Goal: Use online tool/utility: Use online tool/utility

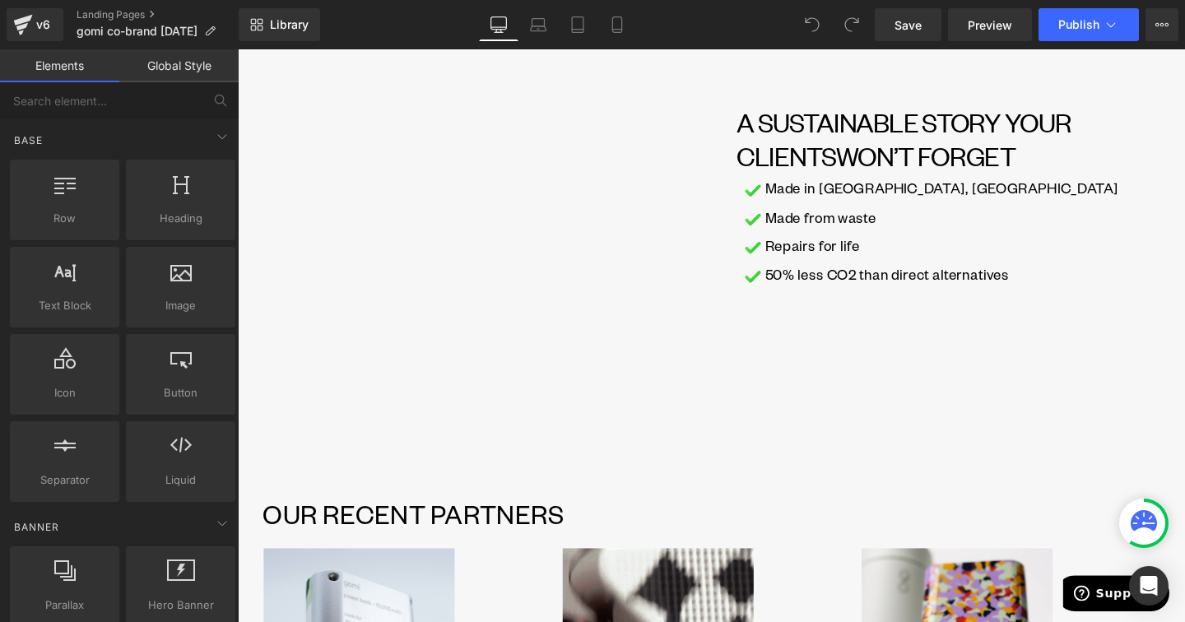
scroll to position [1145, 0]
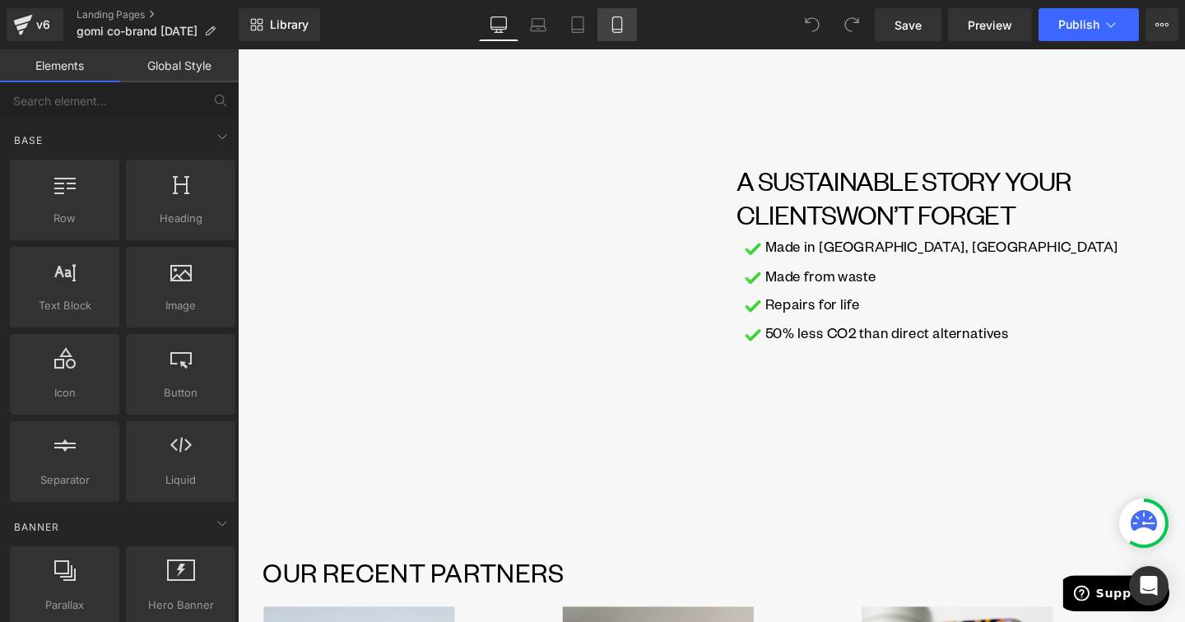
click at [622, 32] on icon at bounding box center [617, 24] width 16 height 16
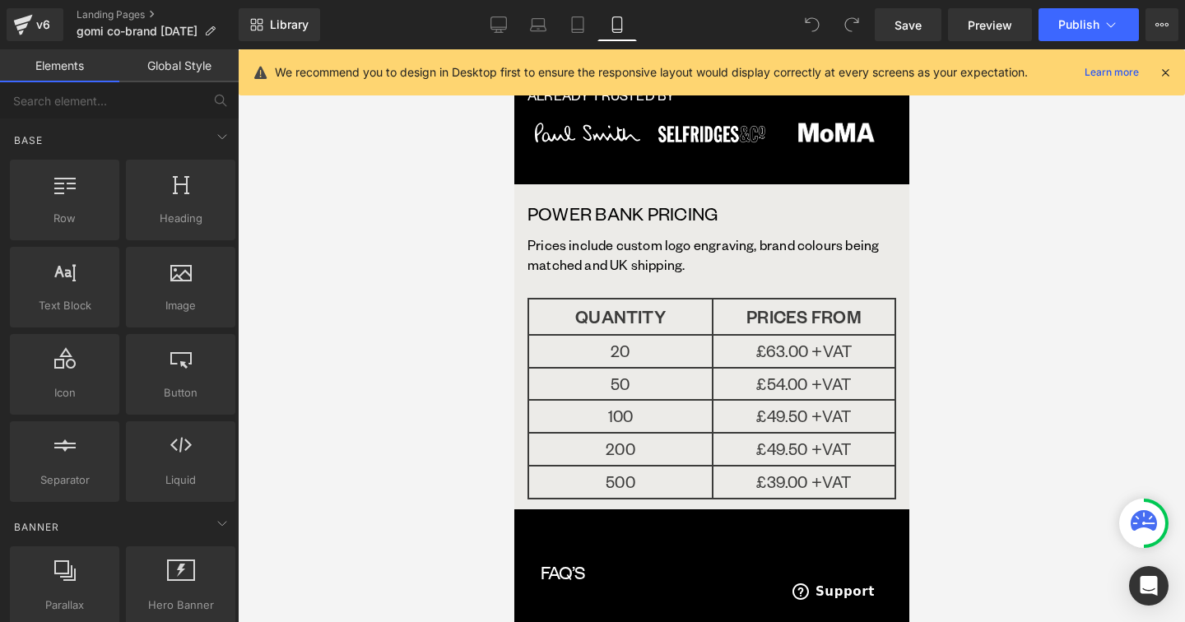
scroll to position [2817, 0]
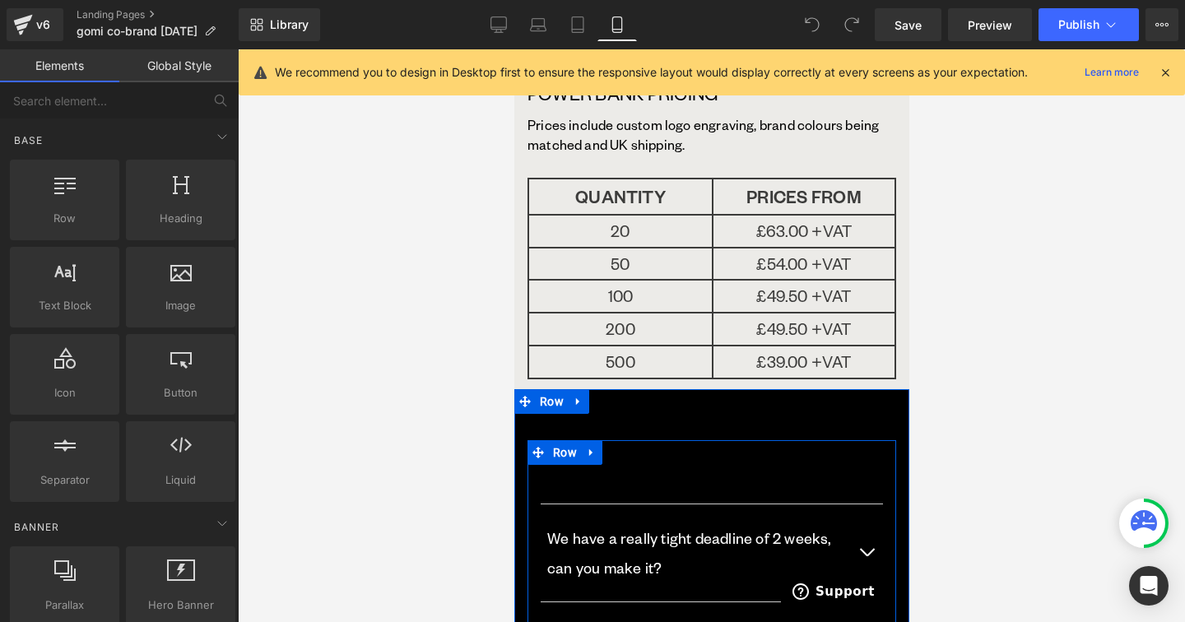
click at [513, 49] on div at bounding box center [513, 49] width 0 height 0
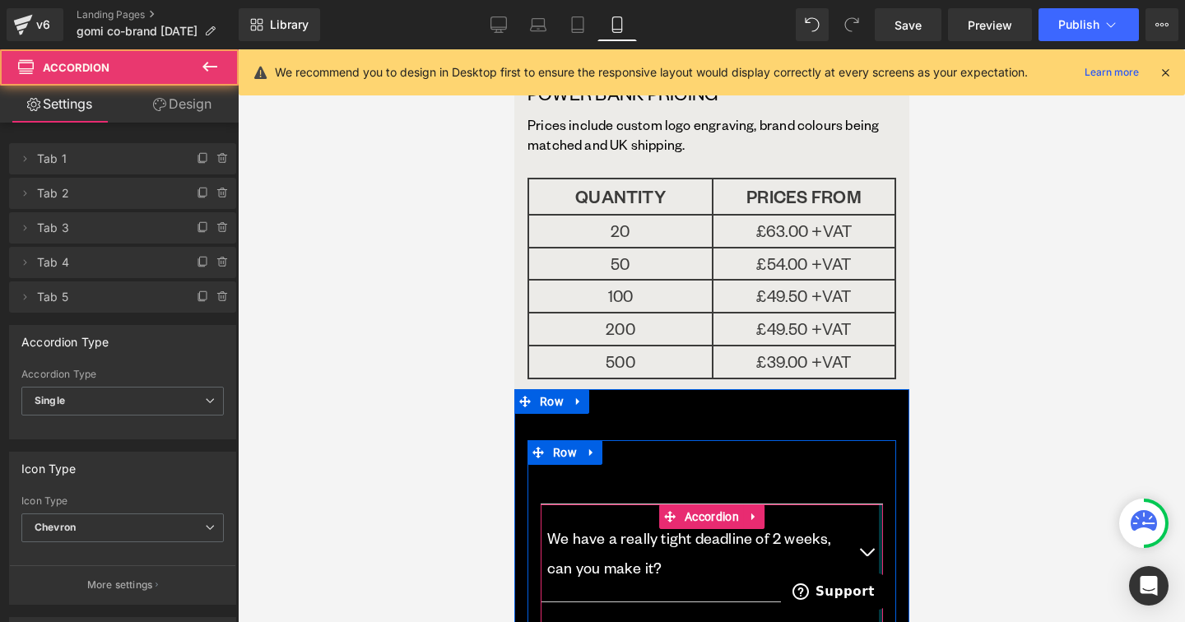
click at [872, 504] on button "button" at bounding box center [865, 552] width 33 height 97
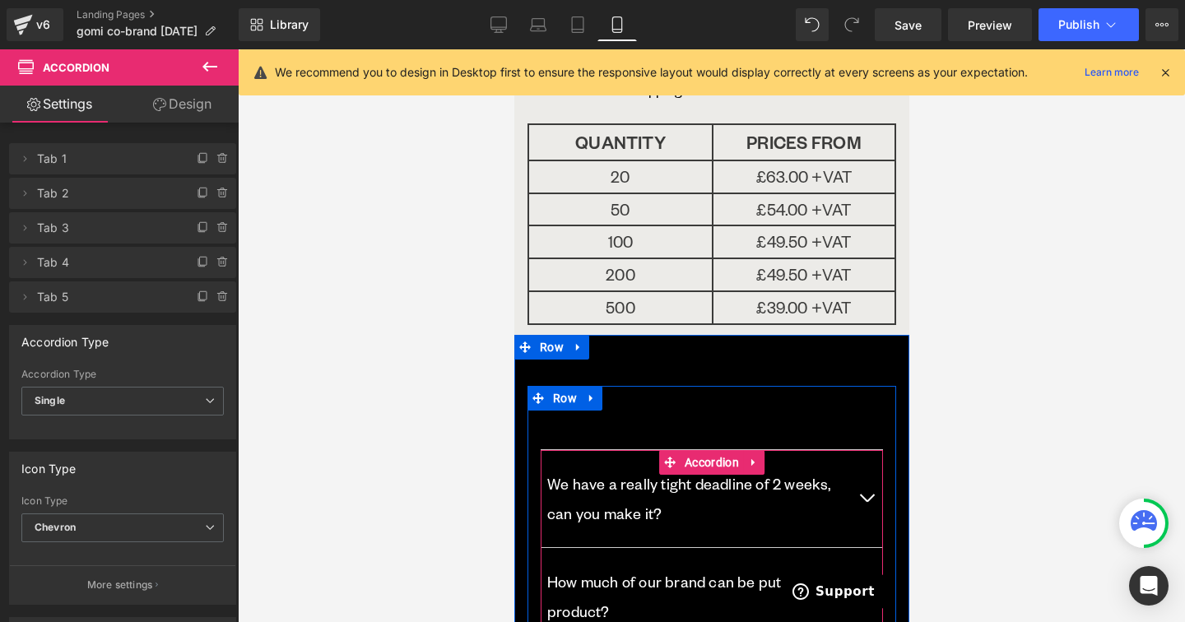
scroll to position [2877, 0]
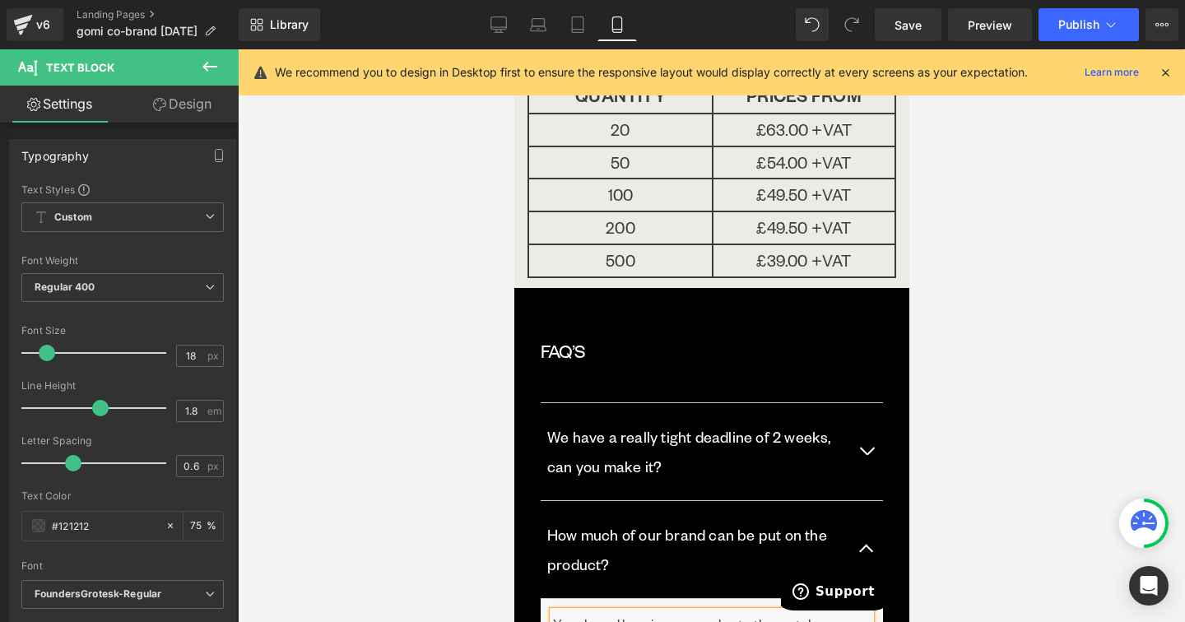
scroll to position [2933, 0]
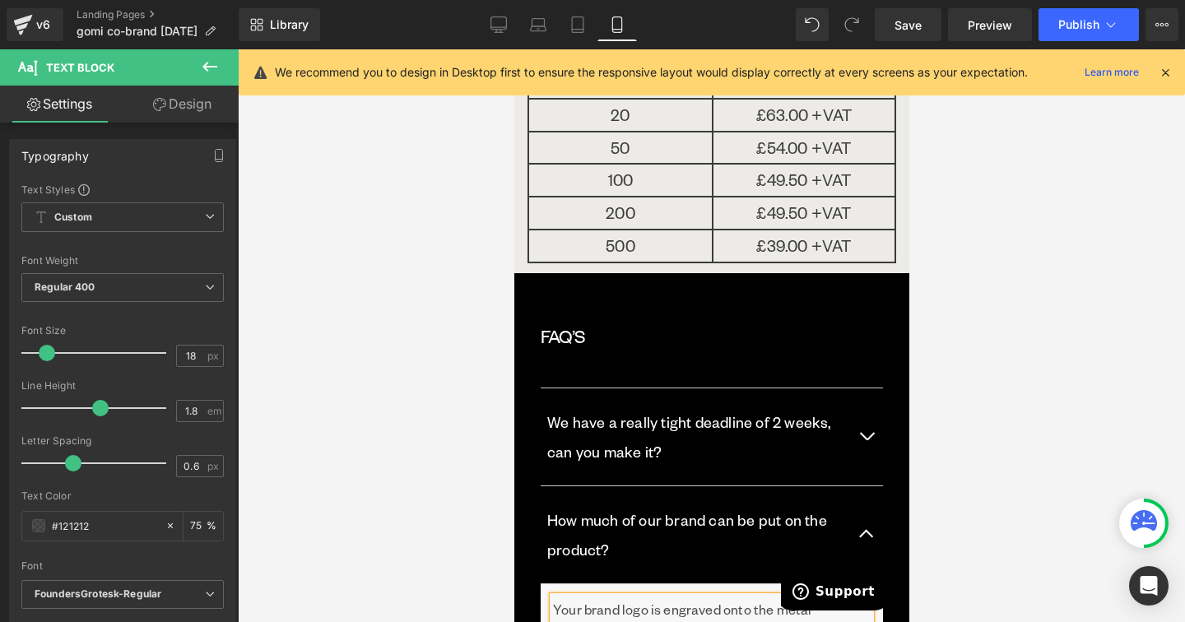
click at [741, 597] on p "Your brand logo is engraved onto the metal backplate of the product." at bounding box center [711, 623] width 318 height 53
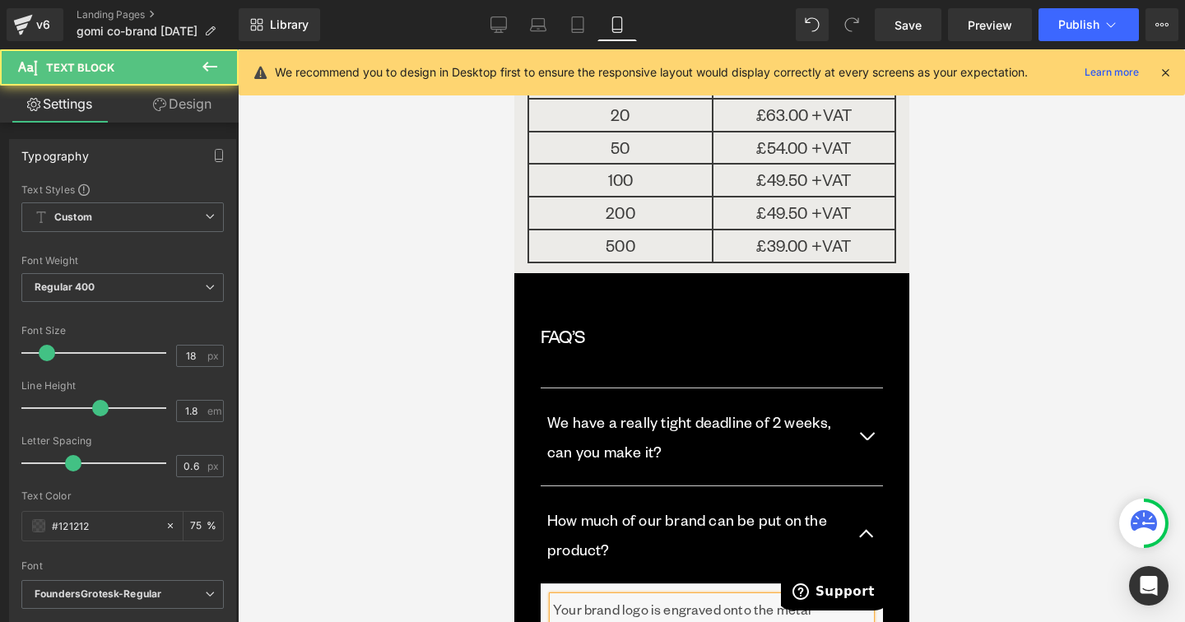
click at [760, 597] on p "Your brand logo is engraved onto the metal backplate of the product." at bounding box center [711, 623] width 318 height 53
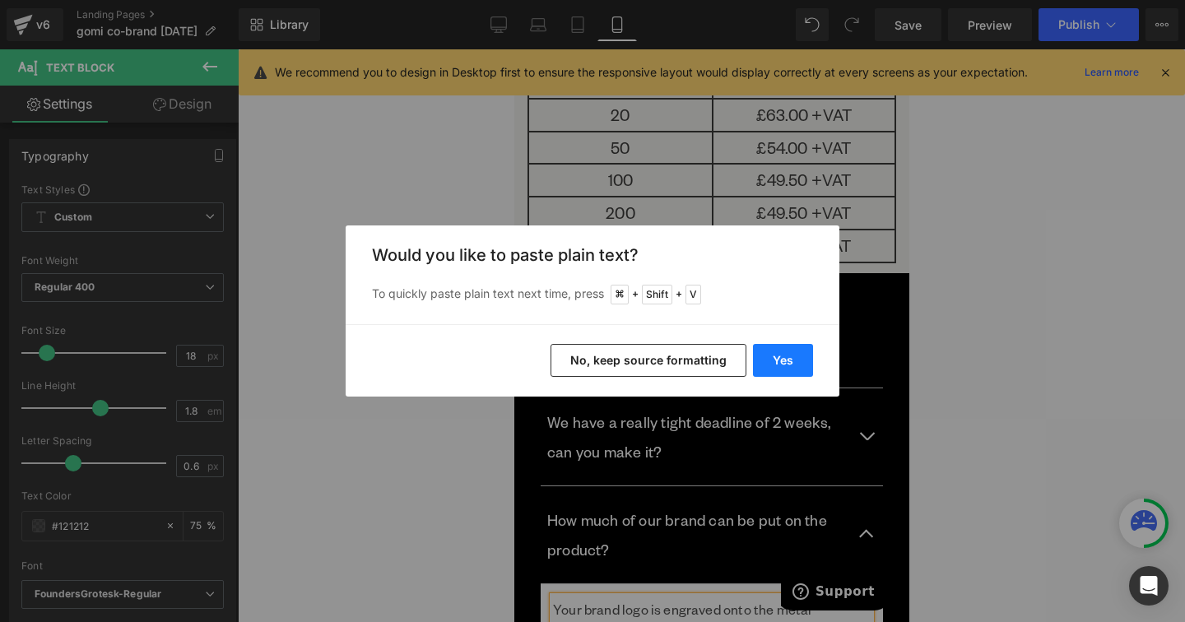
click at [767, 360] on button "Yes" at bounding box center [783, 360] width 60 height 33
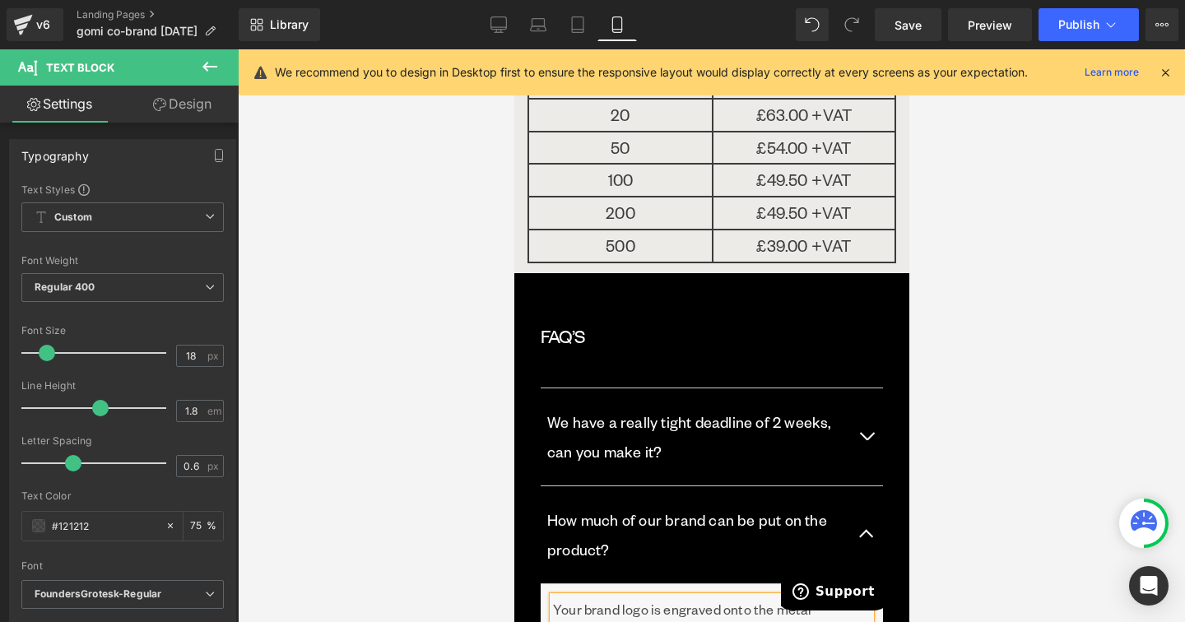
click at [874, 486] on button "button" at bounding box center [865, 534] width 33 height 97
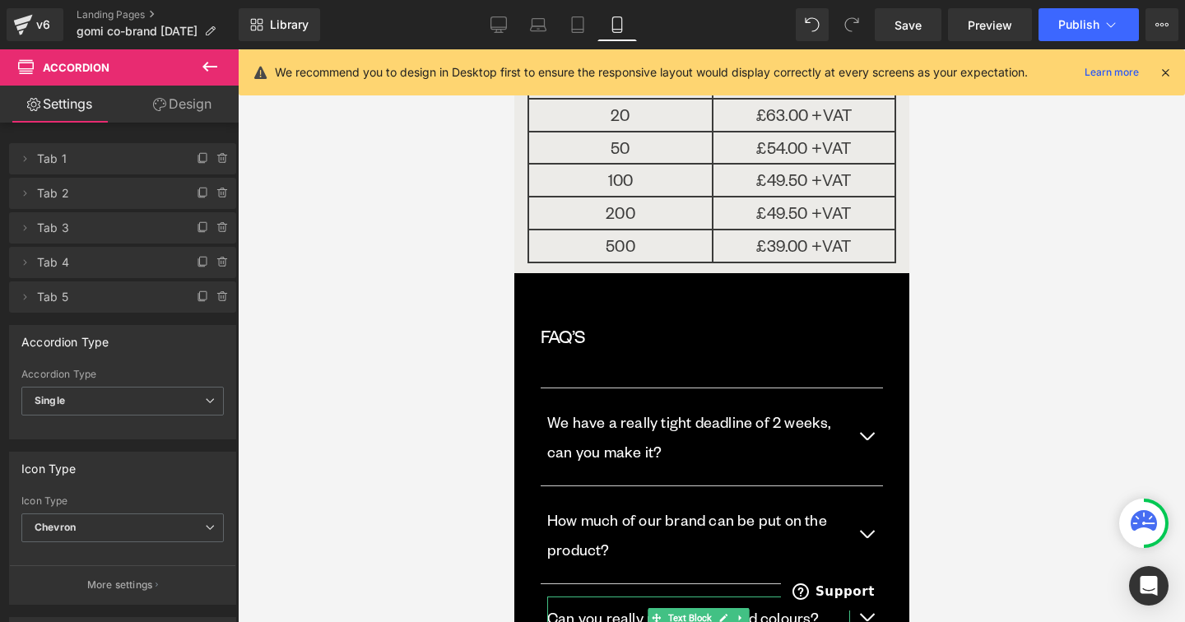
scroll to position [2948, 0]
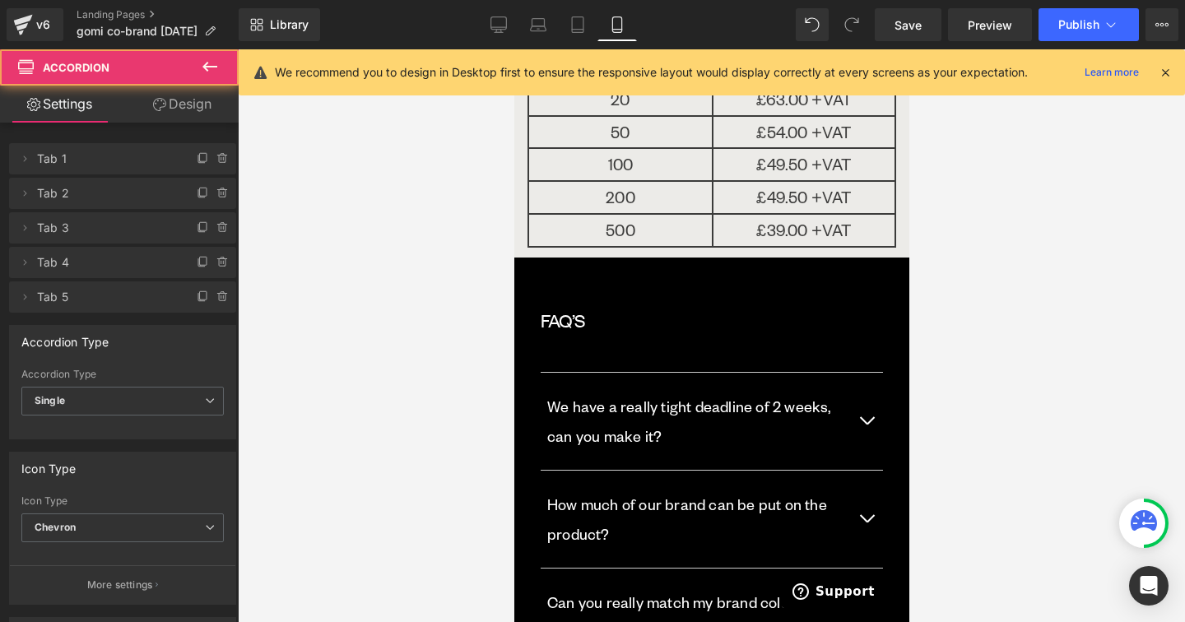
click at [872, 569] on button "button" at bounding box center [865, 602] width 33 height 67
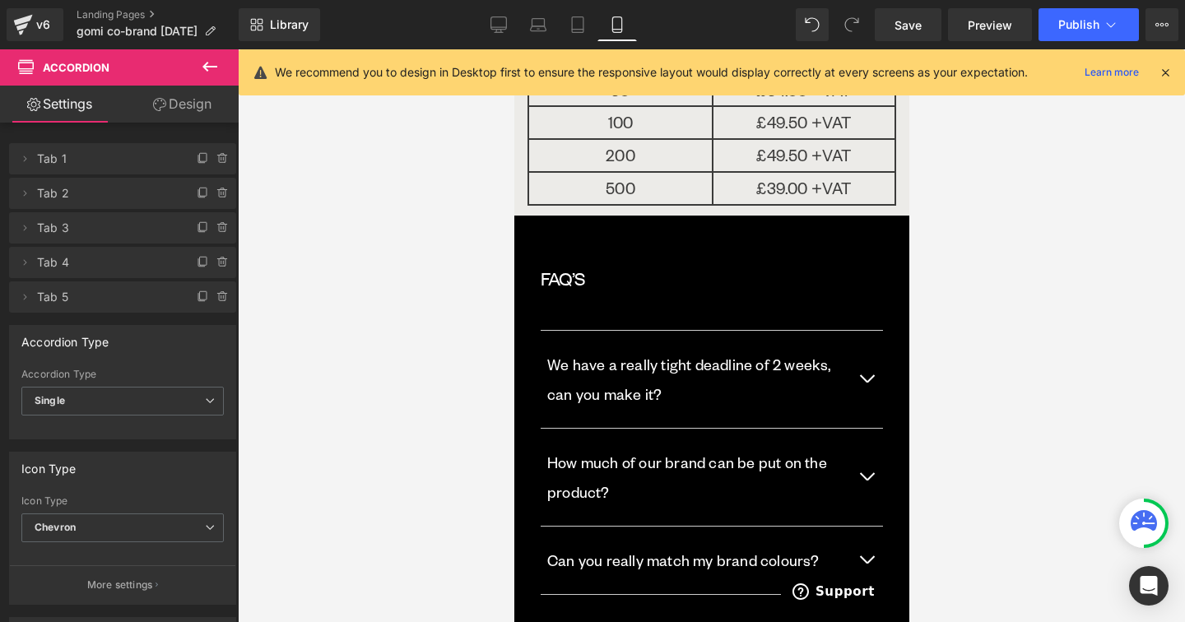
click at [872, 595] on button "button" at bounding box center [865, 628] width 33 height 67
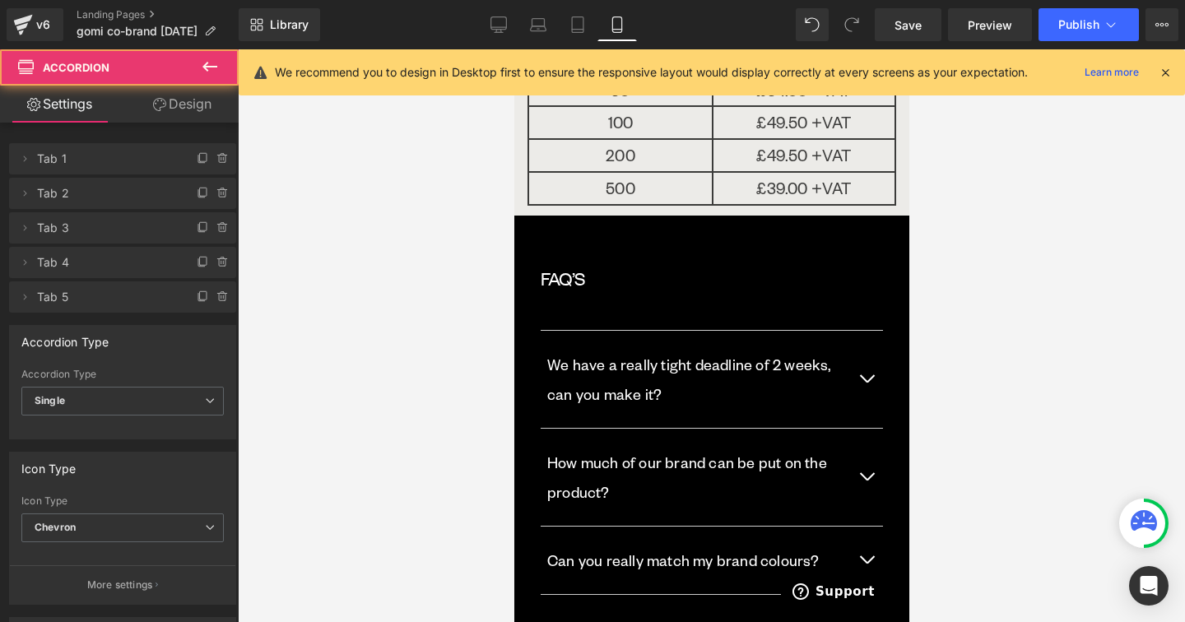
click at [872, 595] on button "button" at bounding box center [865, 628] width 33 height 67
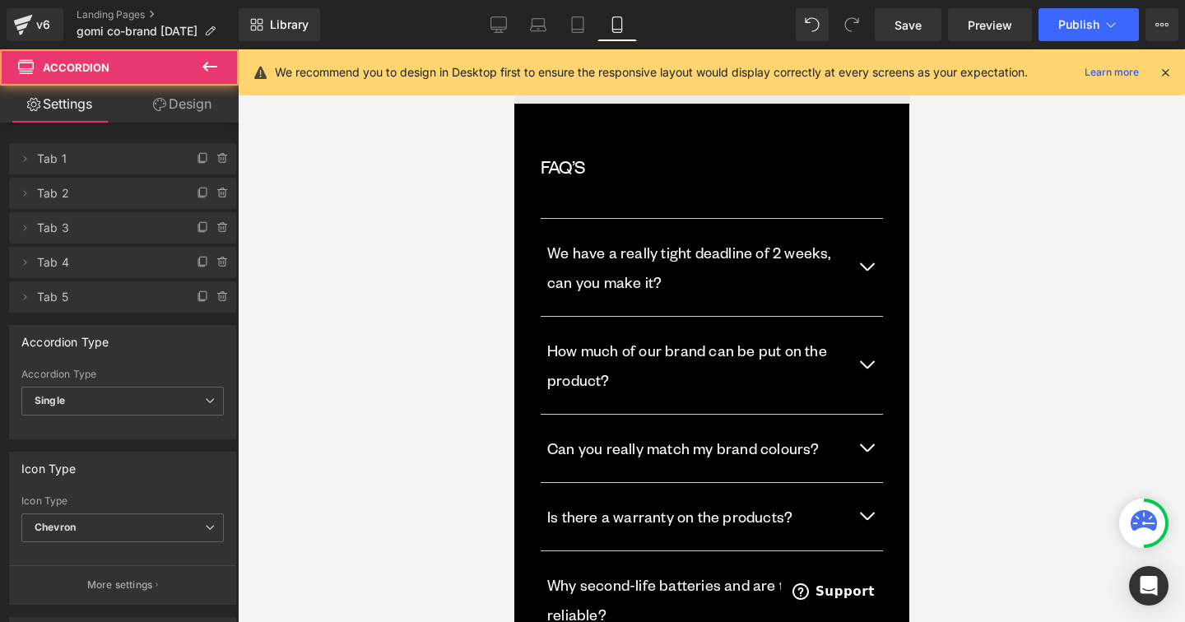
click at [868, 551] on button "button" at bounding box center [865, 599] width 33 height 97
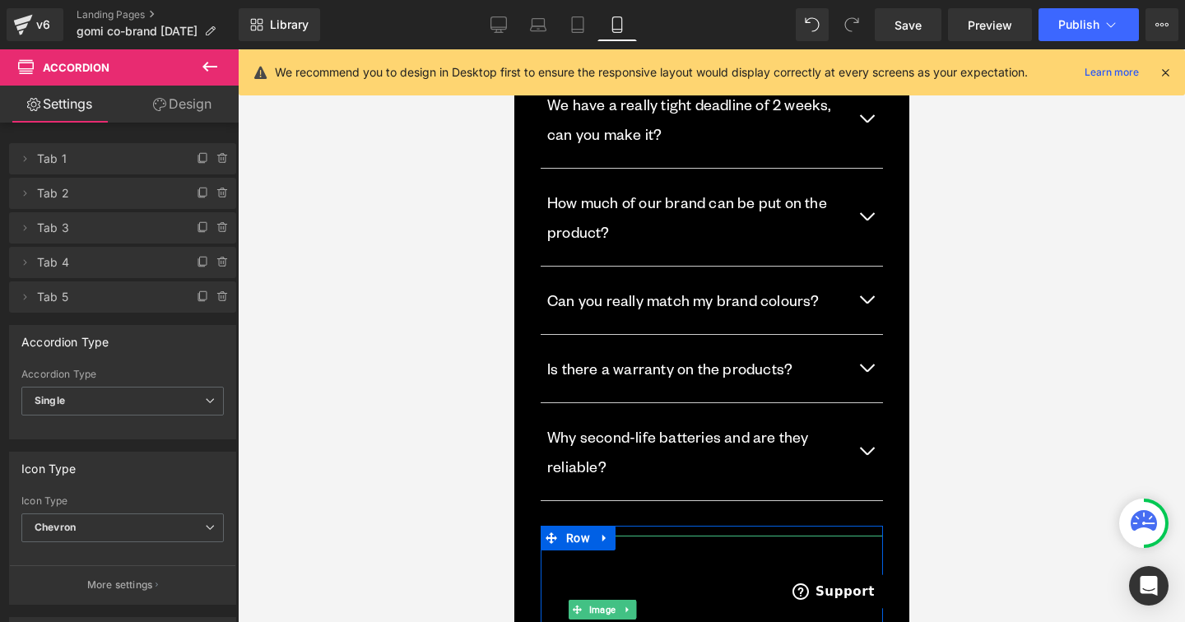
scroll to position [3333, 0]
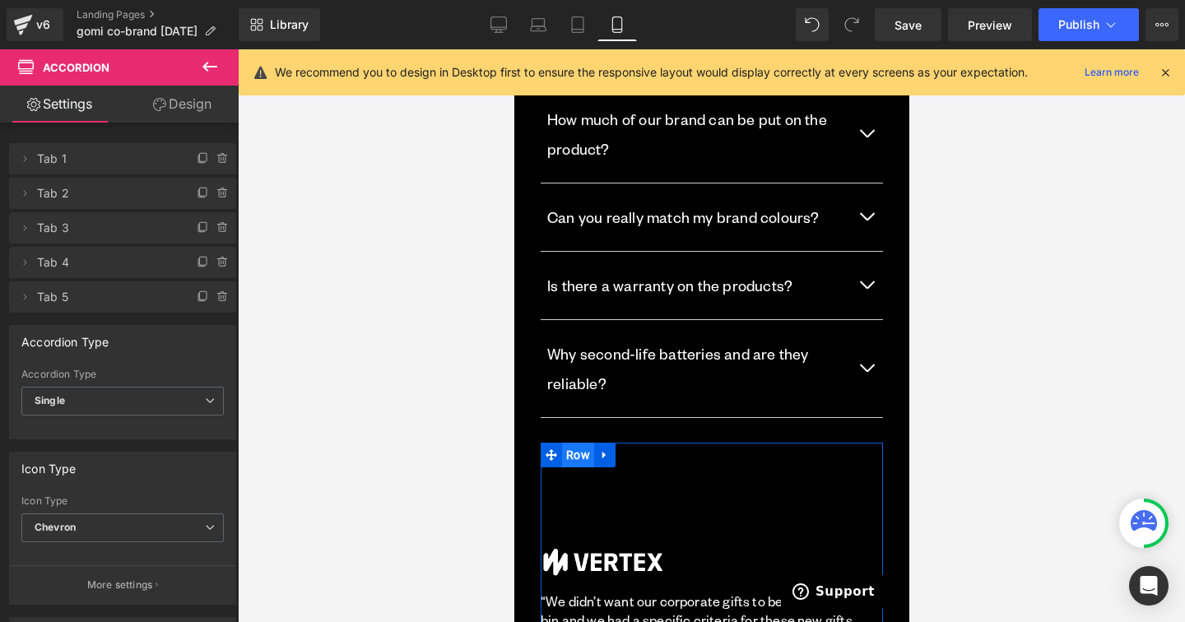
click at [583, 443] on span "Row" at bounding box center [577, 455] width 32 height 25
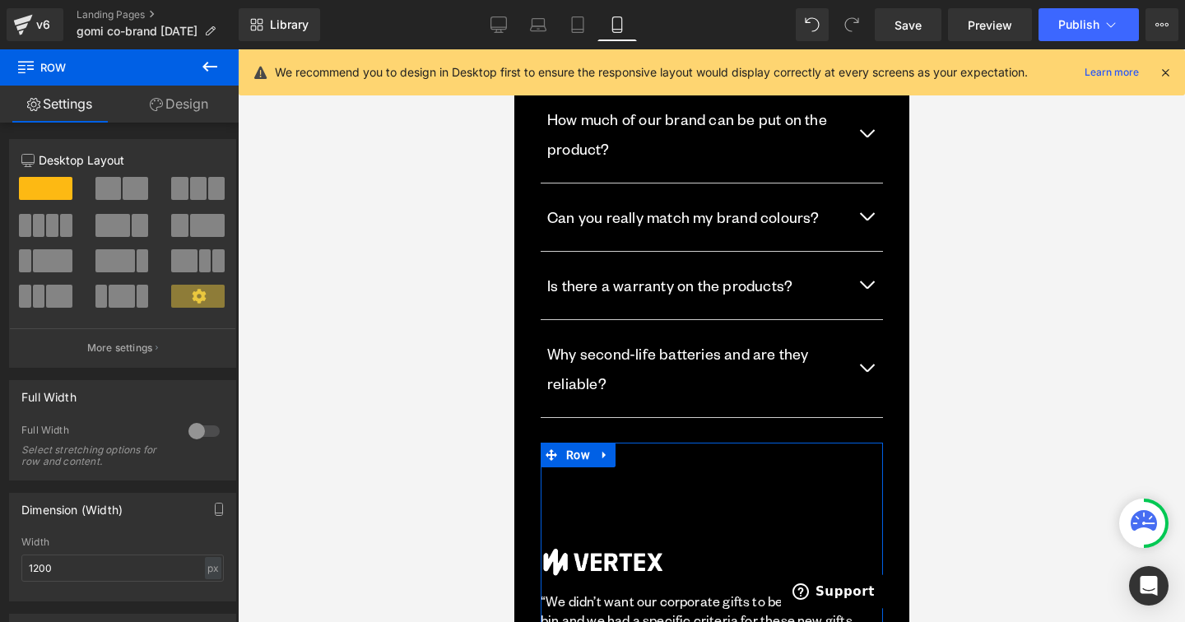
click at [191, 114] on link "Design" at bounding box center [178, 104] width 119 height 37
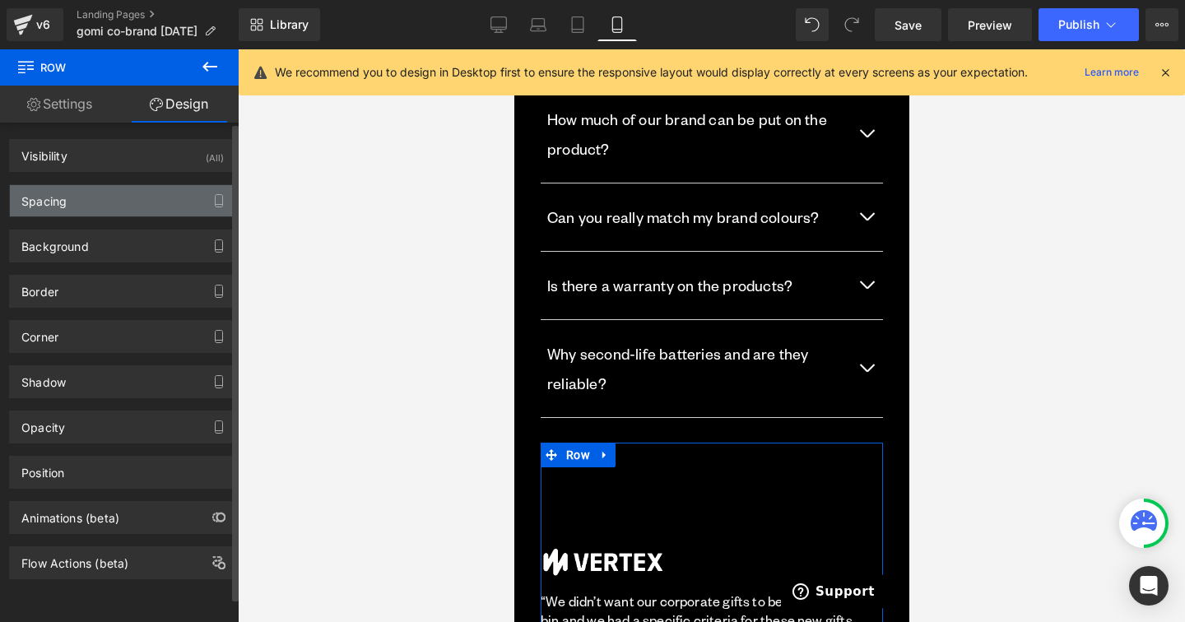
click at [162, 199] on div "Spacing" at bounding box center [122, 200] width 225 height 31
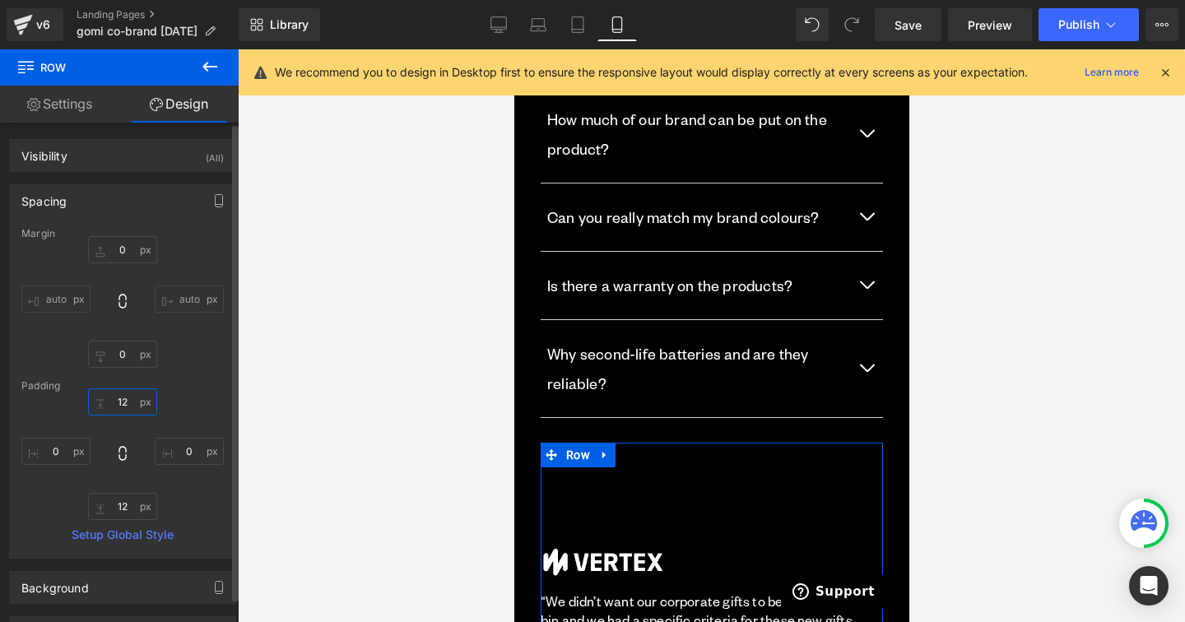
click at [129, 413] on input "12" at bounding box center [122, 401] width 69 height 27
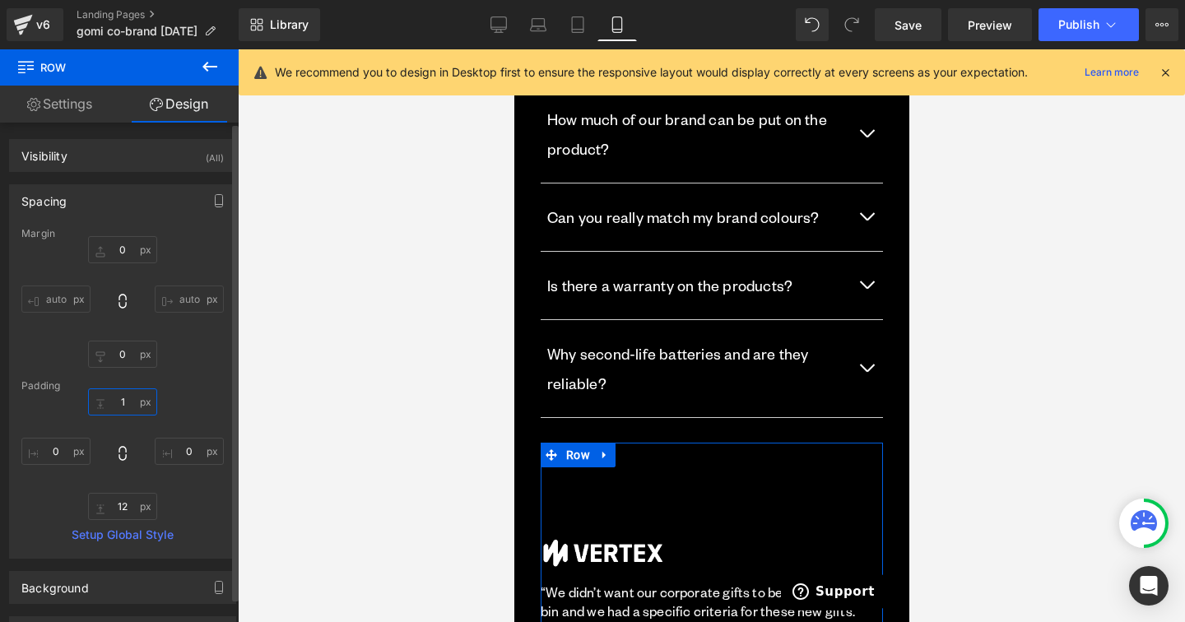
type input "0"
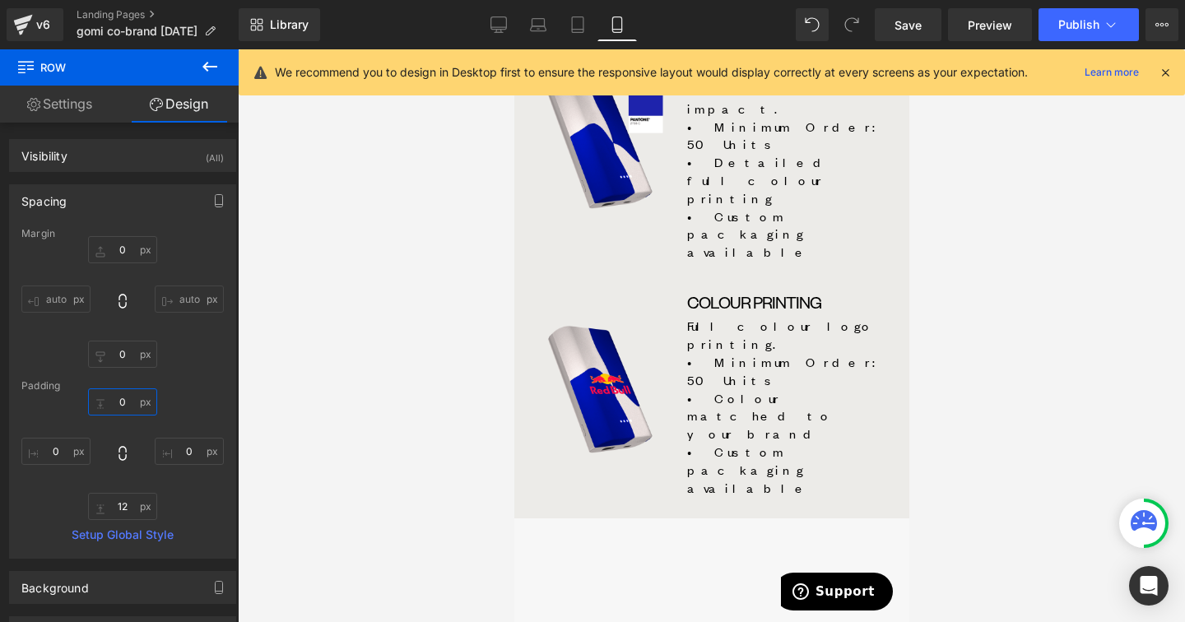
scroll to position [1113, 0]
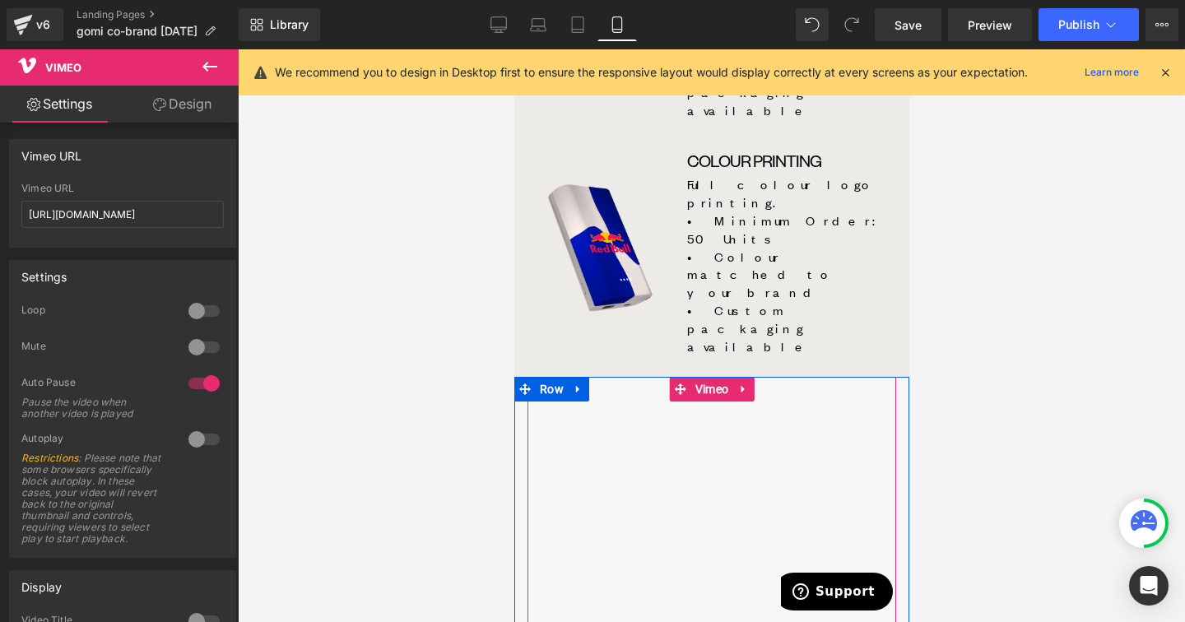
scroll to position [1249, 0]
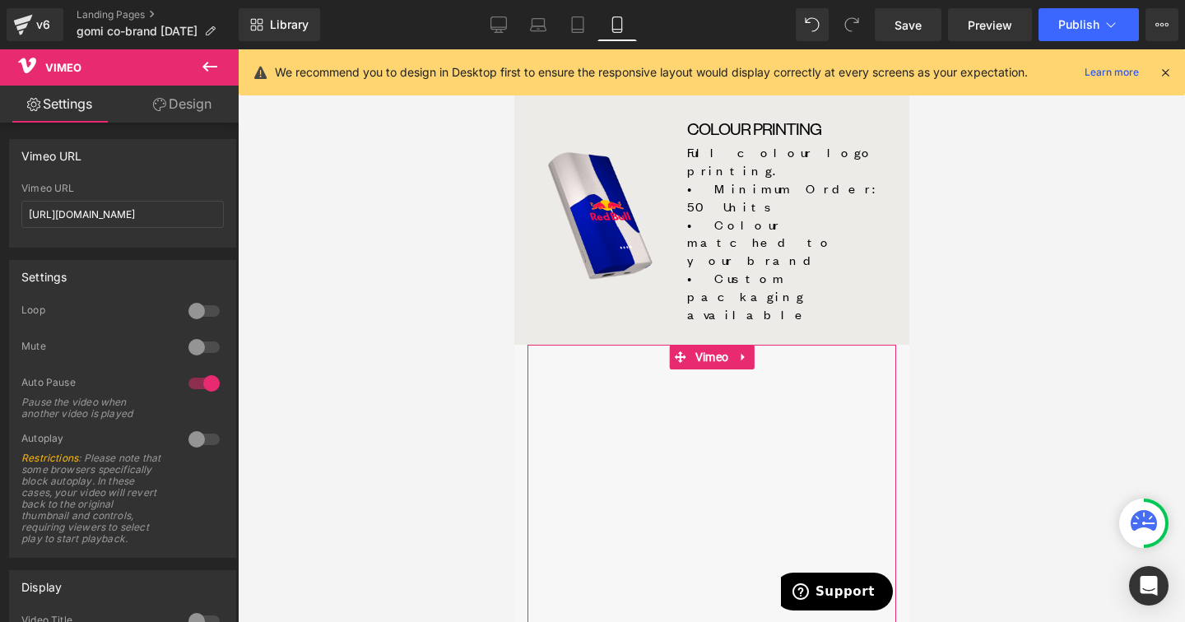
click at [219, 123] on div "Vimeo URL [URL][DOMAIN_NAME] Vimeo URL [URL][DOMAIN_NAME] Settings 0 Loop 0 Mut…" at bounding box center [123, 534] width 246 height 822
click at [210, 117] on link "Design" at bounding box center [182, 104] width 119 height 37
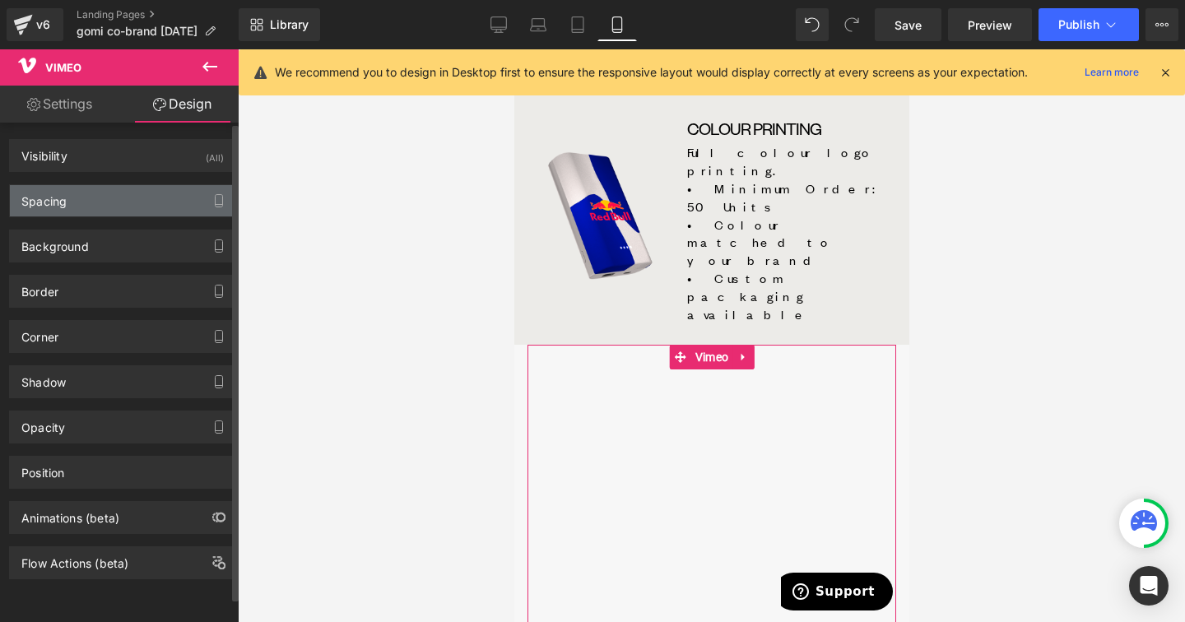
click at [123, 195] on div "Spacing" at bounding box center [122, 200] width 225 height 31
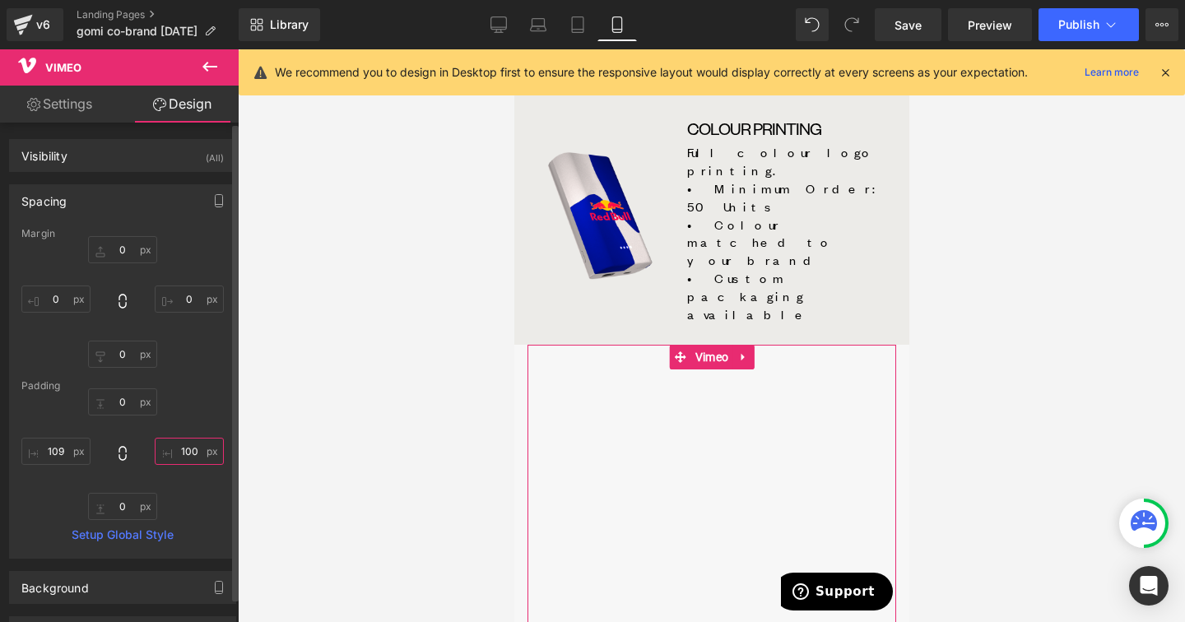
click at [182, 448] on input "100" at bounding box center [189, 451] width 69 height 27
type input "50"
click at [64, 449] on input "109" at bounding box center [55, 451] width 69 height 27
type input "50"
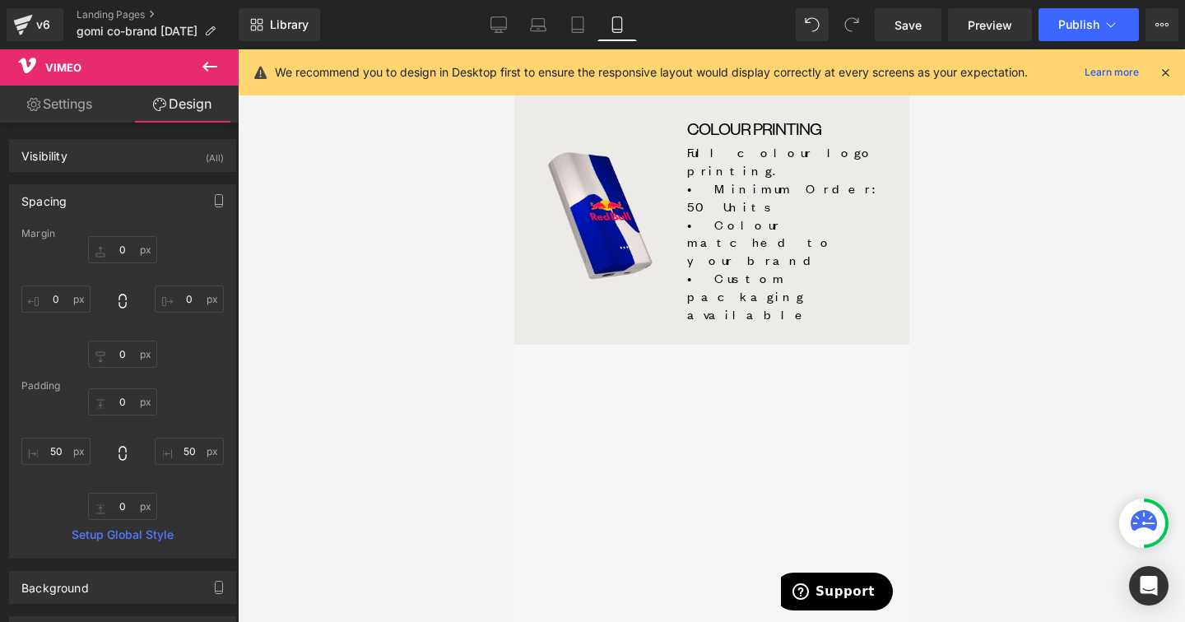
click at [513, 49] on div at bounding box center [513, 49] width 0 height 0
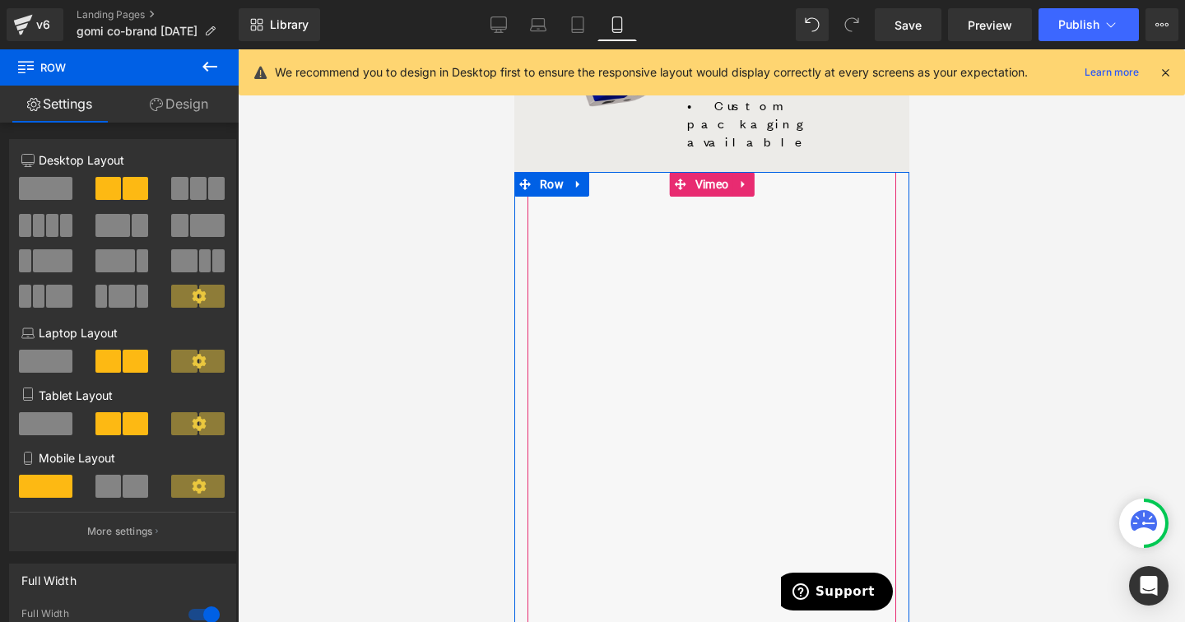
scroll to position [1484, 0]
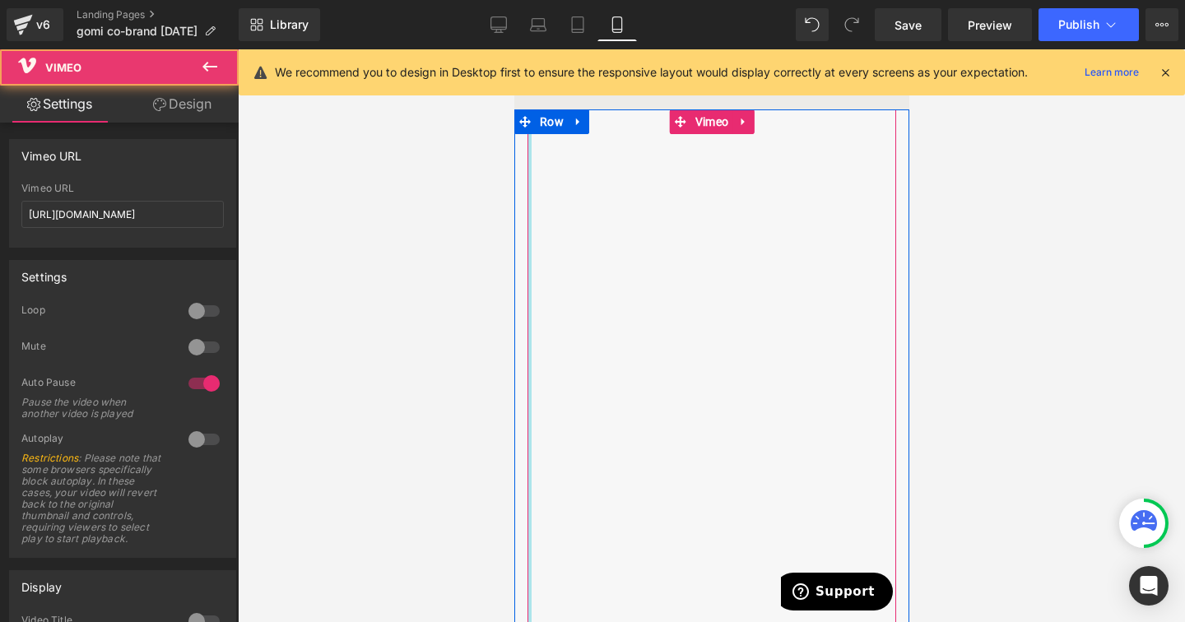
drag, startPoint x: 565, startPoint y: 308, endPoint x: 512, endPoint y: 309, distance: 53.5
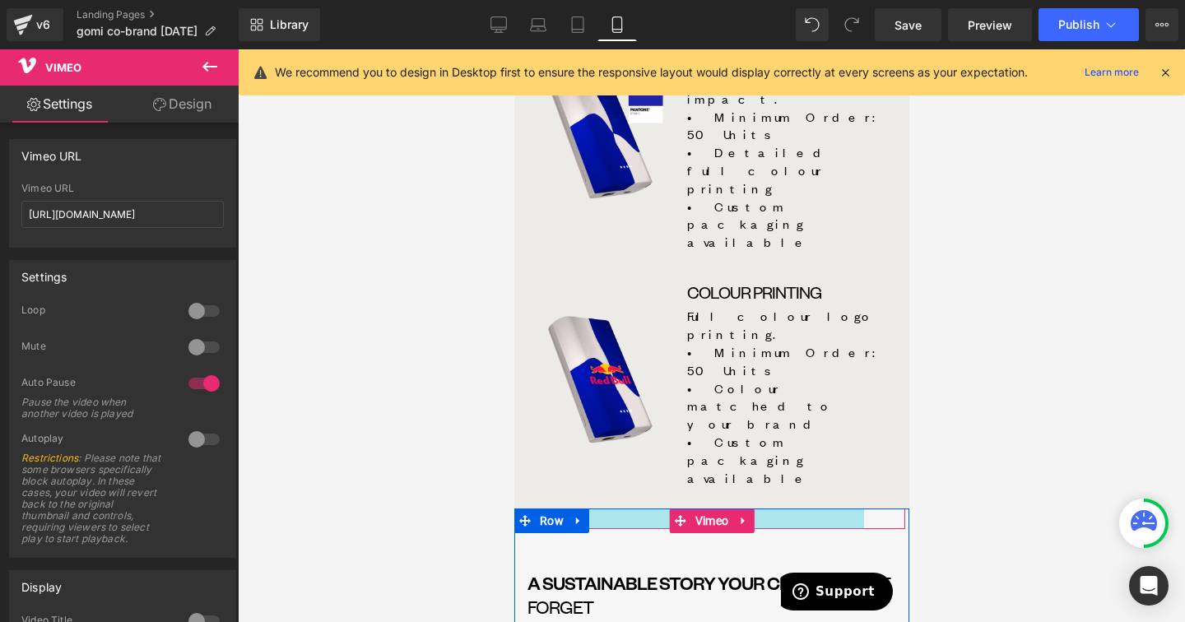
scroll to position [1073, 0]
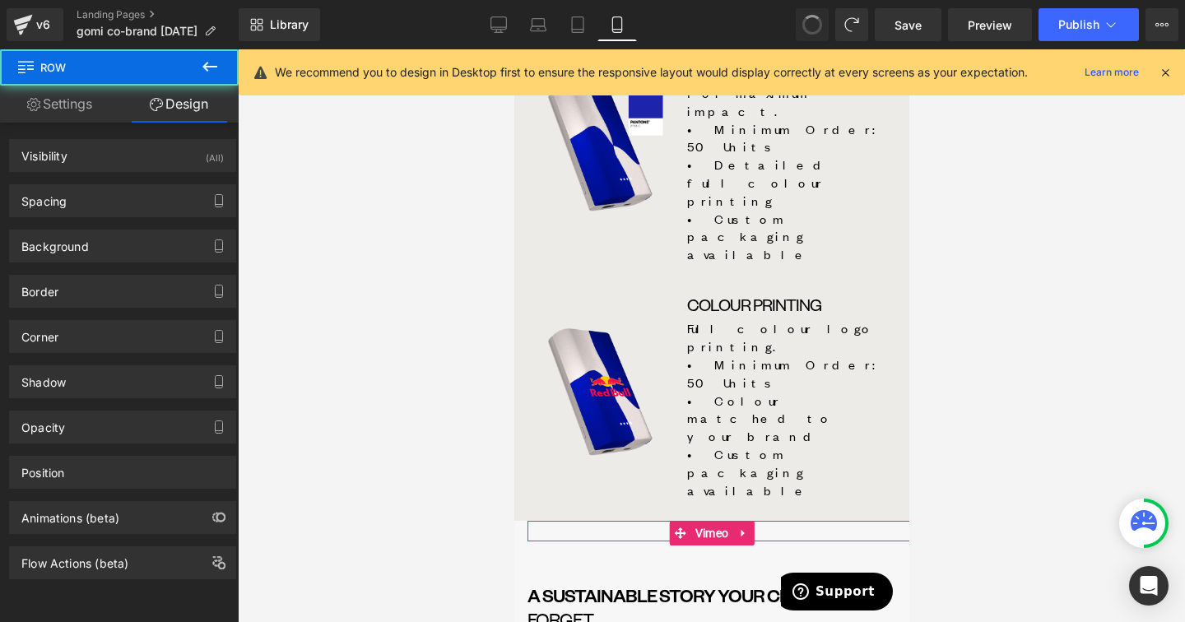
click at [818, 19] on span at bounding box center [812, 25] width 26 height 26
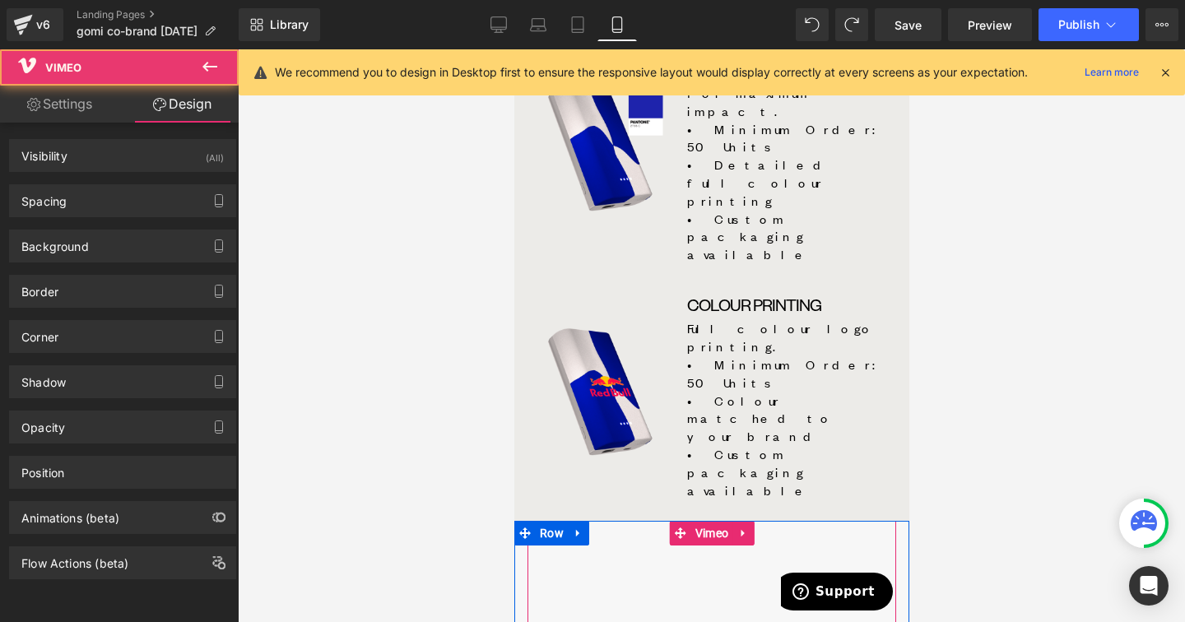
scroll to position [1241, 0]
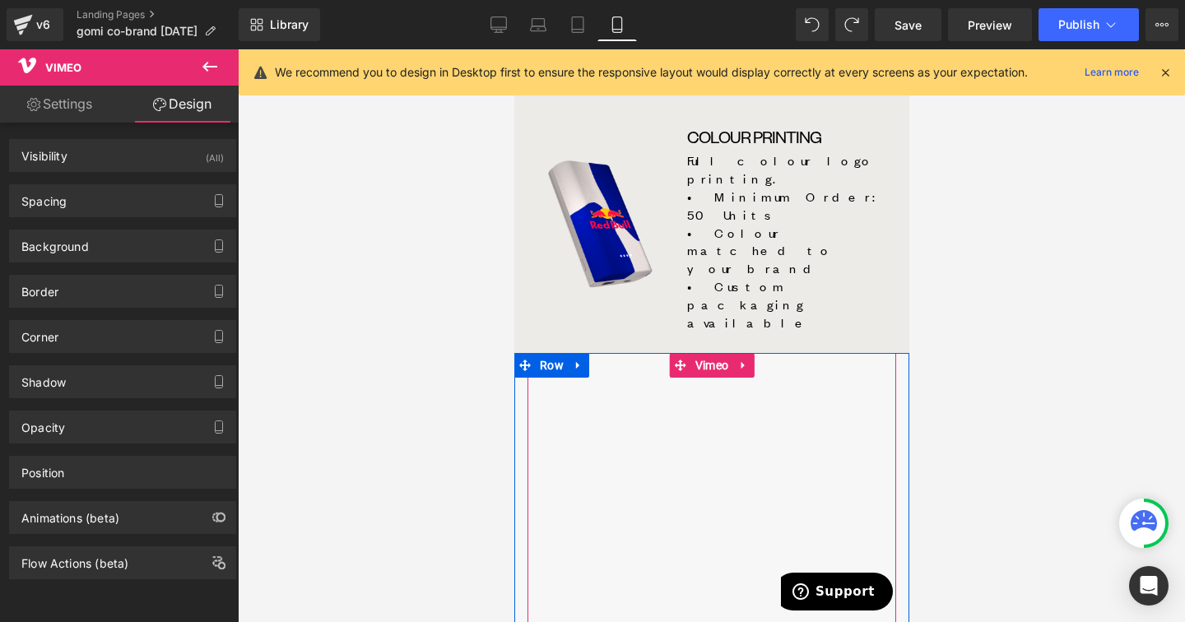
drag, startPoint x: 558, startPoint y: 384, endPoint x: 517, endPoint y: 391, distance: 41.7
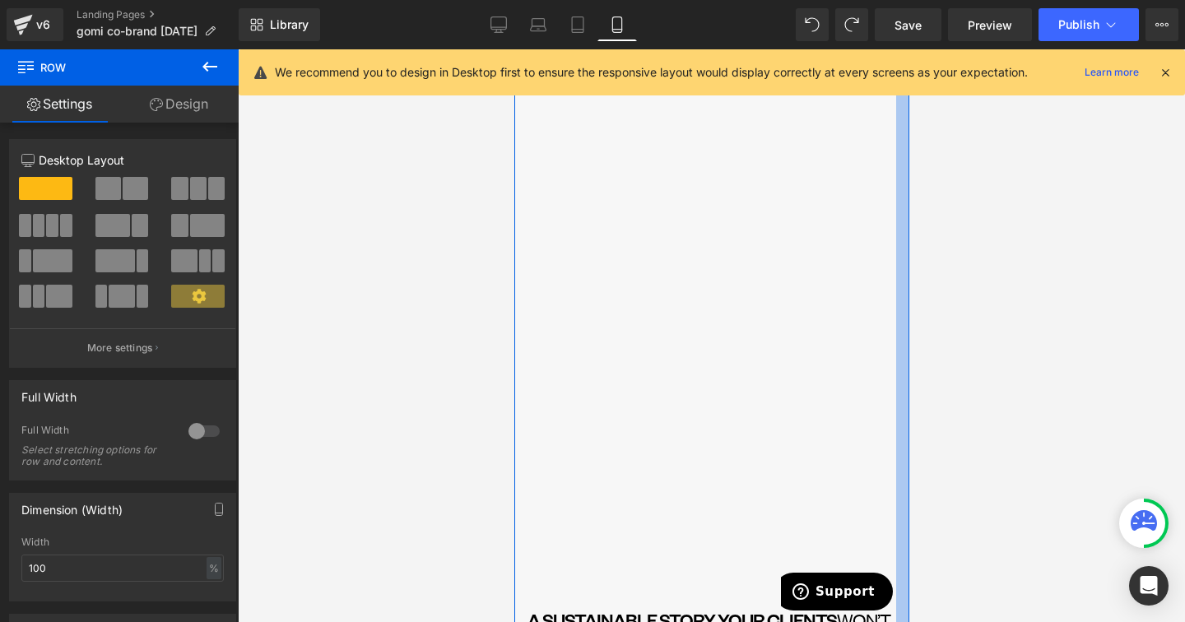
scroll to position [1550, 0]
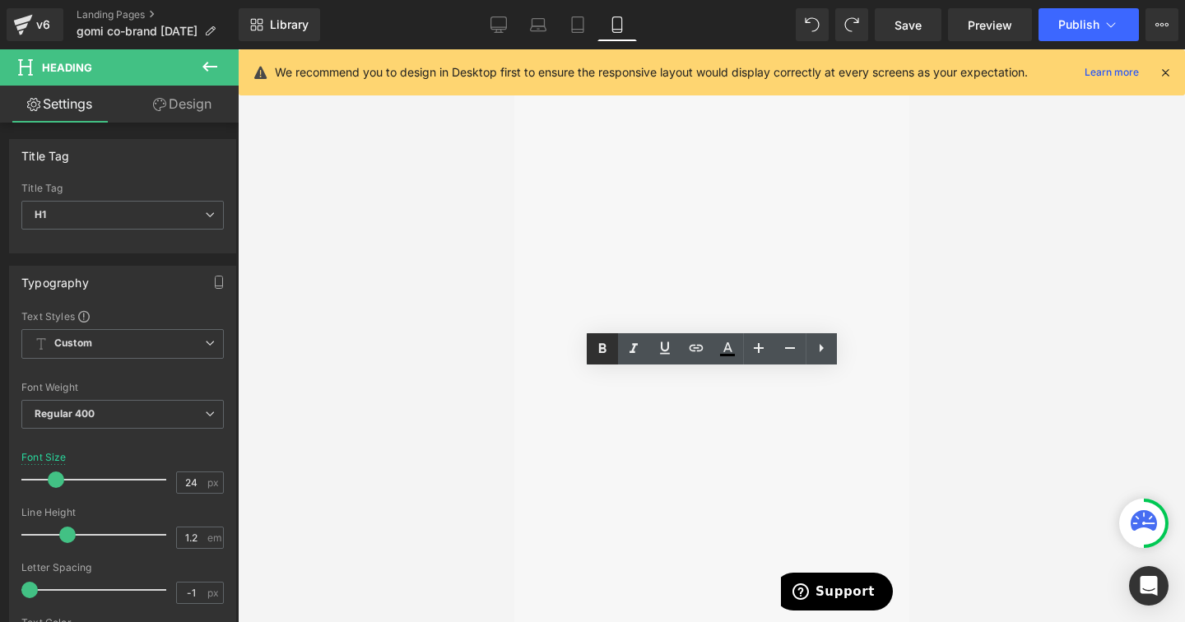
click at [600, 351] on icon at bounding box center [601, 348] width 7 height 10
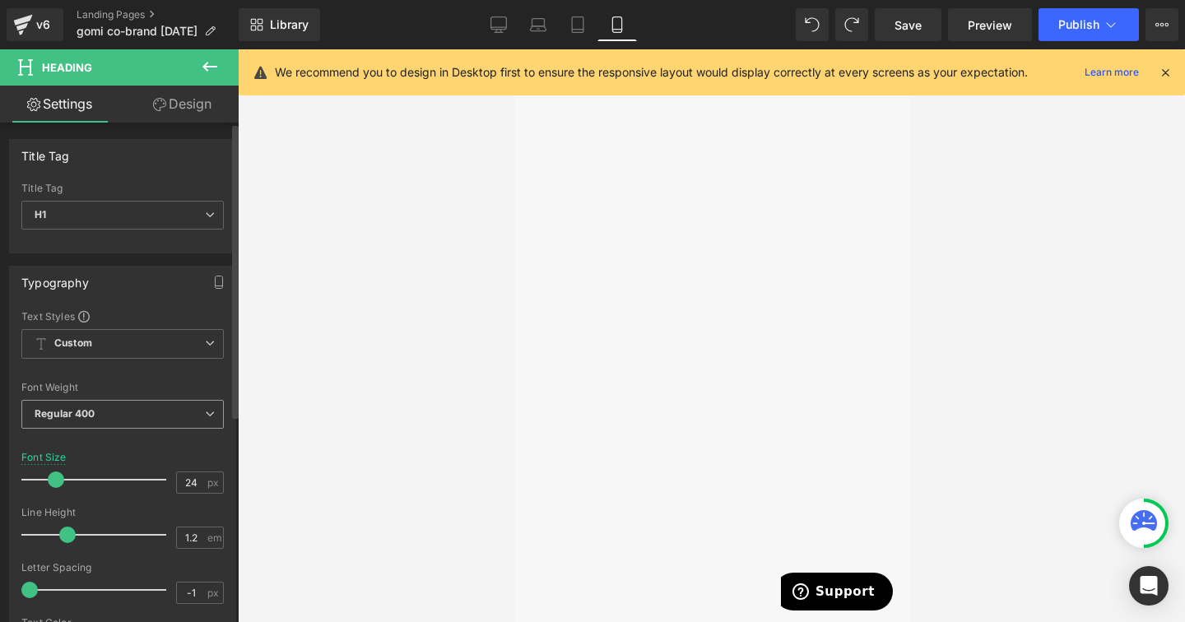
click at [186, 417] on span "Regular 400" at bounding box center [122, 414] width 202 height 29
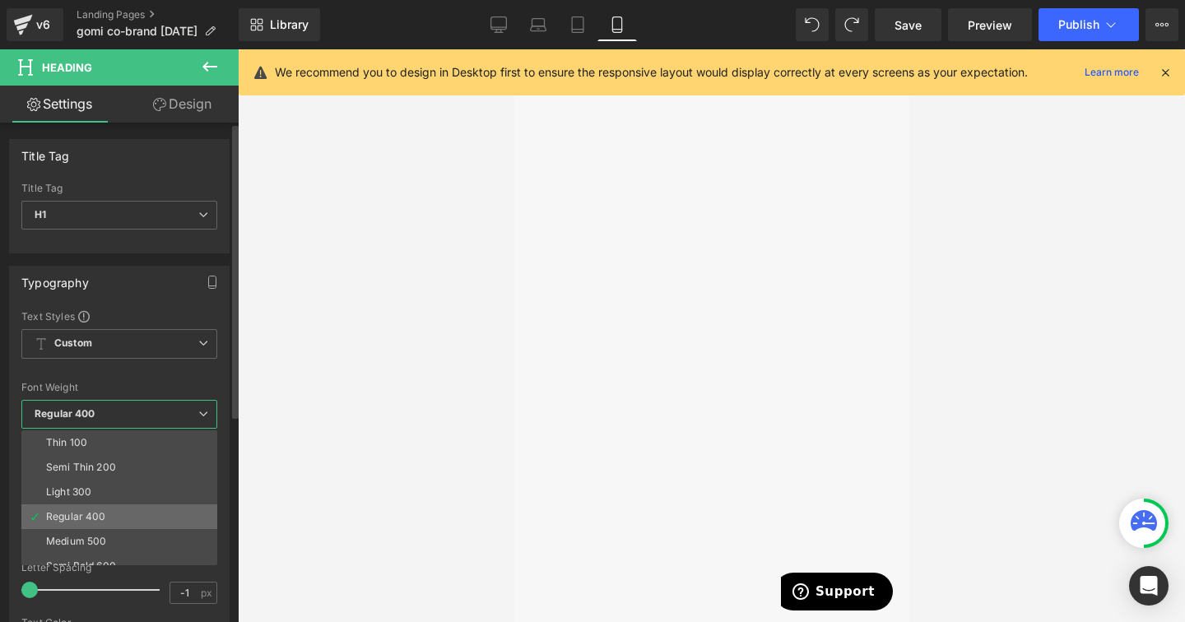
click at [170, 520] on li "Regular 400" at bounding box center [122, 516] width 203 height 25
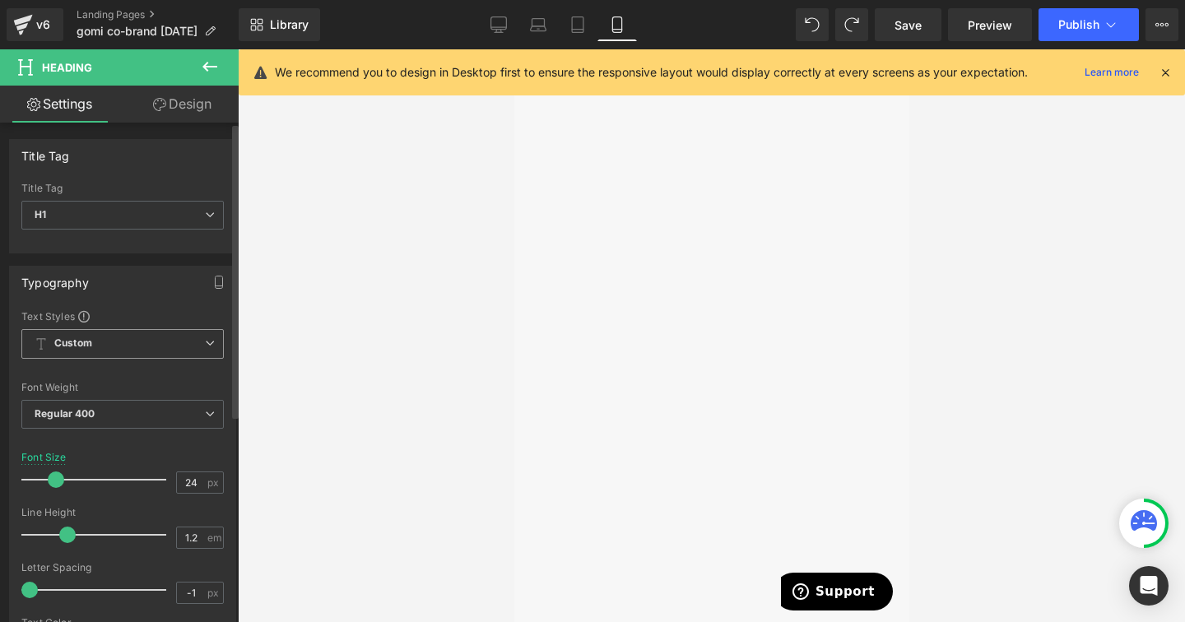
click at [170, 353] on span "Custom Setup Global Style" at bounding box center [122, 344] width 202 height 30
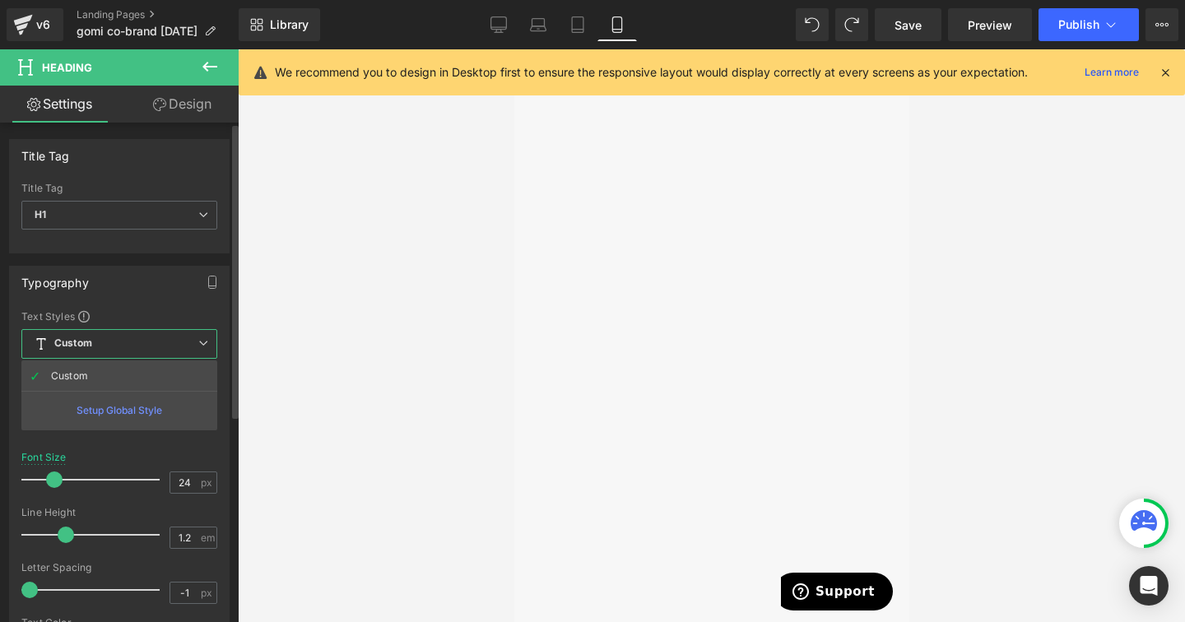
click at [175, 345] on span "Custom Setup Global Style" at bounding box center [119, 344] width 196 height 30
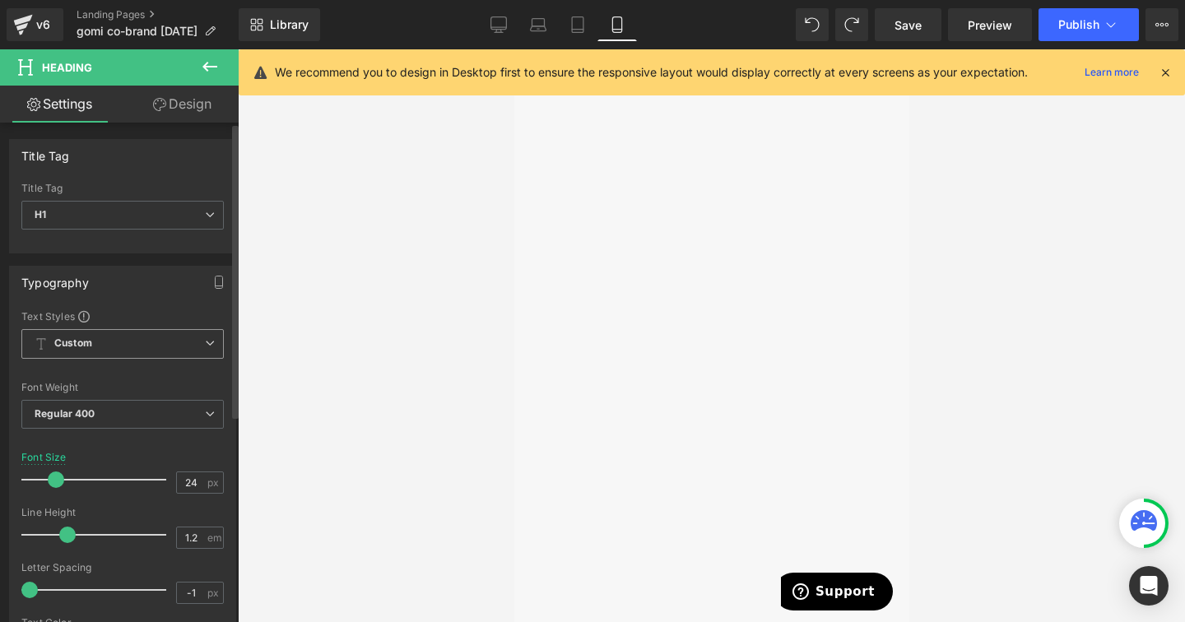
click at [184, 343] on span "Custom Setup Global Style" at bounding box center [122, 344] width 202 height 30
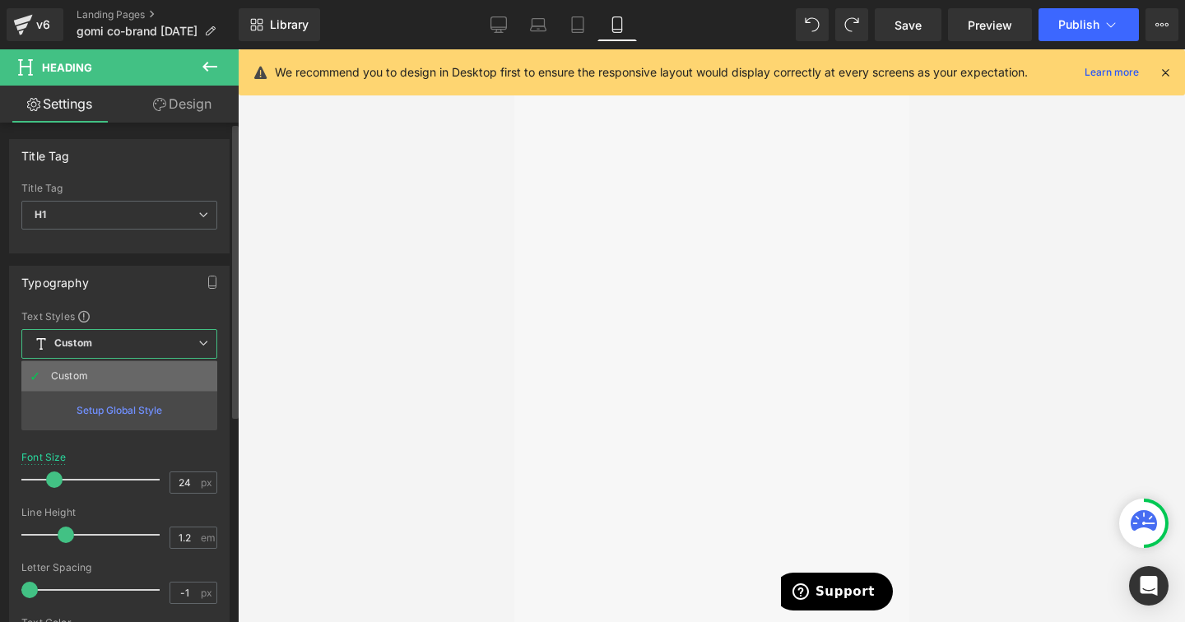
click at [183, 377] on li "Custom" at bounding box center [119, 376] width 196 height 30
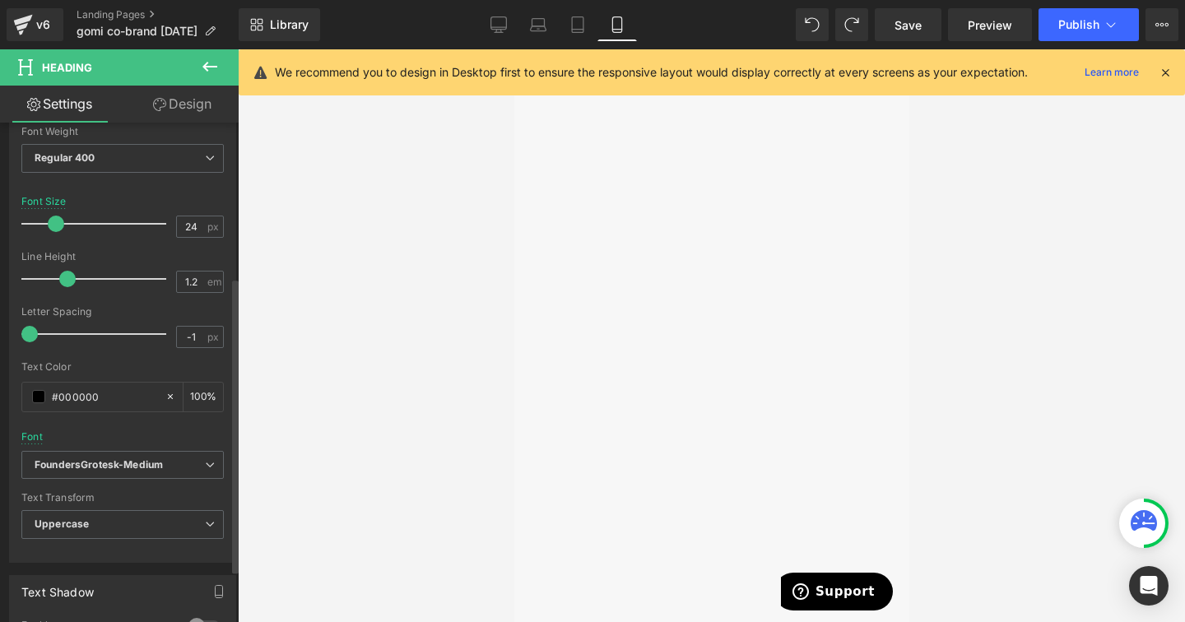
scroll to position [261, 0]
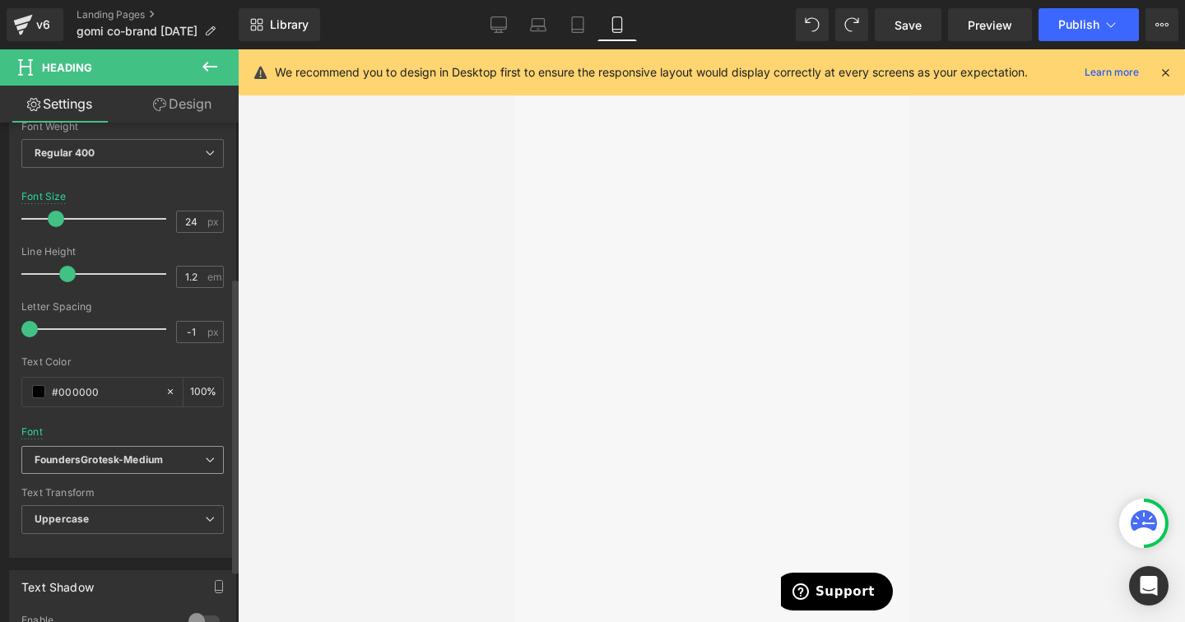
click at [189, 467] on span "FoundersGrotesk-Medium" at bounding box center [122, 460] width 202 height 29
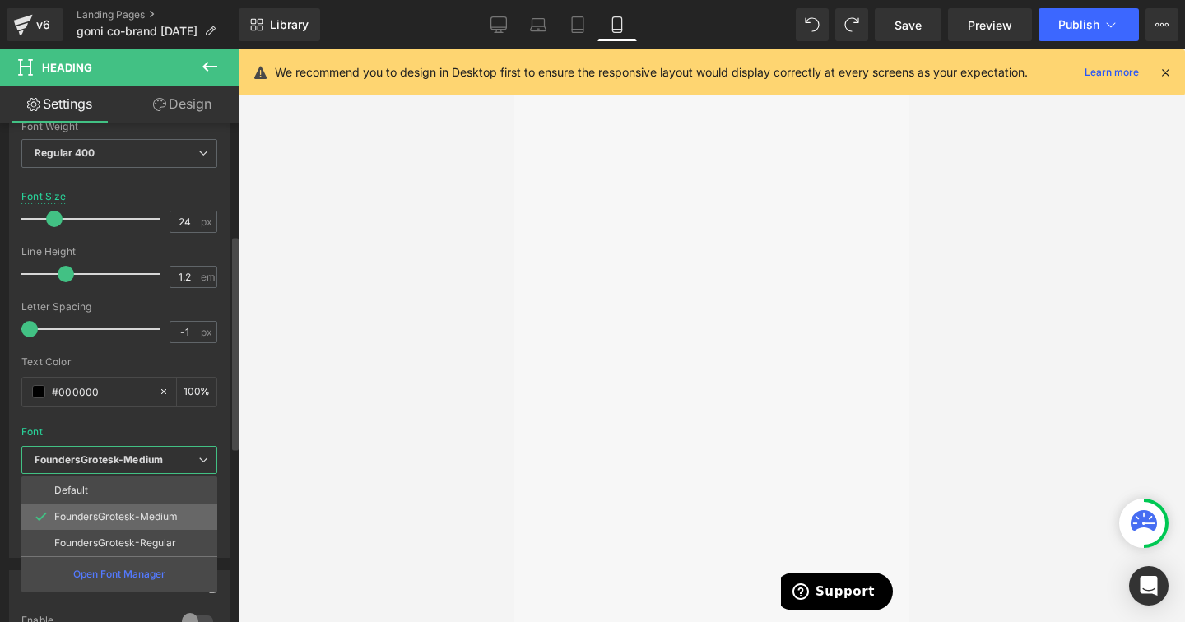
click at [184, 515] on li "FoundersGrotesk-Medium" at bounding box center [119, 517] width 196 height 26
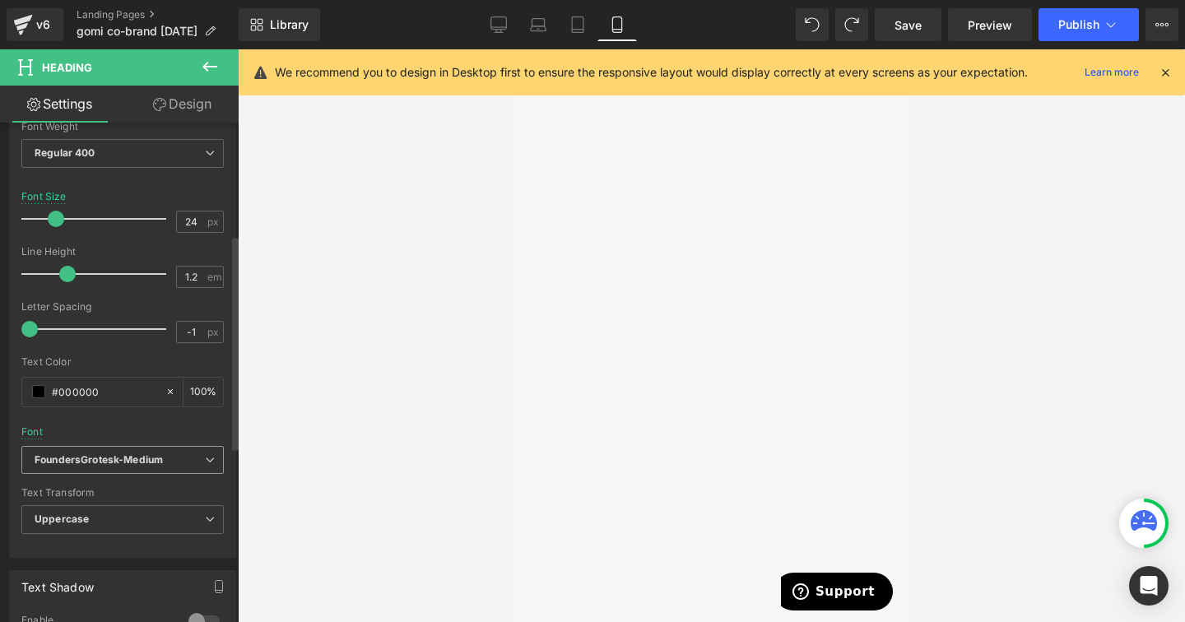
click at [188, 450] on span "FoundersGrotesk-Medium" at bounding box center [122, 460] width 202 height 29
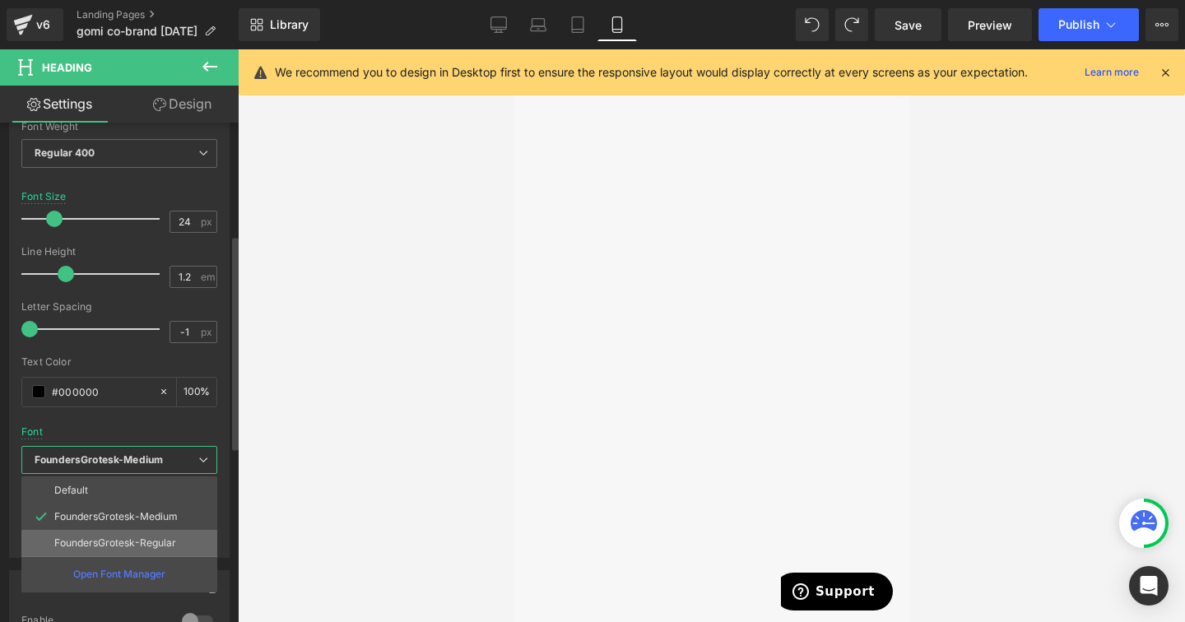
click at [184, 541] on li "FoundersGrotesk-Regular" at bounding box center [119, 543] width 196 height 26
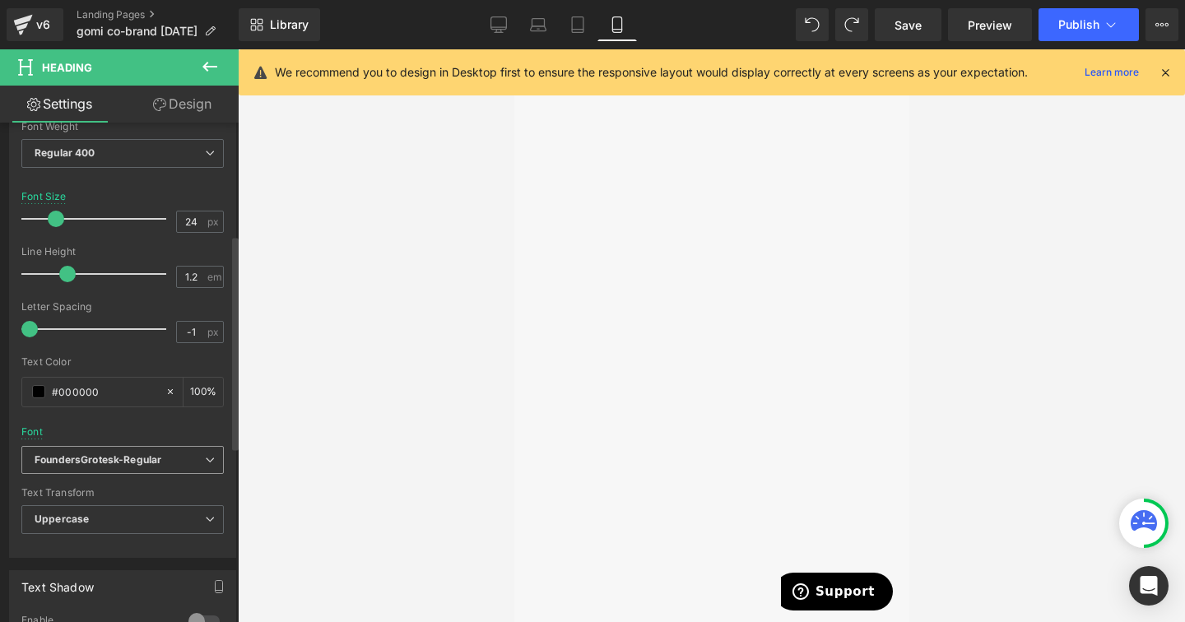
click at [184, 467] on span "FoundersGrotesk-Regular" at bounding box center [122, 460] width 202 height 29
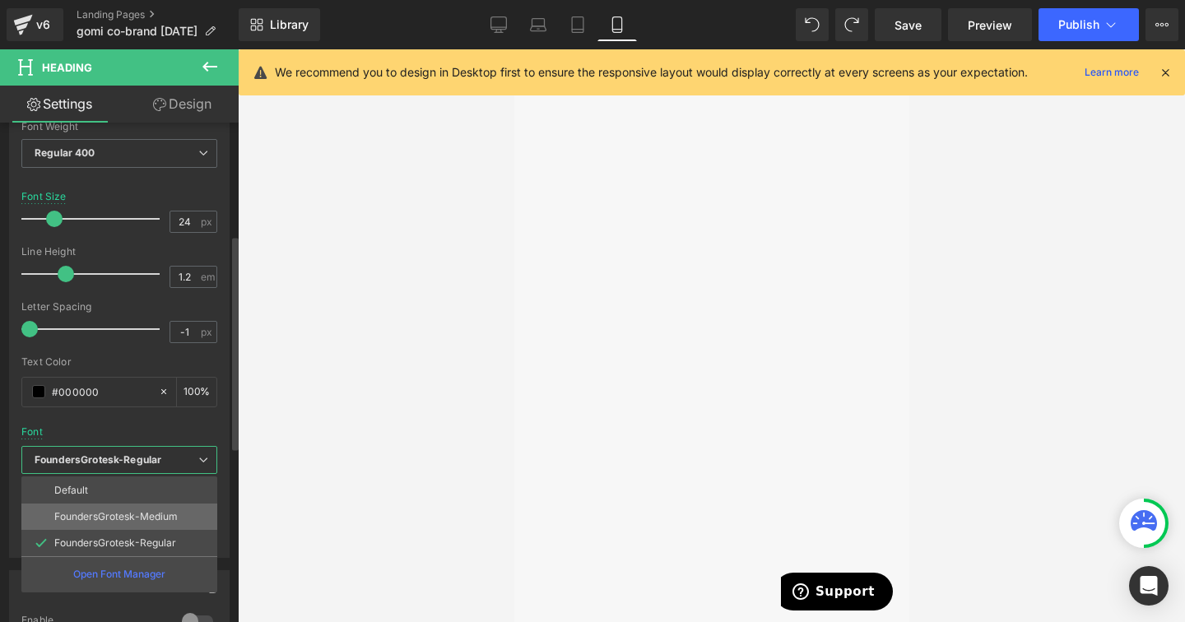
click at [184, 511] on li "FoundersGrotesk-Medium" at bounding box center [119, 517] width 196 height 26
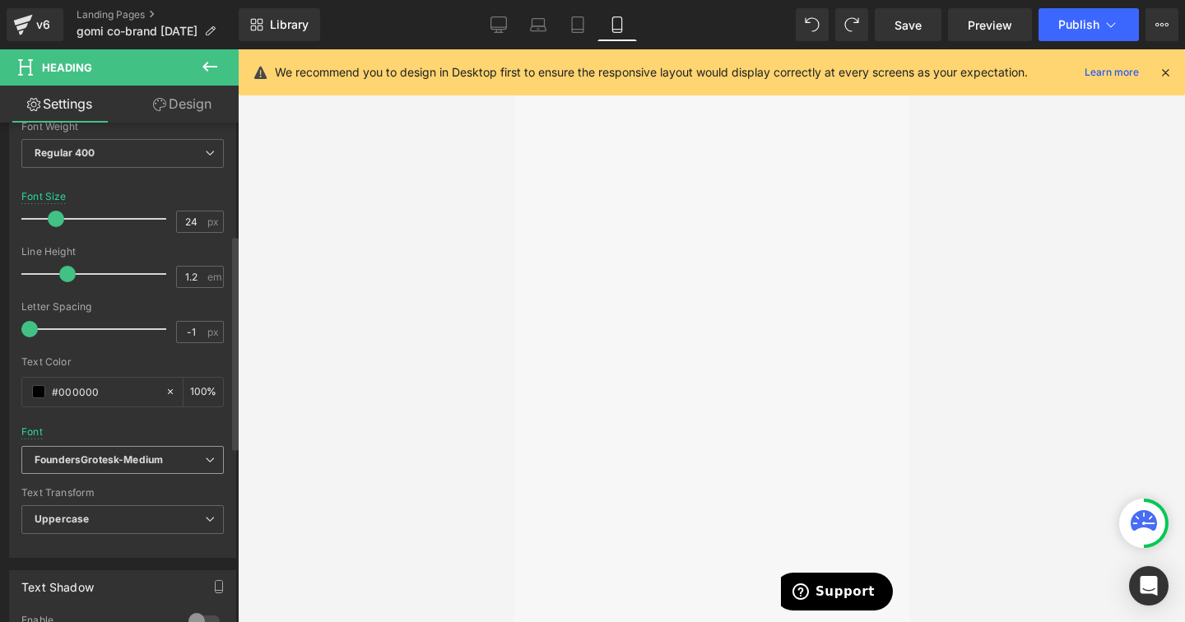
click at [187, 462] on b "FoundersGrotesk-Medium" at bounding box center [120, 460] width 170 height 14
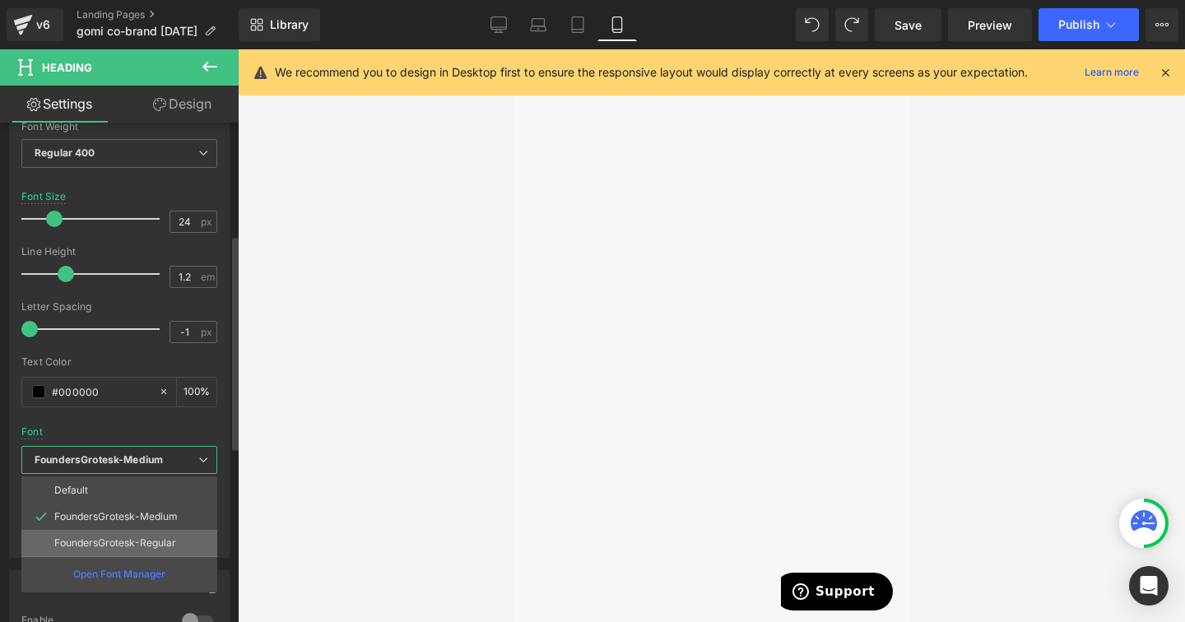
click at [187, 535] on li "FoundersGrotesk-Regular" at bounding box center [119, 543] width 196 height 26
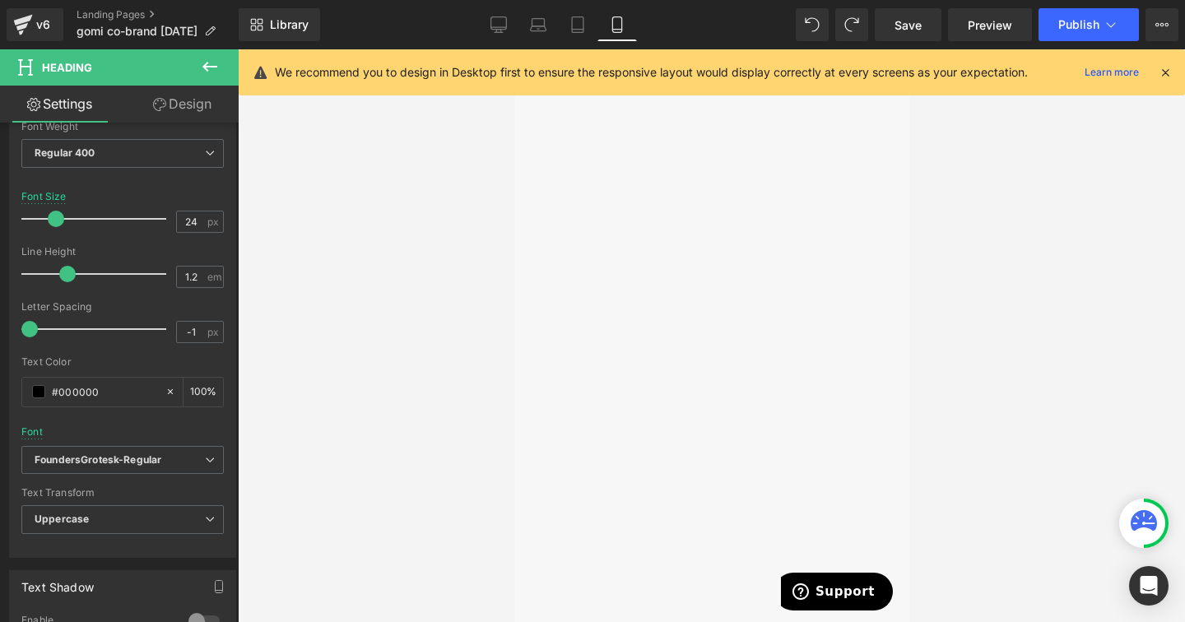
click at [971, 428] on div at bounding box center [711, 335] width 947 height 573
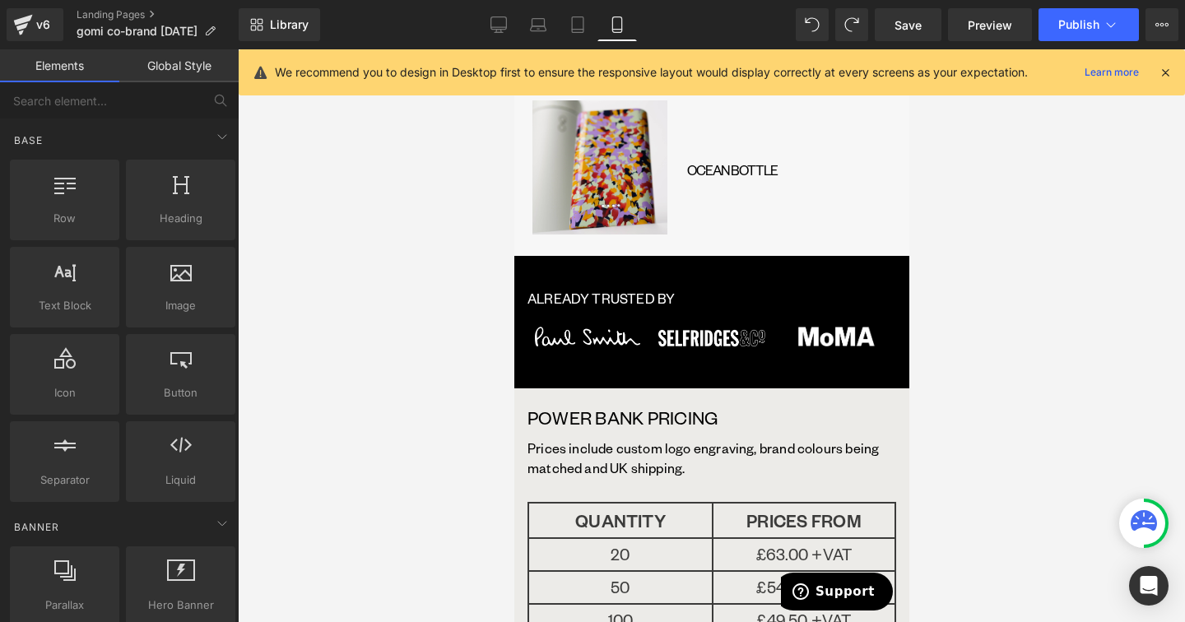
scroll to position [2701, 0]
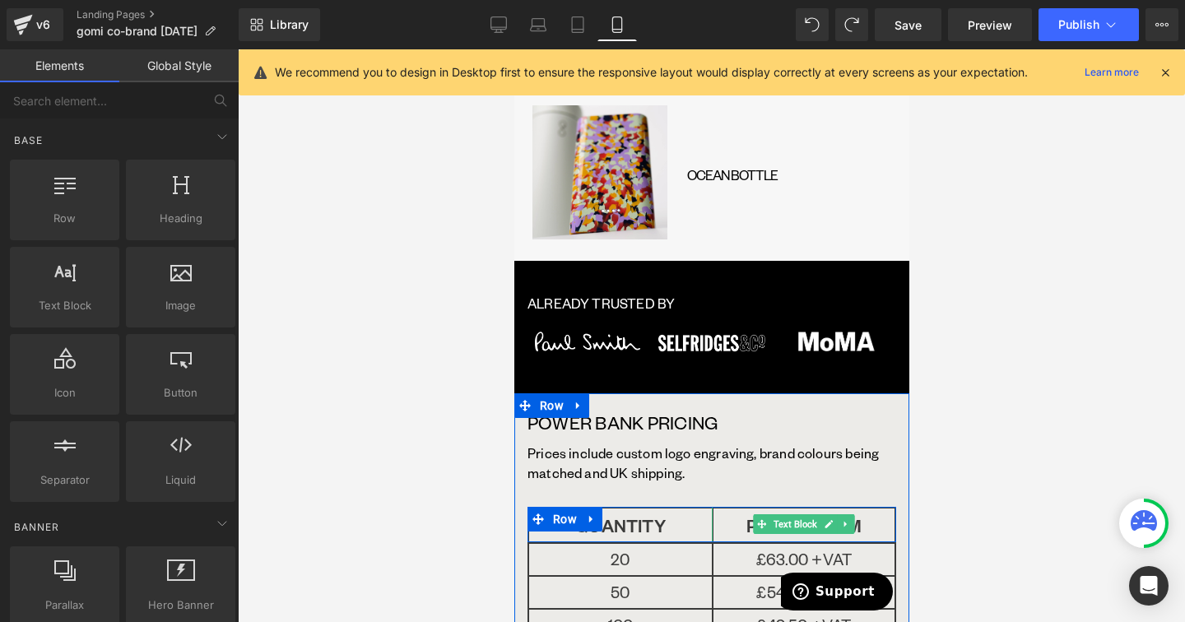
click at [746, 509] on p "PRICES FROM" at bounding box center [803, 526] width 181 height 34
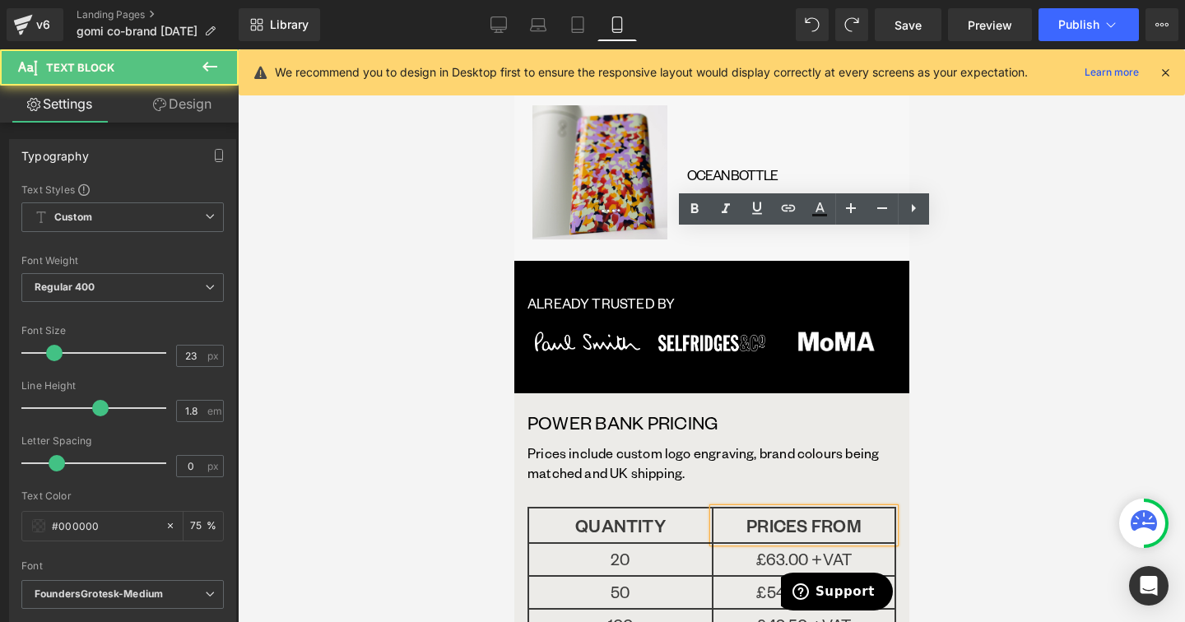
click at [746, 509] on p "PRICES FROM" at bounding box center [803, 526] width 181 height 34
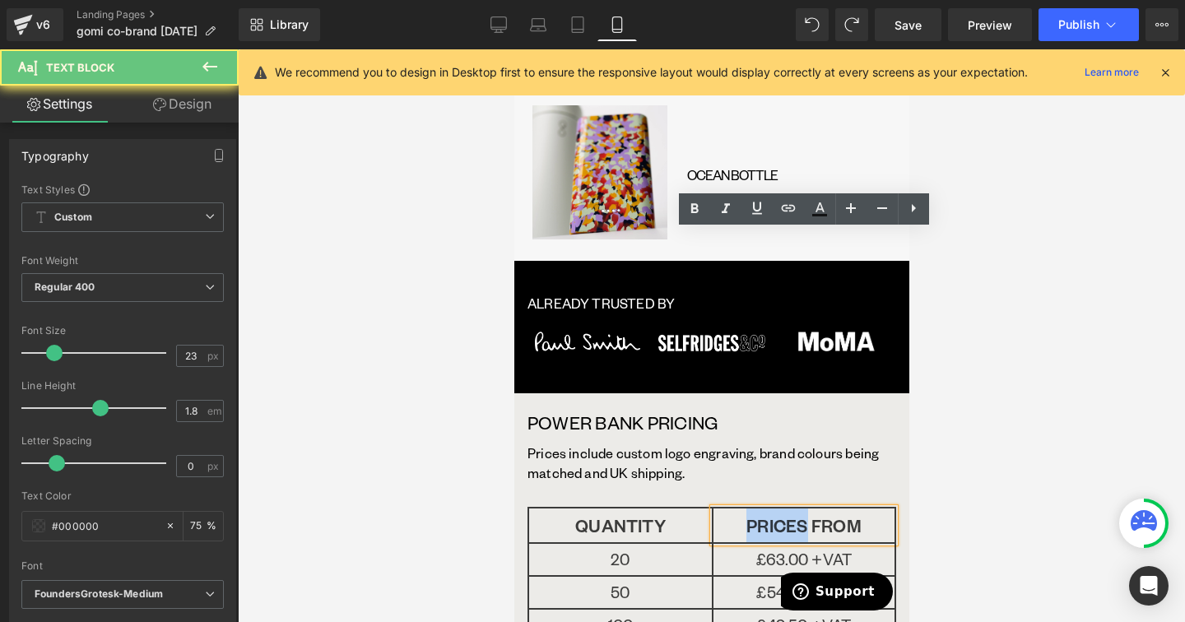
click at [746, 509] on p "PRICES FROM" at bounding box center [803, 526] width 181 height 34
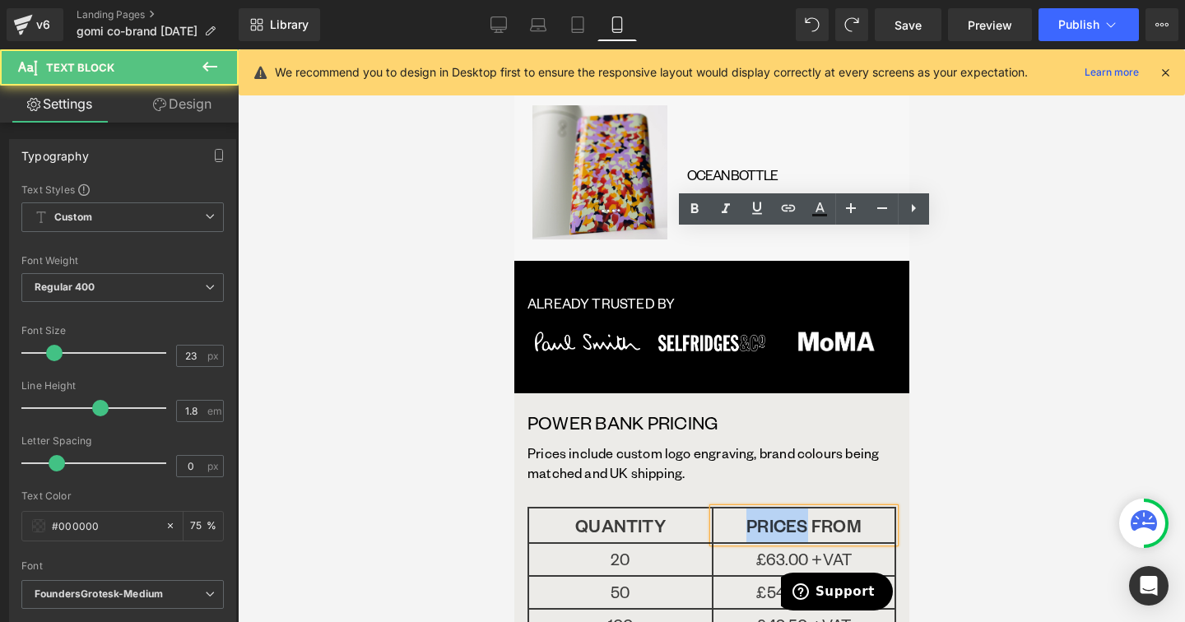
click at [795, 509] on p "PRICES FROM" at bounding box center [803, 526] width 181 height 34
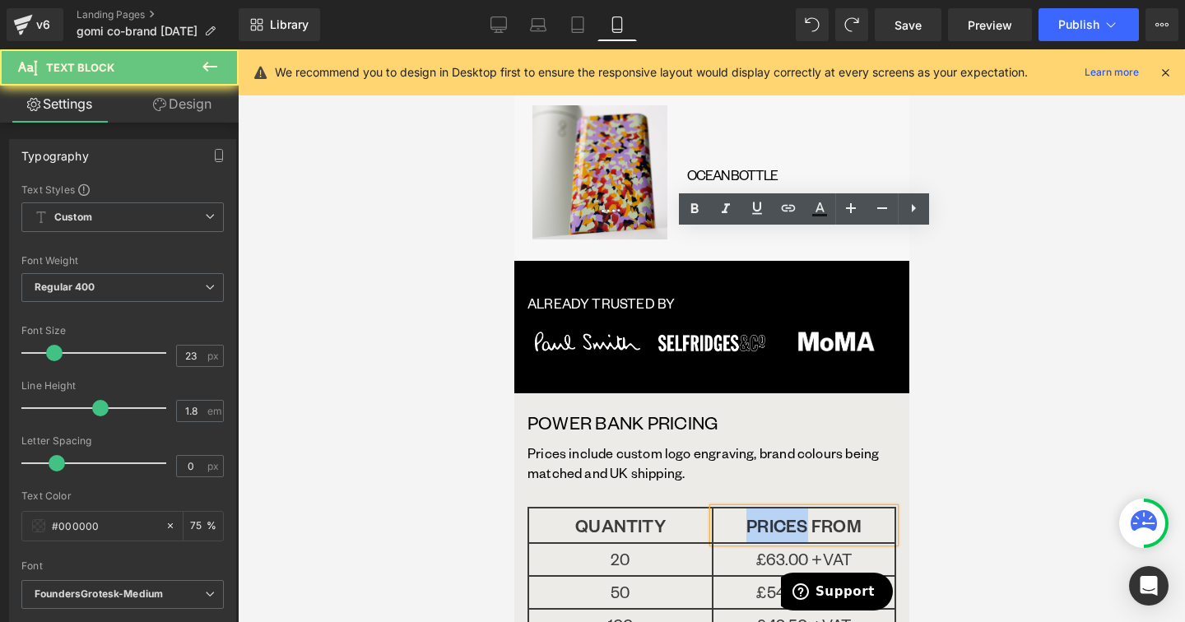
click at [795, 509] on p "PRICES FROM" at bounding box center [803, 526] width 181 height 34
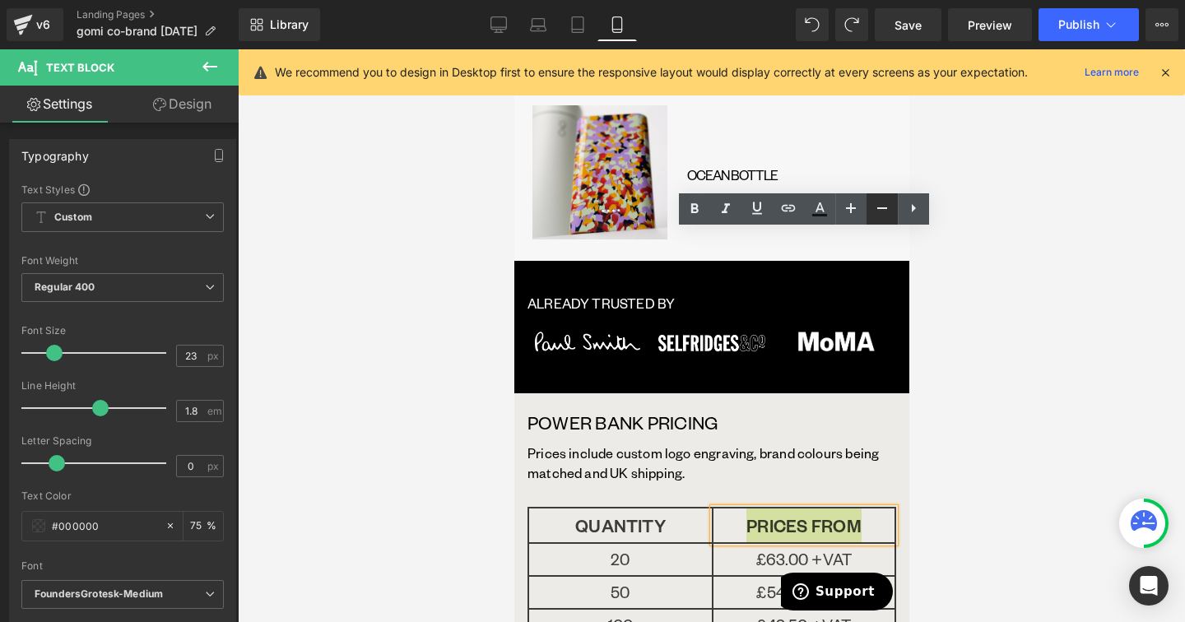
click at [877, 207] on icon at bounding box center [882, 208] width 20 height 20
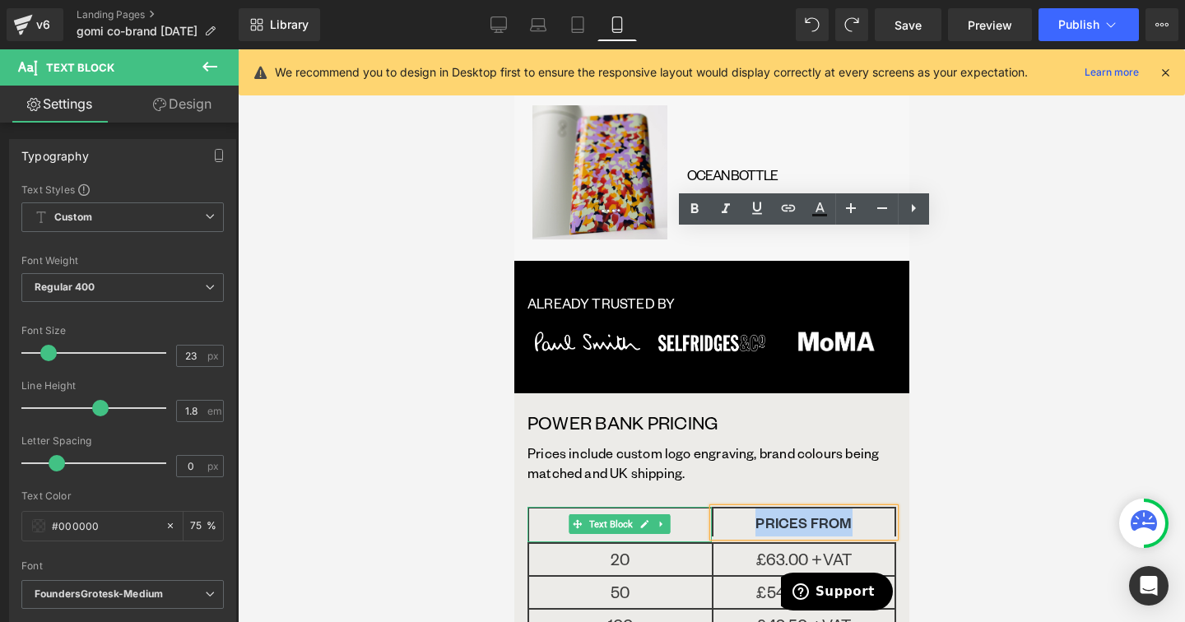
click at [560, 509] on p "QUANTITY" at bounding box center [619, 526] width 183 height 34
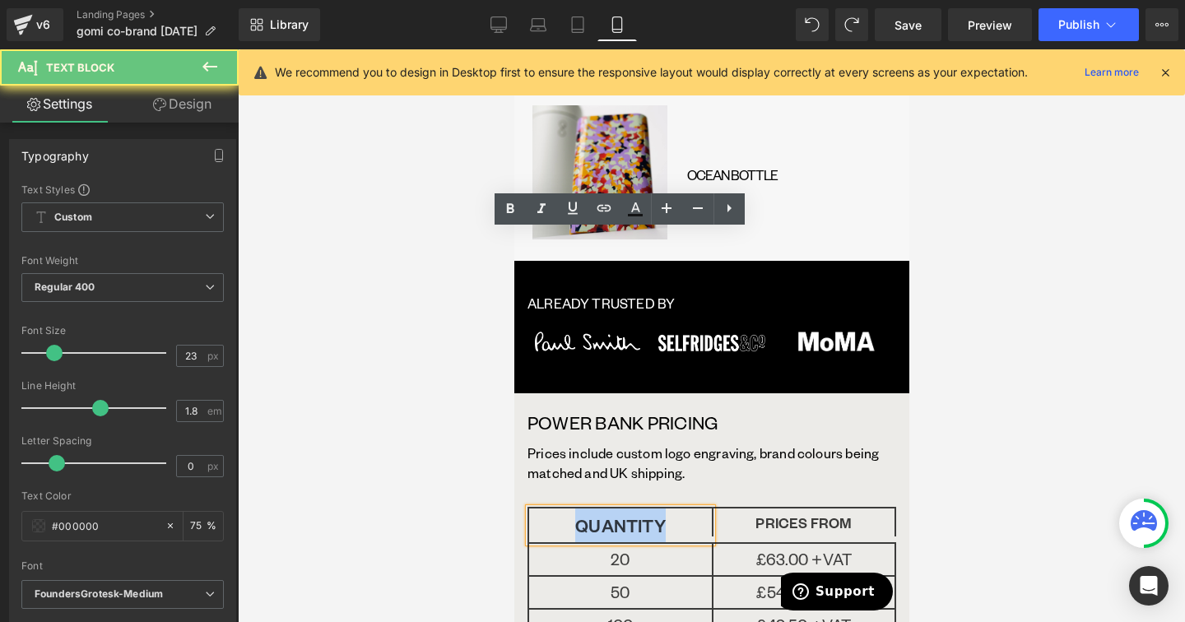
click at [560, 509] on p "QUANTITY" at bounding box center [619, 526] width 183 height 34
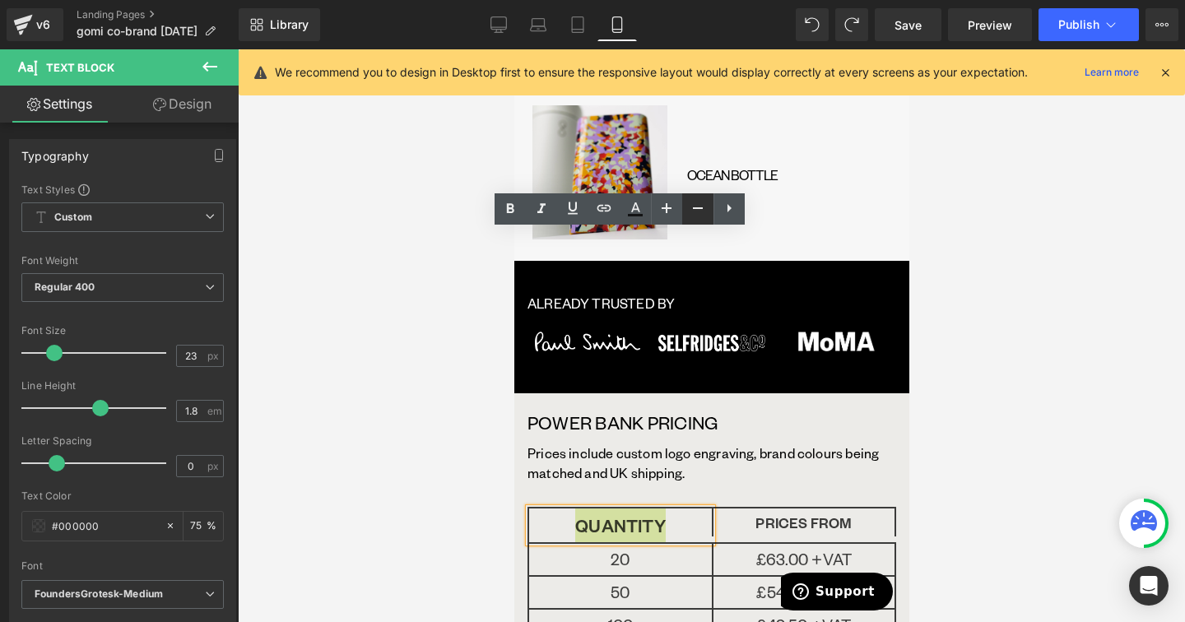
click at [693, 206] on icon at bounding box center [698, 208] width 20 height 20
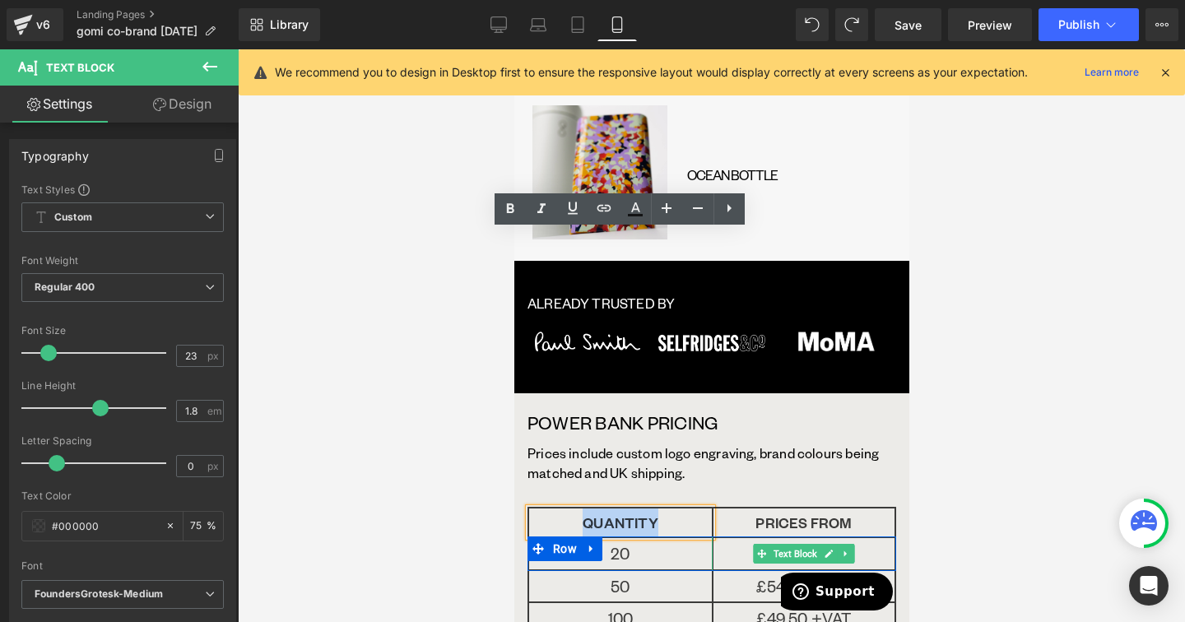
click at [746, 538] on p "£63.00 +VAT" at bounding box center [803, 553] width 181 height 31
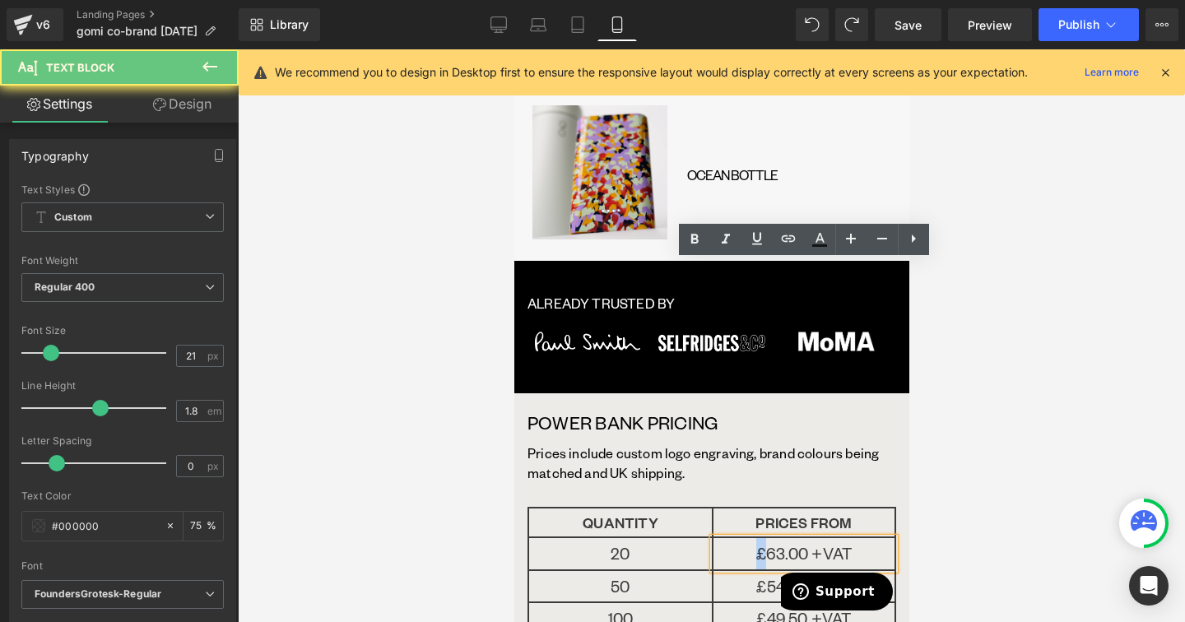
click at [746, 538] on p "£63.00 +VAT" at bounding box center [803, 553] width 181 height 31
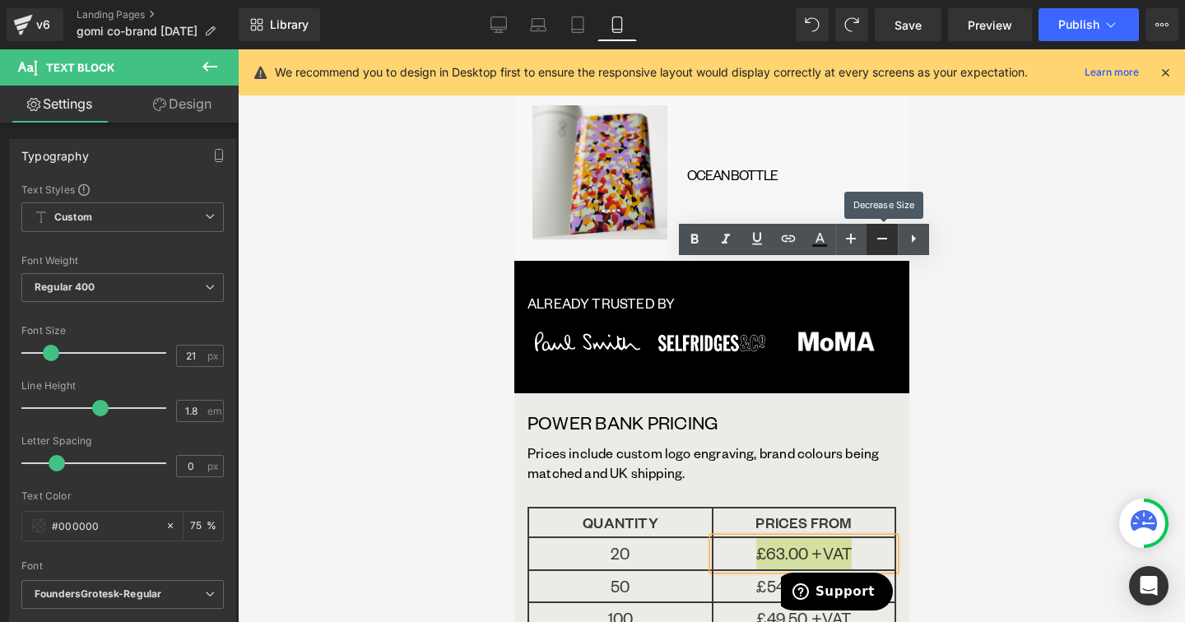
click at [885, 226] on link at bounding box center [881, 239] width 31 height 31
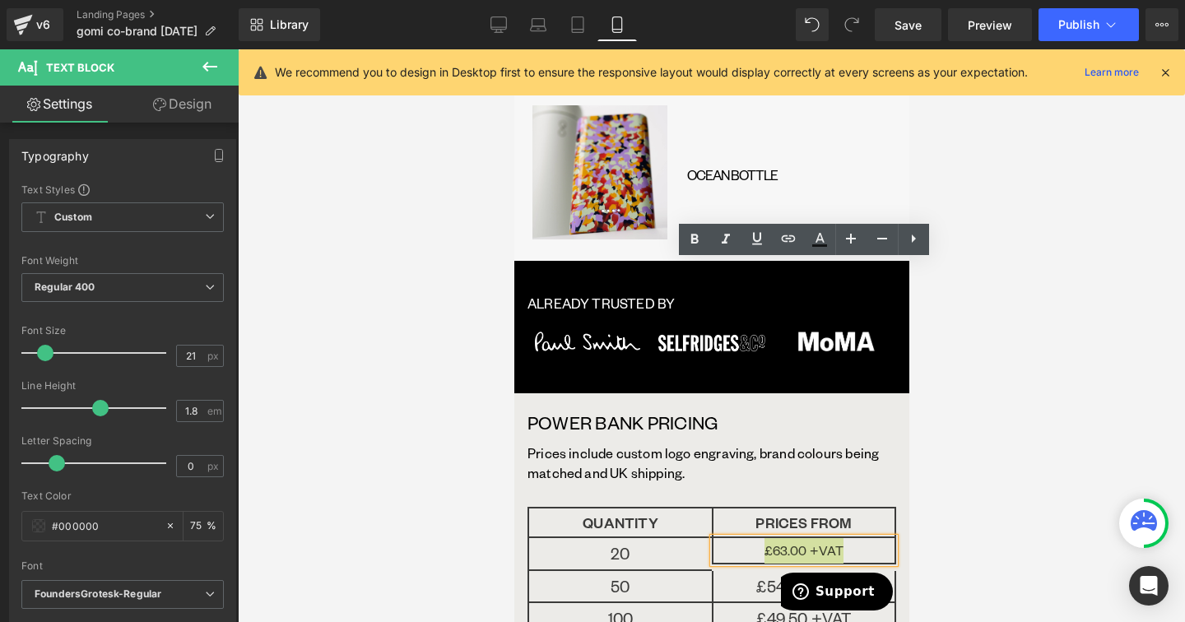
click at [919, 311] on div at bounding box center [711, 335] width 947 height 573
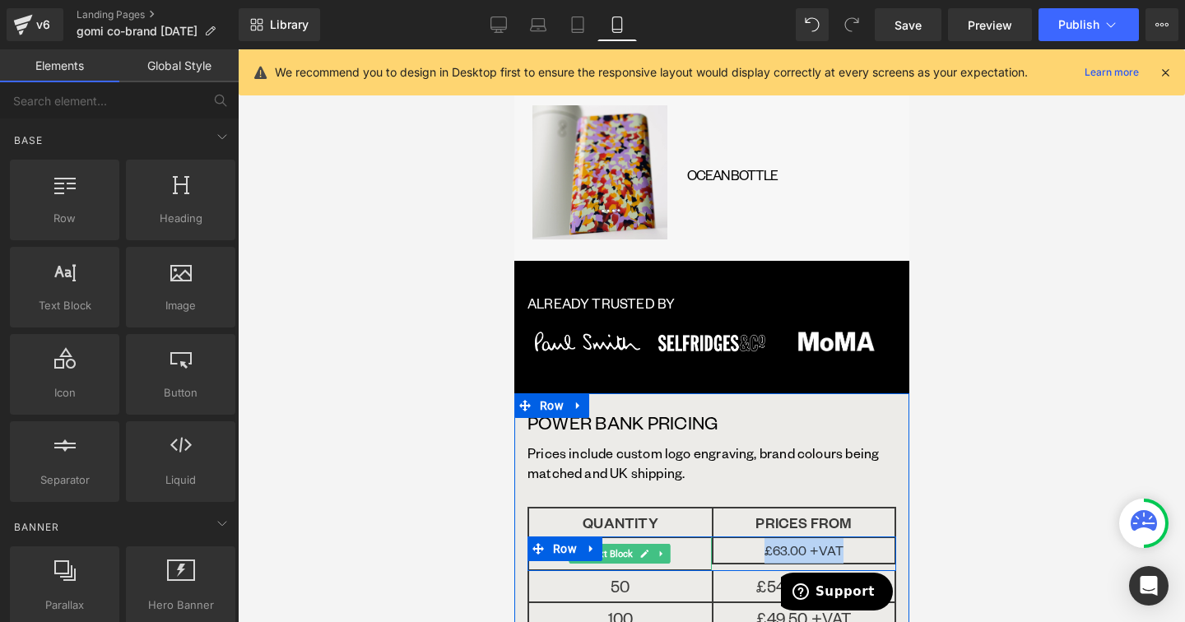
click at [690, 538] on p "20" at bounding box center [619, 553] width 183 height 31
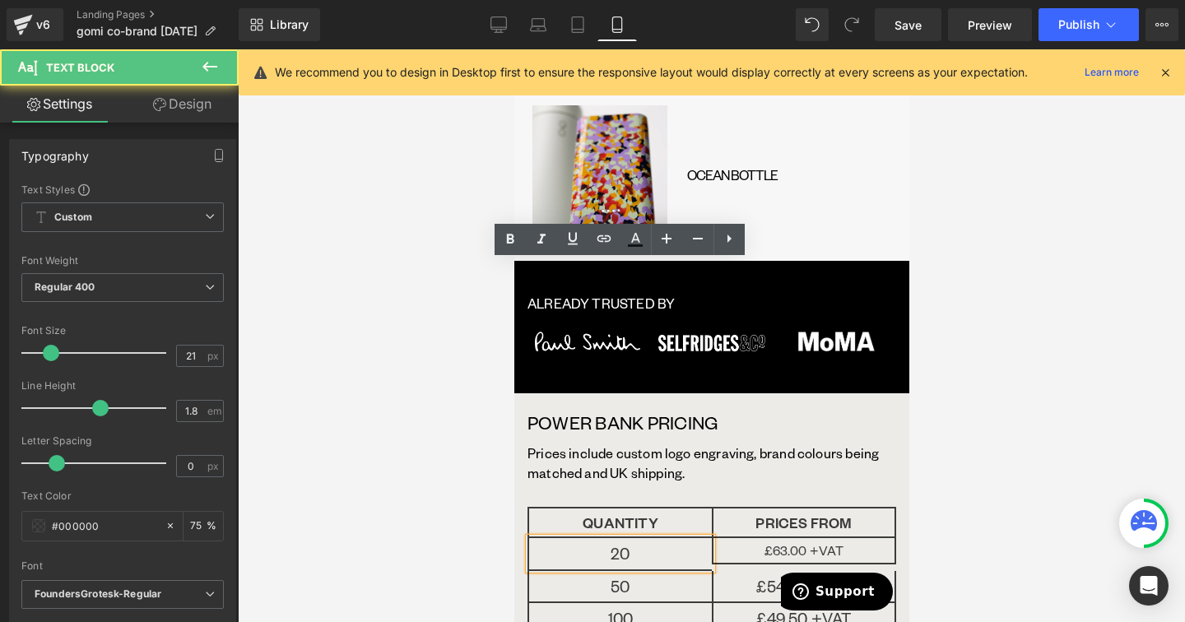
click at [690, 538] on p "20" at bounding box center [619, 553] width 183 height 31
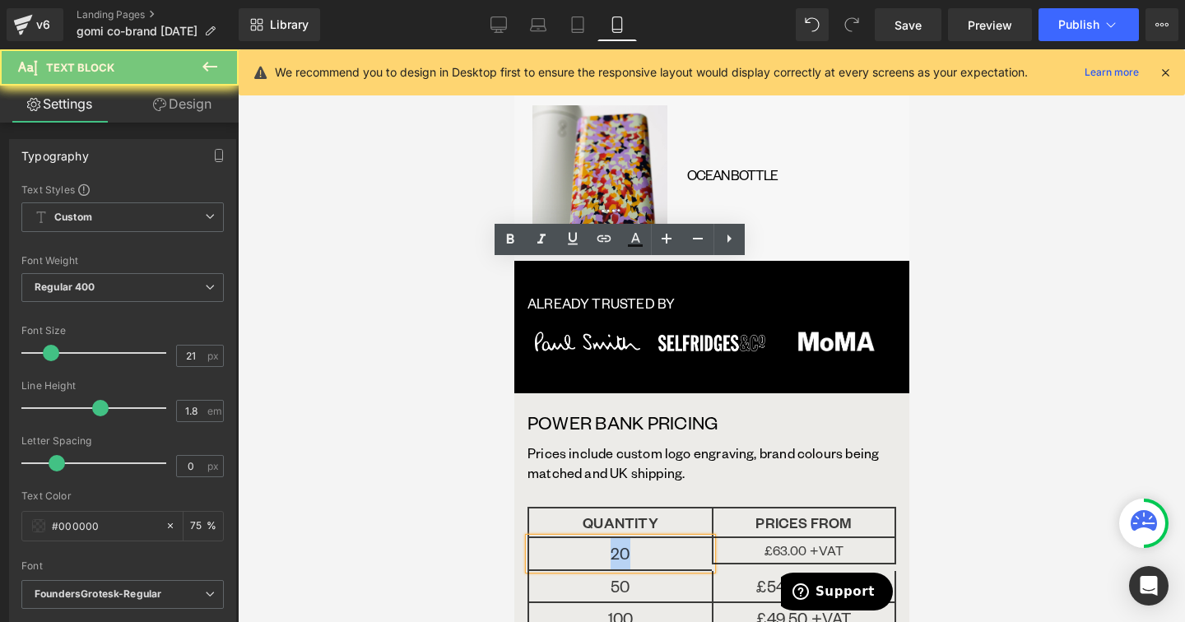
click at [690, 538] on p "20" at bounding box center [619, 553] width 183 height 31
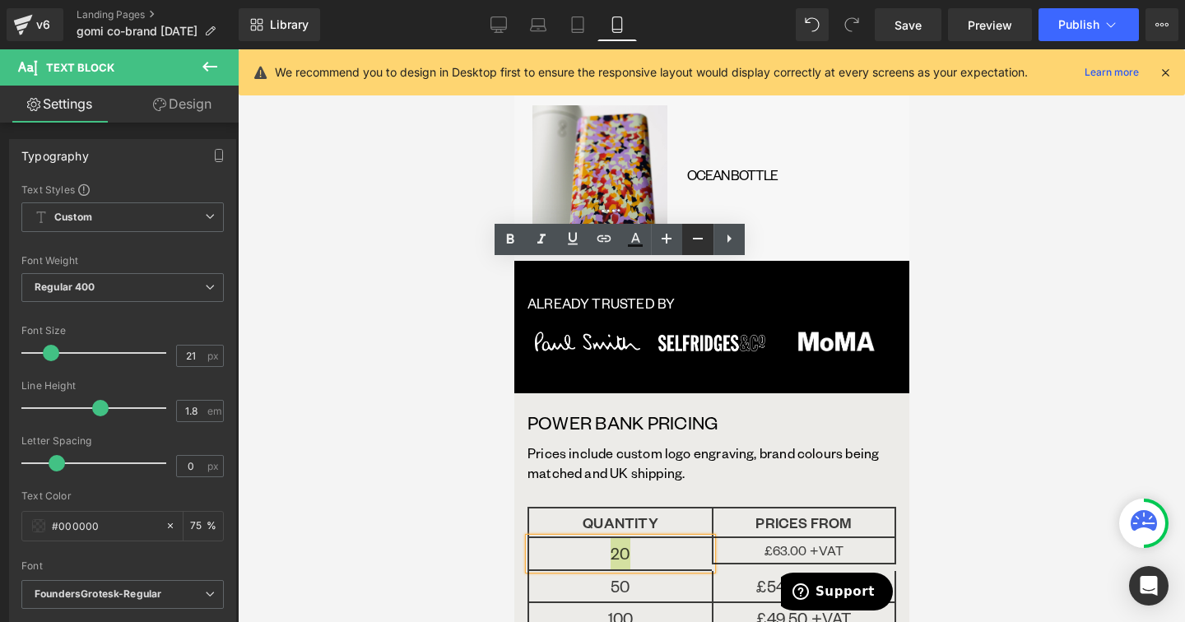
click at [694, 243] on icon at bounding box center [698, 239] width 20 height 20
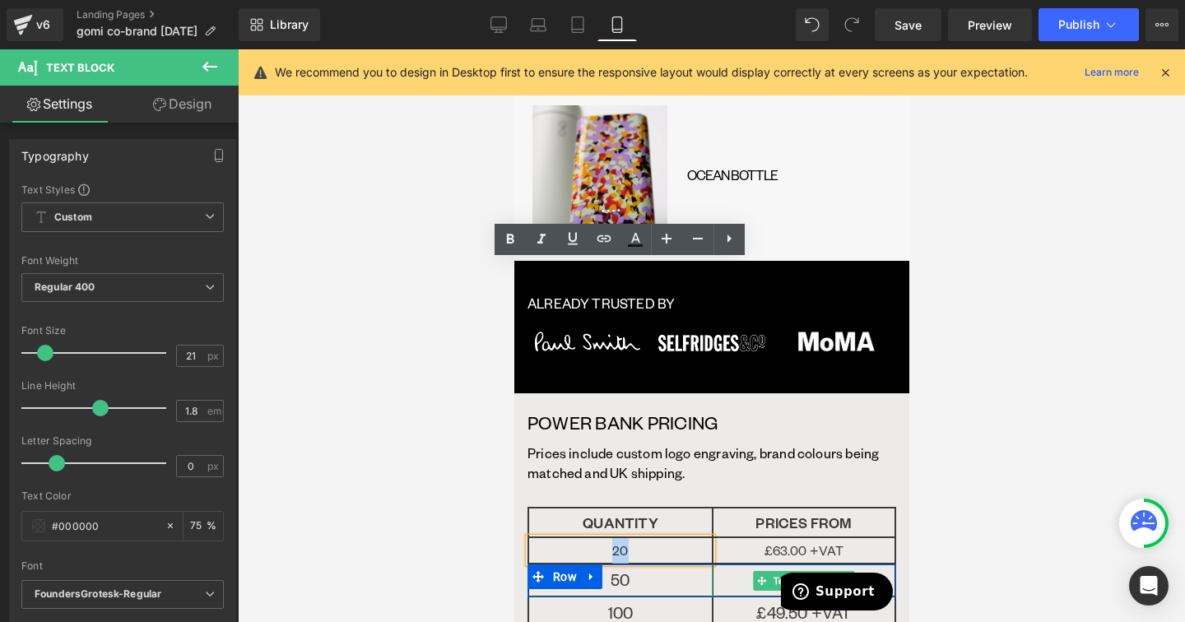
click at [865, 564] on p "£54.00 +VAT" at bounding box center [803, 579] width 181 height 31
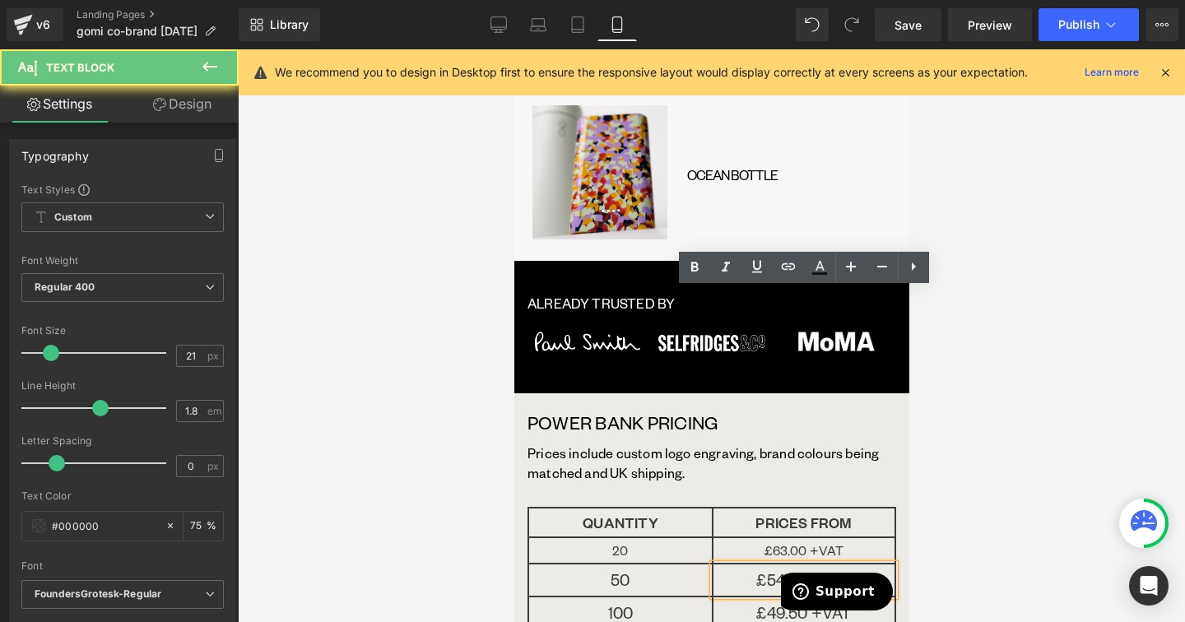
click at [865, 564] on p "£54.00 +VAT" at bounding box center [803, 579] width 181 height 31
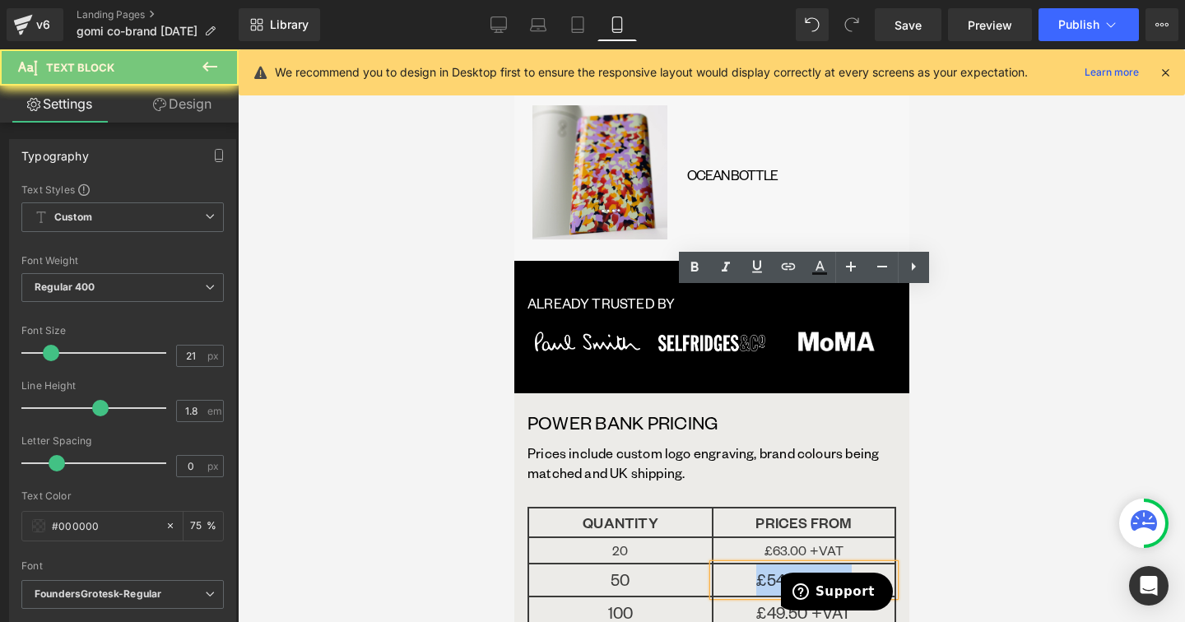
click at [865, 564] on p "£54.00 +VAT" at bounding box center [803, 579] width 181 height 31
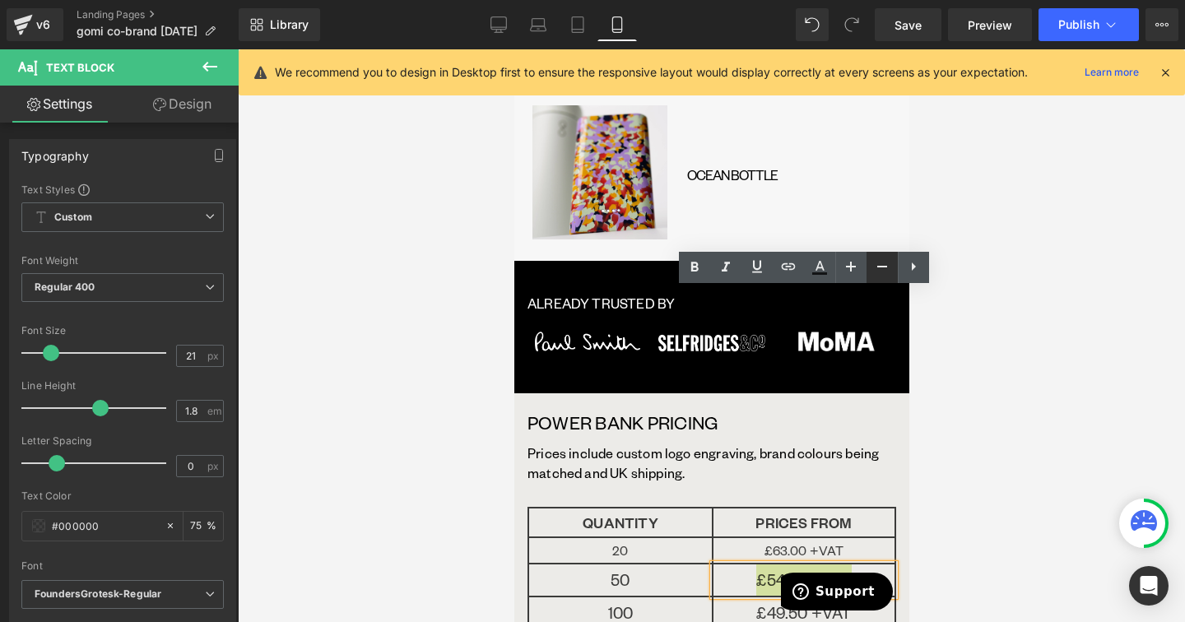
click at [880, 276] on link at bounding box center [881, 267] width 31 height 31
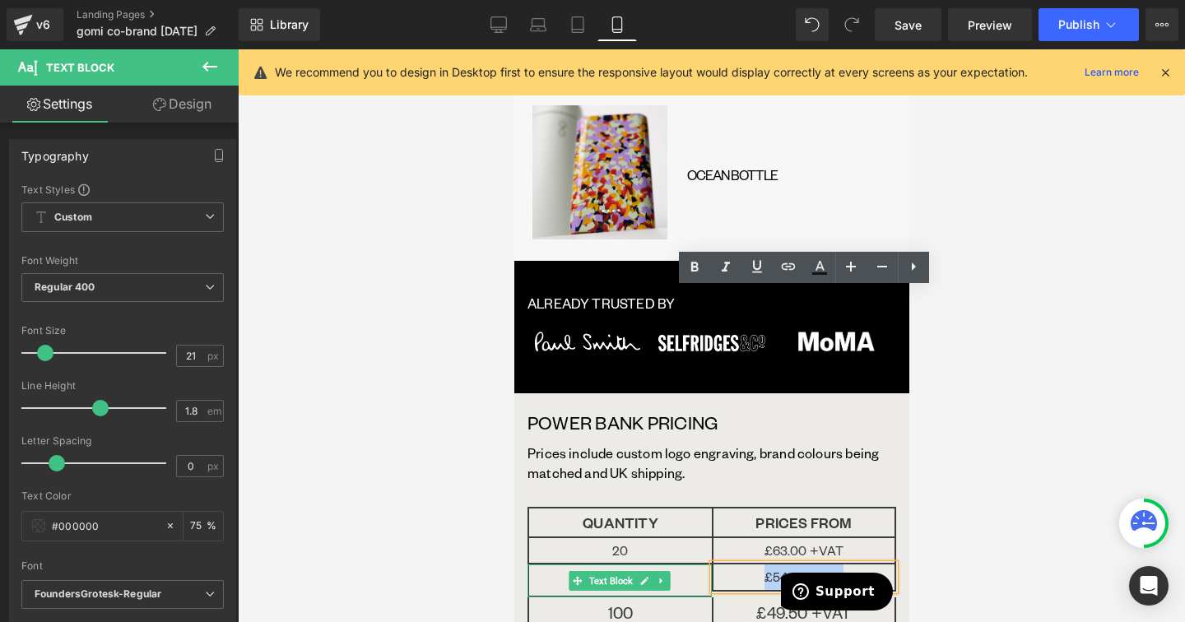
click at [677, 564] on p "50" at bounding box center [619, 579] width 183 height 31
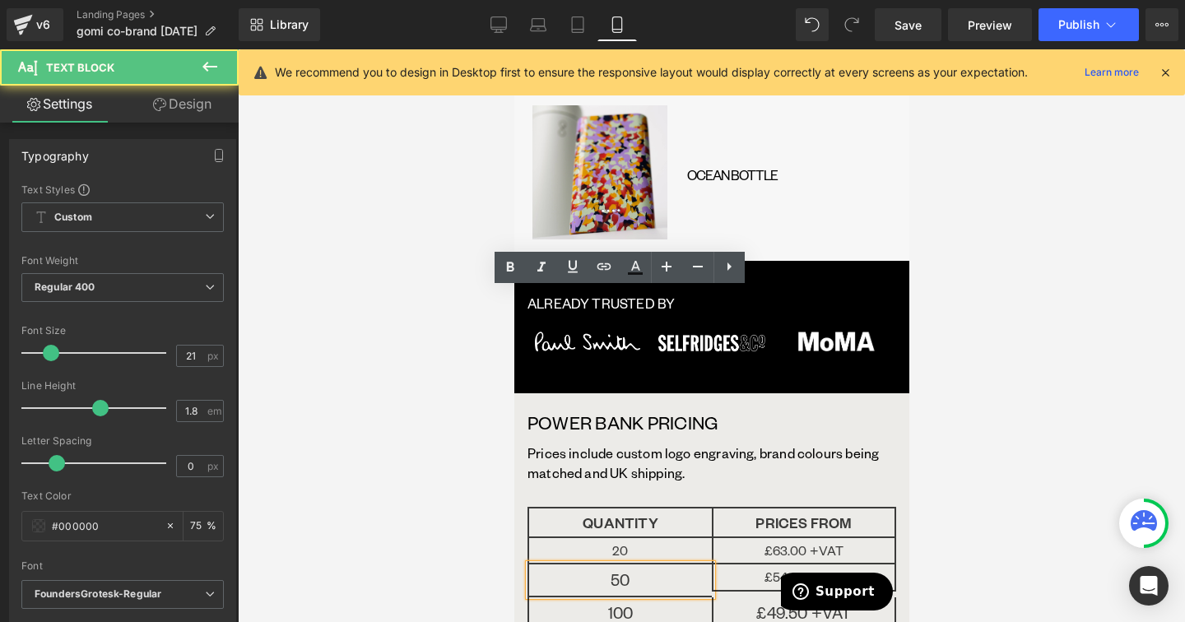
click at [677, 564] on p "50" at bounding box center [619, 579] width 183 height 31
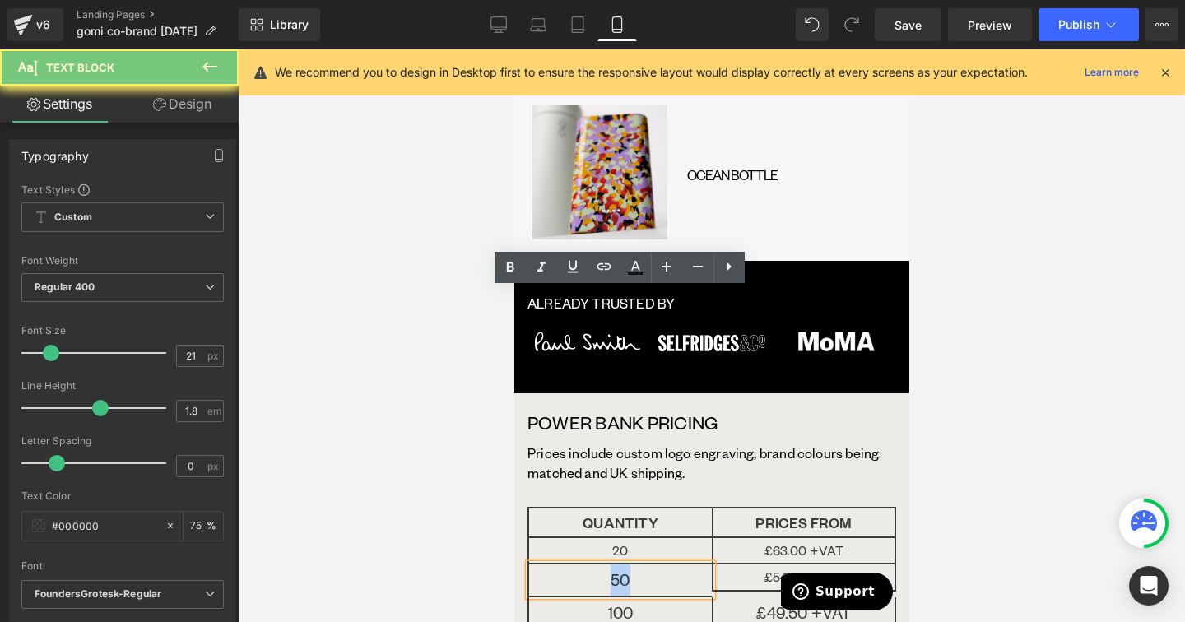
click at [677, 564] on p "50" at bounding box center [619, 579] width 183 height 31
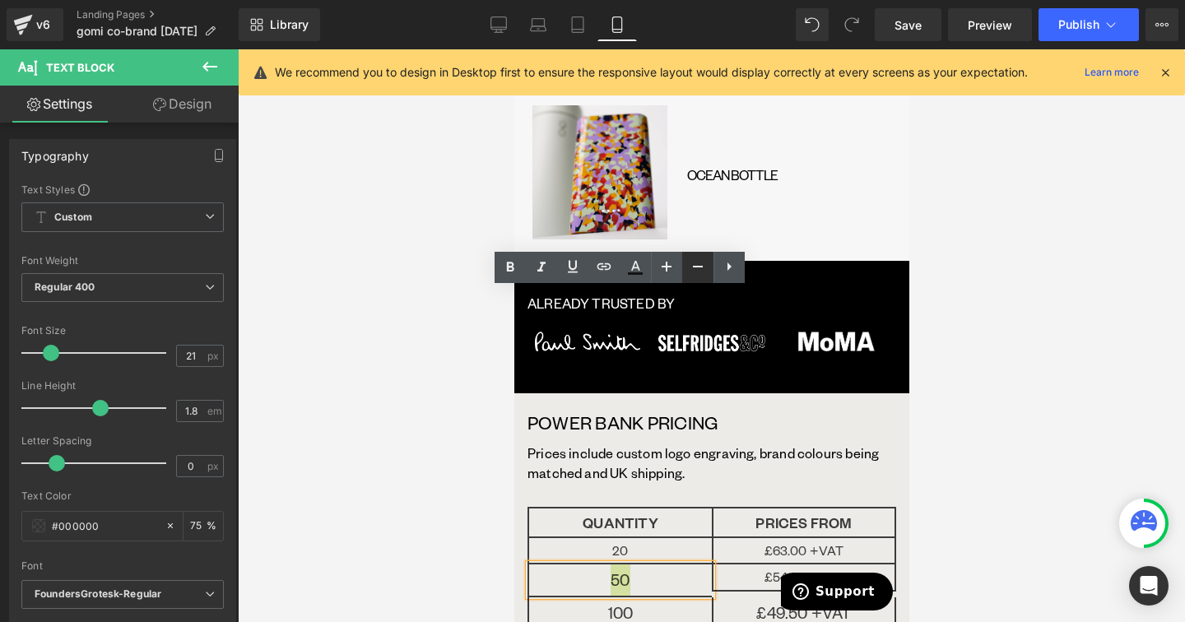
click at [701, 273] on icon at bounding box center [698, 267] width 20 height 20
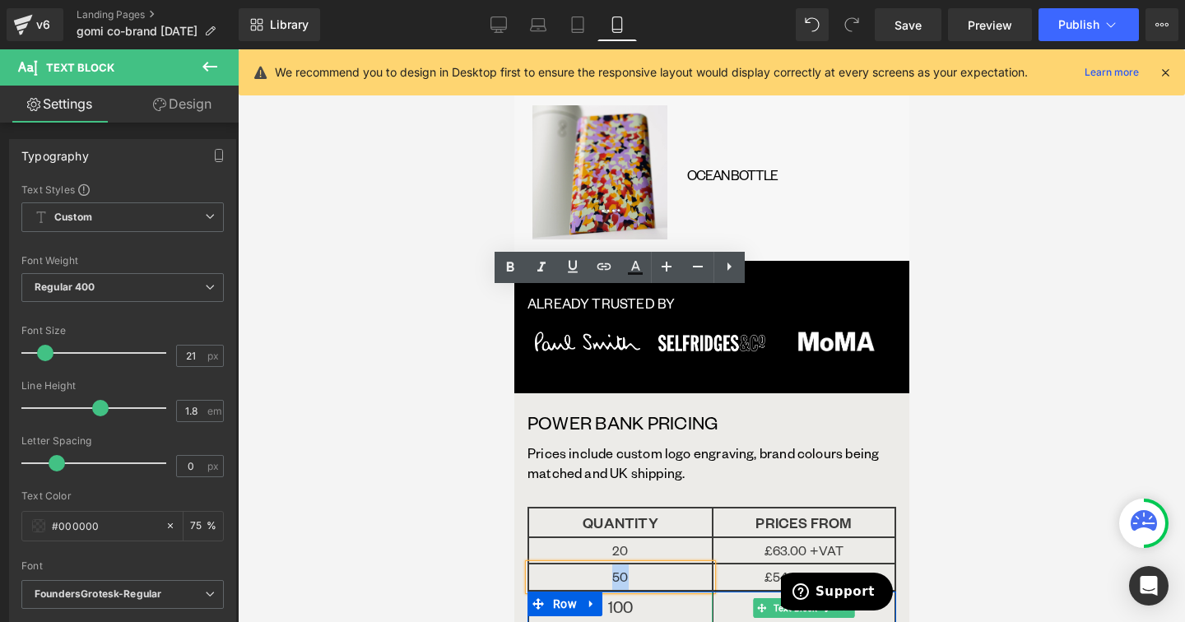
click at [872, 592] on p "£49.50 +VAT" at bounding box center [803, 607] width 181 height 31
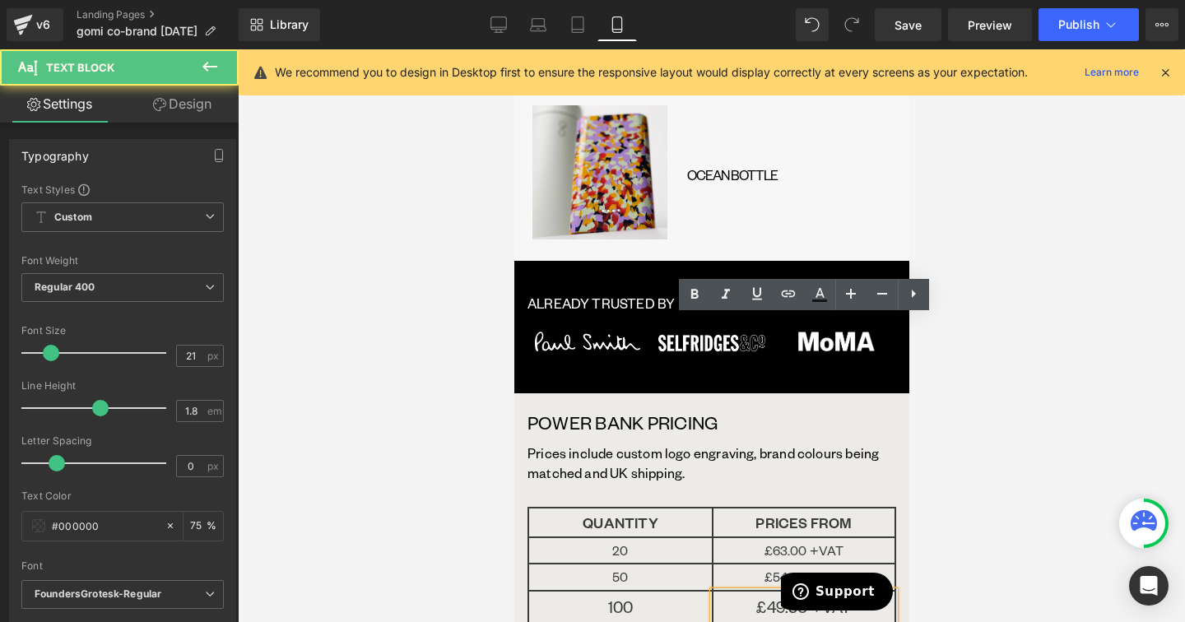
click at [872, 592] on p "£49.50 +VAT" at bounding box center [803, 607] width 181 height 31
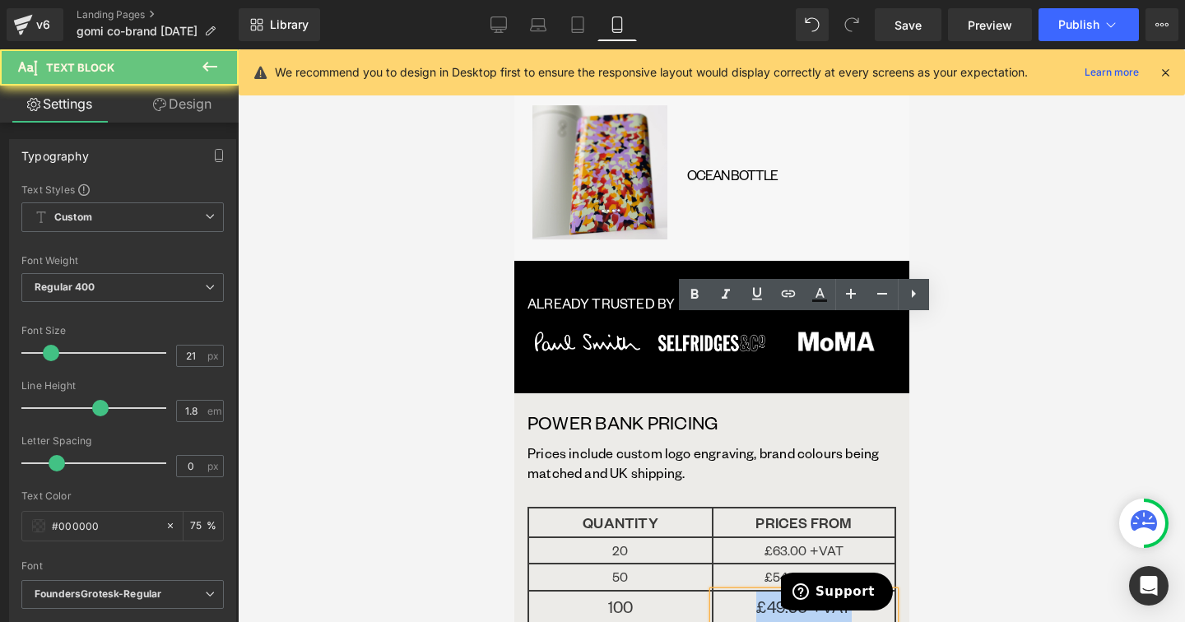
click at [872, 592] on p "£49.50 +VAT" at bounding box center [803, 607] width 181 height 31
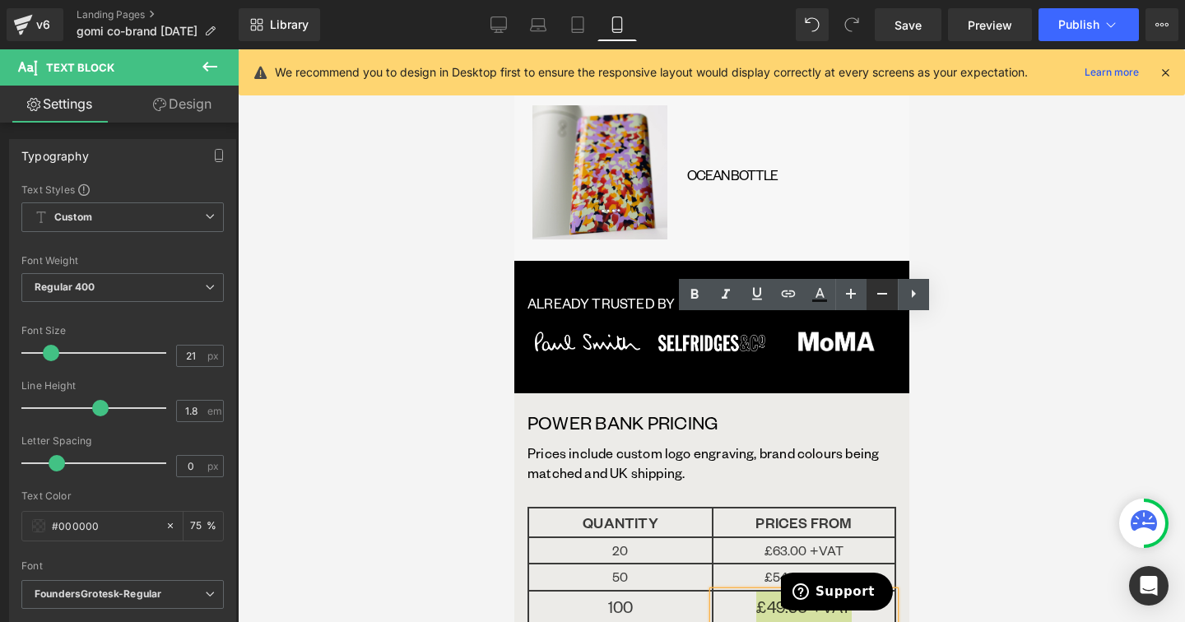
click at [880, 300] on icon at bounding box center [882, 294] width 20 height 20
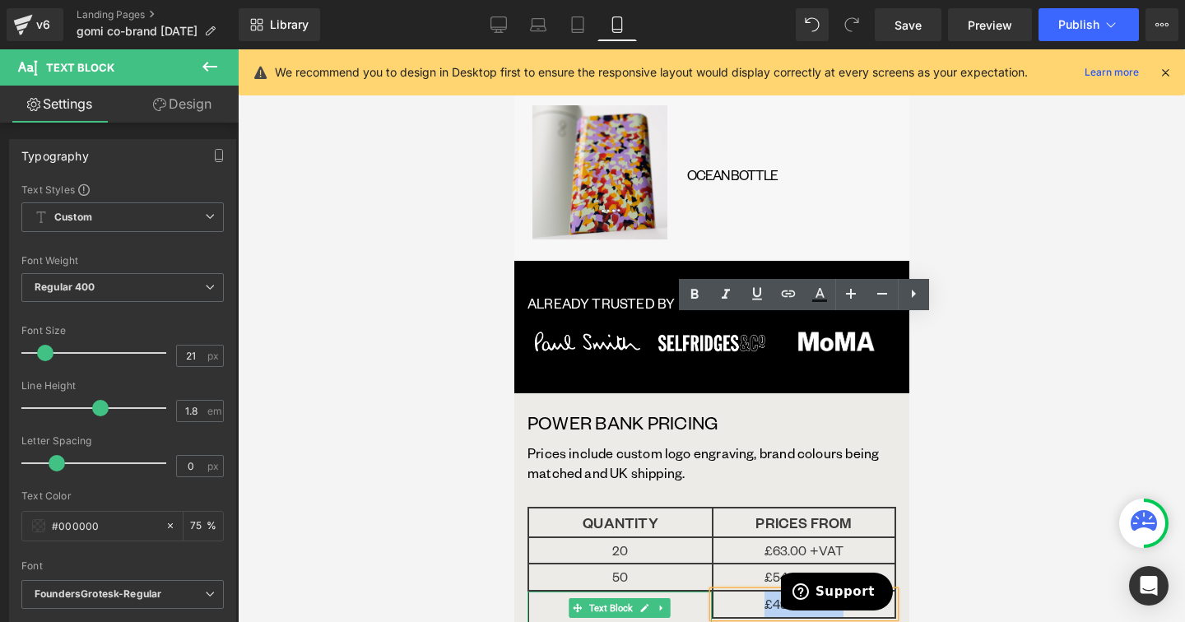
click at [692, 592] on p "100" at bounding box center [619, 607] width 183 height 31
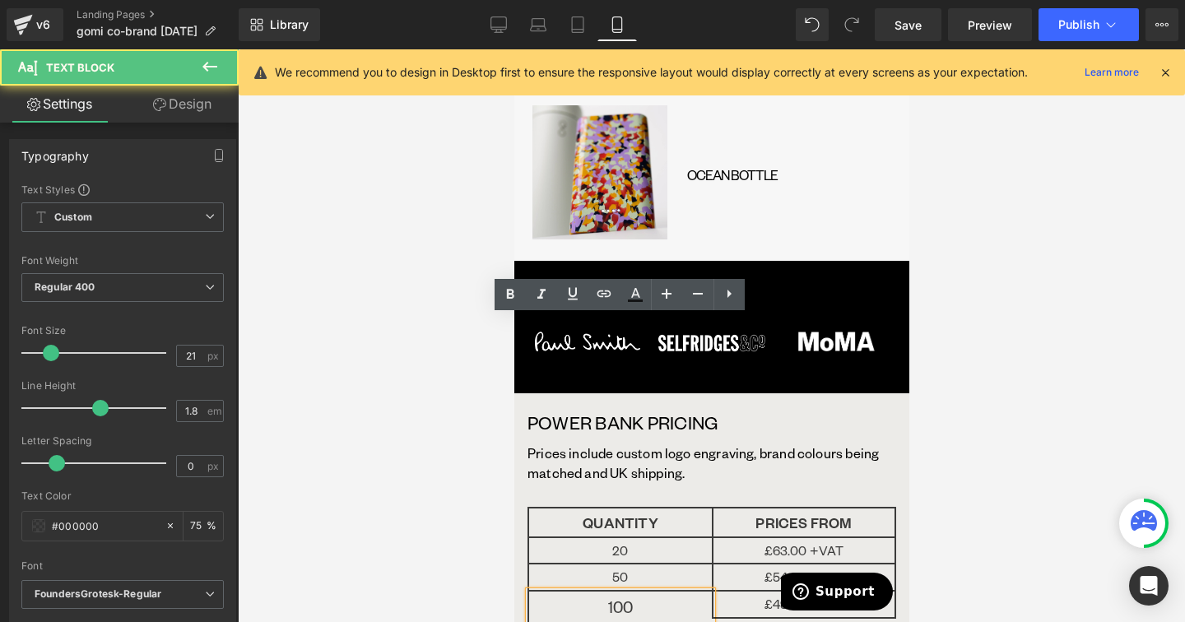
click at [692, 592] on p "100" at bounding box center [619, 607] width 183 height 31
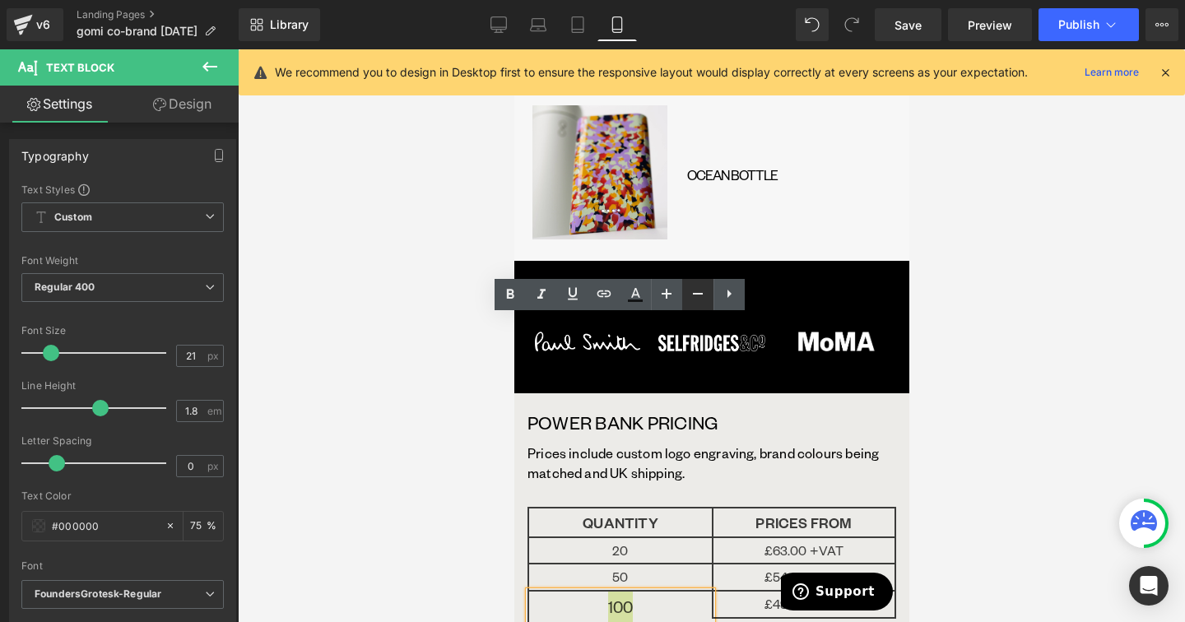
click at [706, 293] on icon at bounding box center [698, 294] width 20 height 20
click at [876, 619] on p "£49.50 +VAT" at bounding box center [803, 634] width 181 height 31
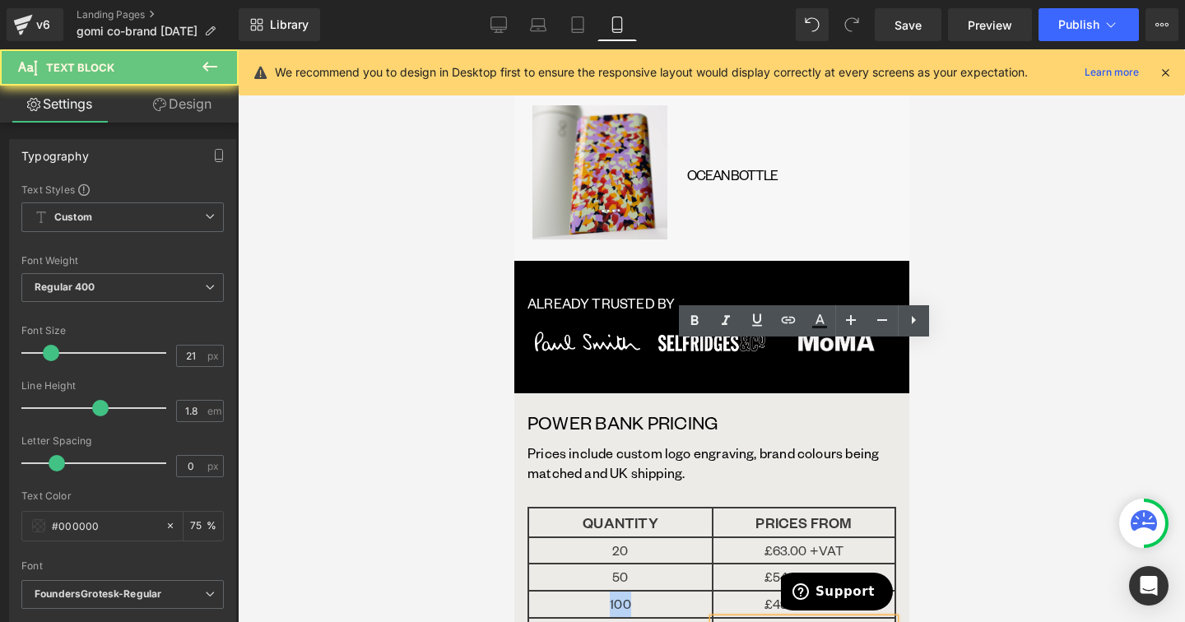
click at [876, 619] on p "£49.50 +VAT" at bounding box center [803, 634] width 181 height 31
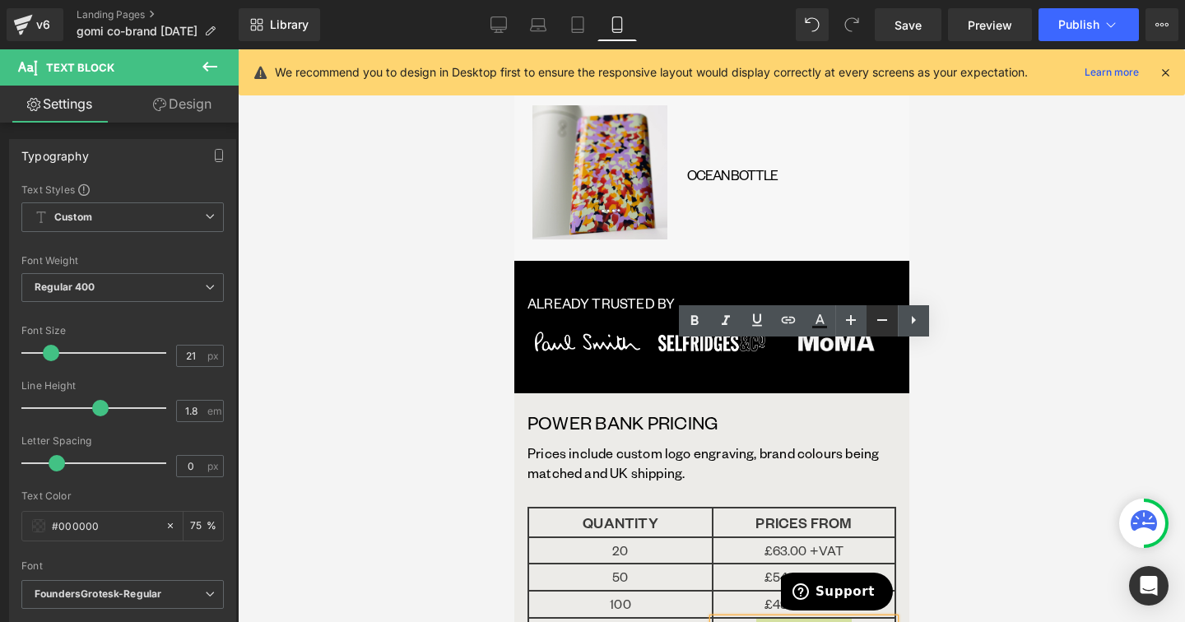
click at [885, 315] on icon at bounding box center [882, 320] width 20 height 20
click at [687, 619] on p "200" at bounding box center [619, 634] width 183 height 31
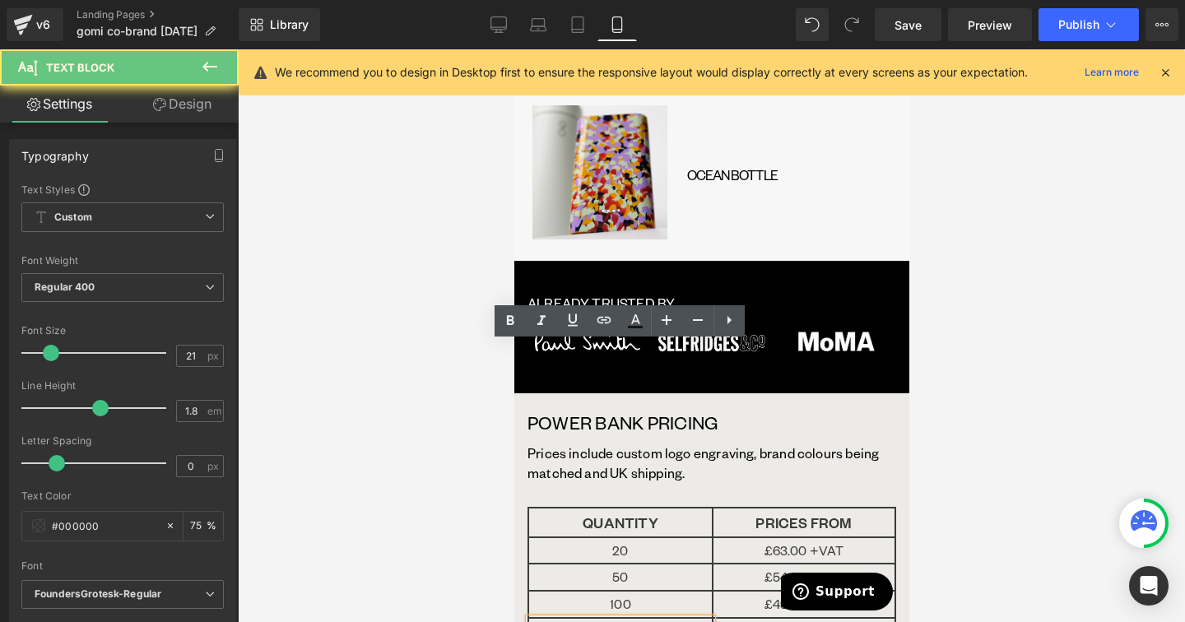
click at [687, 619] on p "200" at bounding box center [619, 634] width 183 height 31
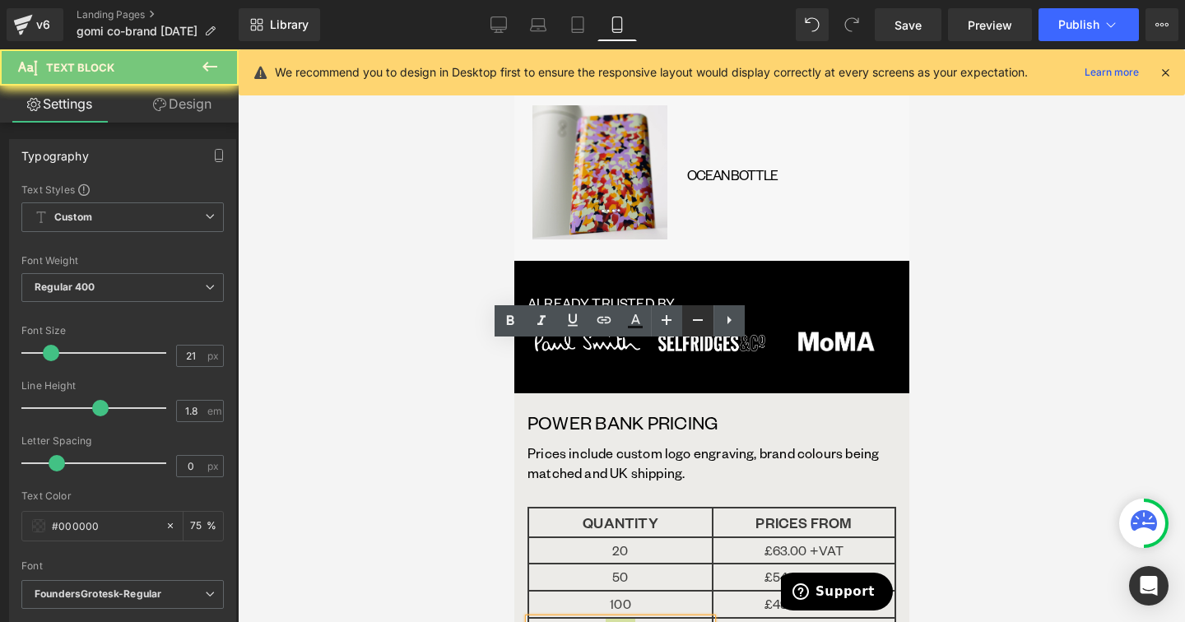
click at [702, 332] on link at bounding box center [697, 320] width 31 height 31
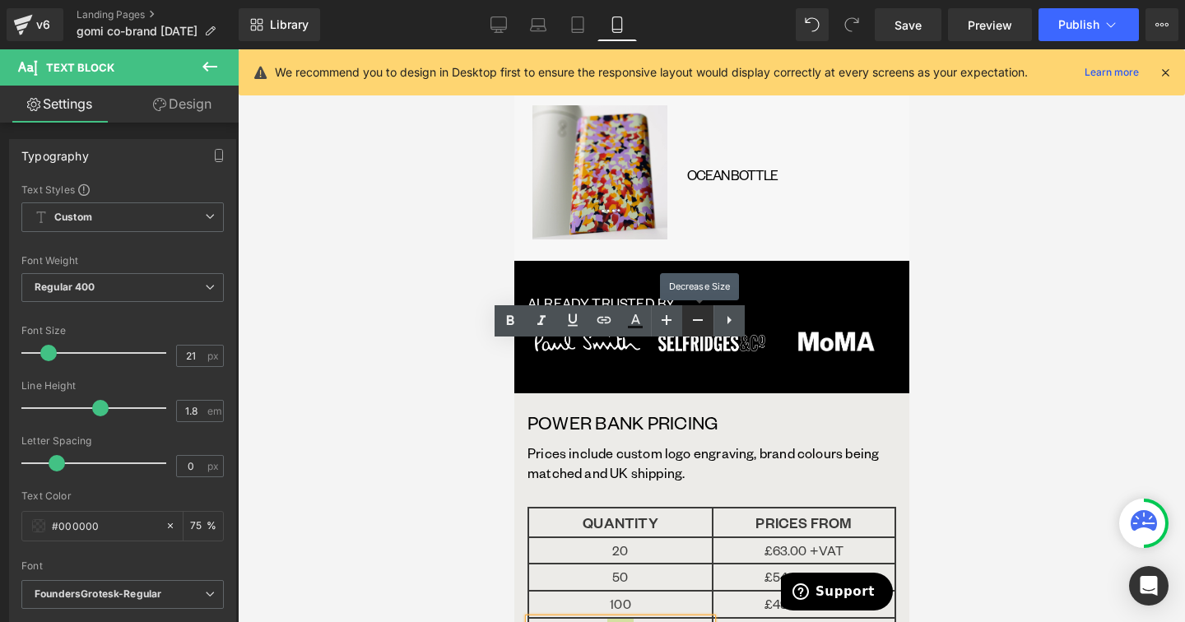
drag, startPoint x: 702, startPoint y: 332, endPoint x: 248, endPoint y: 300, distance: 455.4
click at [702, 332] on link at bounding box center [697, 320] width 31 height 31
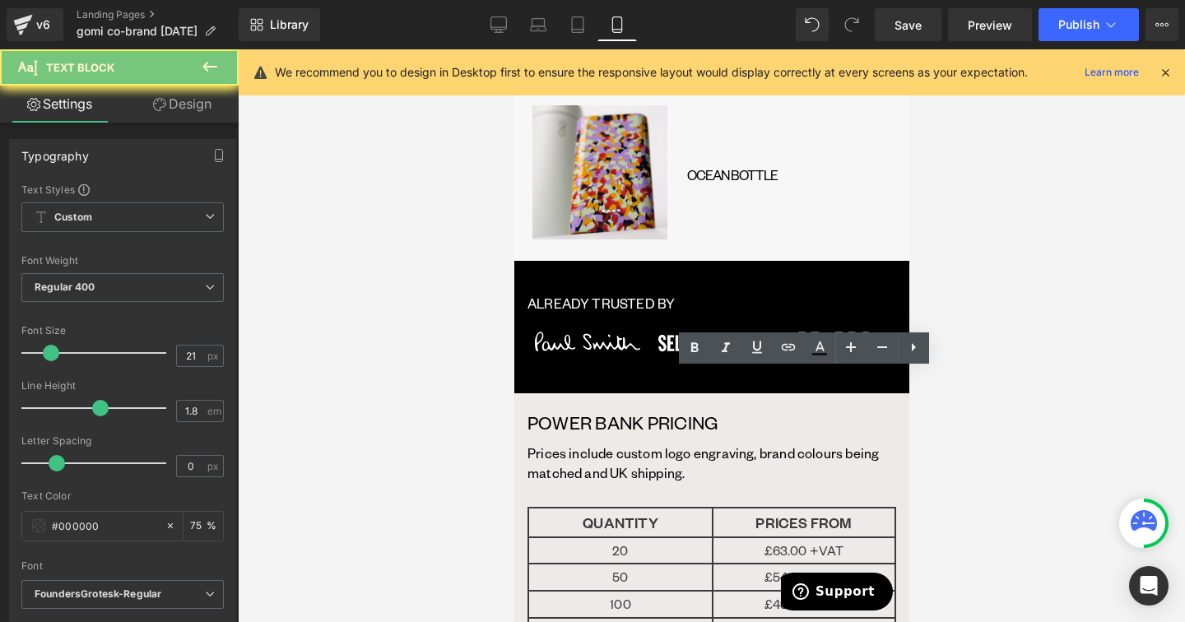
click at [878, 341] on icon at bounding box center [882, 347] width 20 height 20
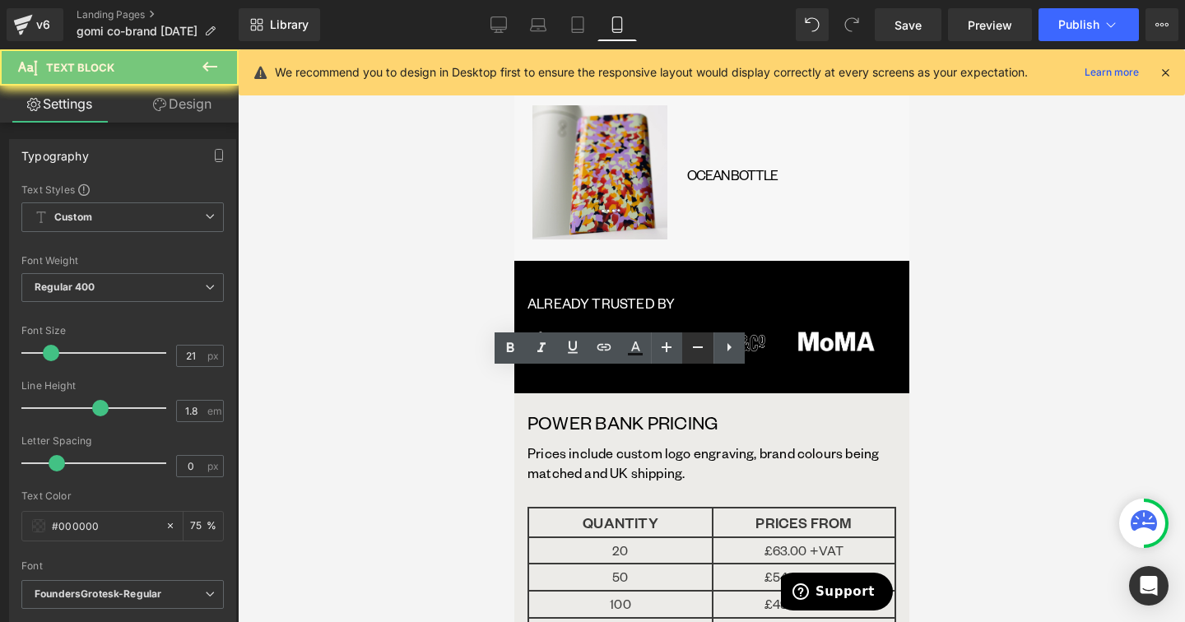
click at [698, 353] on icon at bounding box center [698, 347] width 20 height 20
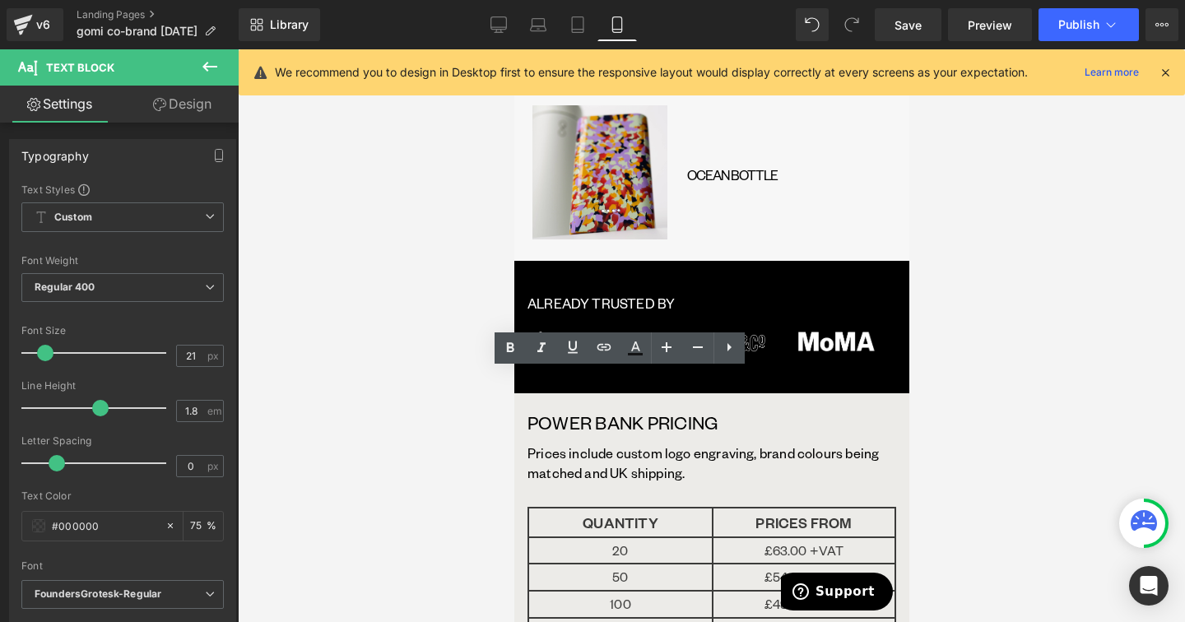
click at [1014, 341] on div at bounding box center [711, 335] width 947 height 573
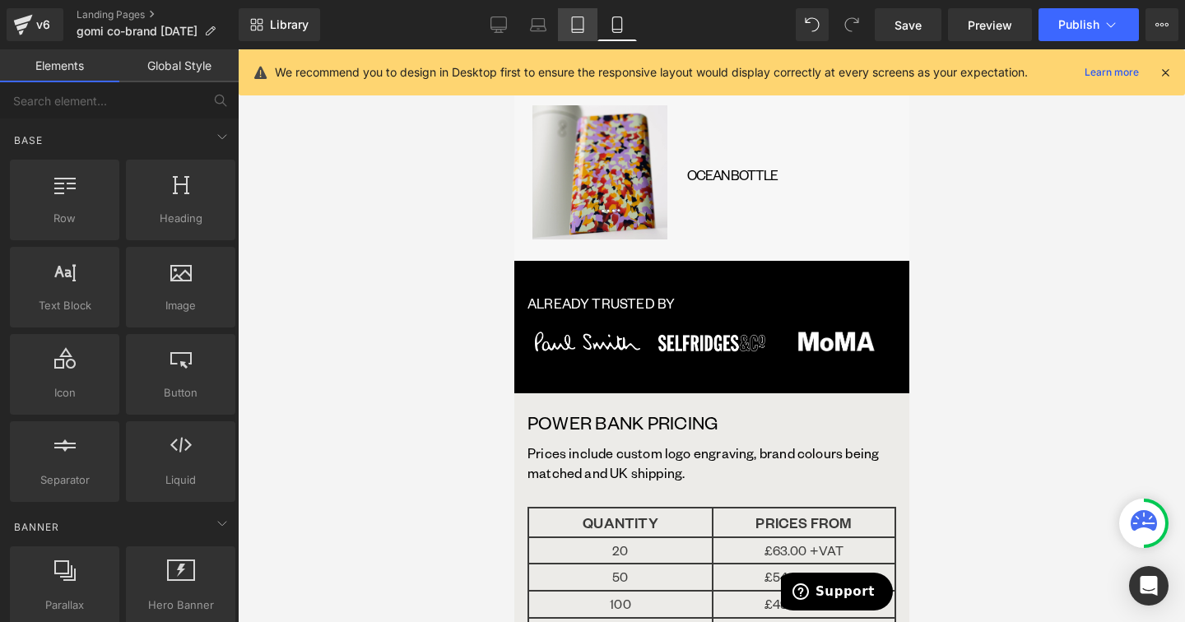
click at [581, 34] on link "Tablet" at bounding box center [577, 24] width 39 height 33
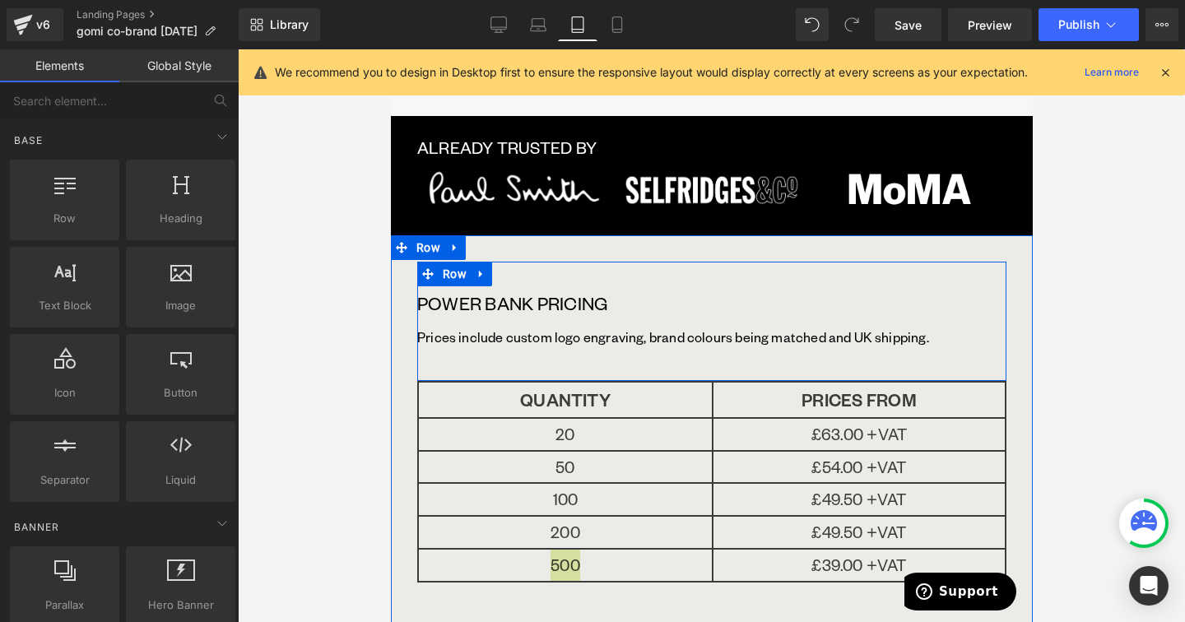
scroll to position [2725, 0]
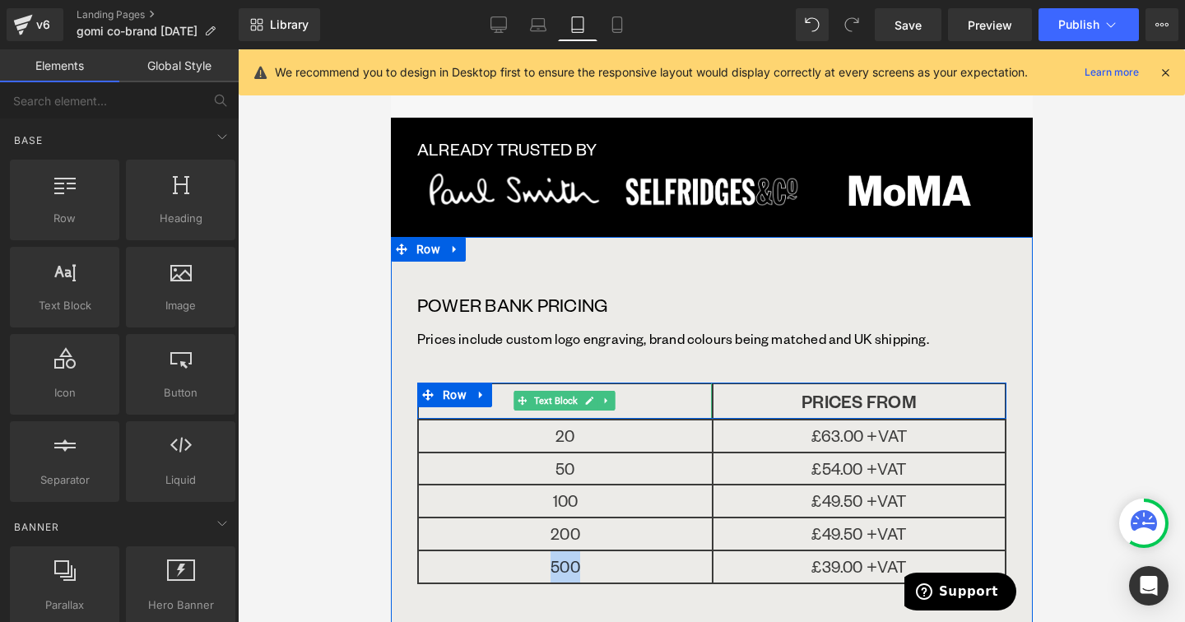
click at [639, 384] on p "QUANTITY" at bounding box center [564, 401] width 293 height 34
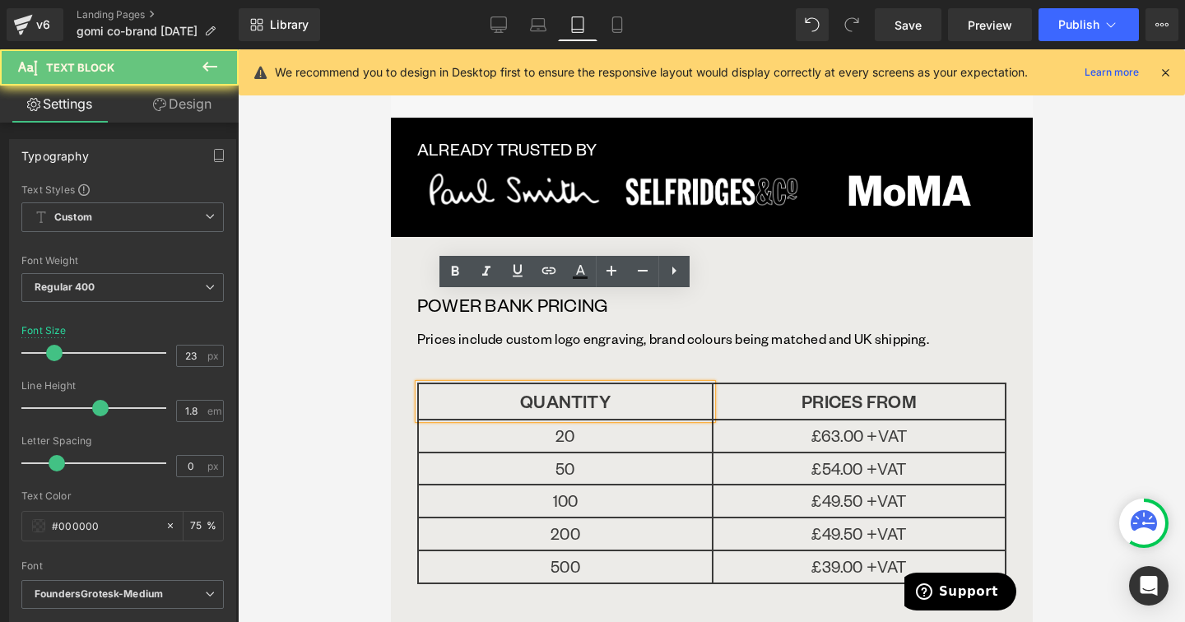
click at [639, 384] on p "QUANTITY" at bounding box center [564, 401] width 293 height 34
click at [620, 384] on p "QUANTITY" at bounding box center [564, 401] width 293 height 34
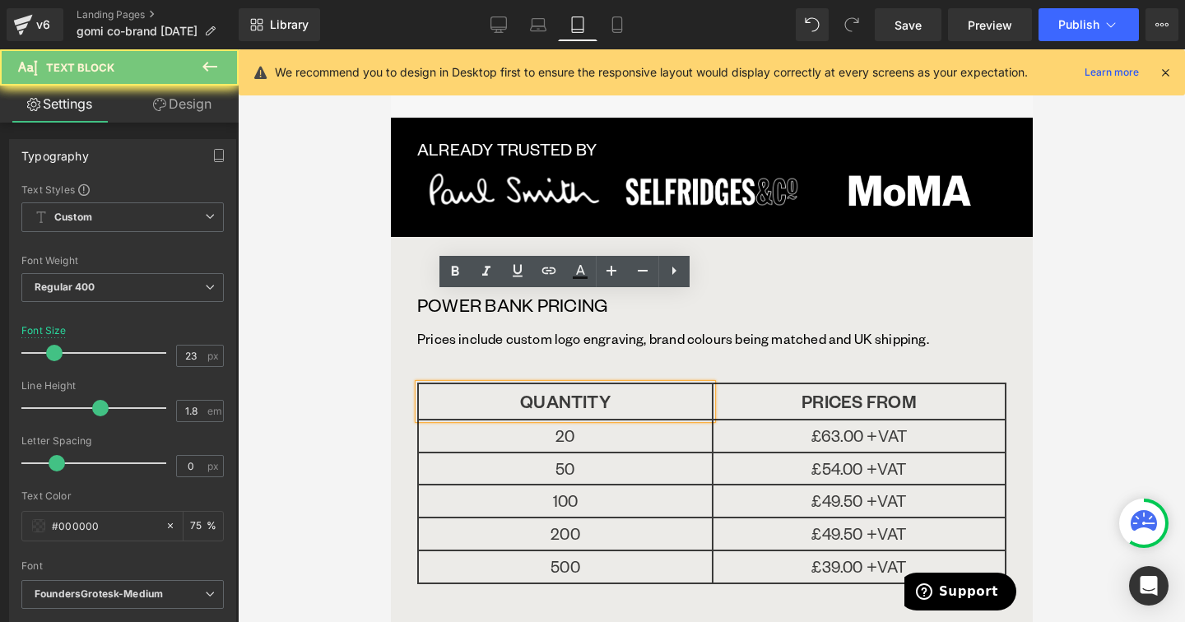
click at [620, 384] on p "QUANTITY" at bounding box center [564, 401] width 293 height 34
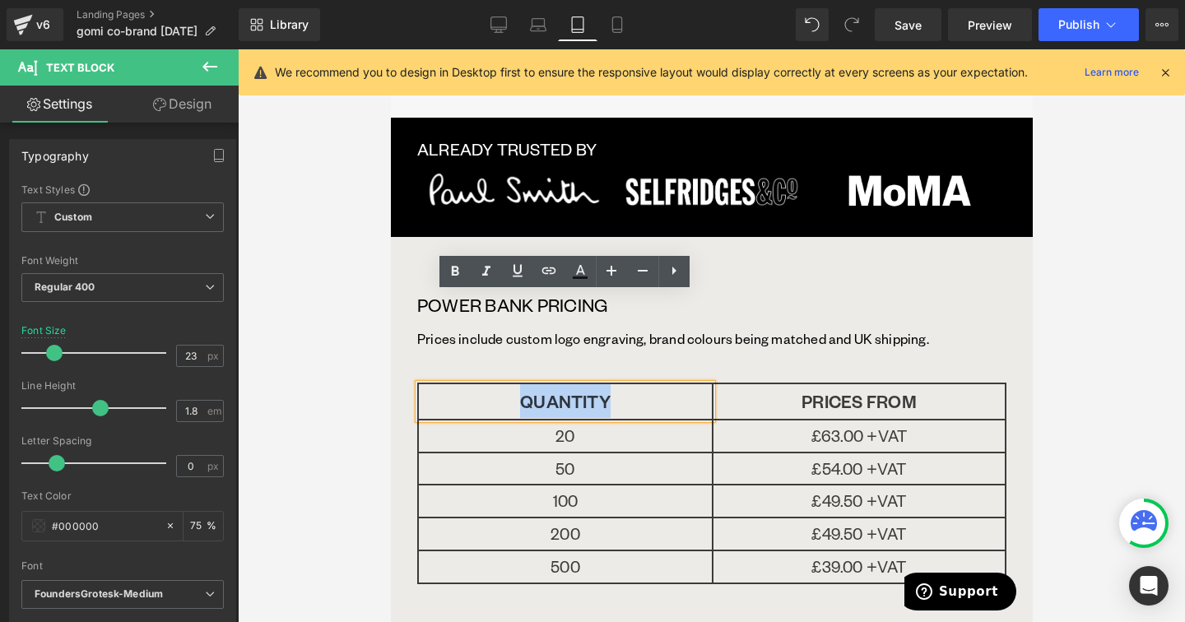
click at [620, 384] on p "QUANTITY" at bounding box center [564, 401] width 293 height 34
click at [634, 276] on icon at bounding box center [643, 271] width 20 height 20
click at [882, 396] on icon at bounding box center [883, 401] width 9 height 10
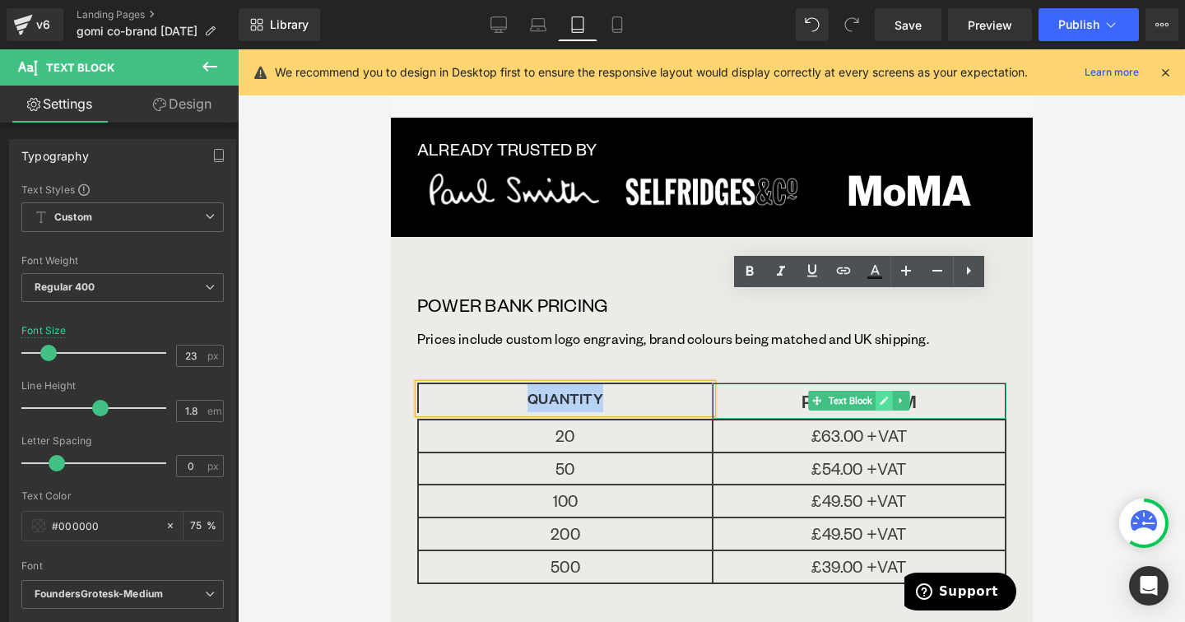
click at [882, 384] on p "PRICES FROM" at bounding box center [858, 401] width 291 height 34
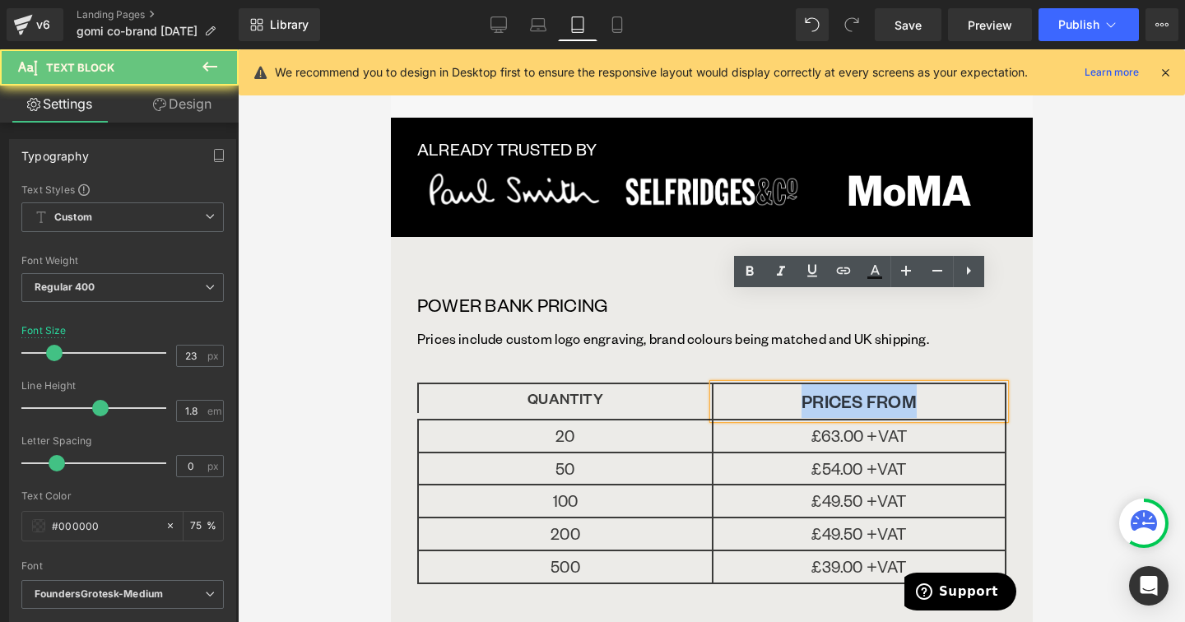
click at [882, 384] on p "PRICES FROM" at bounding box center [858, 401] width 291 height 34
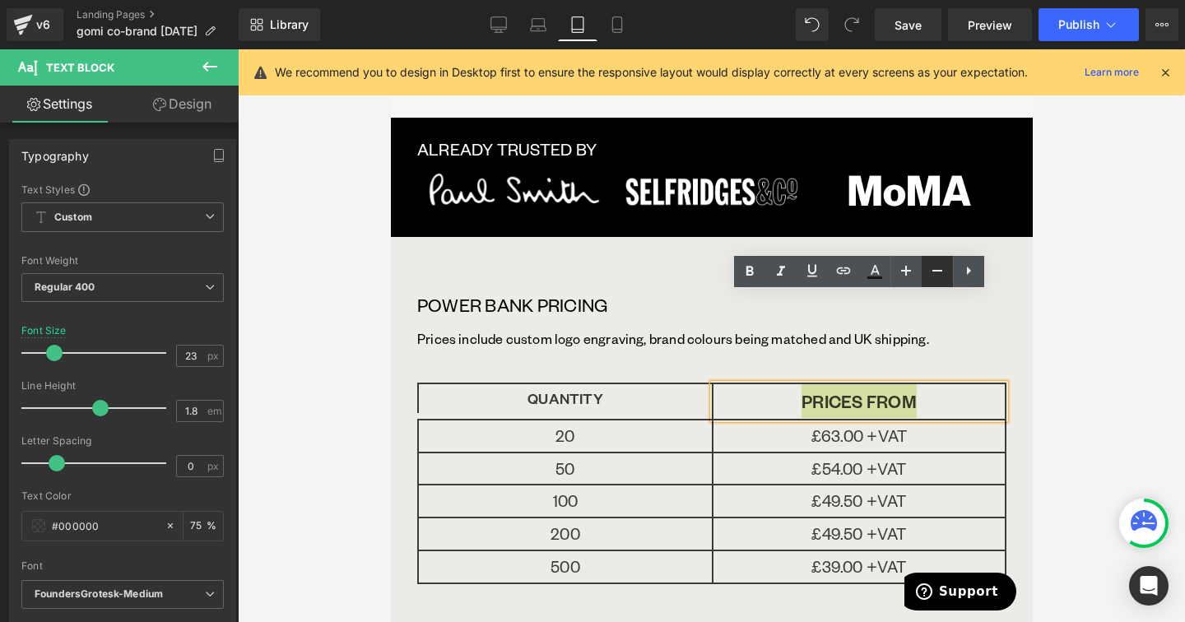
click at [931, 278] on icon at bounding box center [937, 271] width 20 height 20
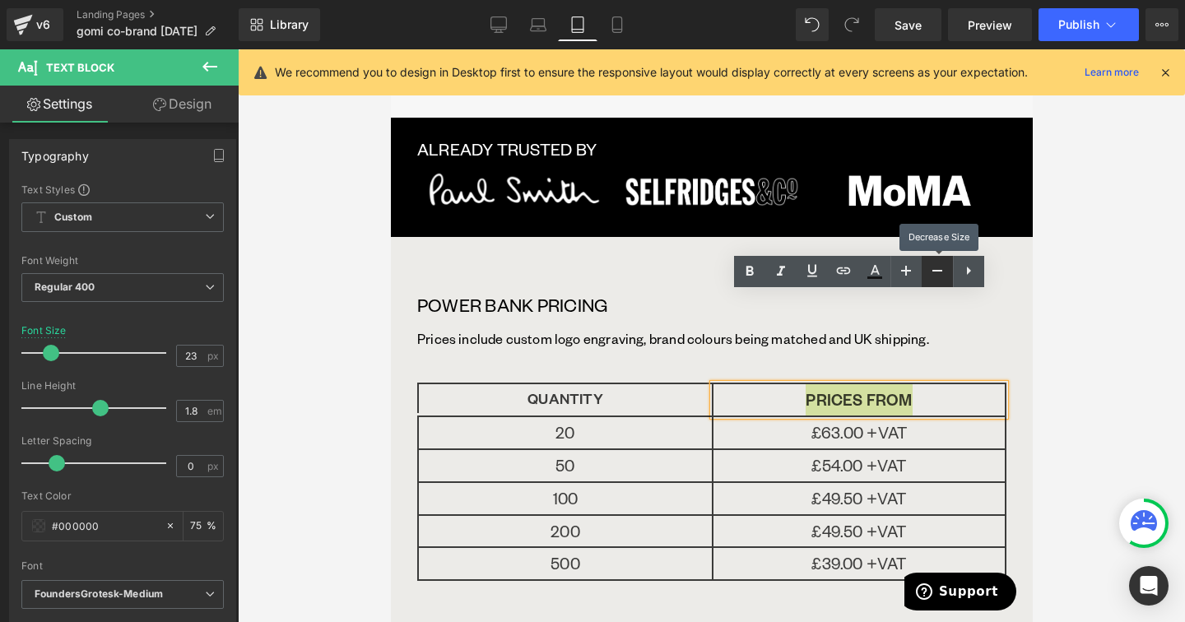
click at [931, 278] on icon at bounding box center [937, 271] width 20 height 20
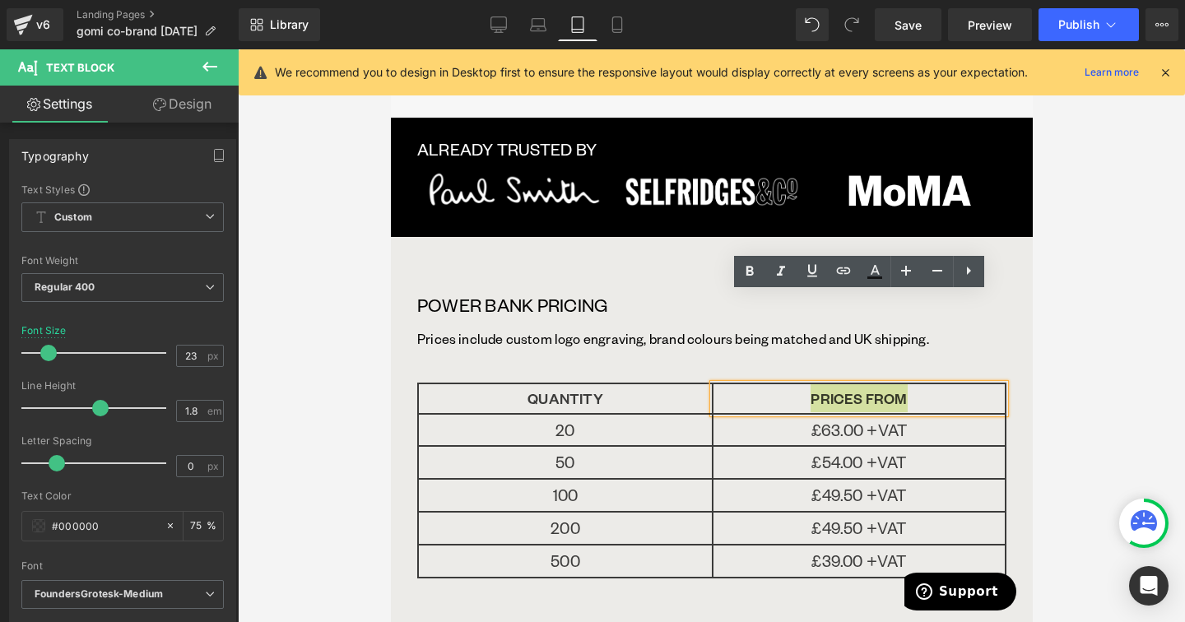
click at [1048, 323] on div at bounding box center [711, 335] width 947 height 573
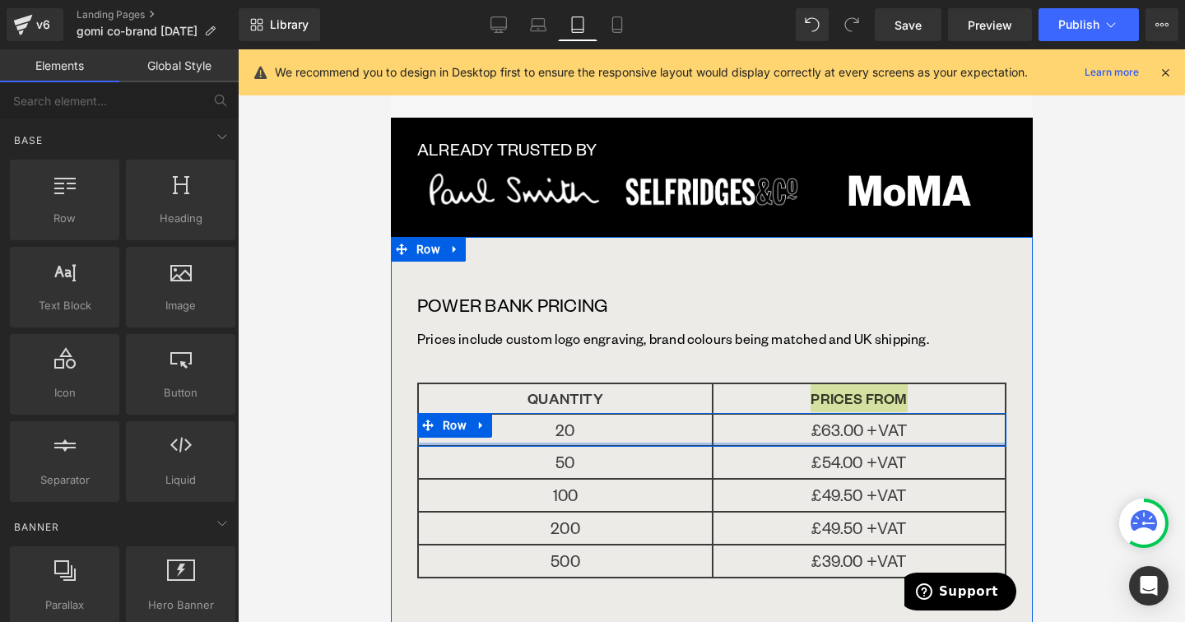
click at [624, 443] on div at bounding box center [710, 445] width 589 height 4
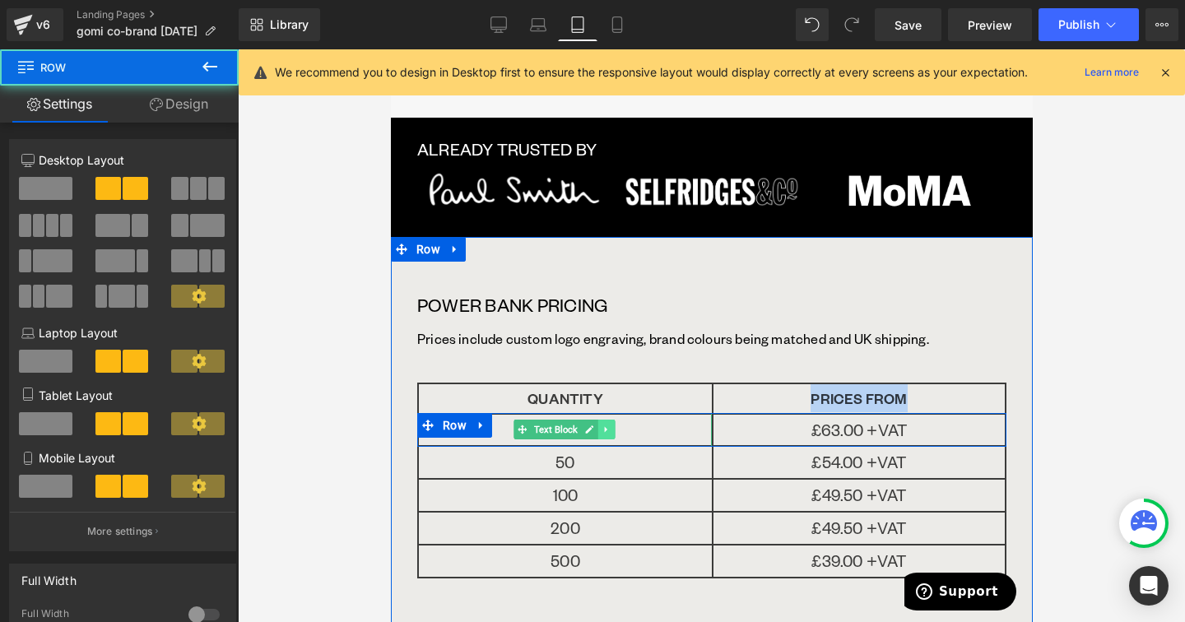
click at [611, 420] on link at bounding box center [605, 430] width 17 height 20
click at [611, 420] on link at bounding box center [614, 430] width 17 height 20
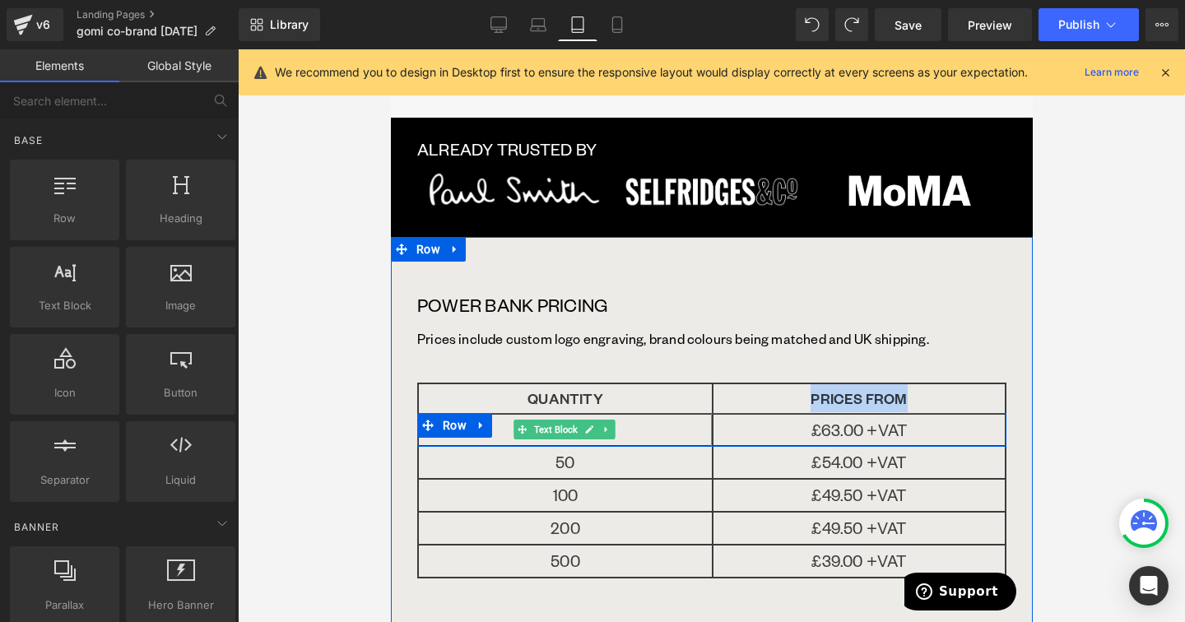
click at [671, 415] on p "20" at bounding box center [564, 430] width 293 height 31
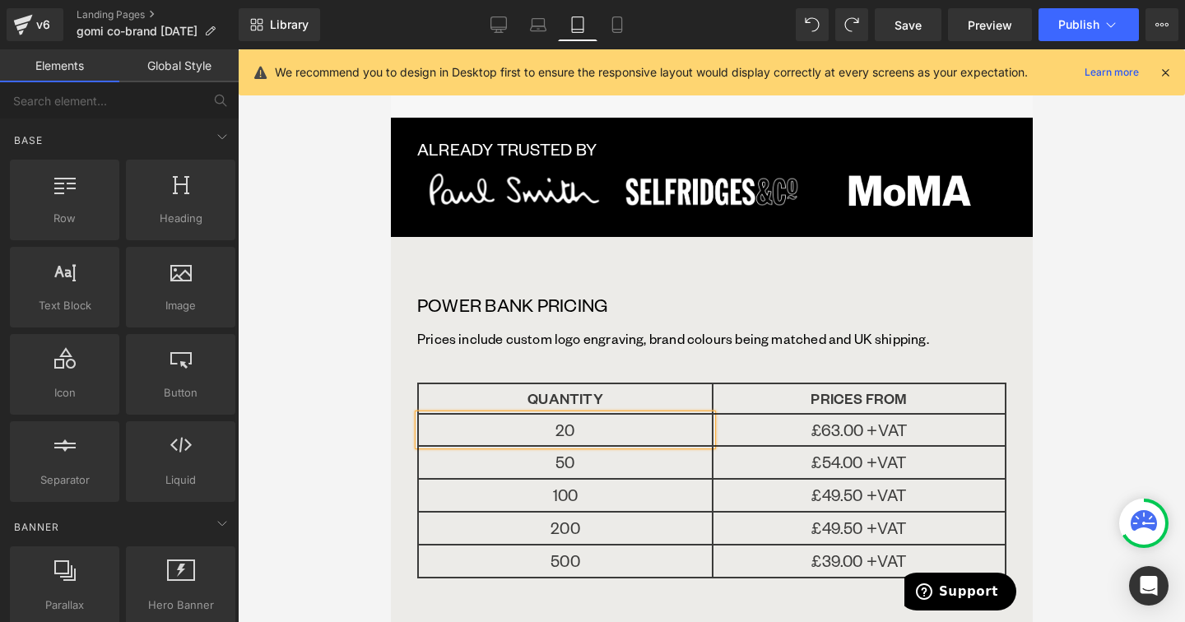
click at [671, 415] on p "20" at bounding box center [564, 430] width 293 height 31
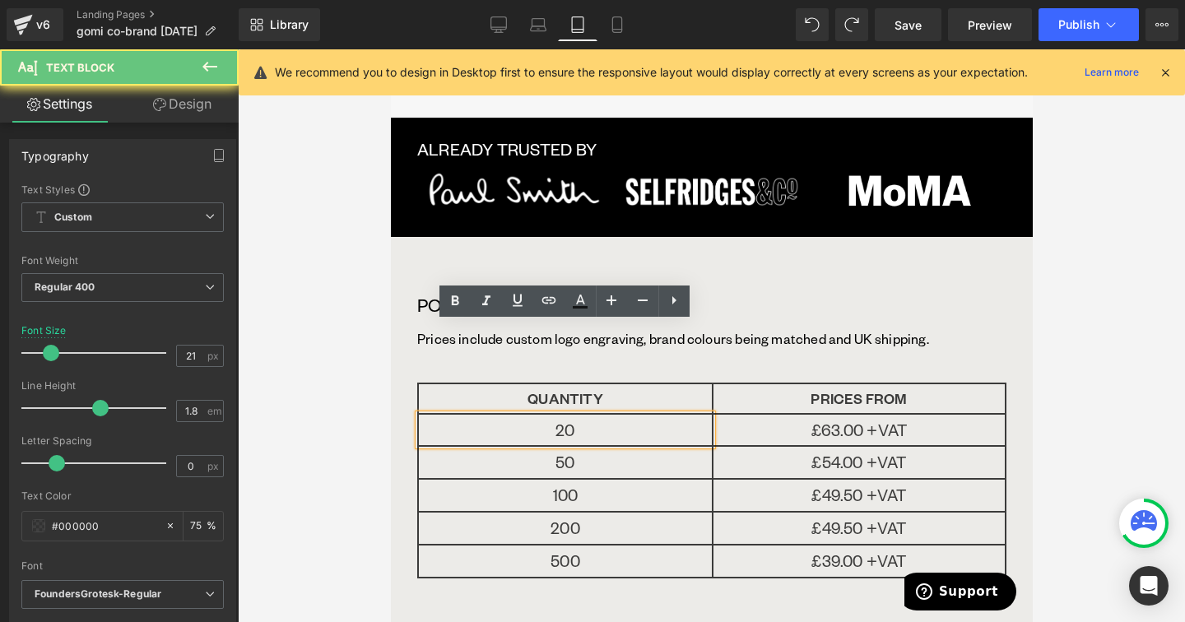
click at [671, 415] on p "20" at bounding box center [564, 430] width 293 height 31
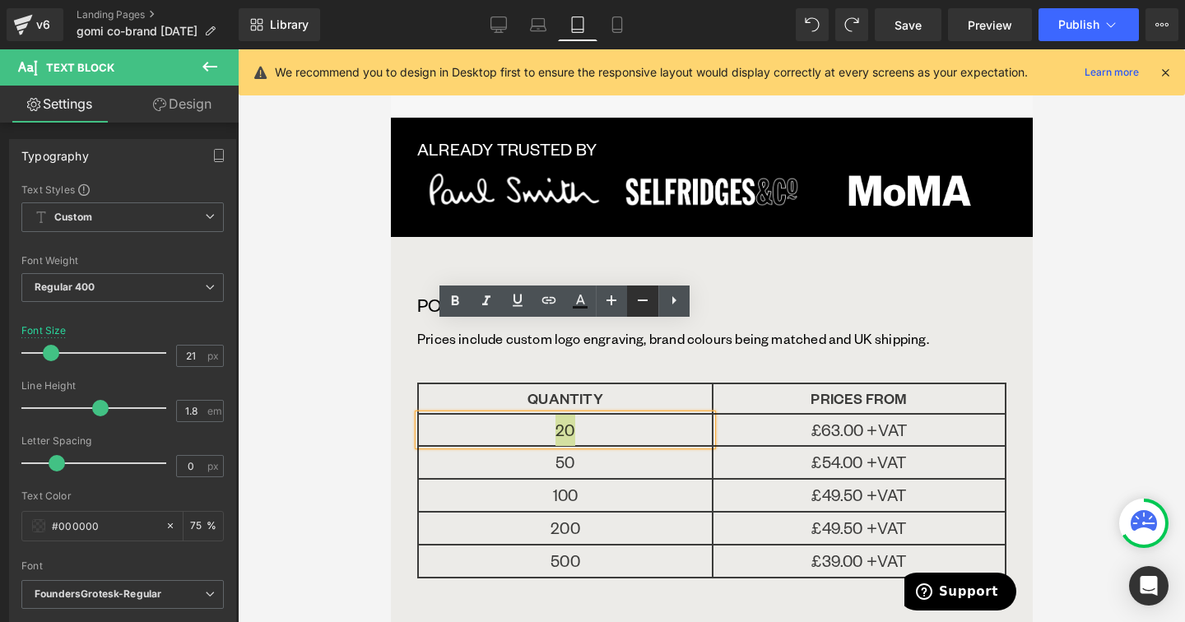
click at [648, 290] on icon at bounding box center [643, 300] width 20 height 20
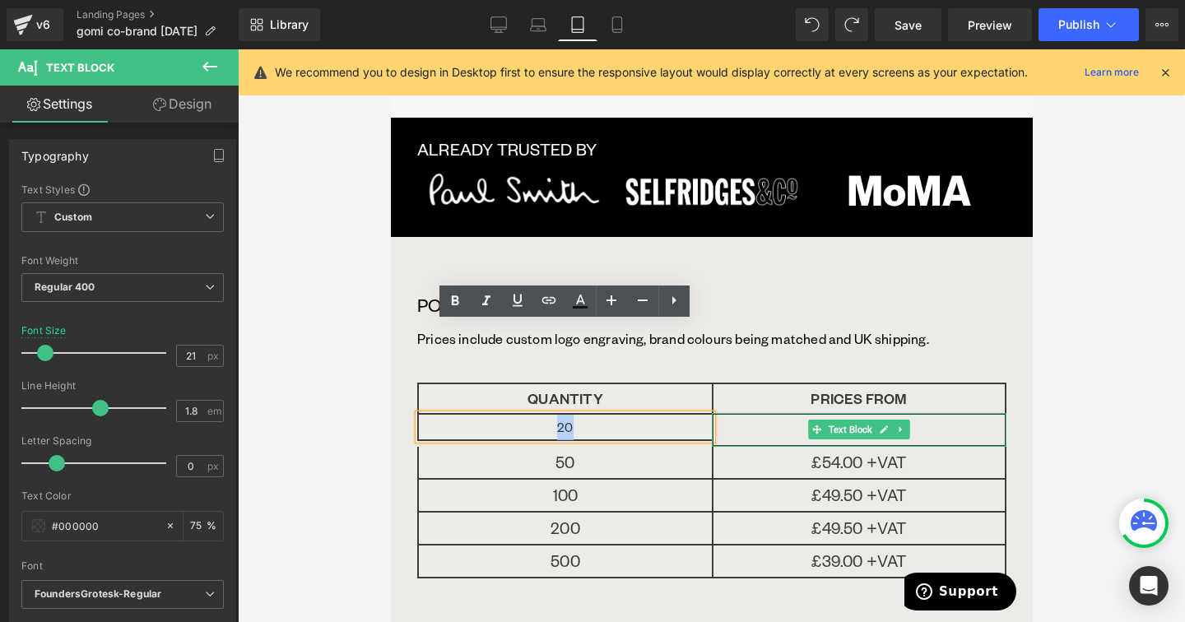
click at [937, 415] on p "£63.00 +VAT" at bounding box center [858, 430] width 291 height 31
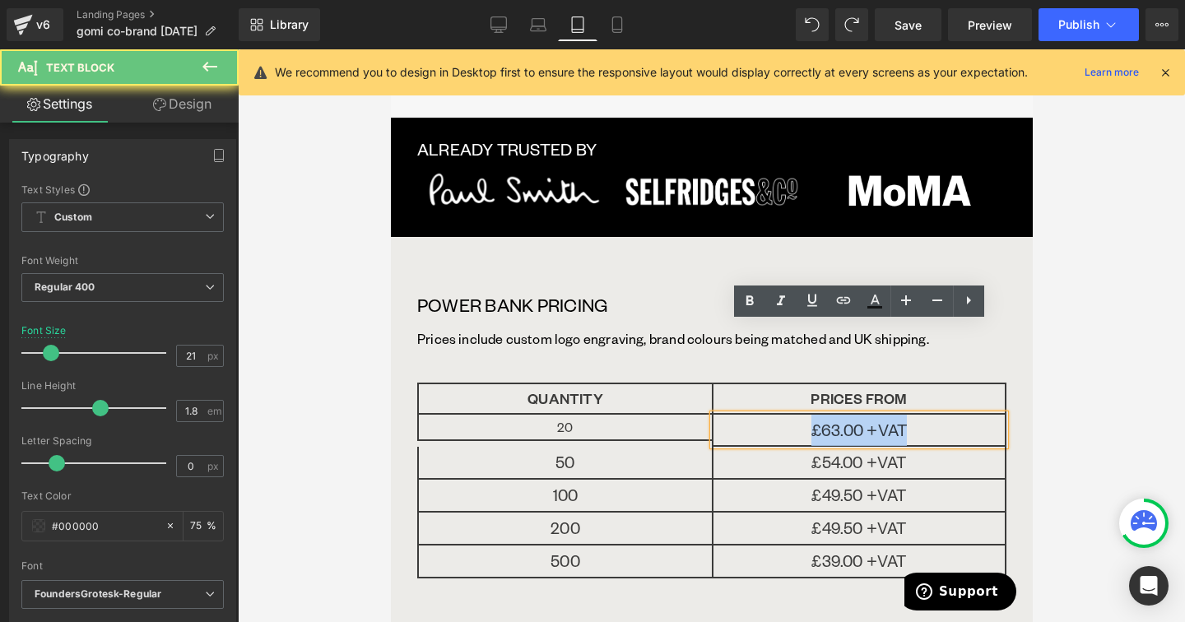
click at [937, 415] on p "£63.00 +VAT" at bounding box center [858, 430] width 291 height 31
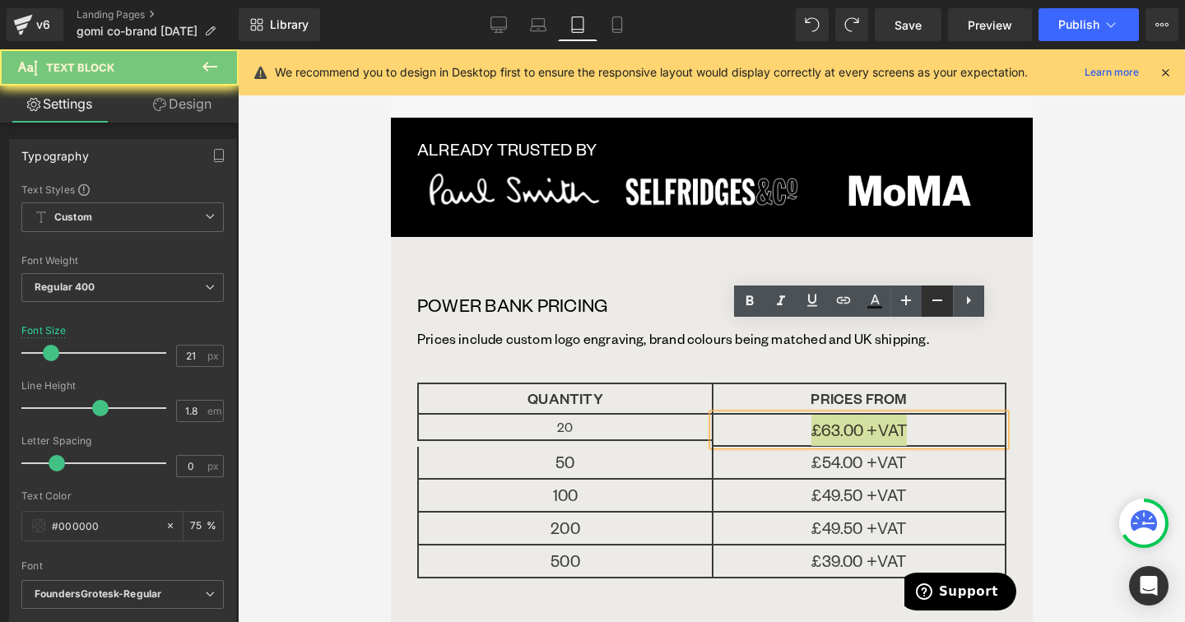
click at [927, 305] on icon at bounding box center [937, 300] width 20 height 20
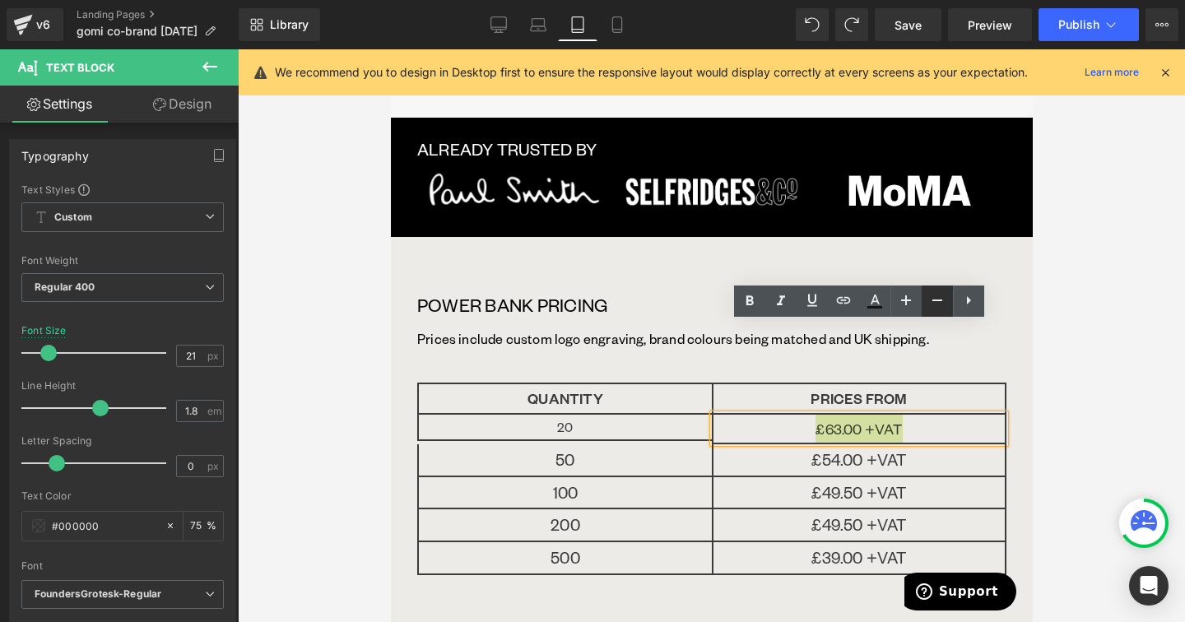
click at [927, 305] on icon at bounding box center [937, 300] width 20 height 20
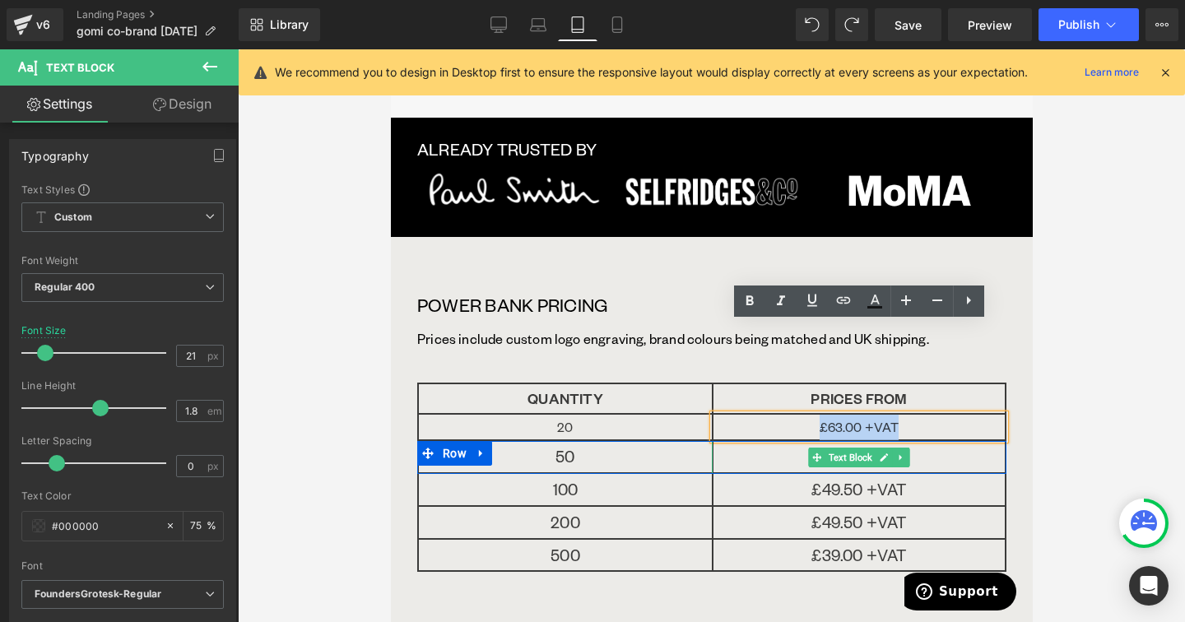
click at [947, 441] on p "£54.00 +VAT" at bounding box center [858, 456] width 291 height 31
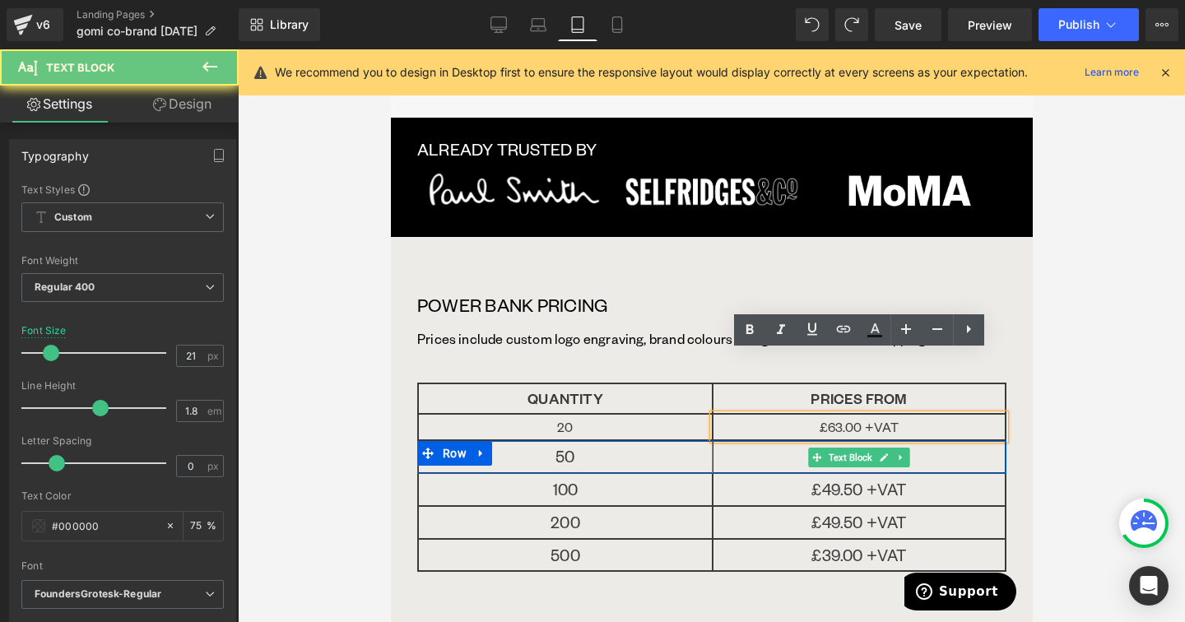
click at [947, 441] on p "£54.00 +VAT" at bounding box center [858, 456] width 291 height 31
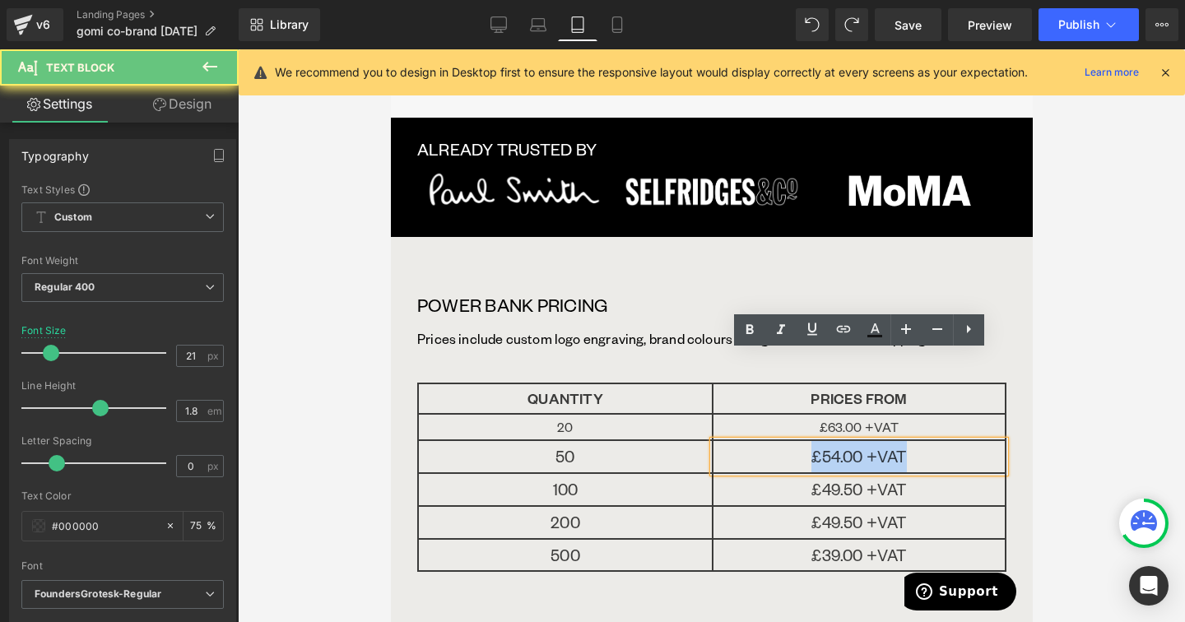
click at [947, 441] on p "£54.00 +VAT" at bounding box center [858, 456] width 291 height 31
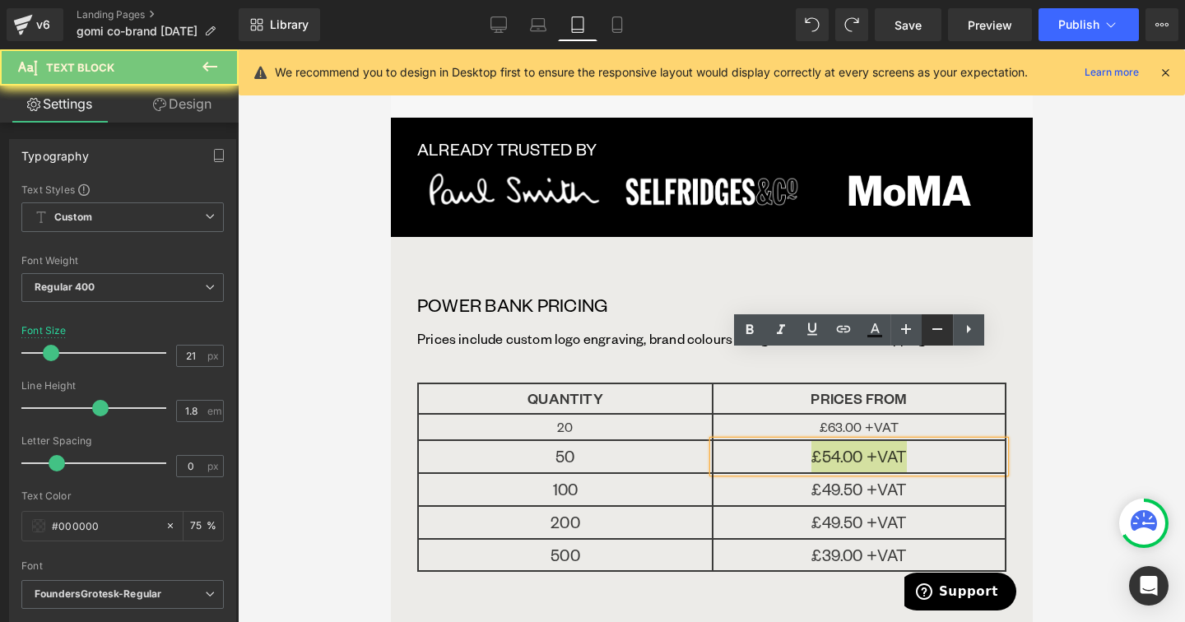
click at [948, 339] on link at bounding box center [937, 329] width 31 height 31
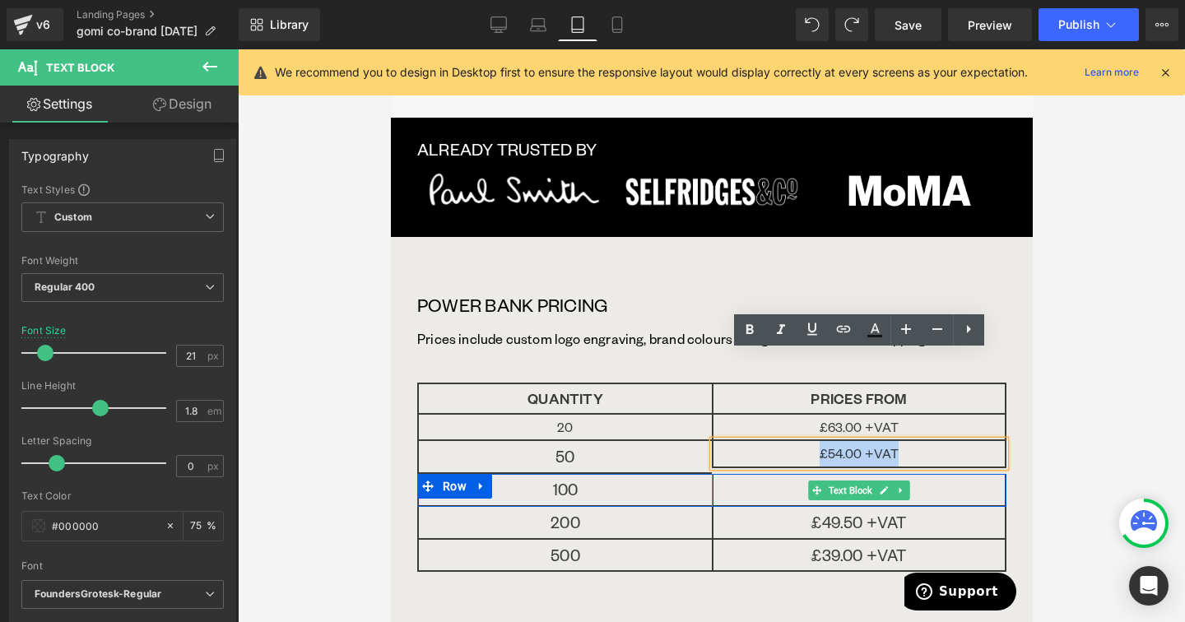
click at [947, 474] on p "£49.50 +VAT" at bounding box center [858, 489] width 291 height 31
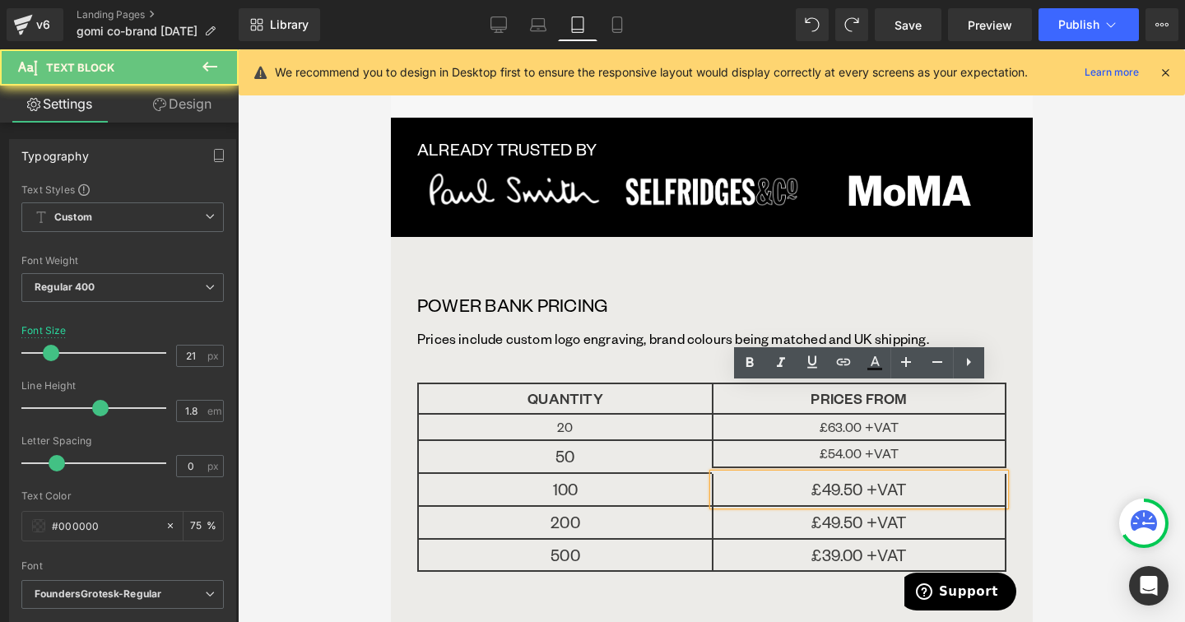
click at [947, 474] on p "£49.50 +VAT" at bounding box center [858, 489] width 291 height 31
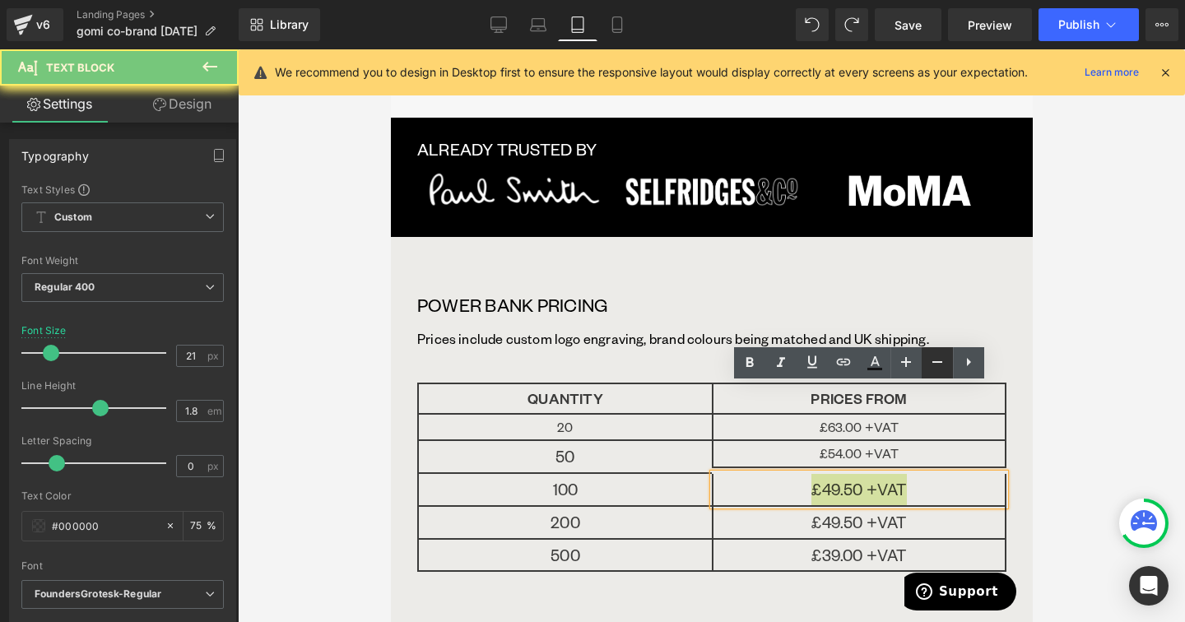
click at [936, 369] on icon at bounding box center [937, 362] width 20 height 20
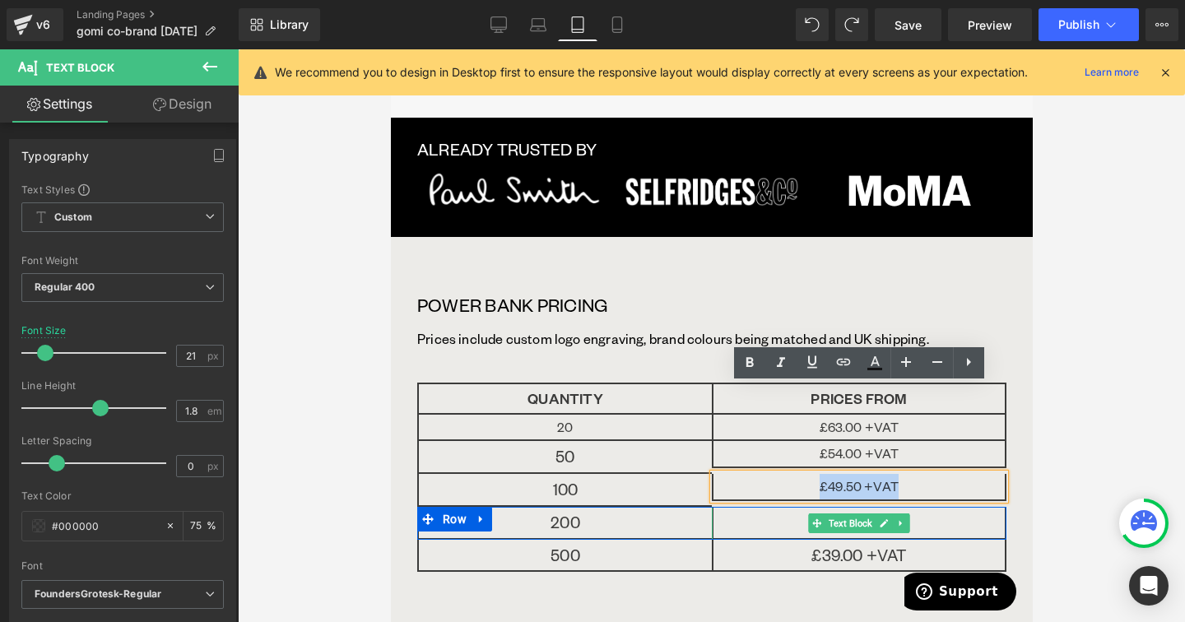
click at [943, 507] on p "£49.50 +VAT" at bounding box center [858, 522] width 291 height 31
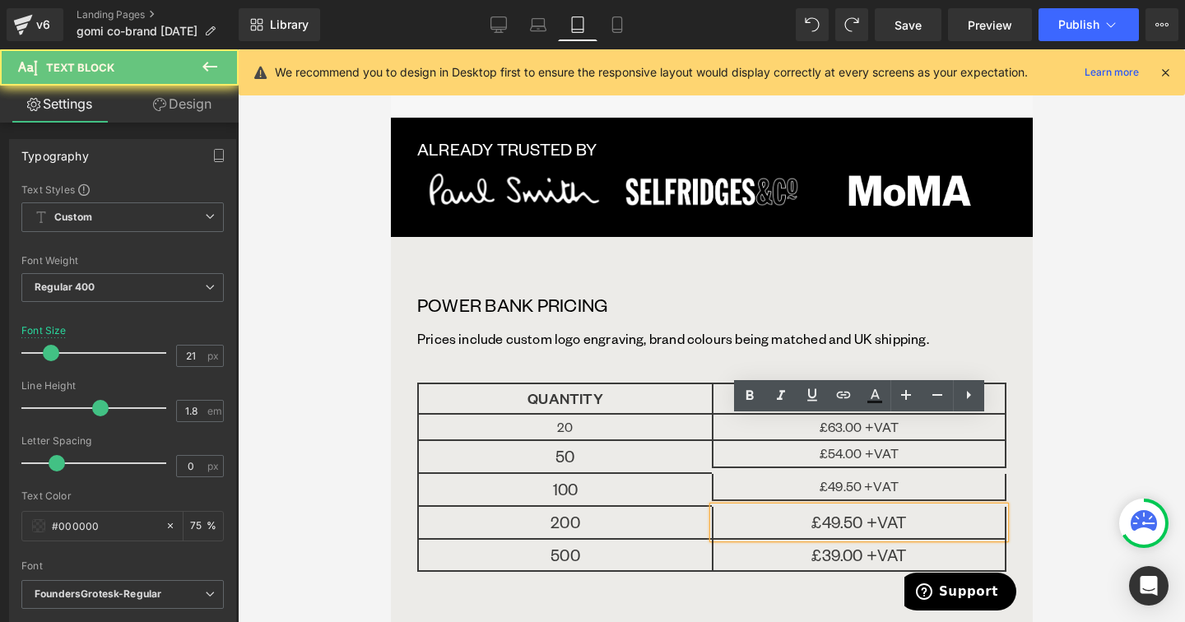
click at [943, 507] on p "£49.50 +VAT" at bounding box center [858, 522] width 291 height 31
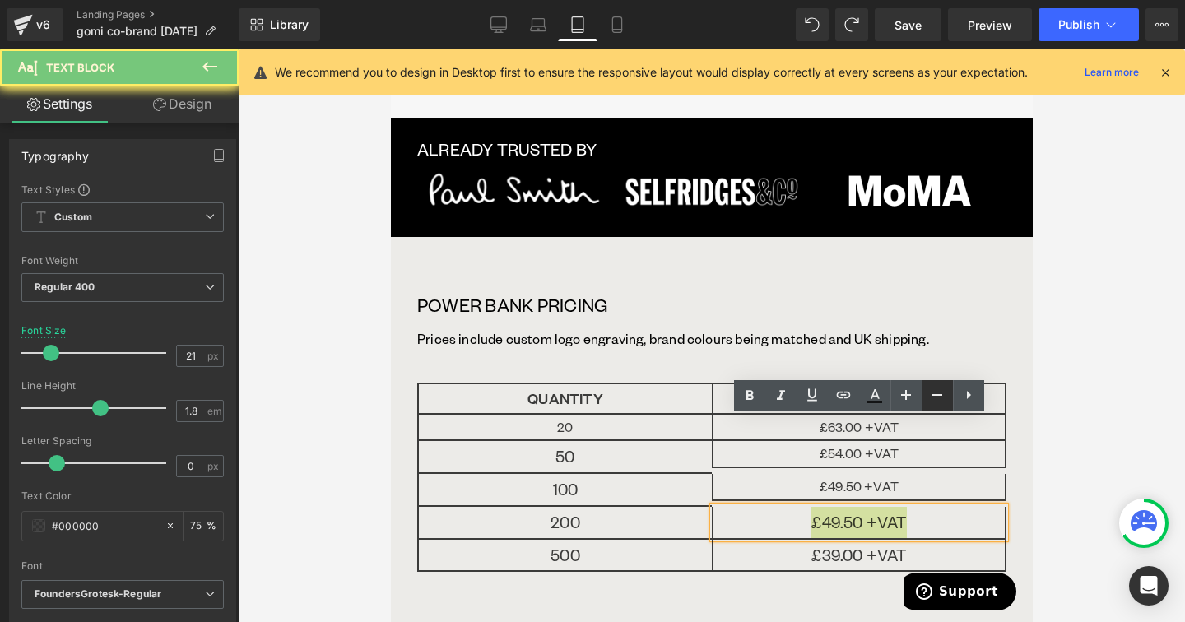
click at [935, 400] on icon at bounding box center [937, 395] width 20 height 20
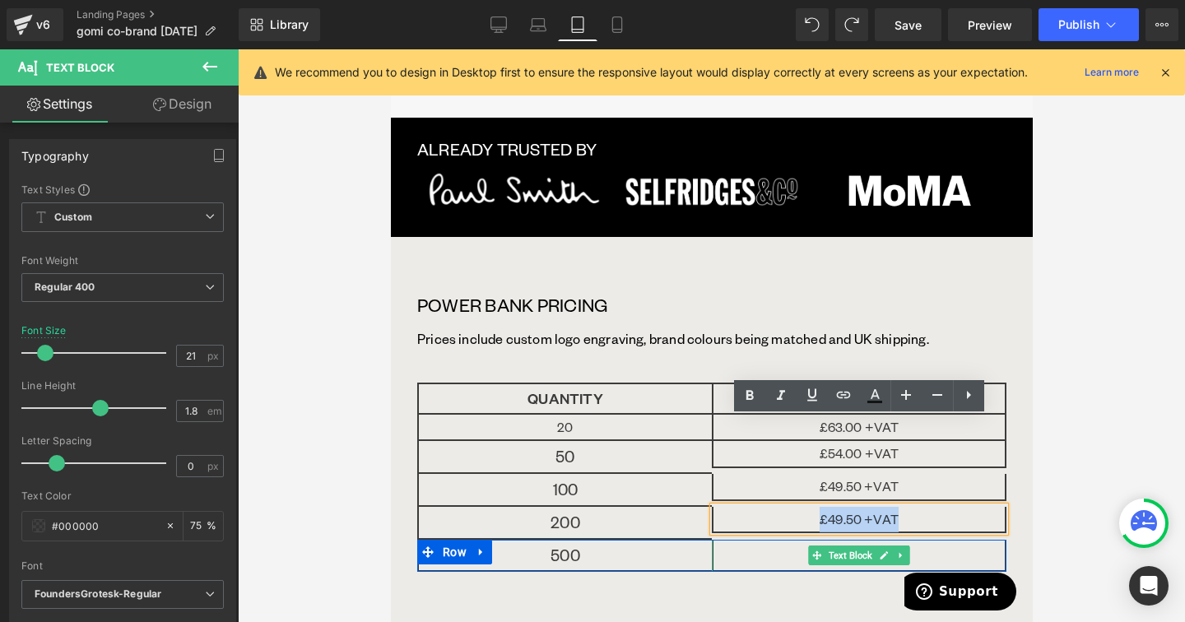
click at [945, 540] on p "£39.00 +VAT" at bounding box center [858, 555] width 291 height 31
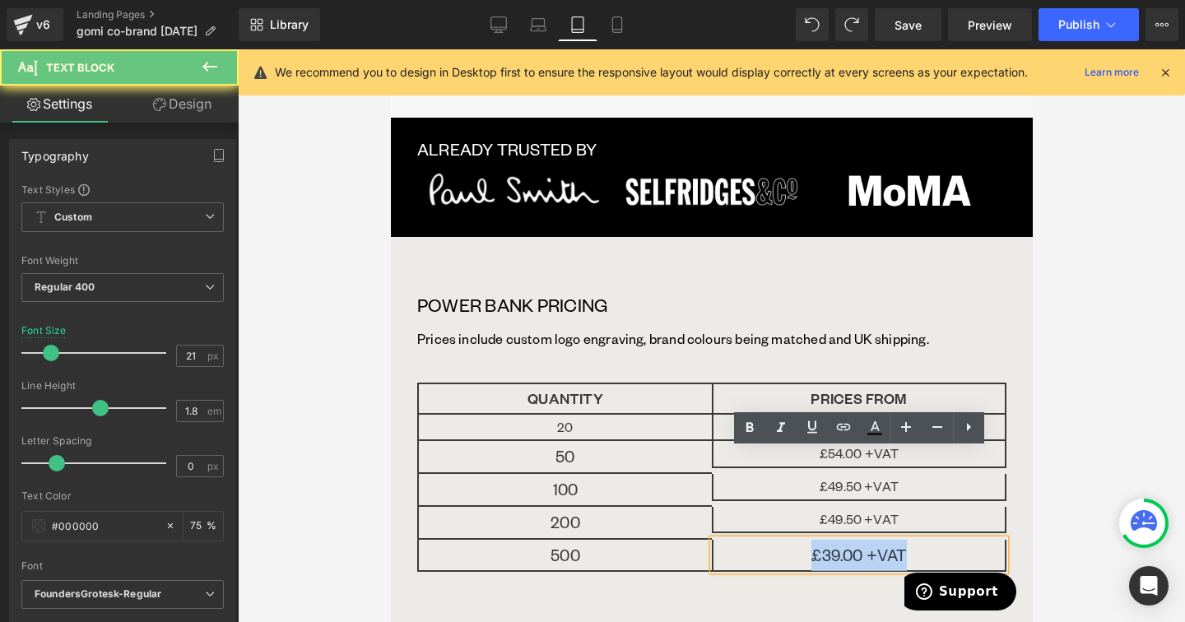
click at [945, 540] on p "£39.00 +VAT" at bounding box center [858, 555] width 291 height 31
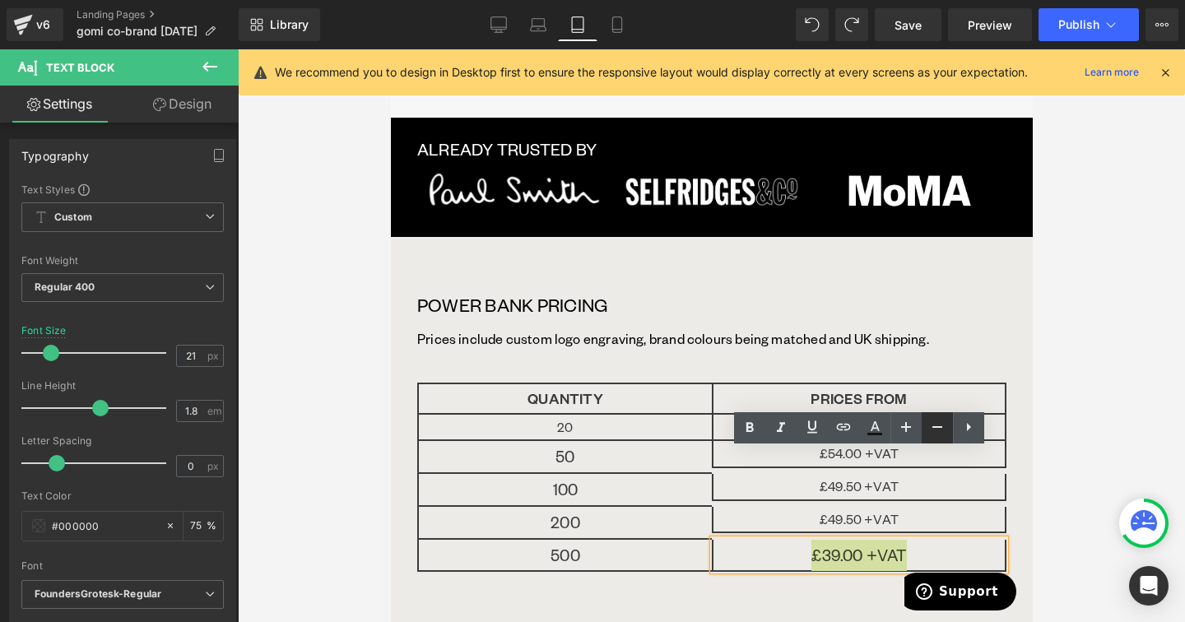
click at [938, 430] on icon at bounding box center [937, 427] width 20 height 20
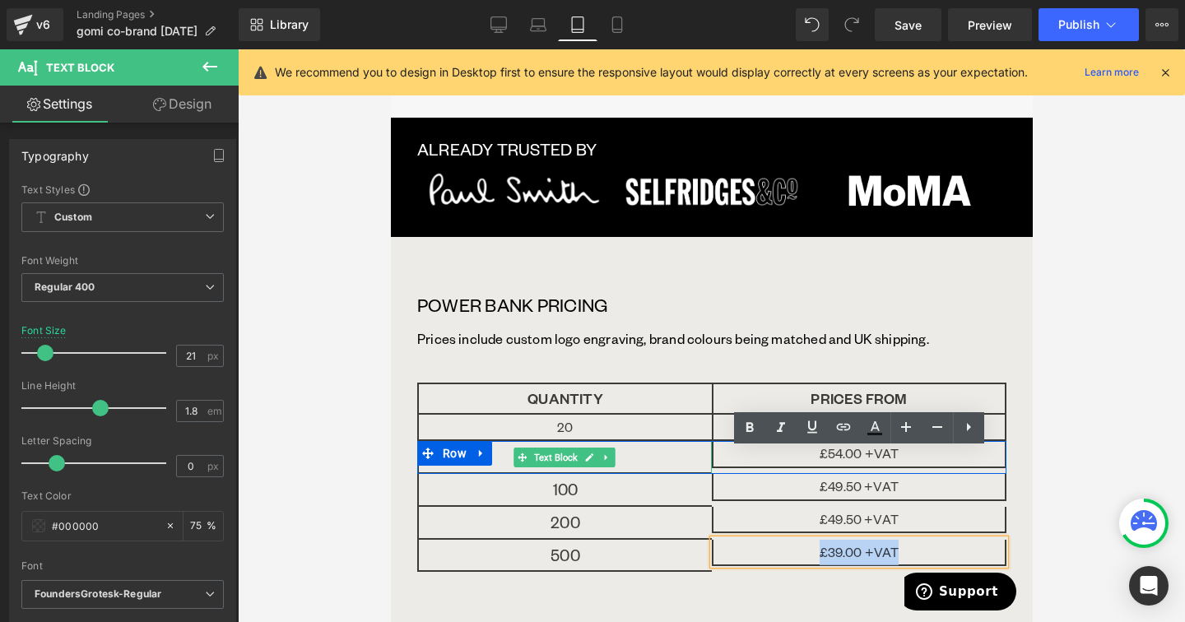
click at [676, 441] on p "50" at bounding box center [564, 456] width 293 height 31
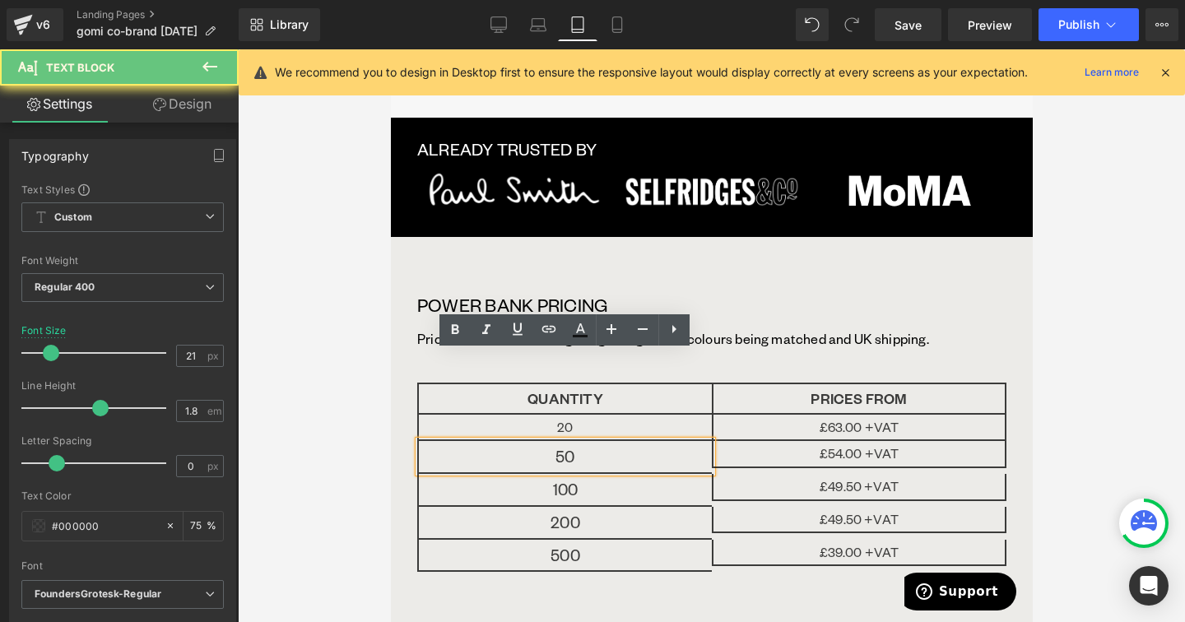
click at [676, 441] on p "50" at bounding box center [564, 456] width 293 height 31
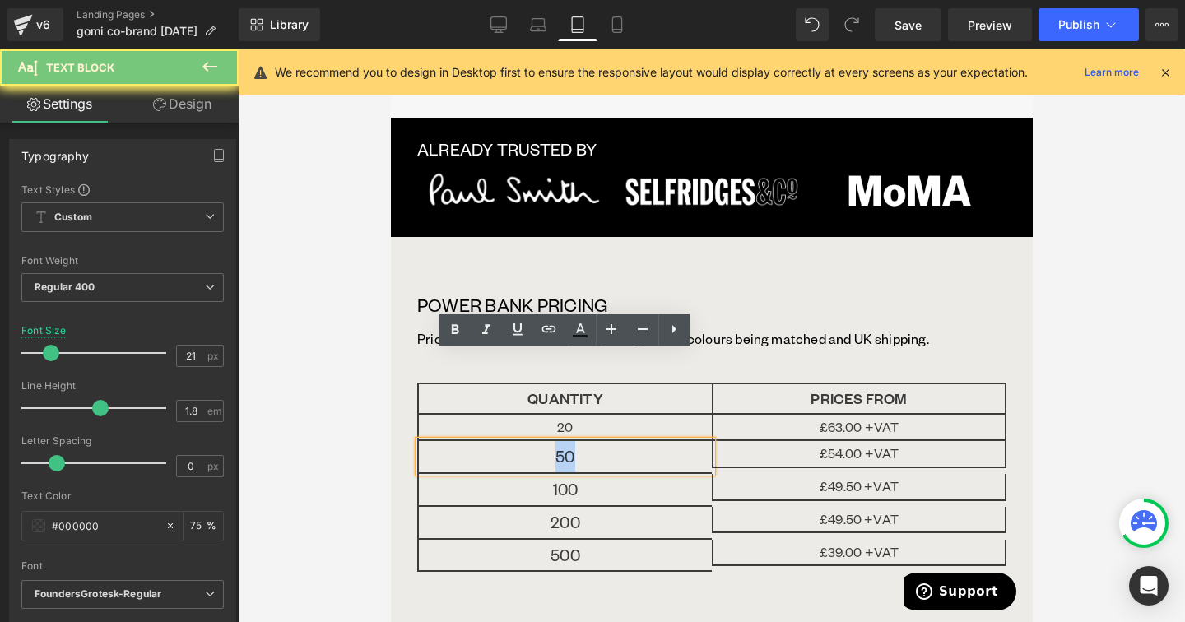
click at [676, 441] on p "50" at bounding box center [564, 456] width 293 height 31
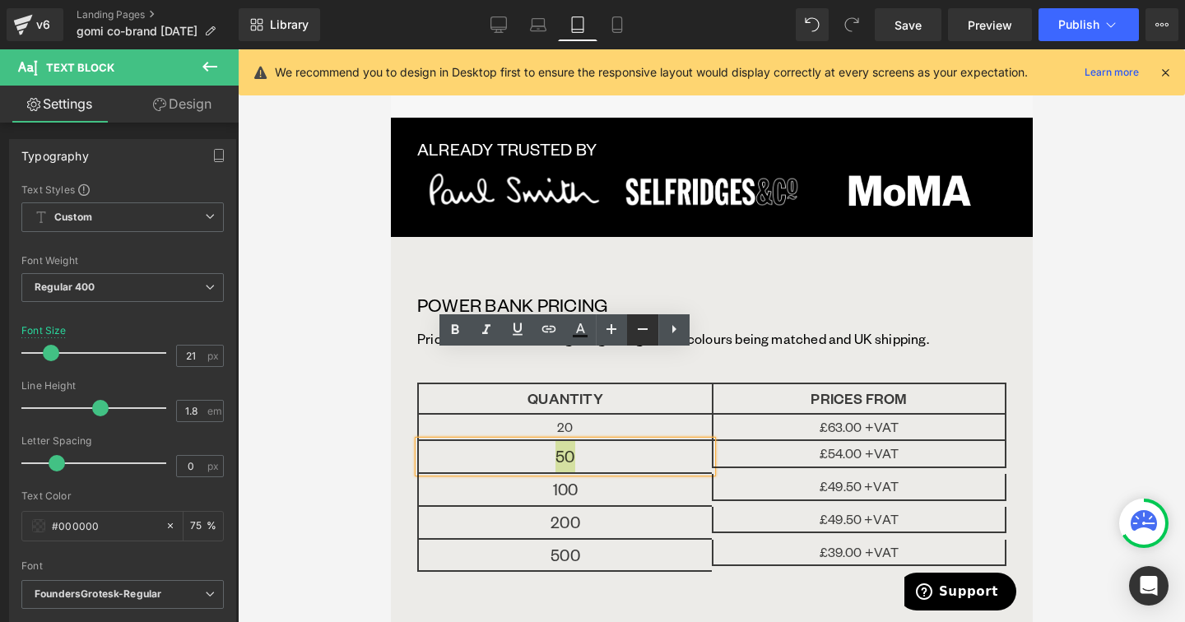
click at [657, 331] on link at bounding box center [642, 329] width 31 height 31
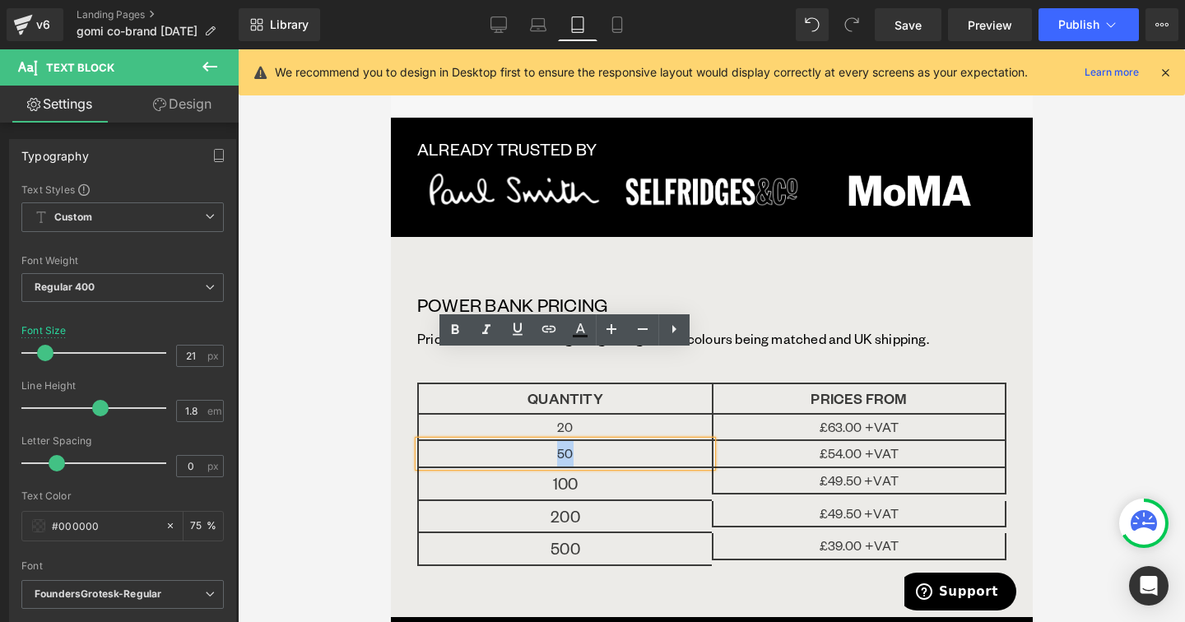
click at [657, 468] on p "100" at bounding box center [564, 483] width 293 height 31
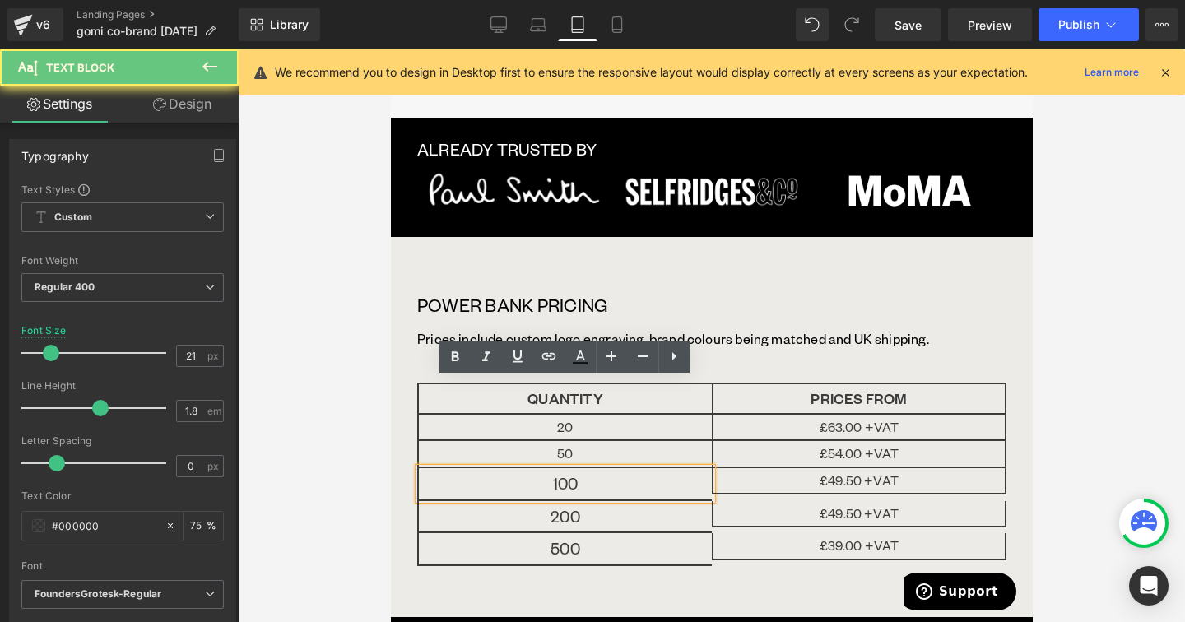
click at [657, 468] on p "100" at bounding box center [564, 483] width 293 height 31
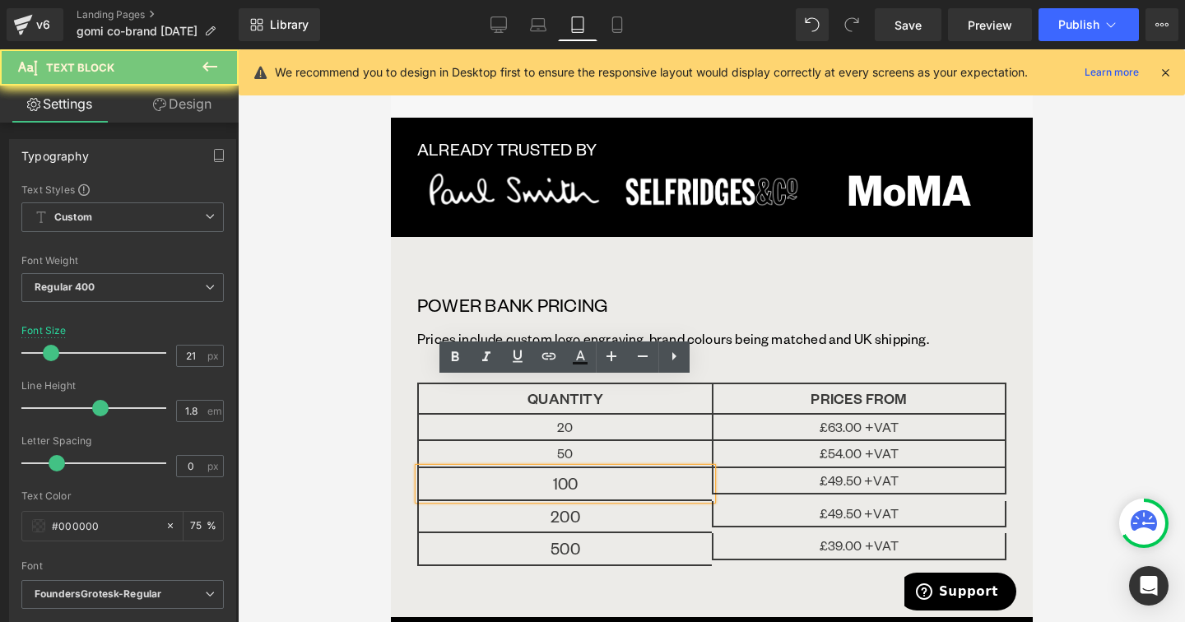
click at [657, 468] on p "100" at bounding box center [564, 483] width 293 height 31
click at [634, 360] on icon at bounding box center [643, 356] width 20 height 20
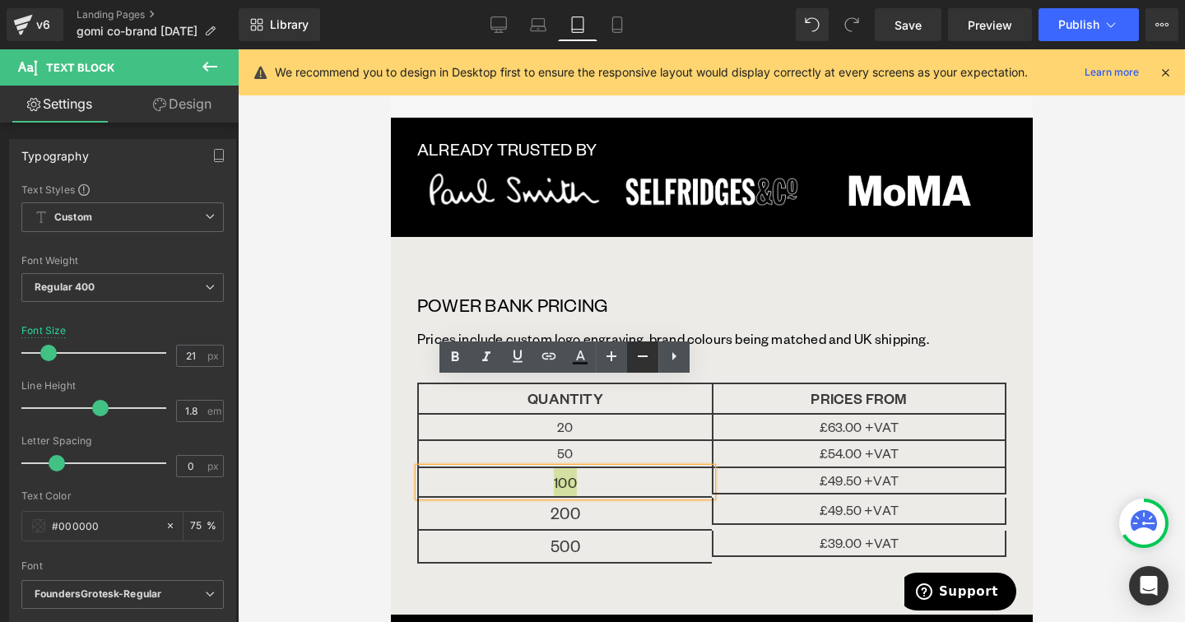
click at [634, 360] on icon at bounding box center [643, 356] width 20 height 20
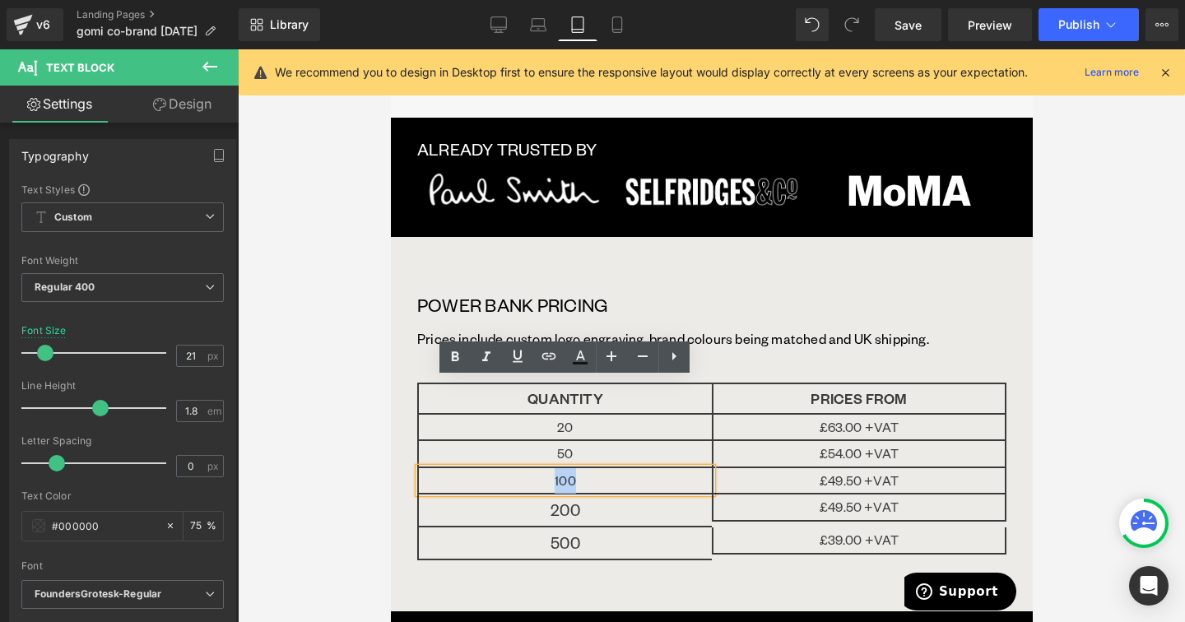
click at [663, 495] on p "200" at bounding box center [564, 510] width 293 height 31
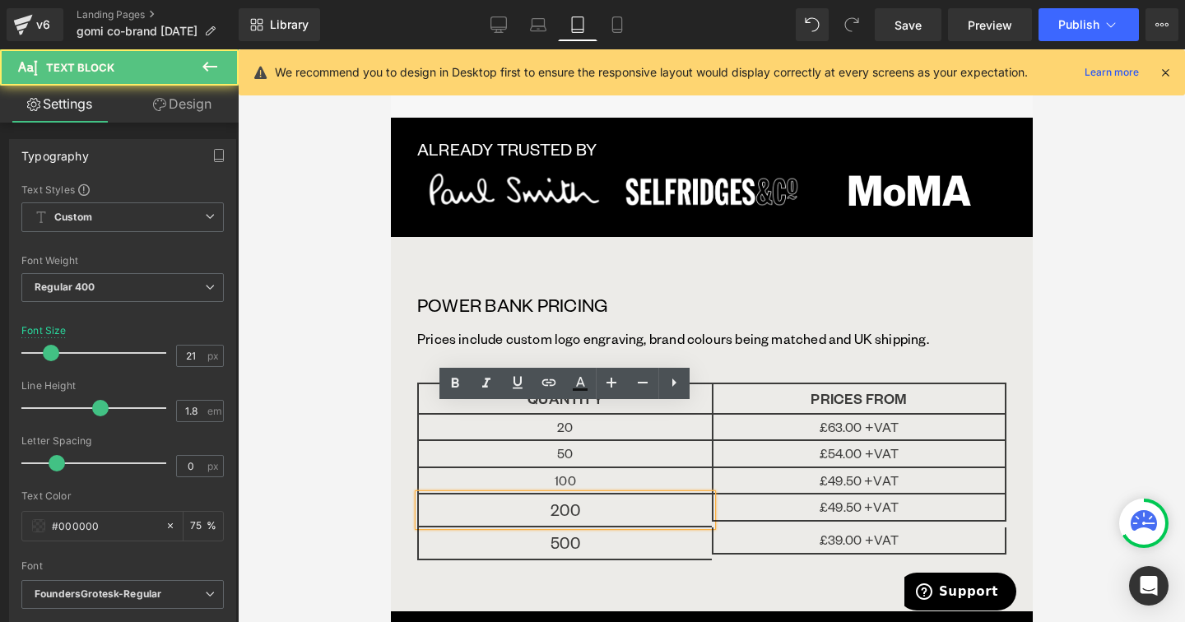
click at [663, 495] on p "200" at bounding box center [564, 510] width 293 height 31
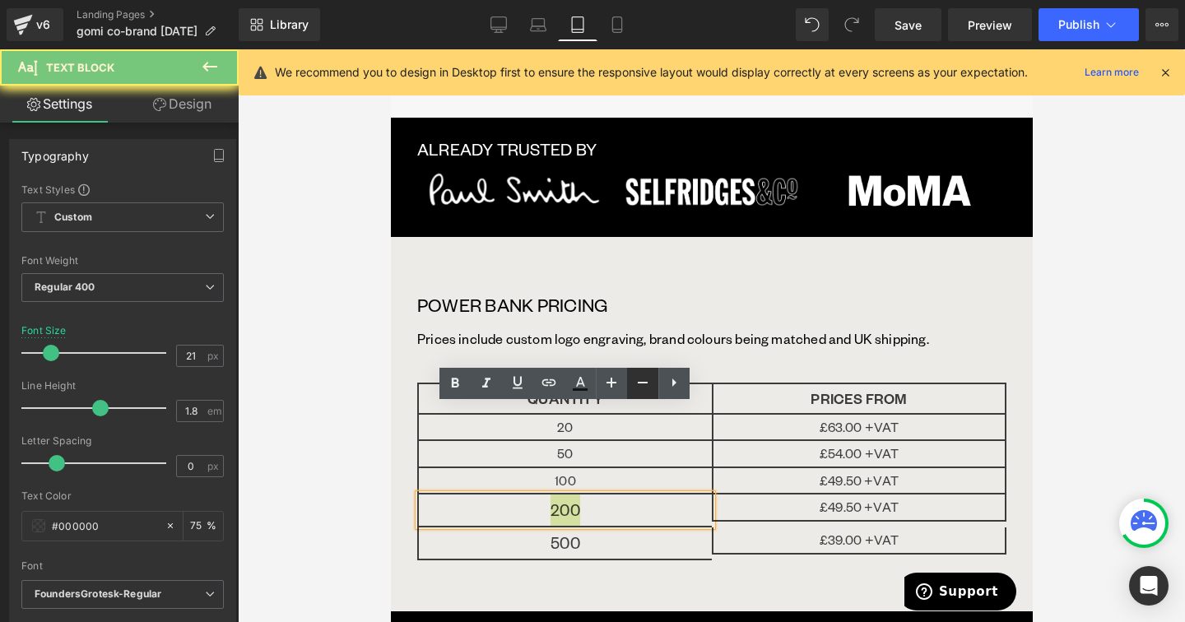
click at [655, 394] on link at bounding box center [642, 383] width 31 height 31
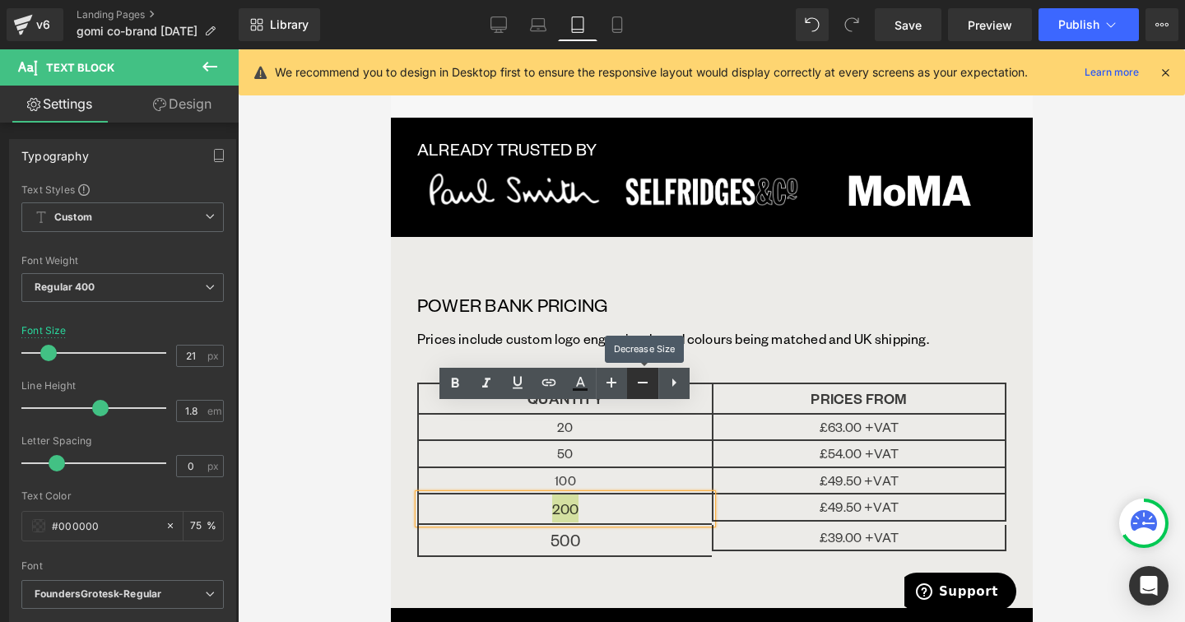
click at [655, 394] on link at bounding box center [642, 383] width 31 height 31
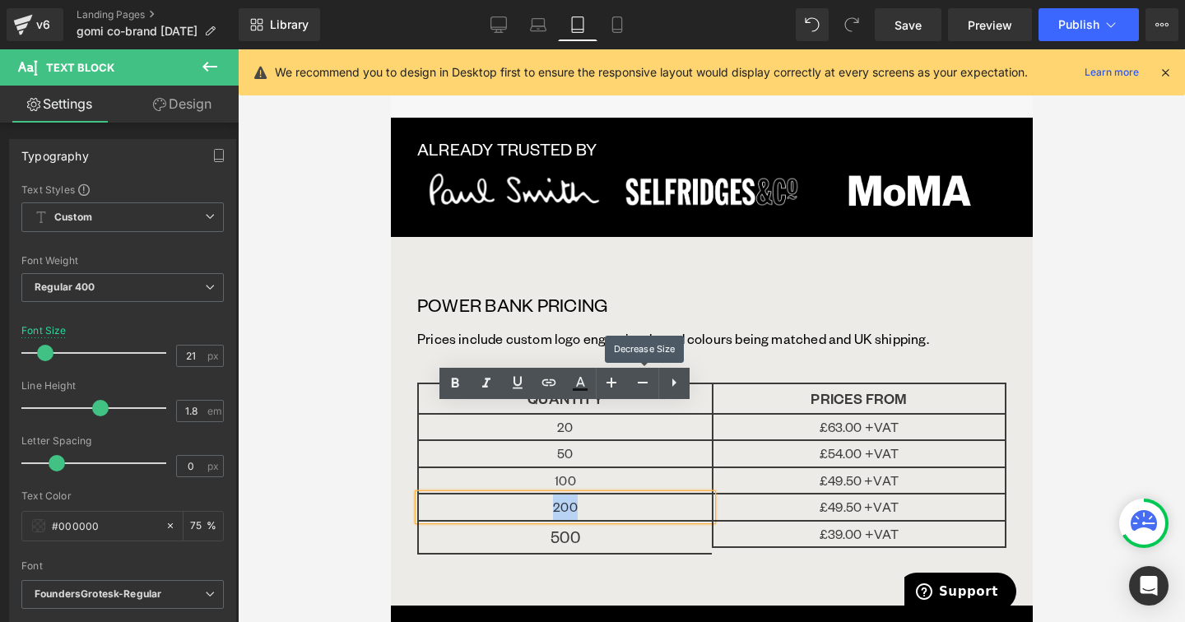
click at [666, 522] on p "500" at bounding box center [564, 537] width 293 height 31
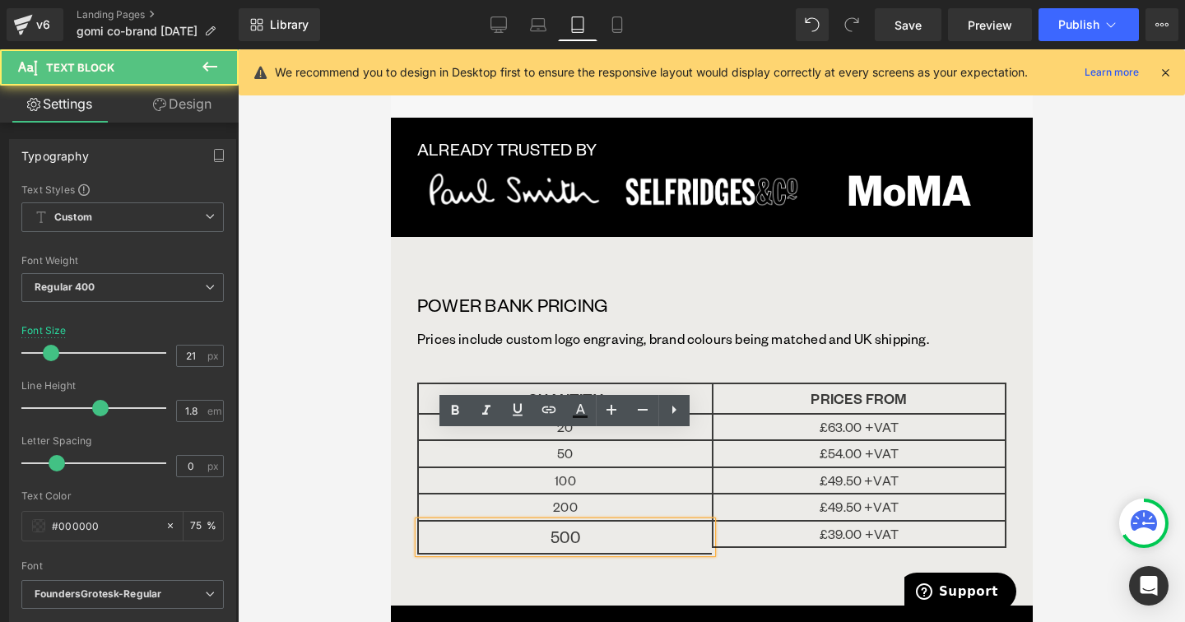
click at [666, 522] on p "500" at bounding box center [564, 537] width 293 height 31
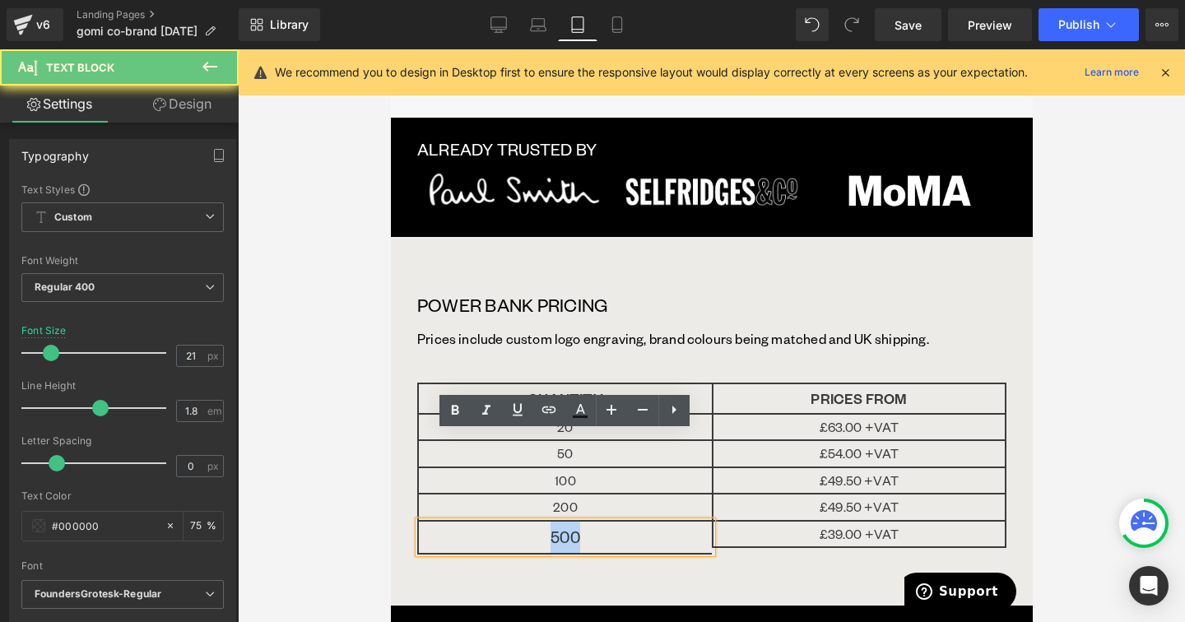
click at [666, 522] on p "500" at bounding box center [564, 537] width 293 height 31
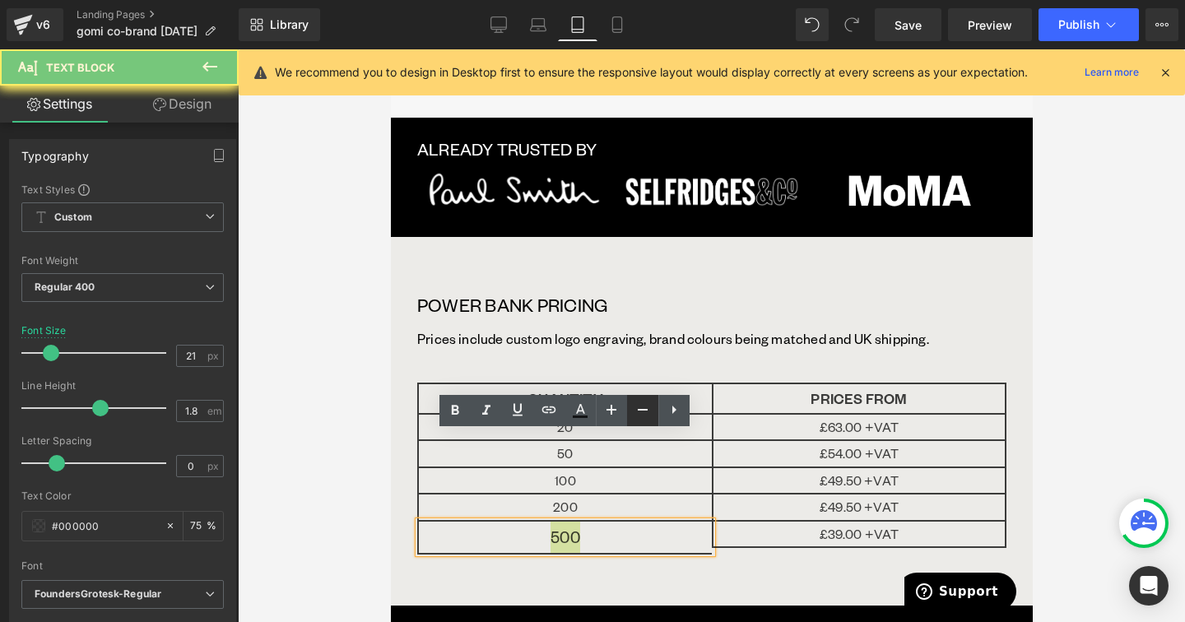
click at [645, 417] on icon at bounding box center [643, 410] width 20 height 20
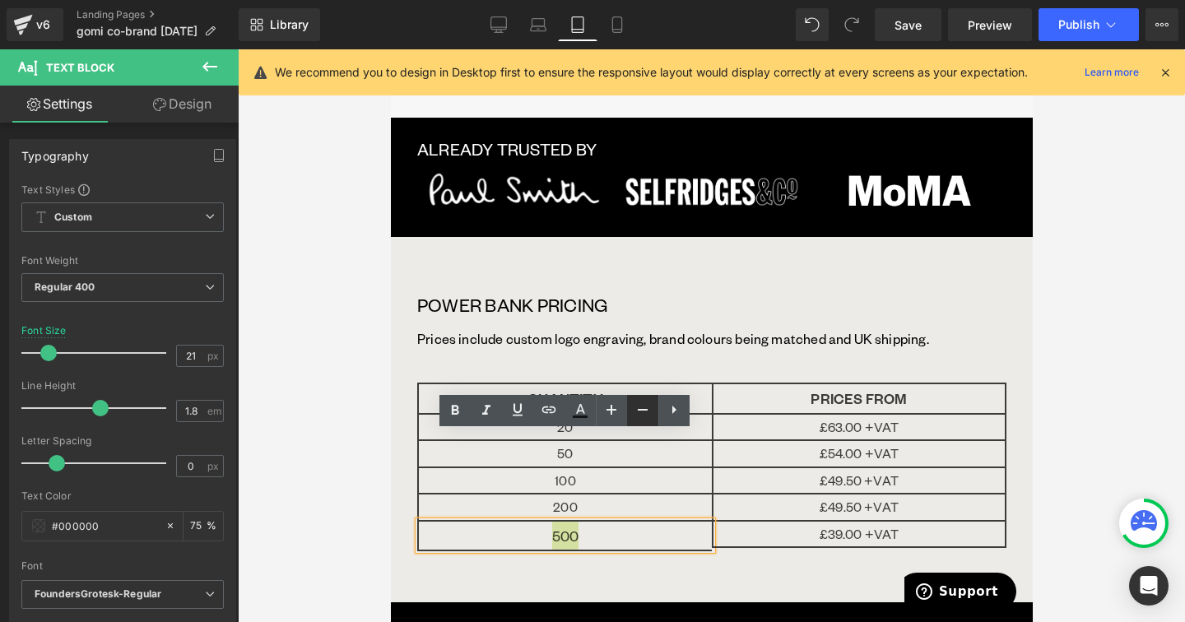
click at [645, 417] on icon at bounding box center [643, 410] width 20 height 20
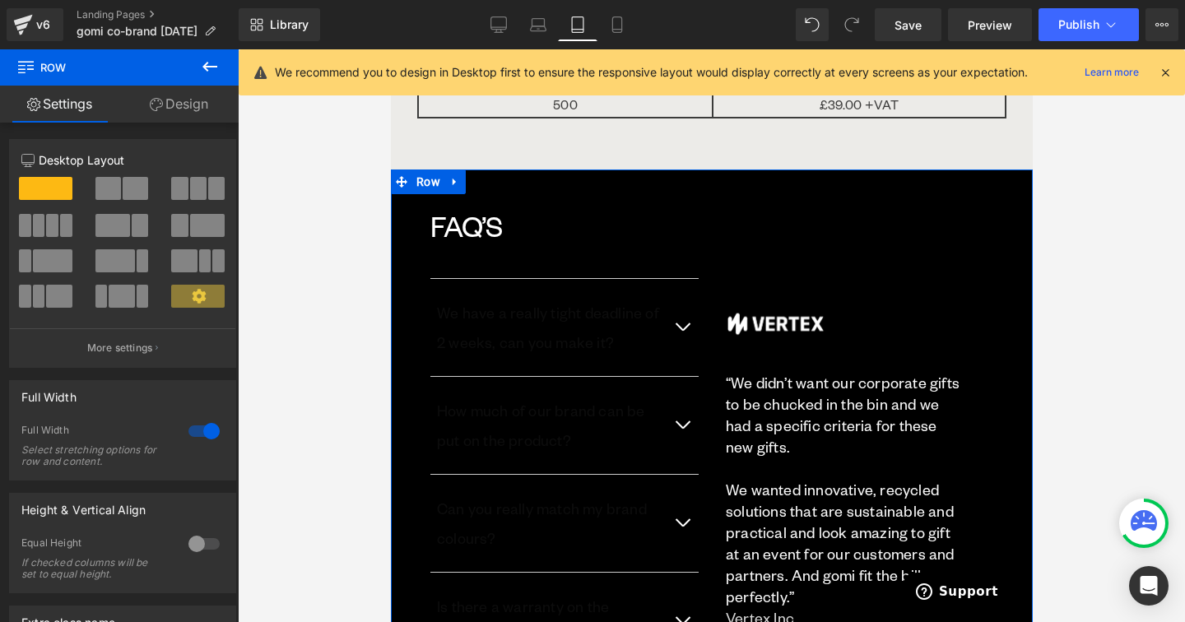
scroll to position [3156, 0]
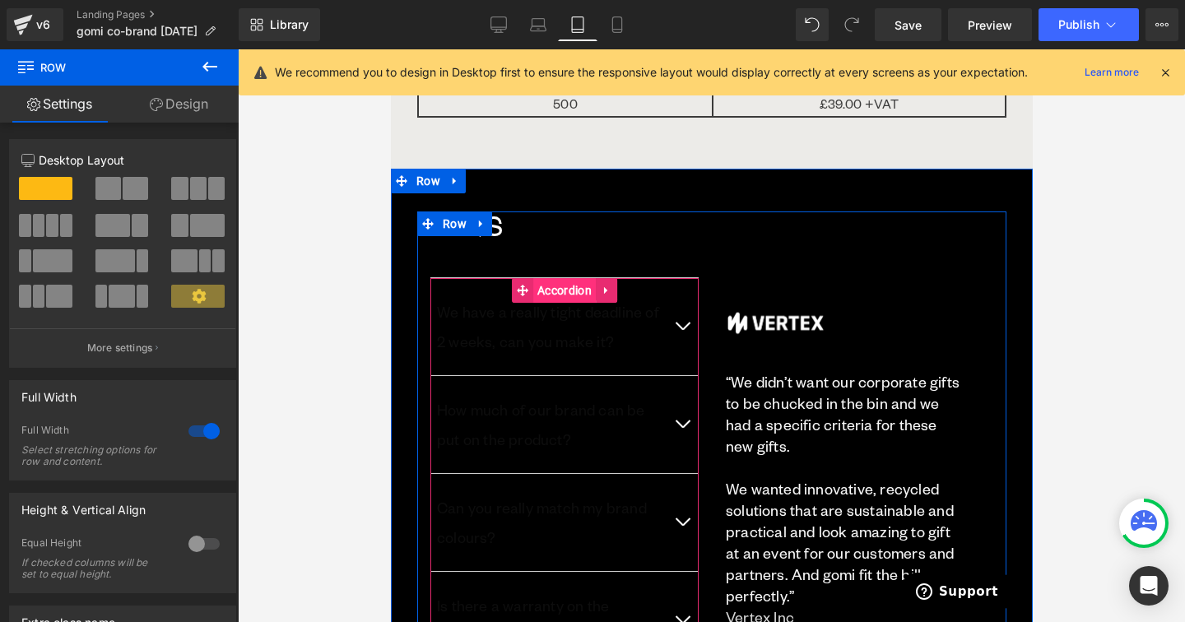
click at [569, 278] on span "Accordion" at bounding box center [563, 290] width 63 height 25
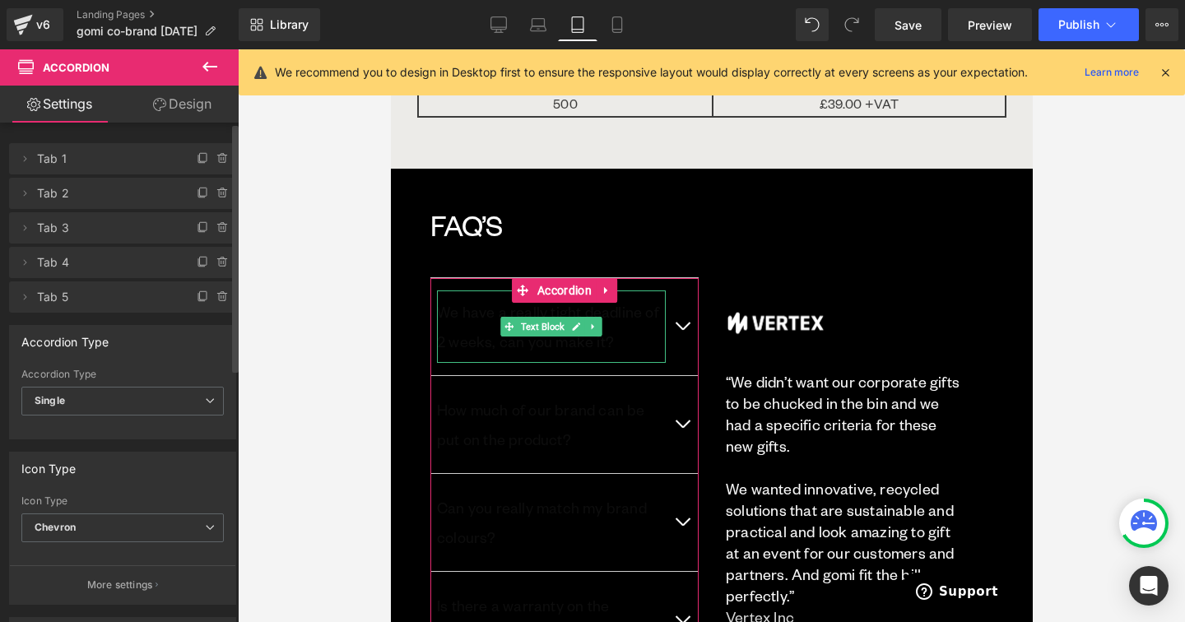
click at [35, 151] on li "Delete Cancel Tab 1 Tab 1 Name Tab 1 #FFFFFF Background #ffffff 100 %" at bounding box center [122, 158] width 227 height 31
click at [28, 155] on icon at bounding box center [24, 158] width 13 height 13
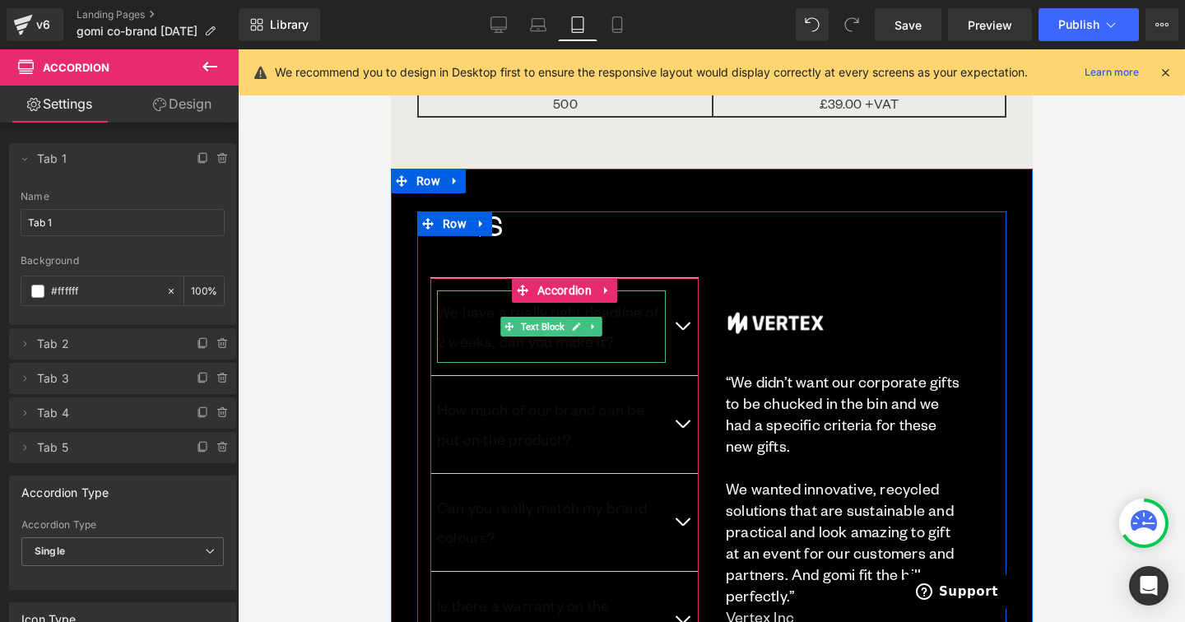
click at [458, 297] on p "We have a really tight deadline of 2 weeks, can you make it?" at bounding box center [550, 326] width 229 height 59
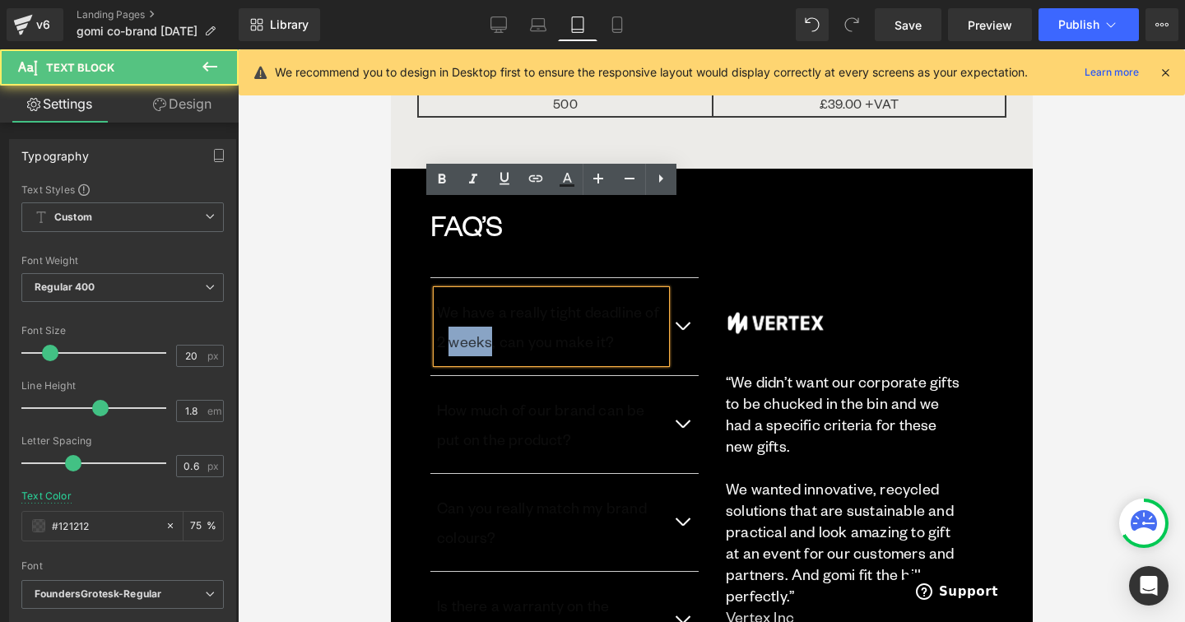
click at [458, 297] on p "We have a really tight deadline of 2 weeks, can you make it?" at bounding box center [550, 326] width 229 height 59
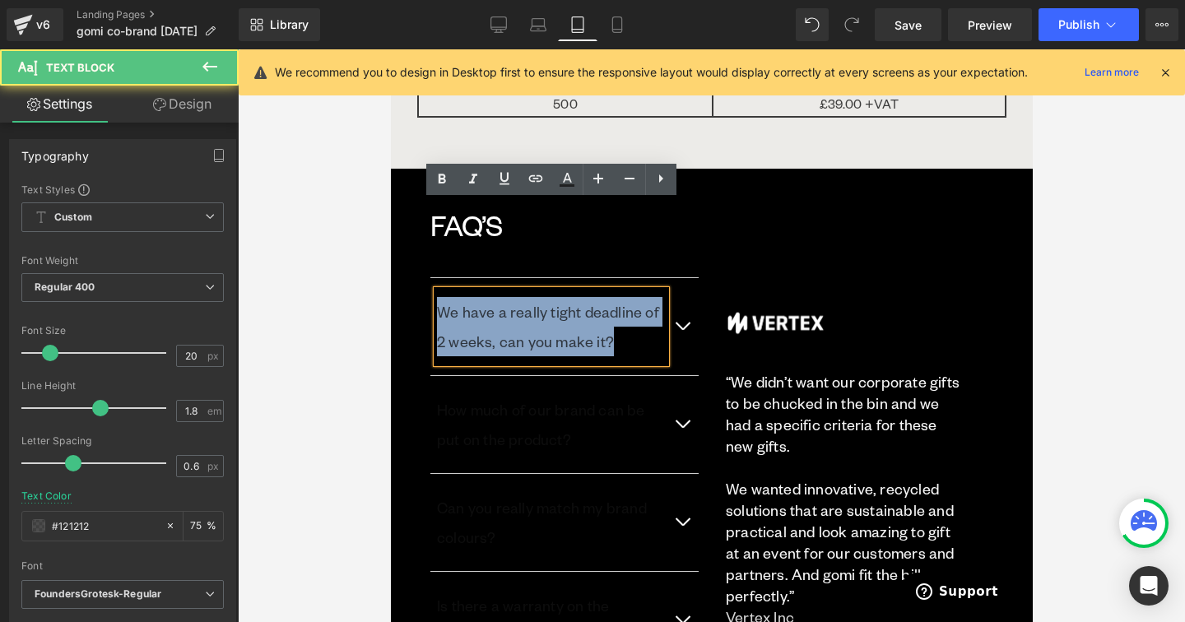
click at [458, 297] on p "We have a really tight deadline of 2 weeks, can you make it?" at bounding box center [550, 326] width 229 height 59
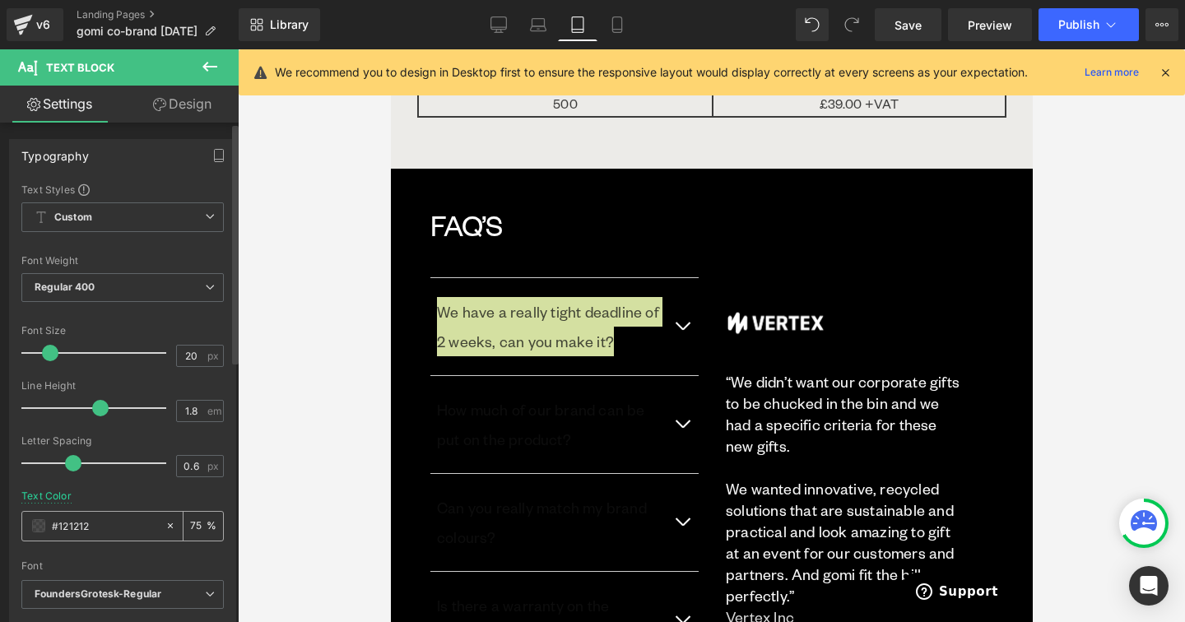
click at [43, 523] on span at bounding box center [38, 525] width 13 height 13
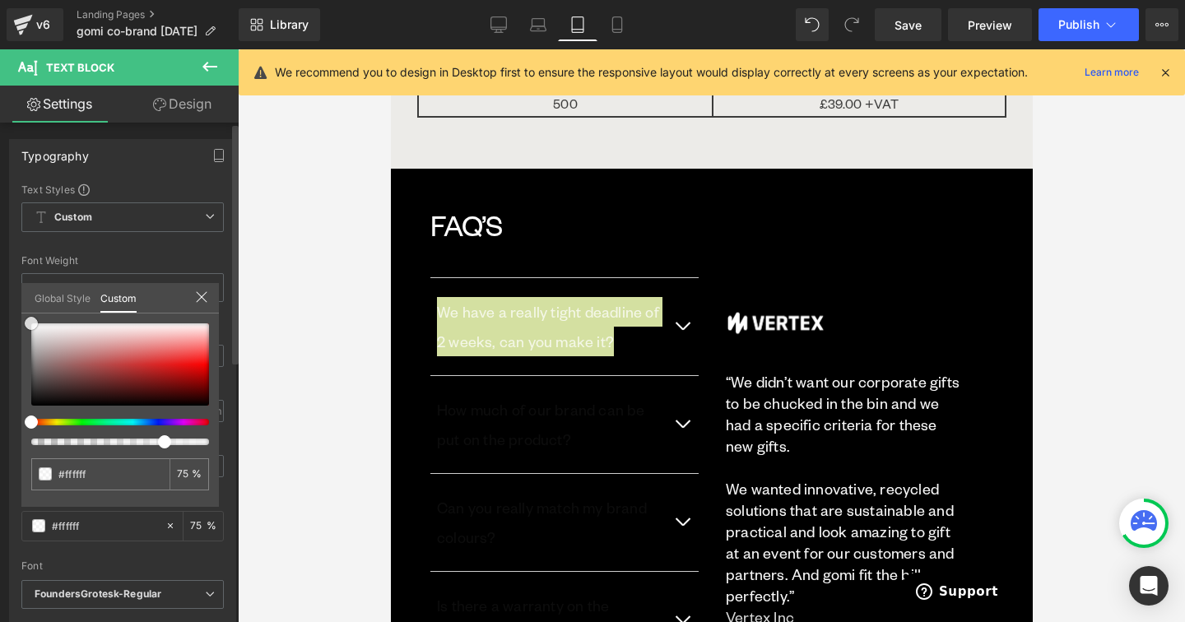
drag, startPoint x: 82, startPoint y: 402, endPoint x: 17, endPoint y: 298, distance: 122.4
click at [17, 298] on div "Typography Text Styles Custom Custom Setup Global Style Custom Setup Global Sty…" at bounding box center [123, 409] width 246 height 565
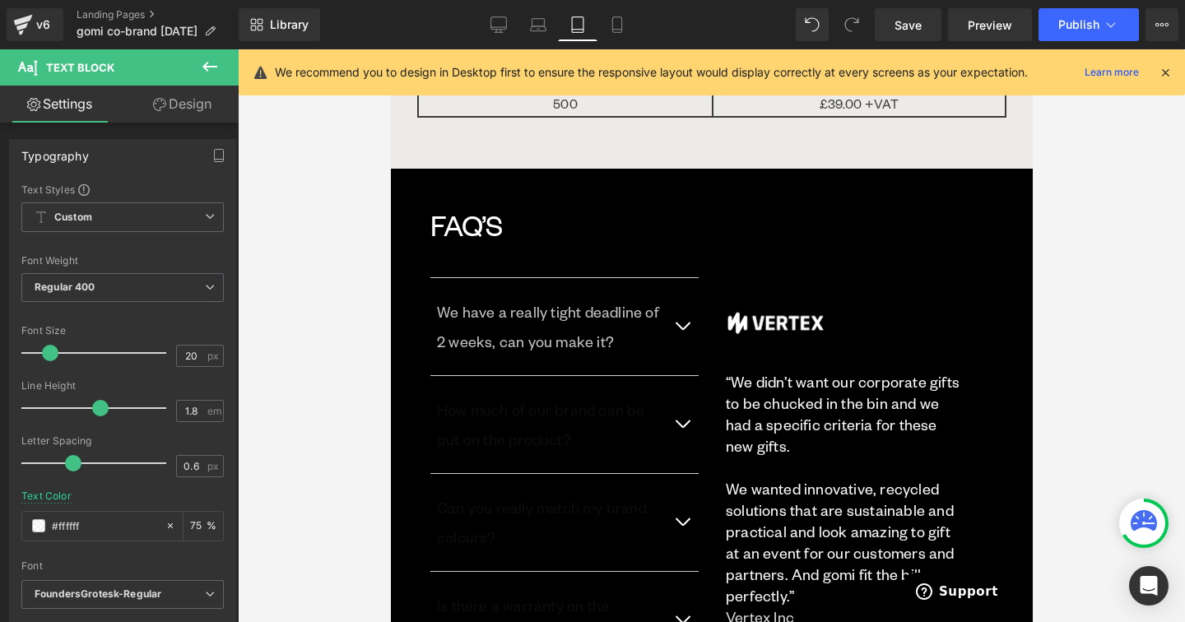
click at [472, 395] on p "How much of our brand can be put on the product?" at bounding box center [550, 424] width 229 height 59
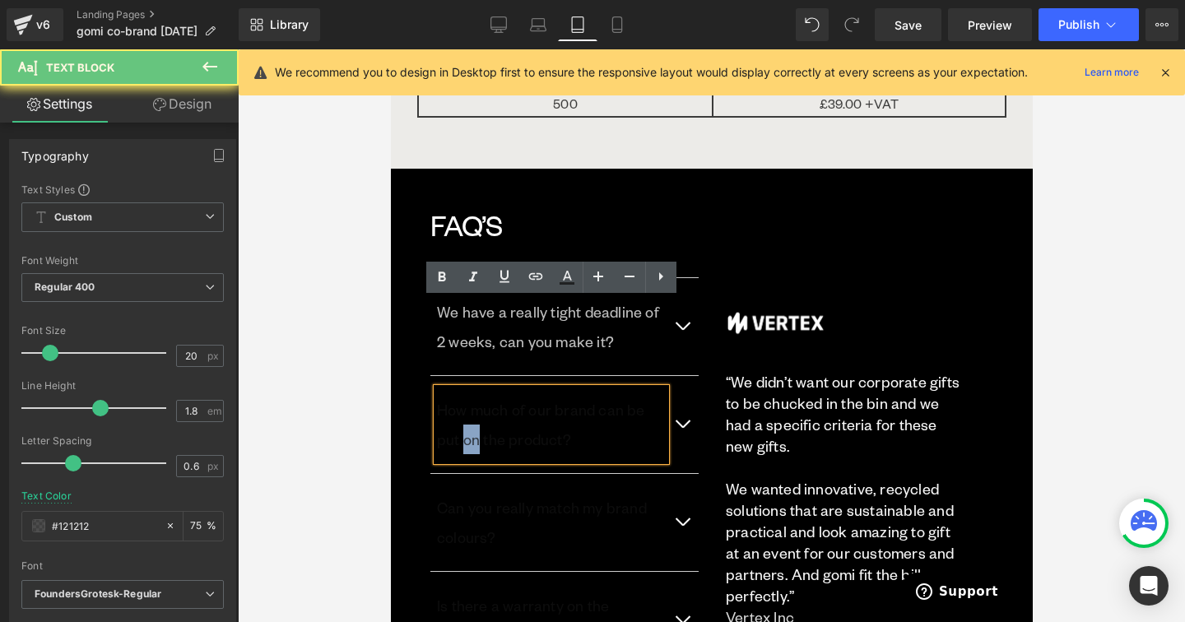
click at [472, 395] on p "How much of our brand can be put on the product?" at bounding box center [550, 424] width 229 height 59
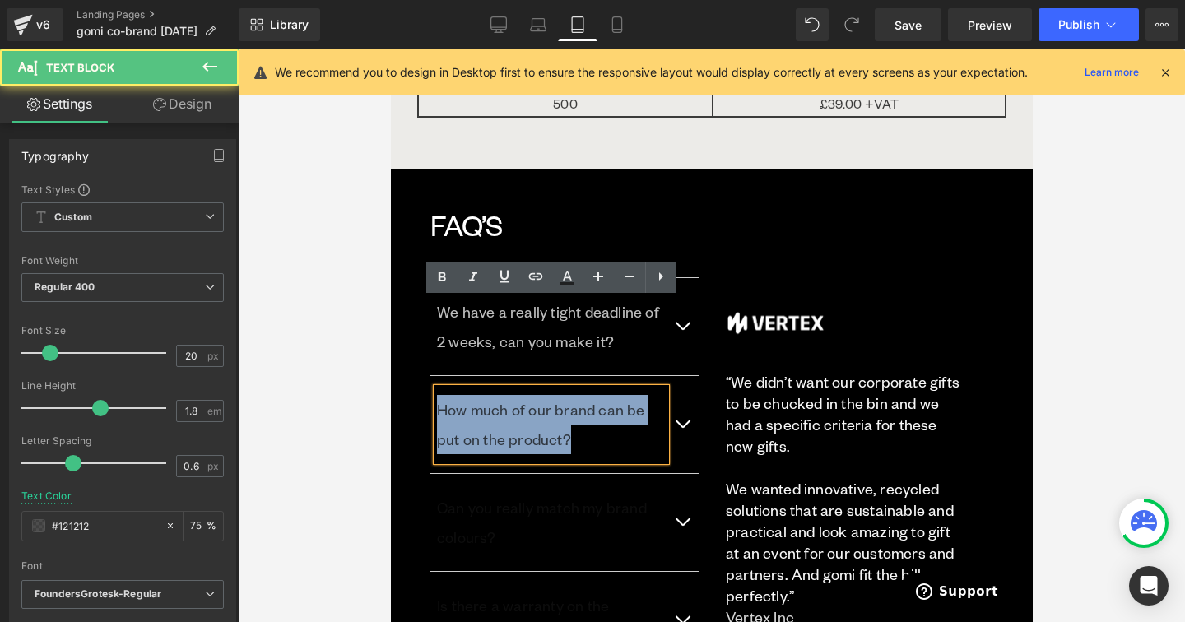
click at [472, 395] on p "How much of our brand can be put on the product?" at bounding box center [550, 424] width 229 height 59
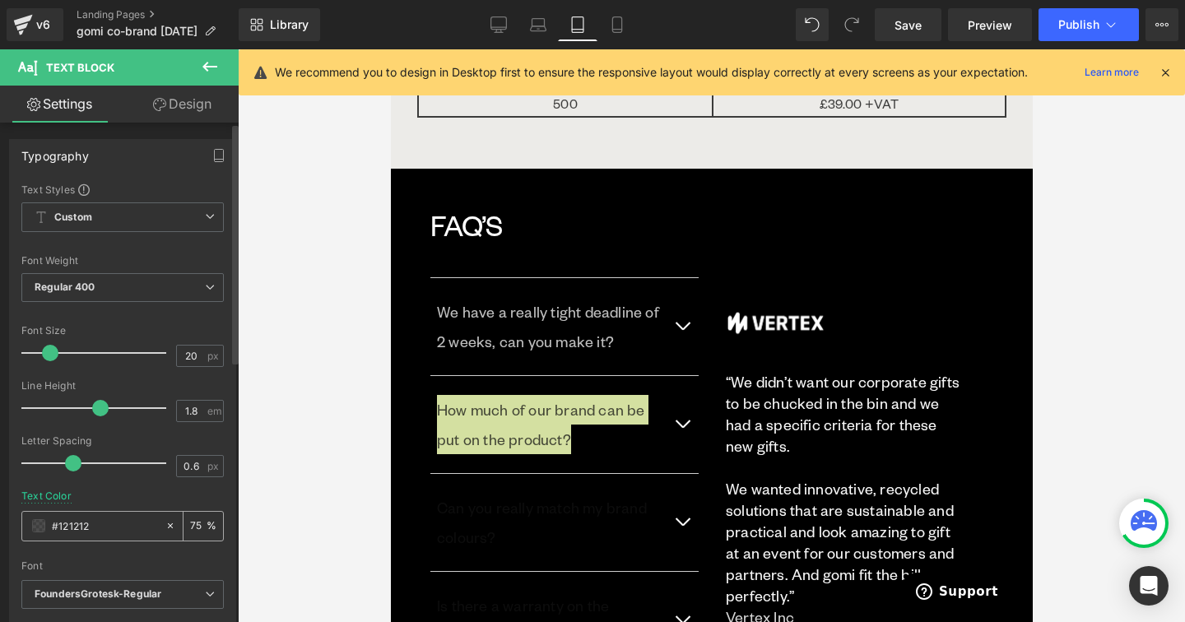
click at [70, 520] on input "#121212" at bounding box center [104, 526] width 105 height 18
click at [114, 511] on div "ffffffff 75 %" at bounding box center [122, 526] width 202 height 30
click at [87, 521] on input "ffffffff" at bounding box center [104, 526] width 105 height 18
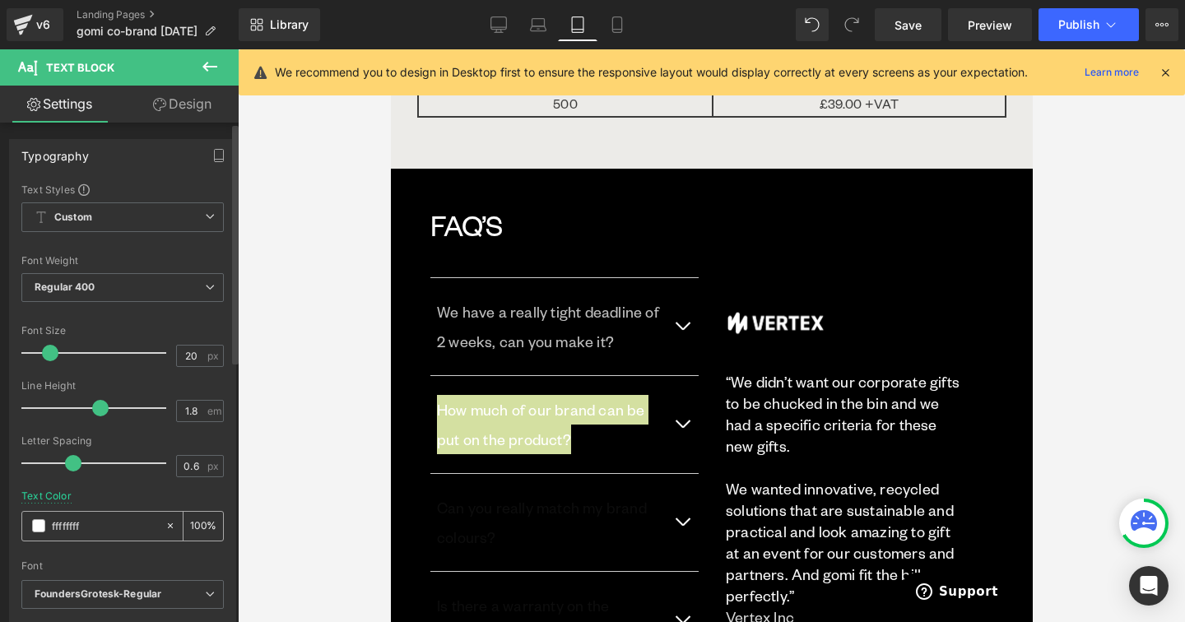
click at [87, 521] on input "ffffffff" at bounding box center [104, 526] width 105 height 18
type input "#ffffff"
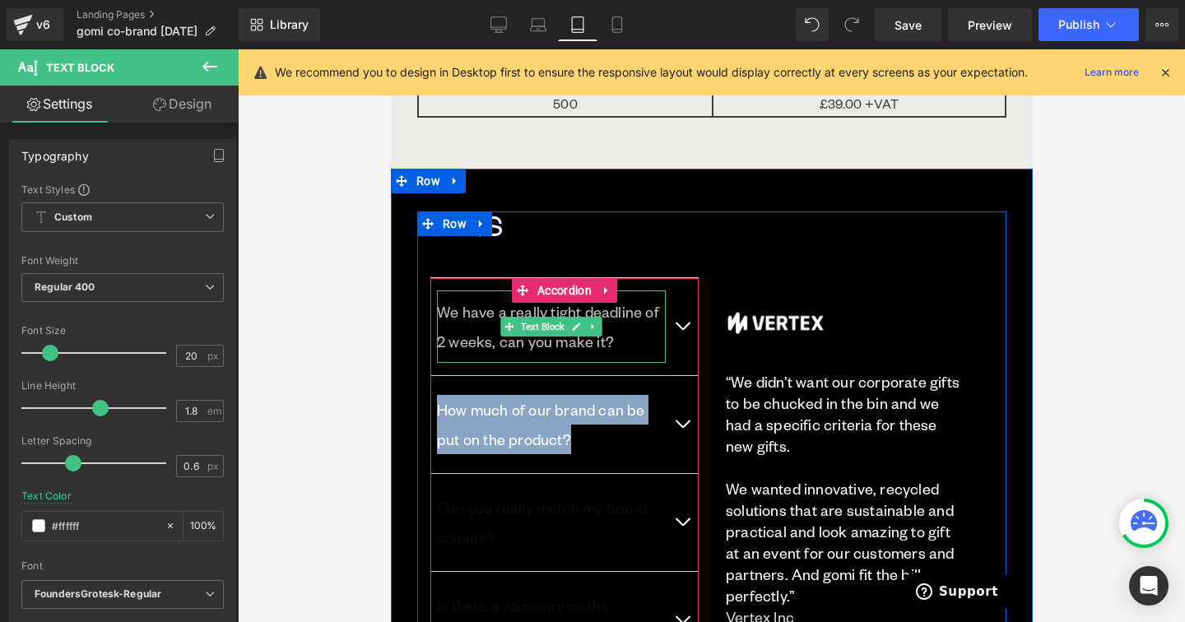
click at [584, 290] on div "We have a really tight deadline of 2 weeks, can you make it?" at bounding box center [550, 326] width 229 height 72
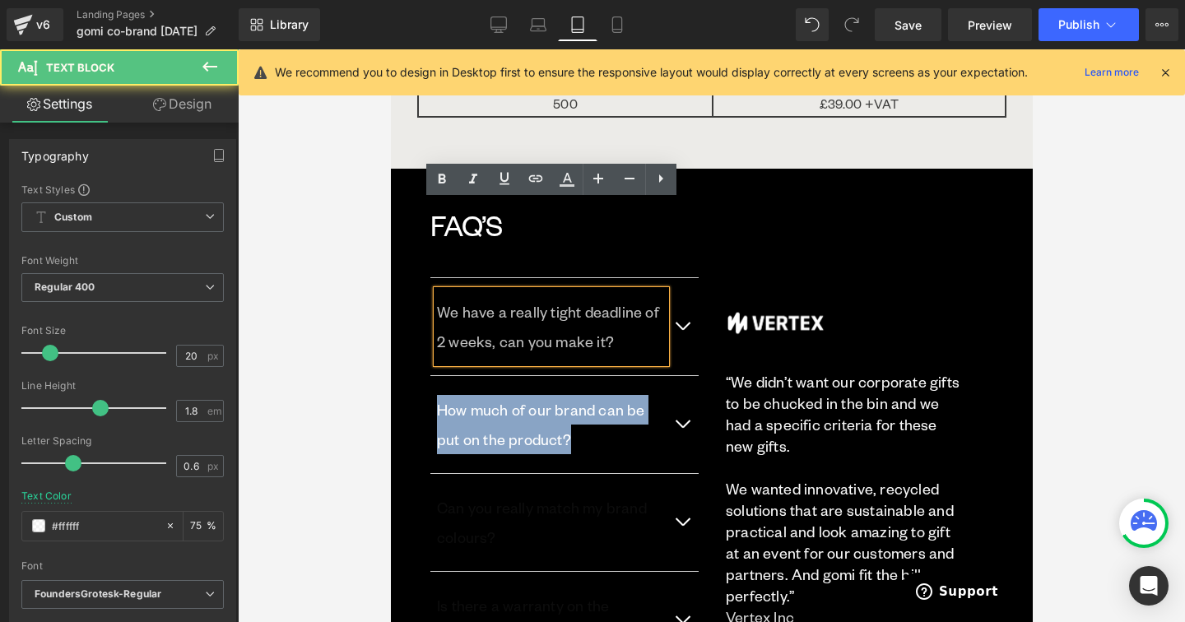
click at [584, 290] on div "We have a really tight deadline of 2 weeks, can you make it?" at bounding box center [550, 326] width 229 height 72
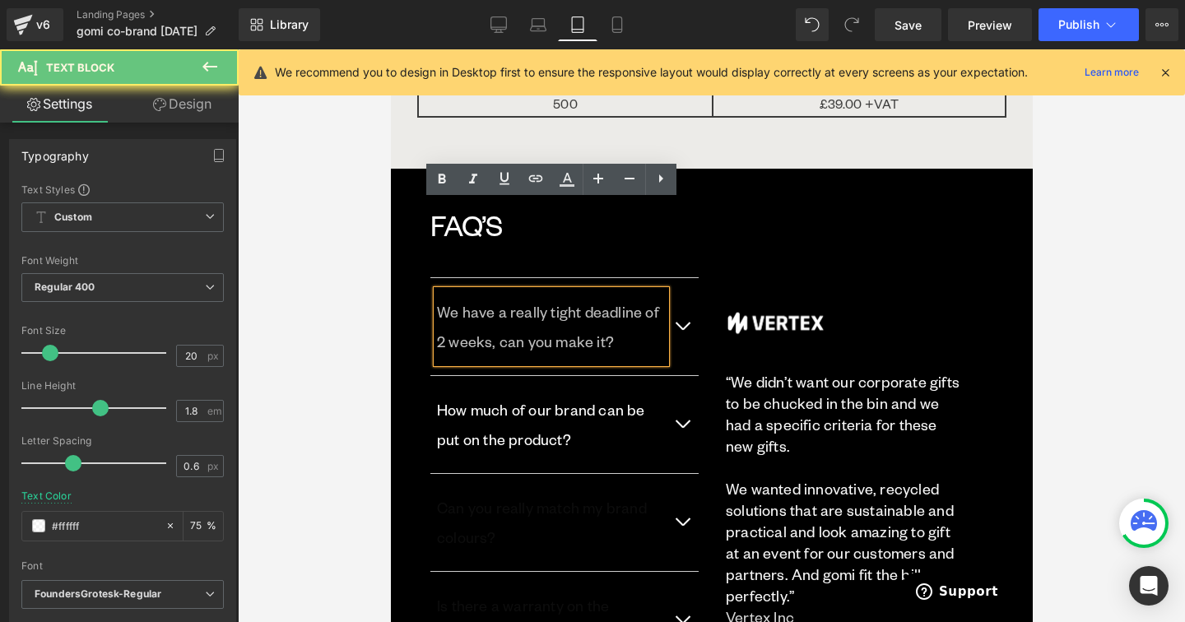
click at [598, 297] on p "We have a really tight deadline of 2 weeks, can you make it?" at bounding box center [550, 326] width 229 height 59
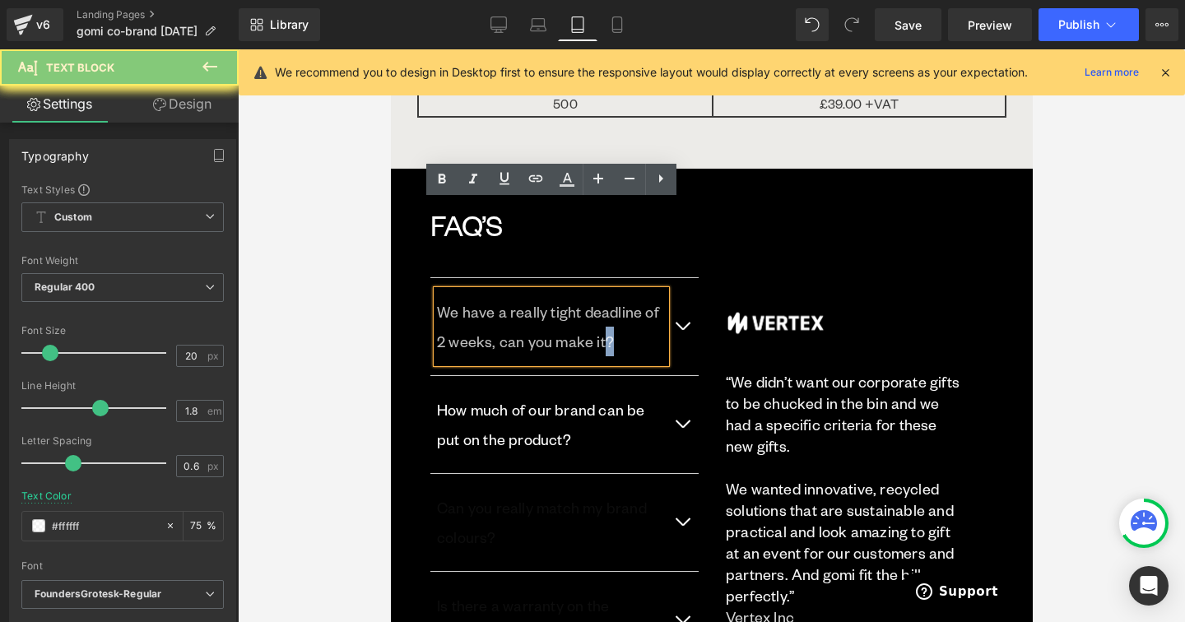
click at [598, 297] on p "We have a really tight deadline of 2 weeks, can you make it?" at bounding box center [550, 326] width 229 height 59
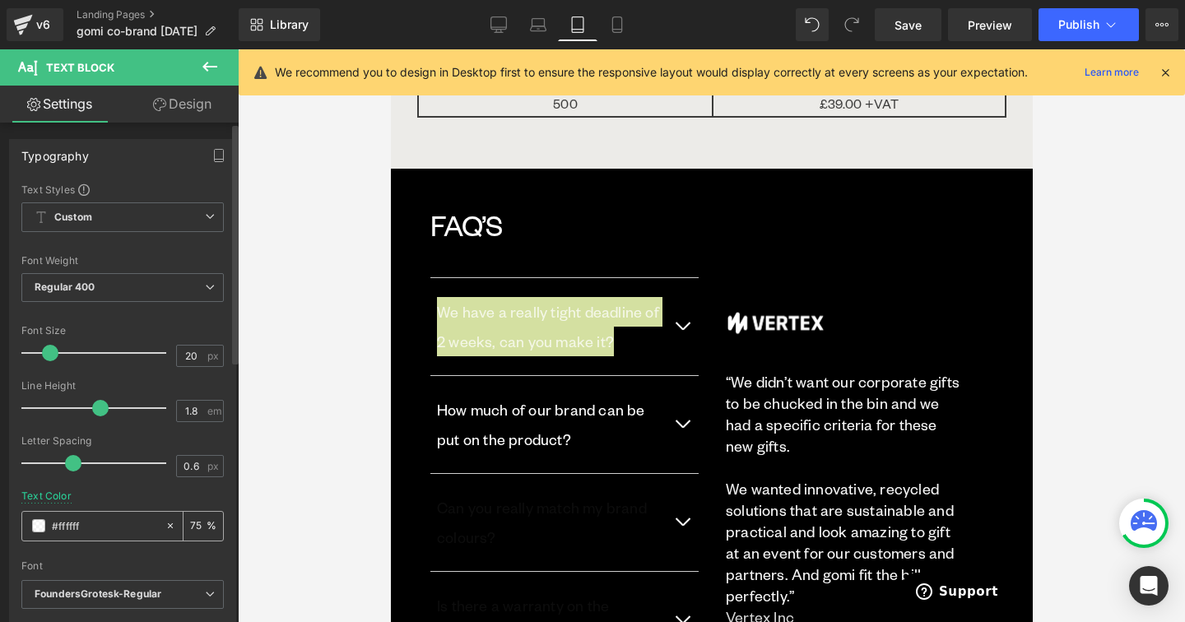
click at [75, 527] on input "#ffffff" at bounding box center [104, 526] width 105 height 18
paste input "text"
type input "ffffff"
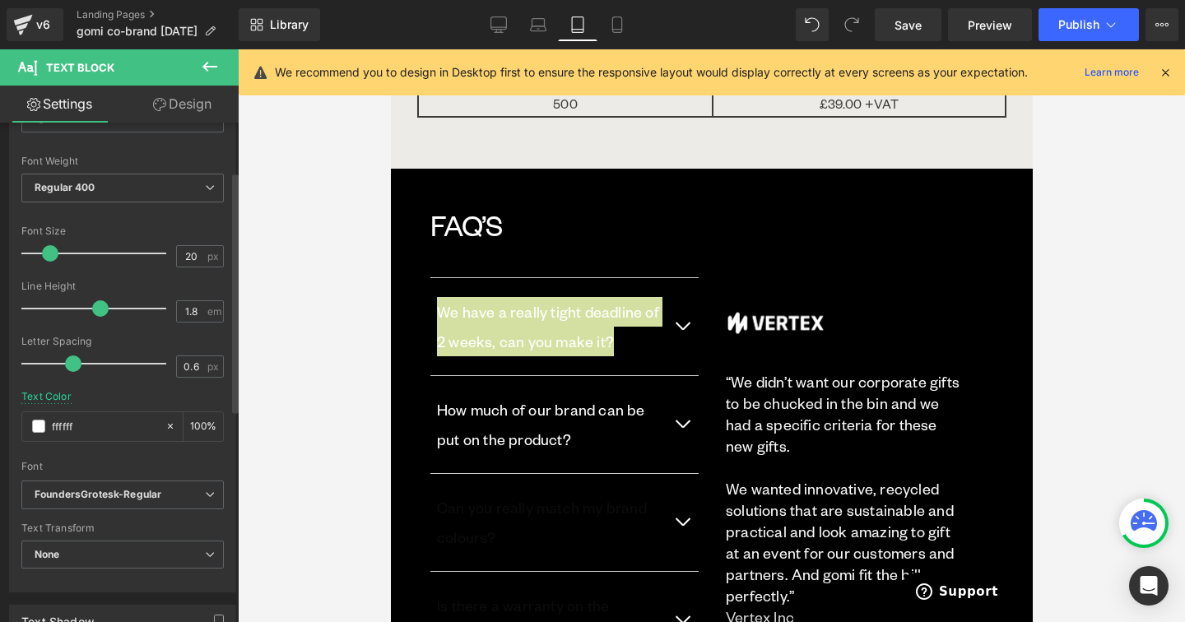
scroll to position [101, 0]
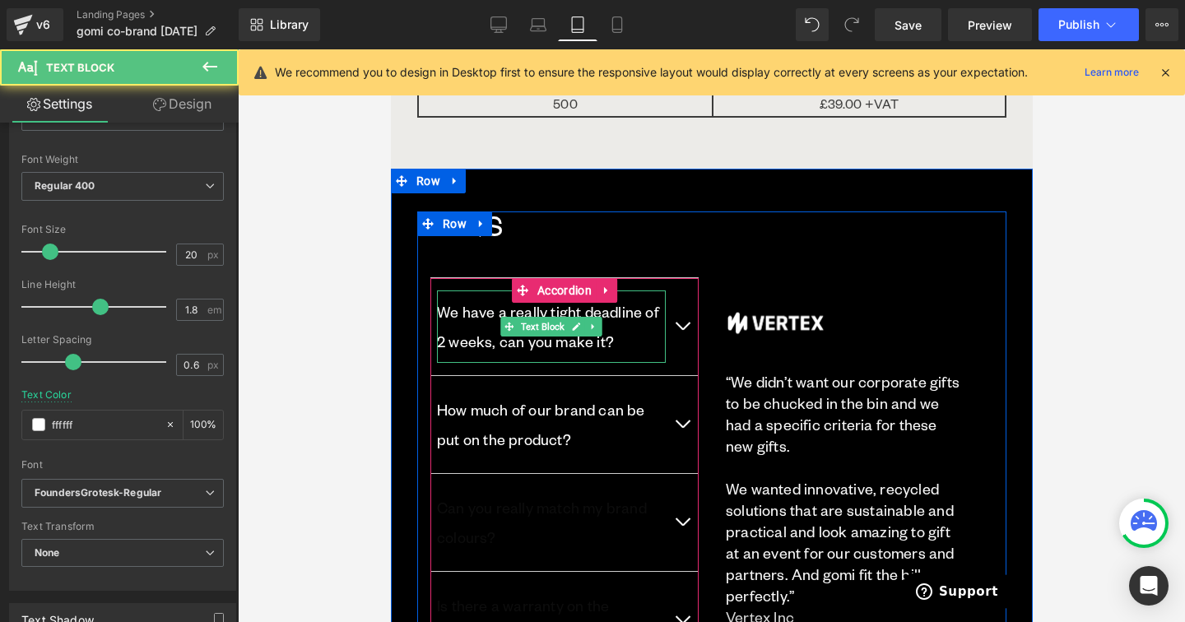
click at [507, 297] on p "We have a really tight deadline of 2 weeks, can you make it?" at bounding box center [550, 326] width 229 height 59
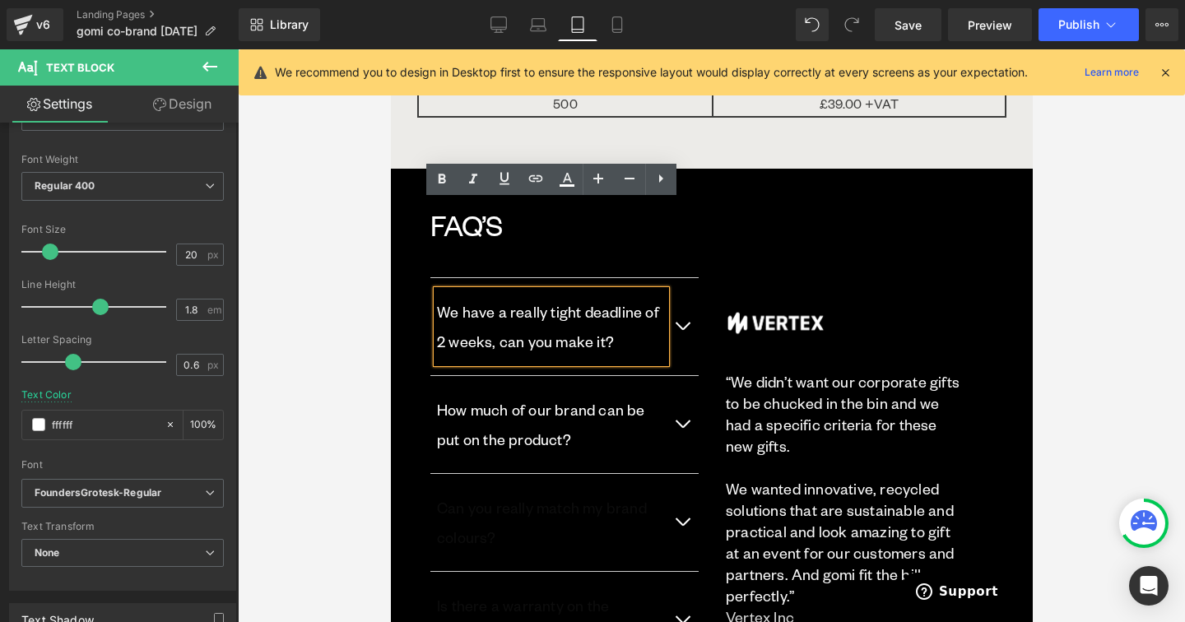
click at [549, 493] on p "Can you really match my brand colours?" at bounding box center [550, 522] width 229 height 59
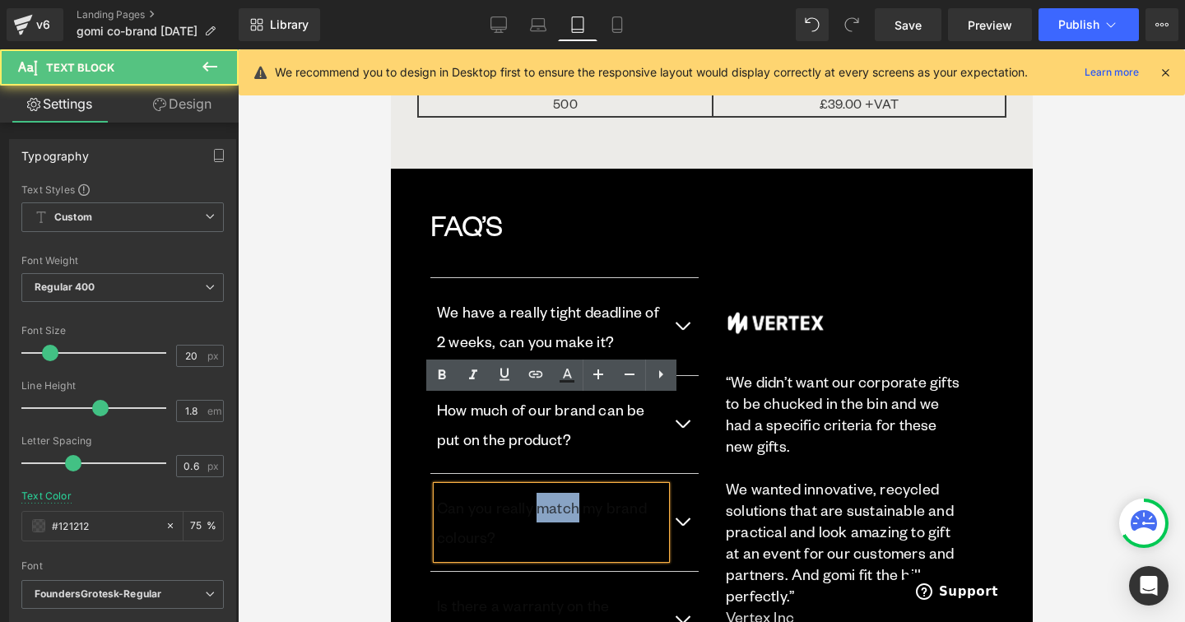
click at [549, 493] on p "Can you really match my brand colours?" at bounding box center [550, 522] width 229 height 59
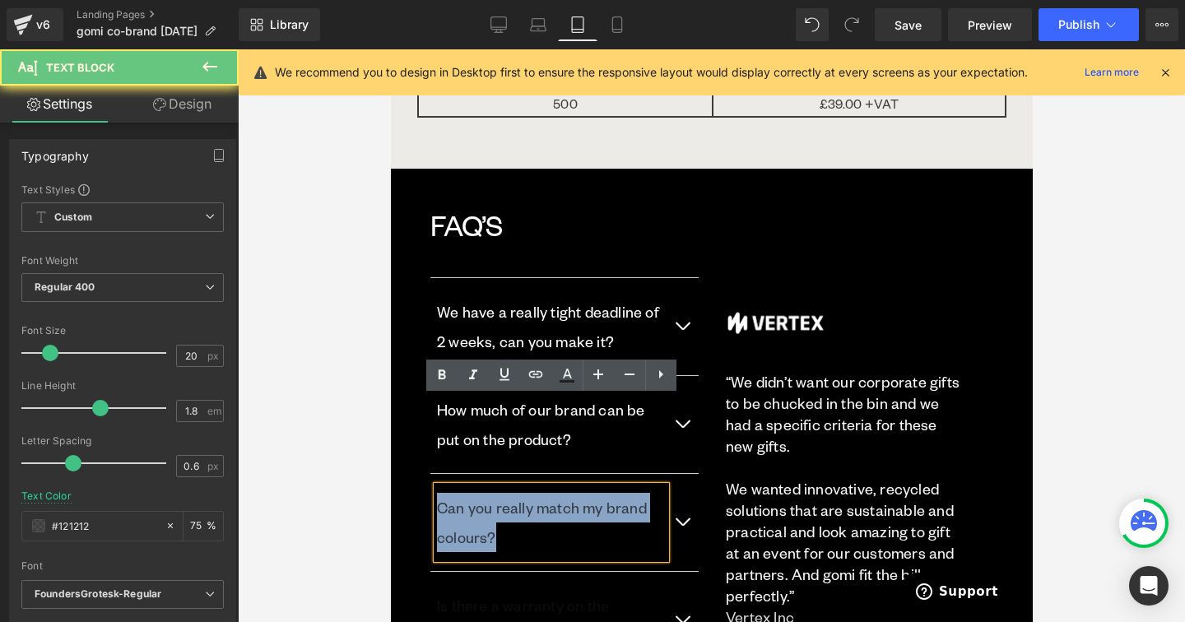
click at [549, 493] on p "Can you really match my brand colours?" at bounding box center [550, 522] width 229 height 59
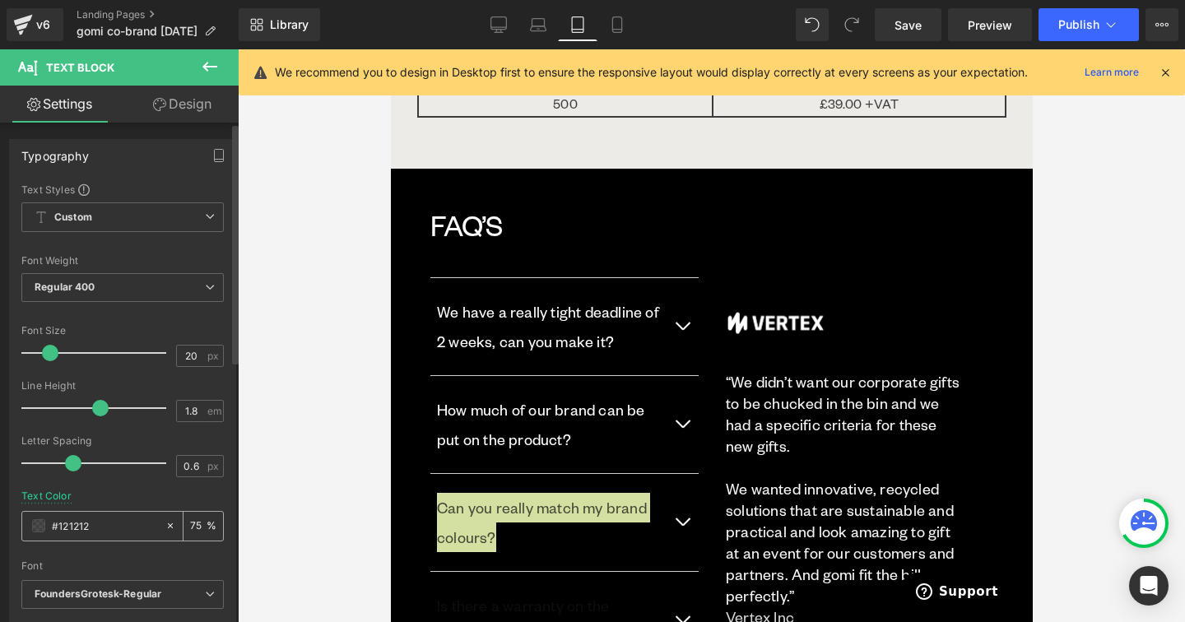
click at [100, 526] on input "#121212" at bounding box center [104, 526] width 105 height 18
type input "ffffff"
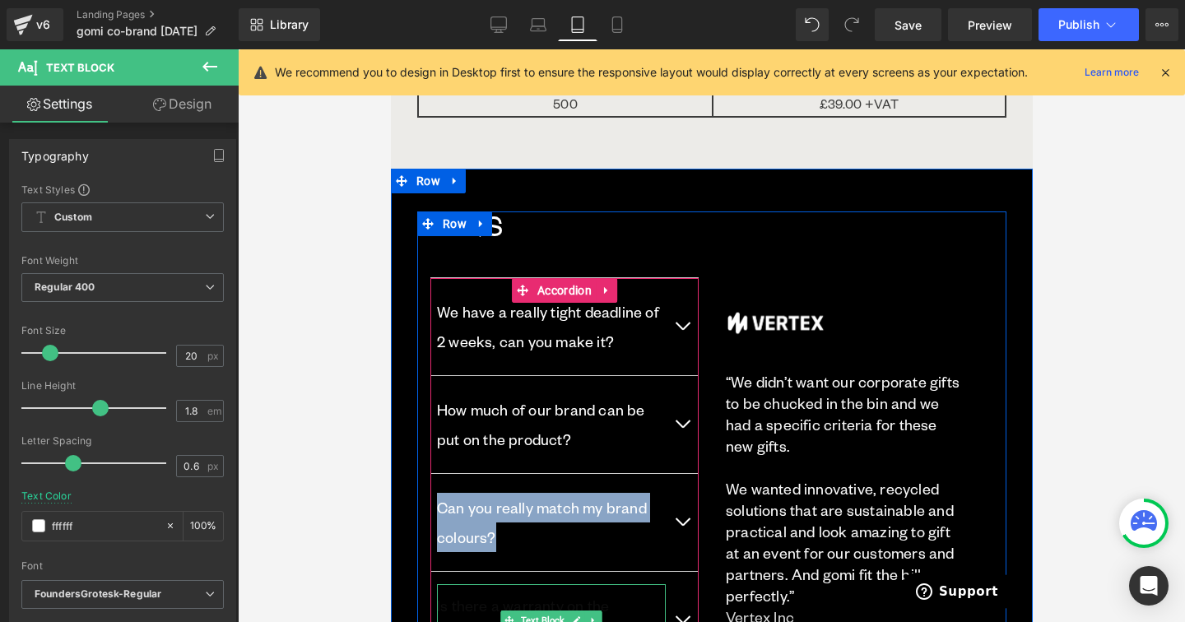
click at [485, 591] on p "Is there a warranty on the products?" at bounding box center [550, 620] width 229 height 59
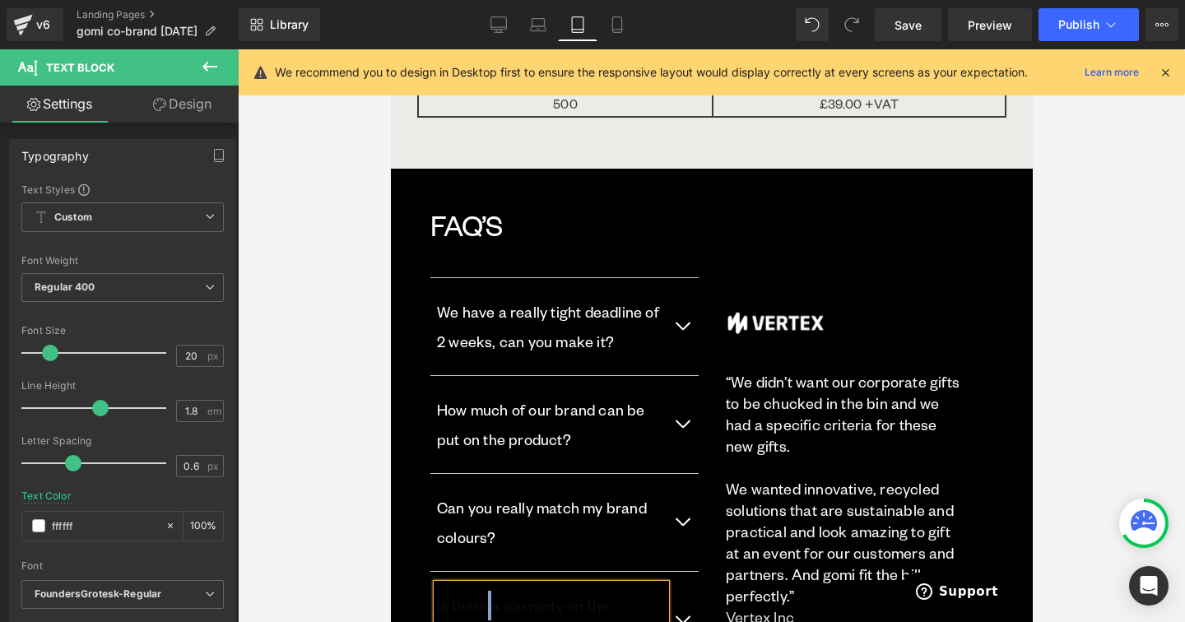
click at [485, 591] on p "Is there a warranty on the products?" at bounding box center [550, 620] width 229 height 59
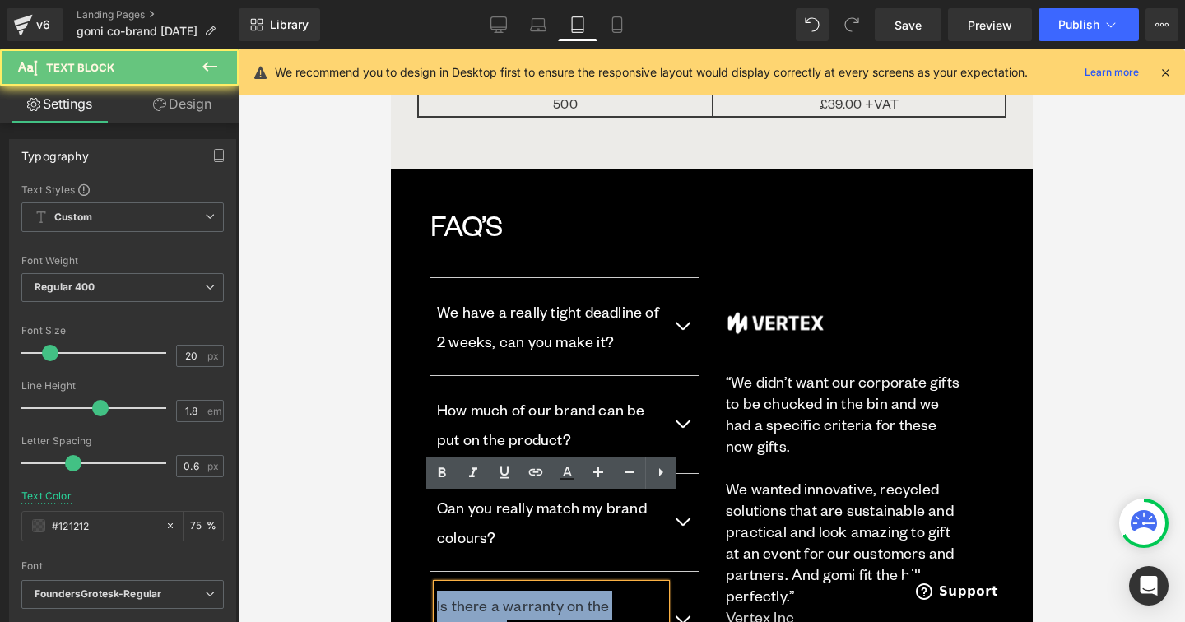
click at [485, 591] on p "Is there a warranty on the products?" at bounding box center [550, 620] width 229 height 59
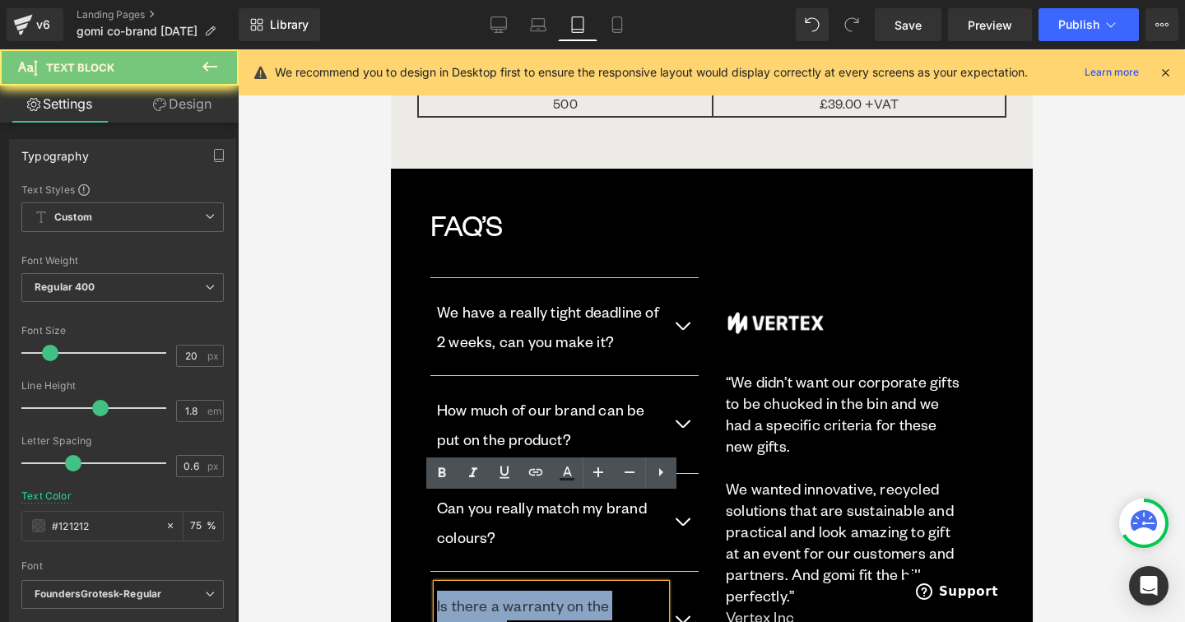
click at [485, 591] on p "Is there a warranty on the products?" at bounding box center [550, 620] width 229 height 59
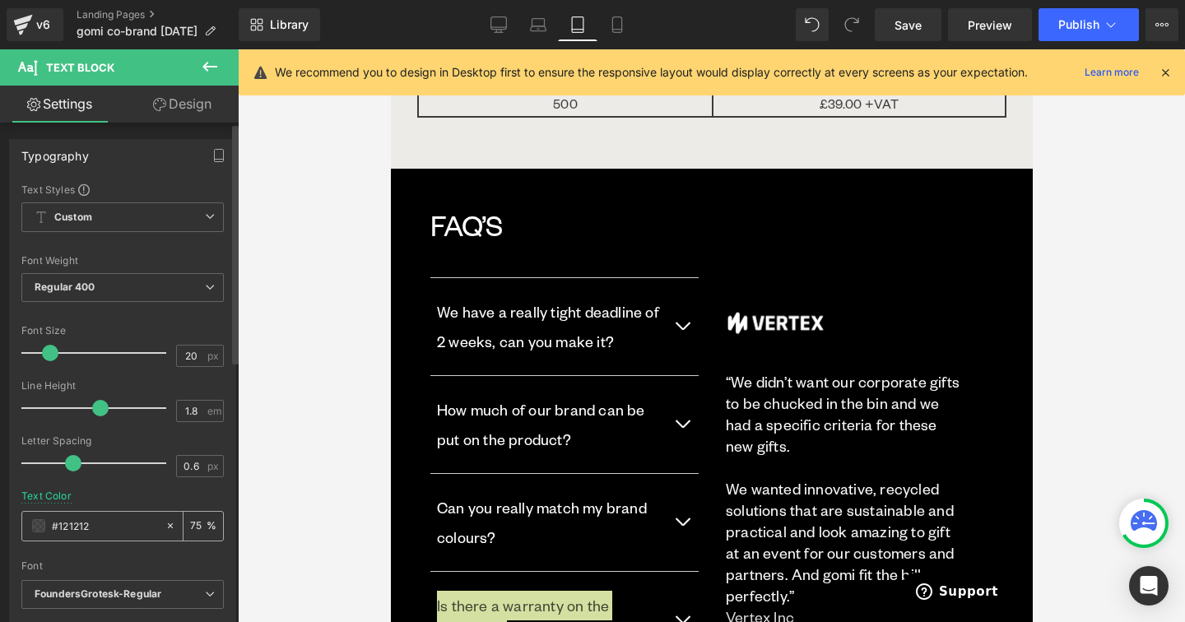
click at [89, 540] on div "#121212" at bounding box center [93, 526] width 142 height 29
click at [74, 533] on input "#121212" at bounding box center [104, 526] width 105 height 18
paste input "ffffff"
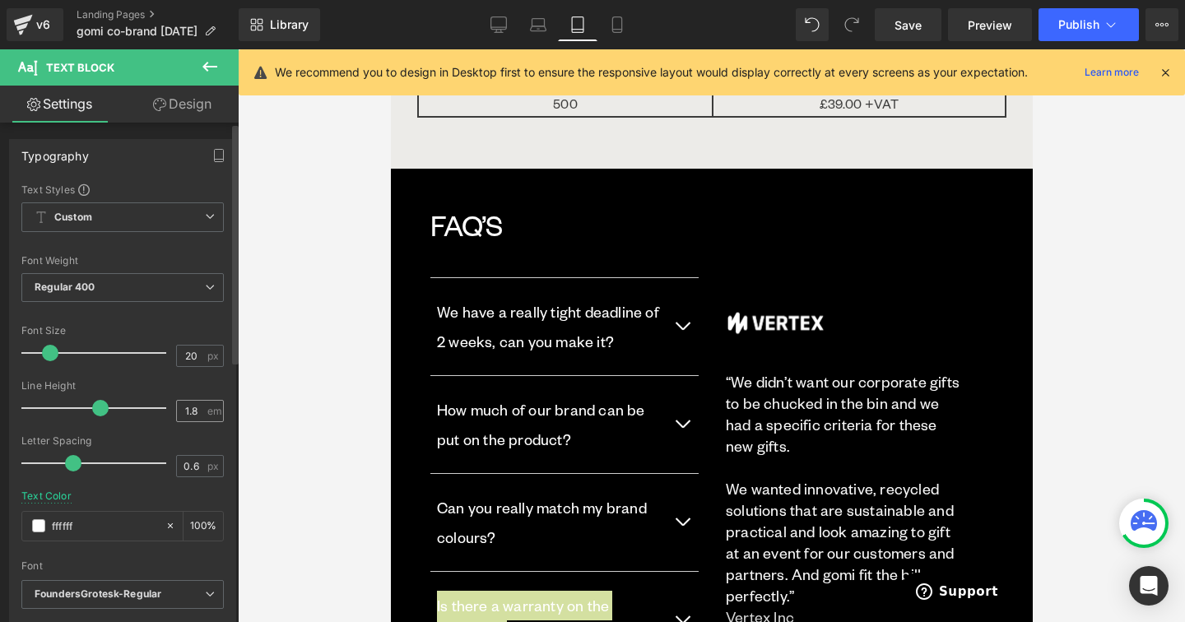
type input "ffffff"
click at [191, 411] on input "1.8" at bounding box center [191, 411] width 29 height 21
type input "6"
type input "1.6"
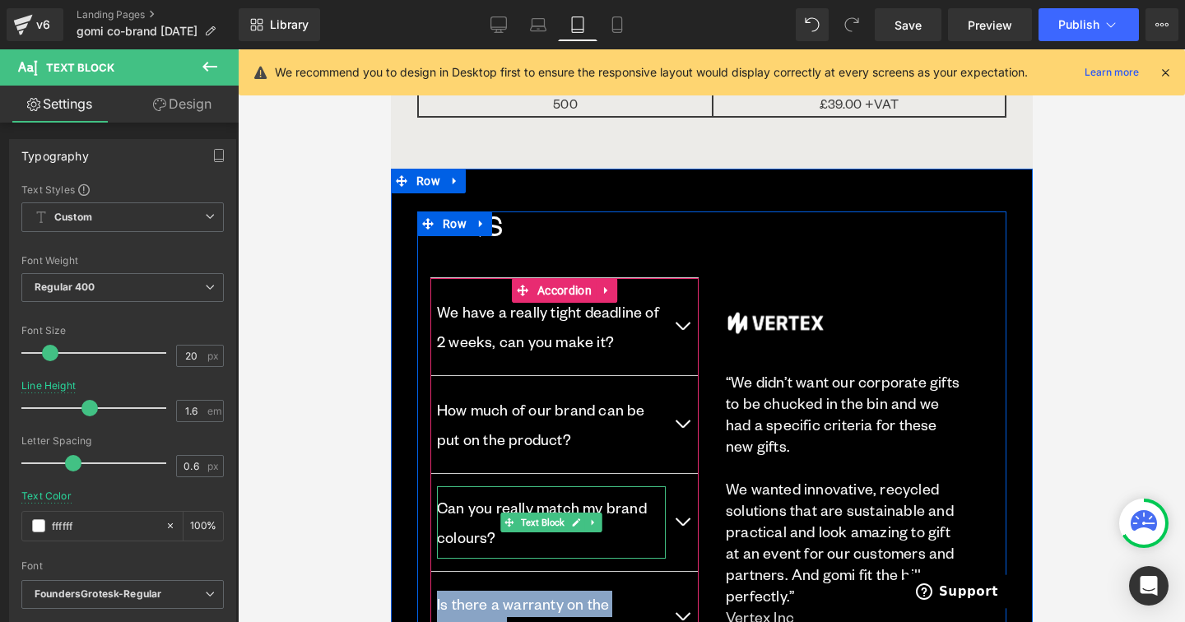
click at [479, 493] on p "Can you really match my brand colours?" at bounding box center [550, 522] width 229 height 59
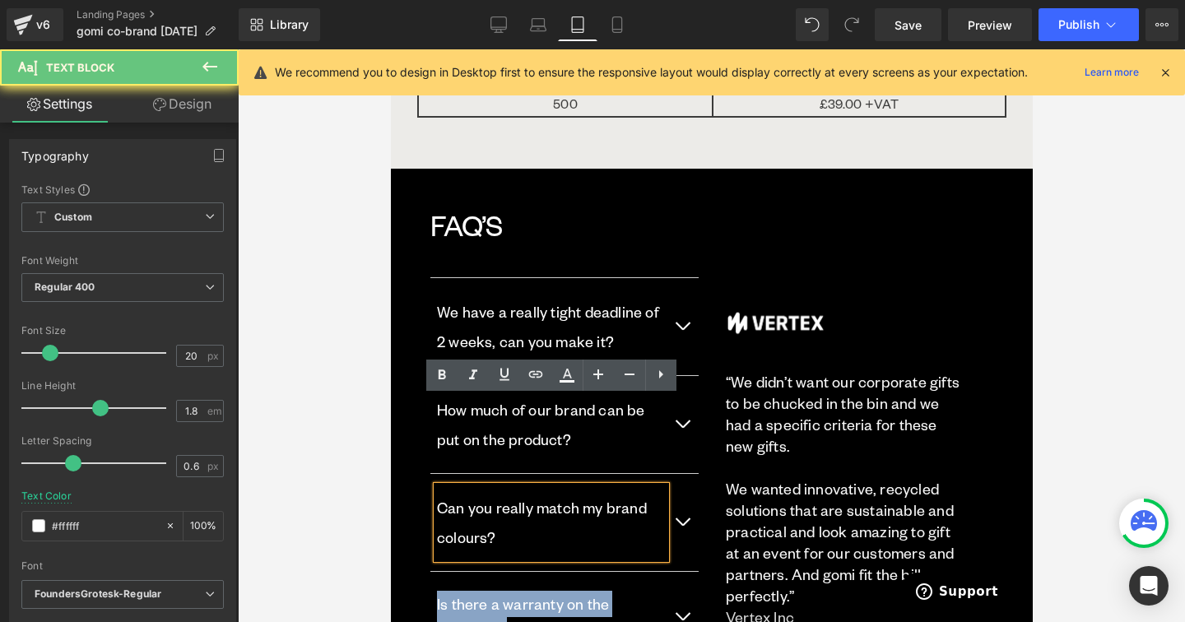
click at [479, 493] on p "Can you really match my brand colours?" at bounding box center [550, 522] width 229 height 59
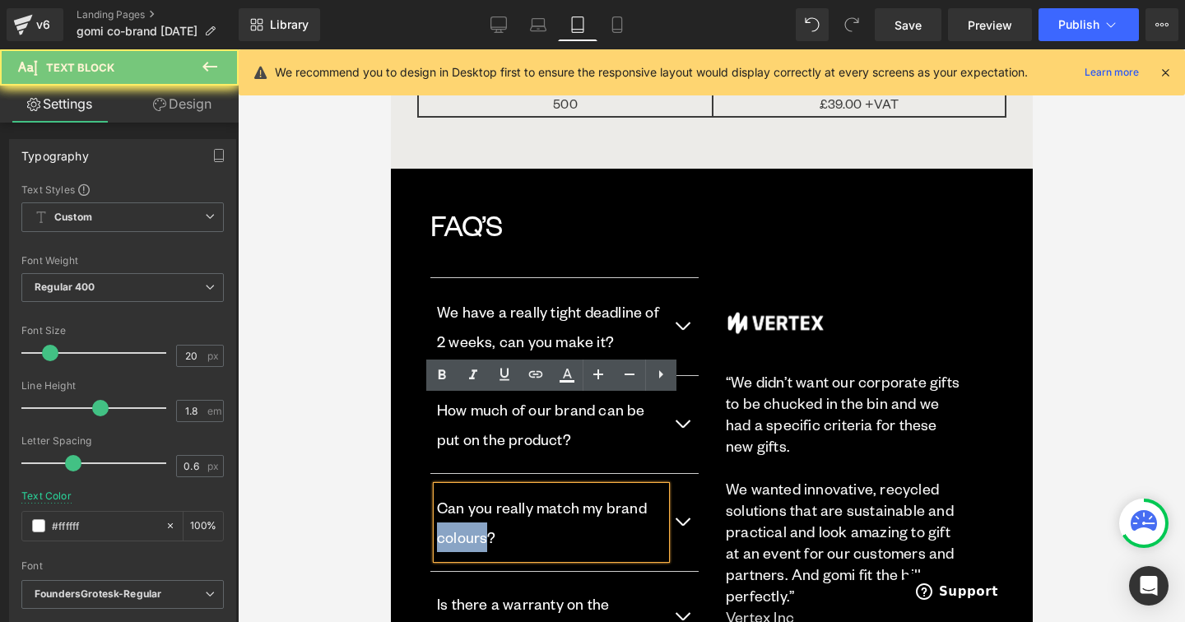
click at [479, 493] on p "Can you really match my brand colours?" at bounding box center [550, 522] width 229 height 59
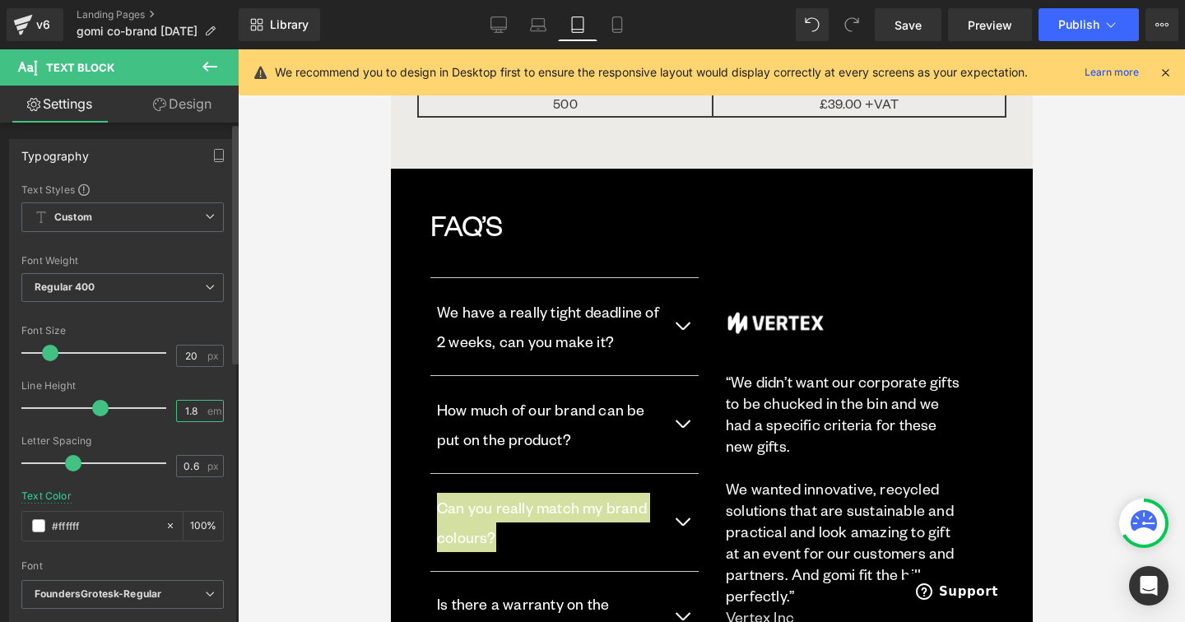
click at [190, 416] on input "1.8" at bounding box center [191, 411] width 29 height 21
type input "1.2"
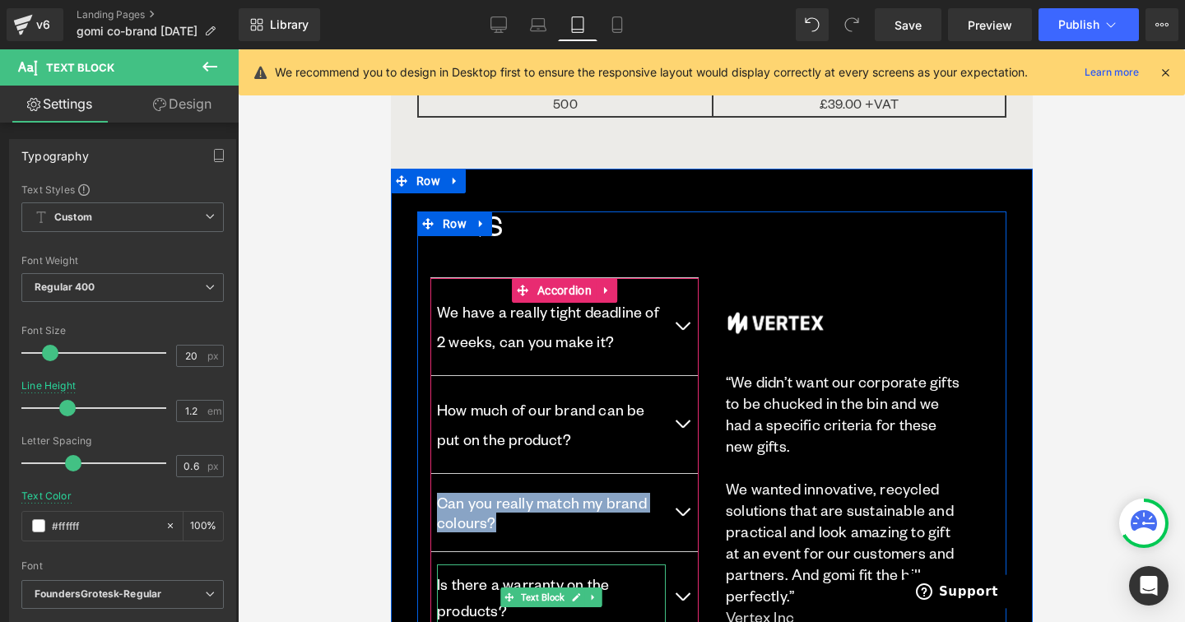
click at [490, 571] on p "Is there a warranty on the products?" at bounding box center [550, 597] width 229 height 53
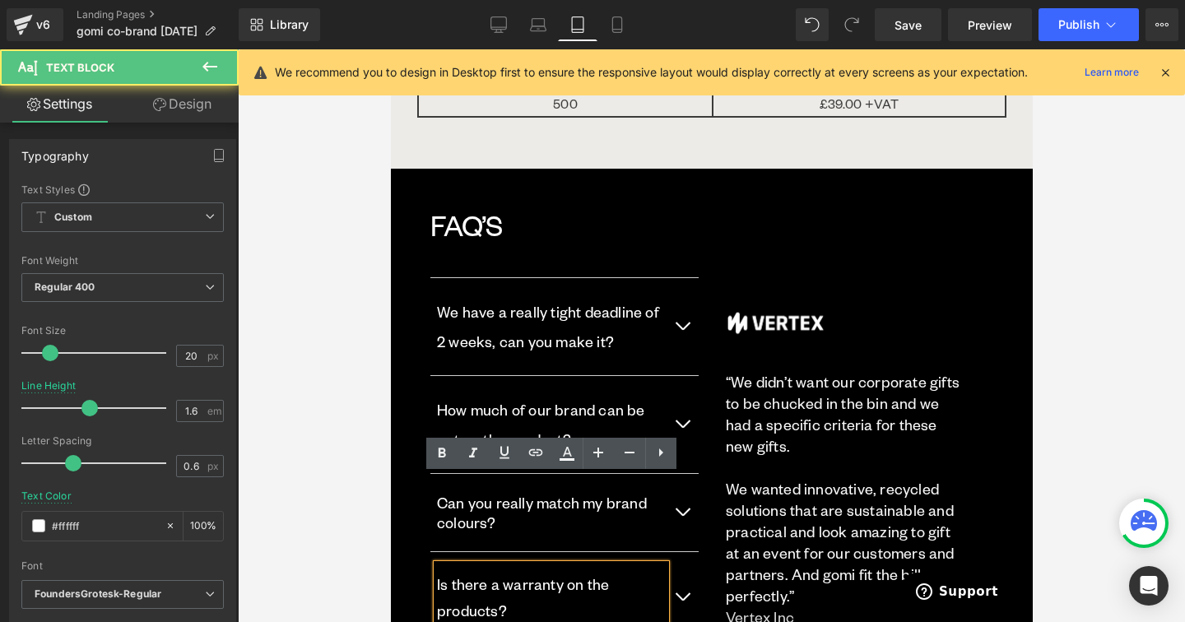
click at [482, 571] on p "Is there a warranty on the products?" at bounding box center [550, 597] width 229 height 53
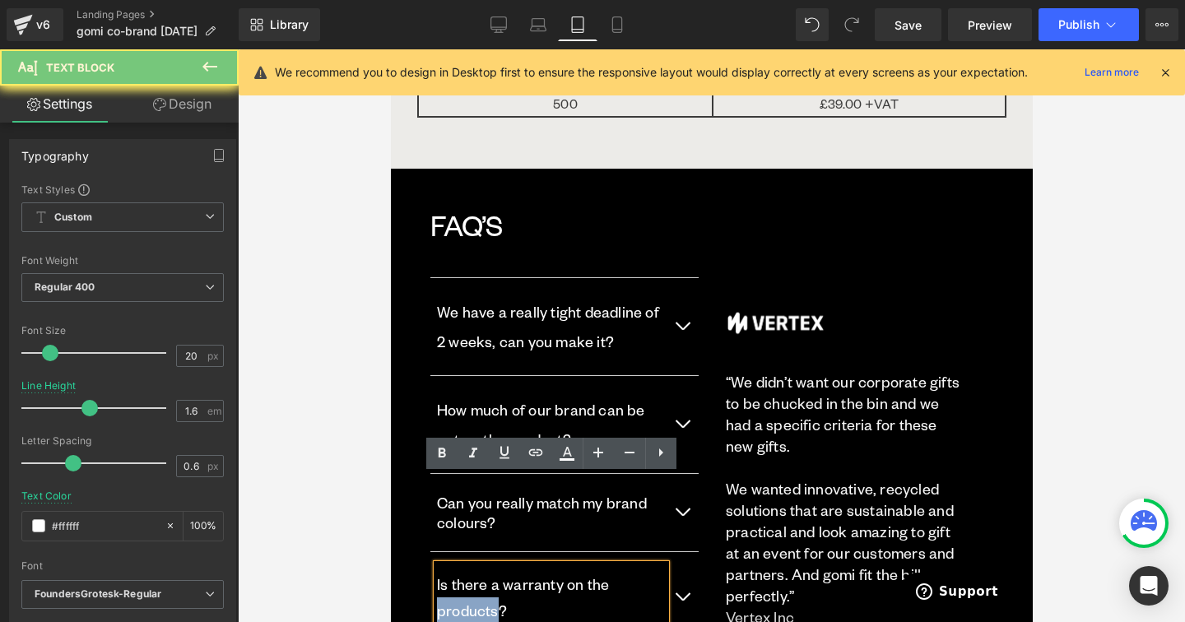
click at [482, 571] on p "Is there a warranty on the products?" at bounding box center [550, 597] width 229 height 53
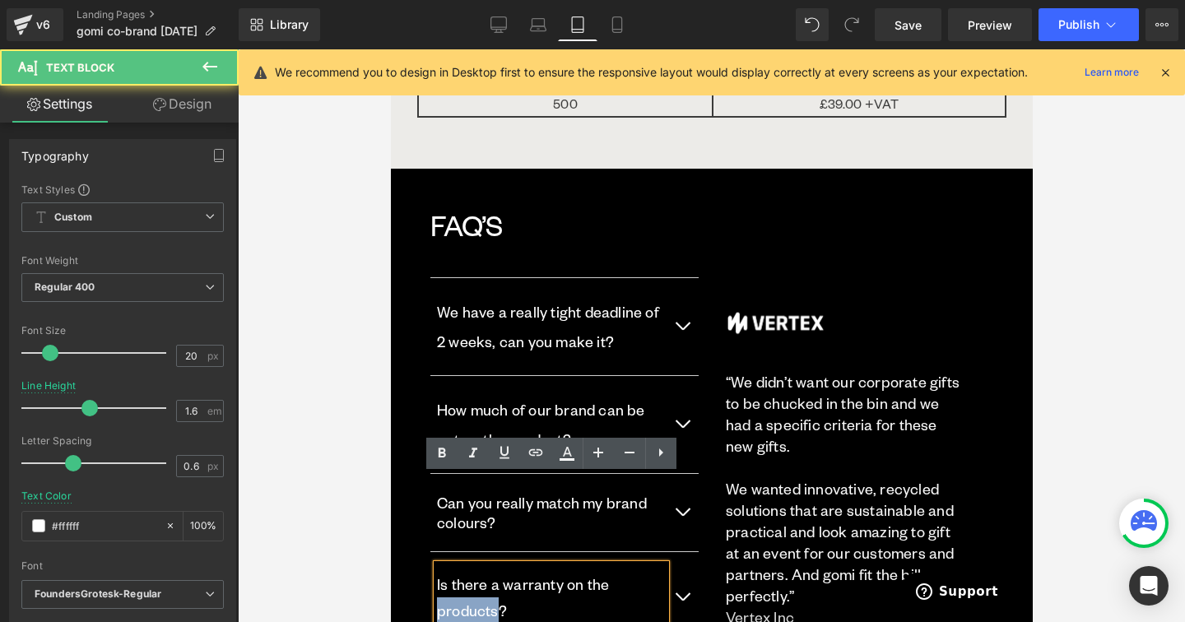
click at [482, 571] on p "Is there a warranty on the products?" at bounding box center [550, 597] width 229 height 53
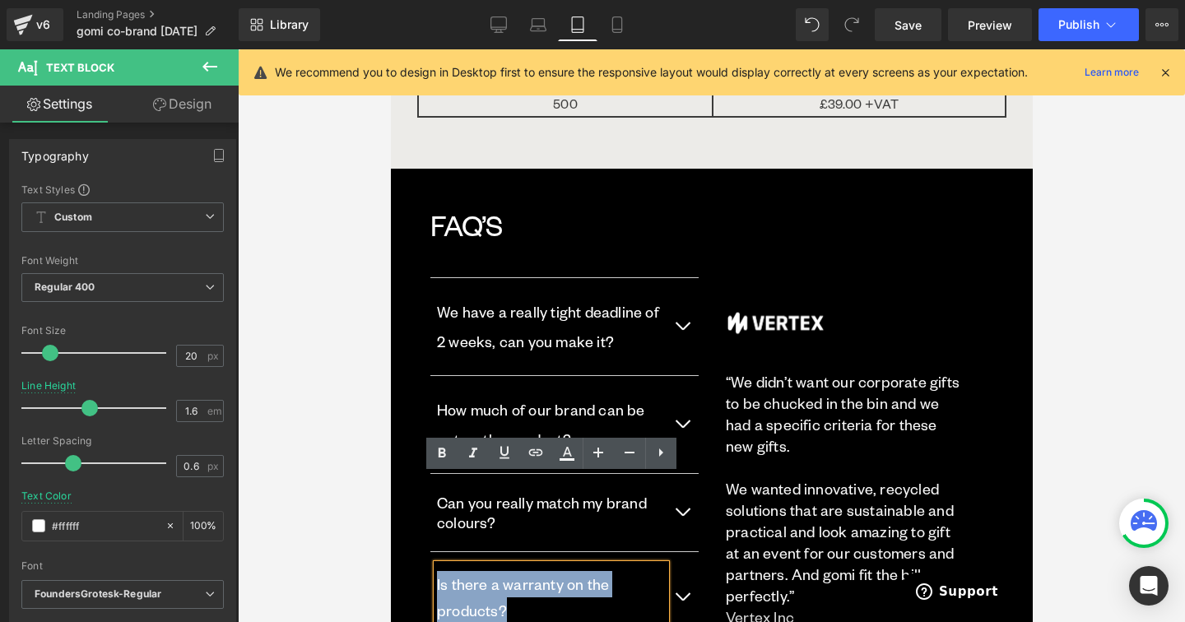
click at [482, 571] on p "Is there a warranty on the products?" at bounding box center [550, 597] width 229 height 53
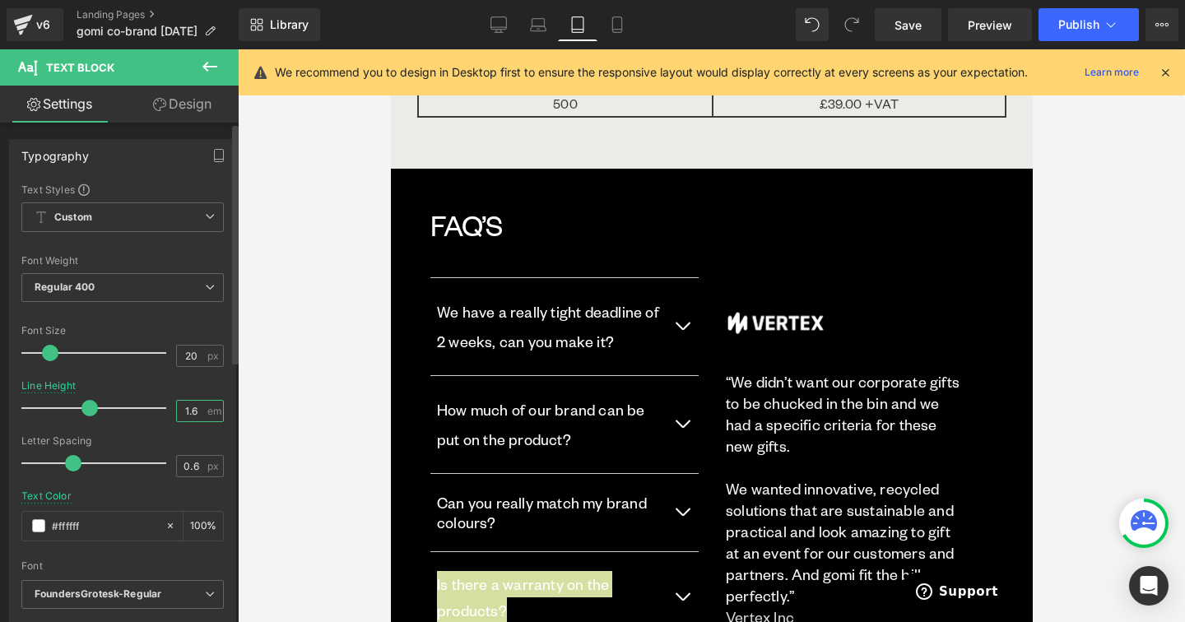
click at [184, 411] on input "1.6" at bounding box center [191, 411] width 29 height 21
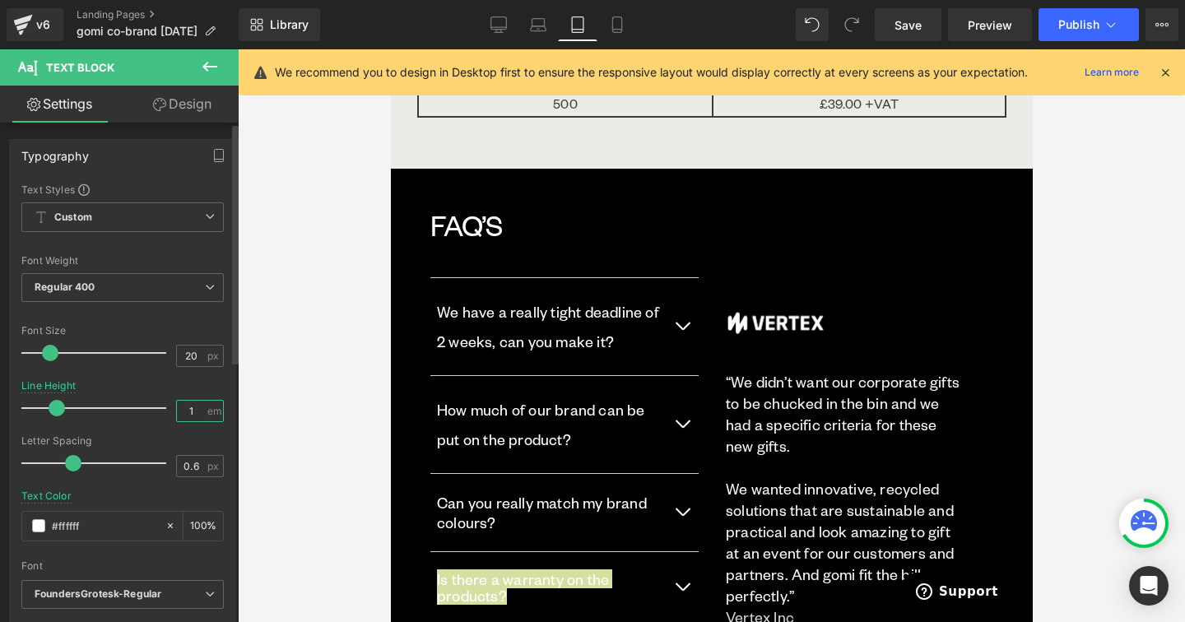
type input "1.2"
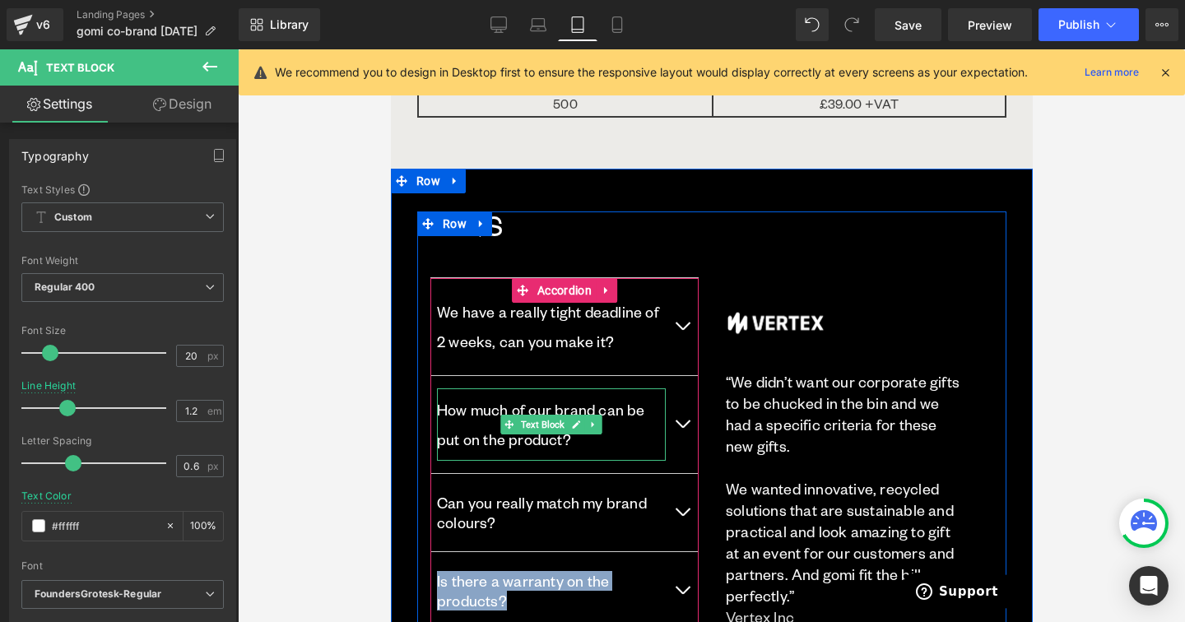
click at [477, 395] on p "How much of our brand can be put on the product?" at bounding box center [550, 424] width 229 height 59
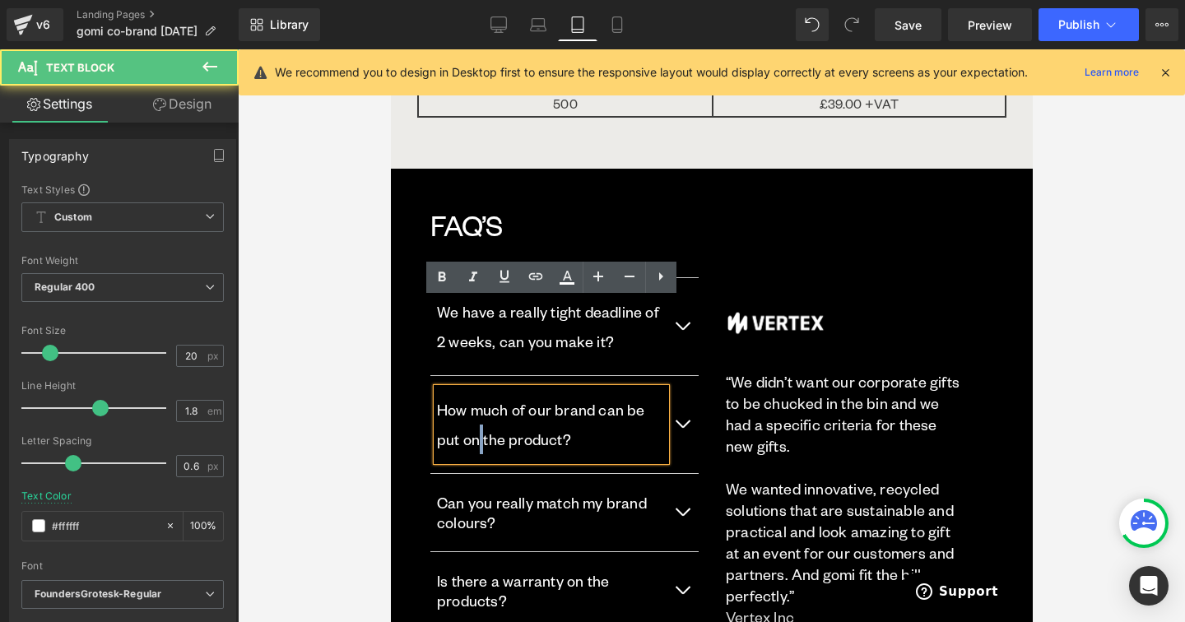
click at [477, 395] on p "How much of our brand can be put on the product?" at bounding box center [550, 424] width 229 height 59
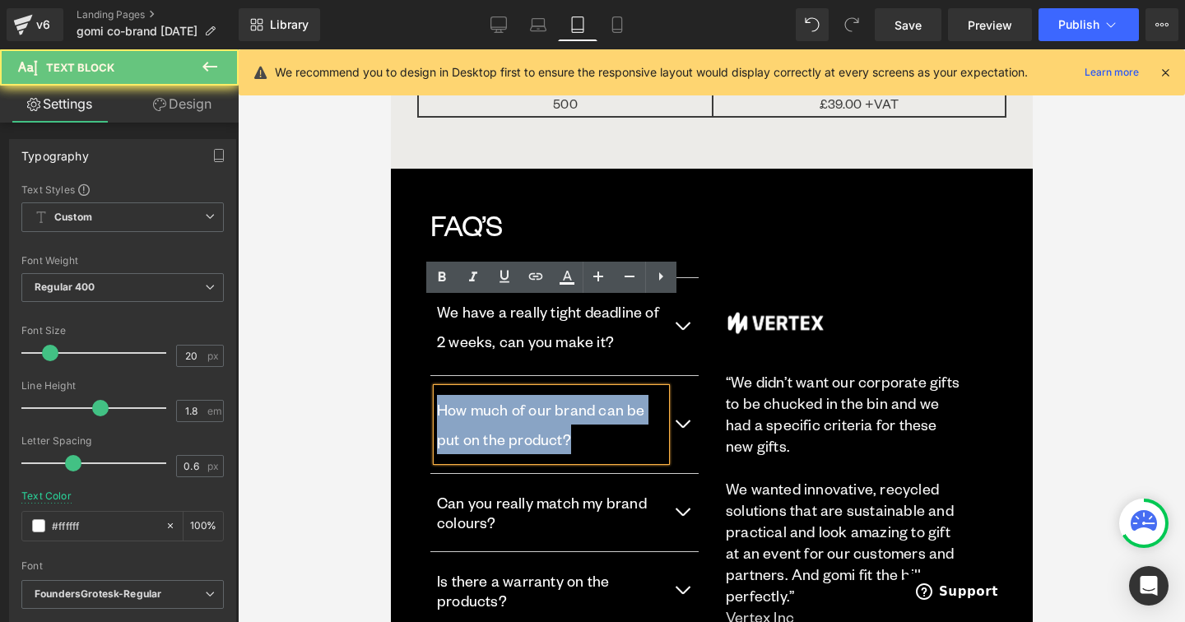
click at [477, 395] on p "How much of our brand can be put on the product?" at bounding box center [550, 424] width 229 height 59
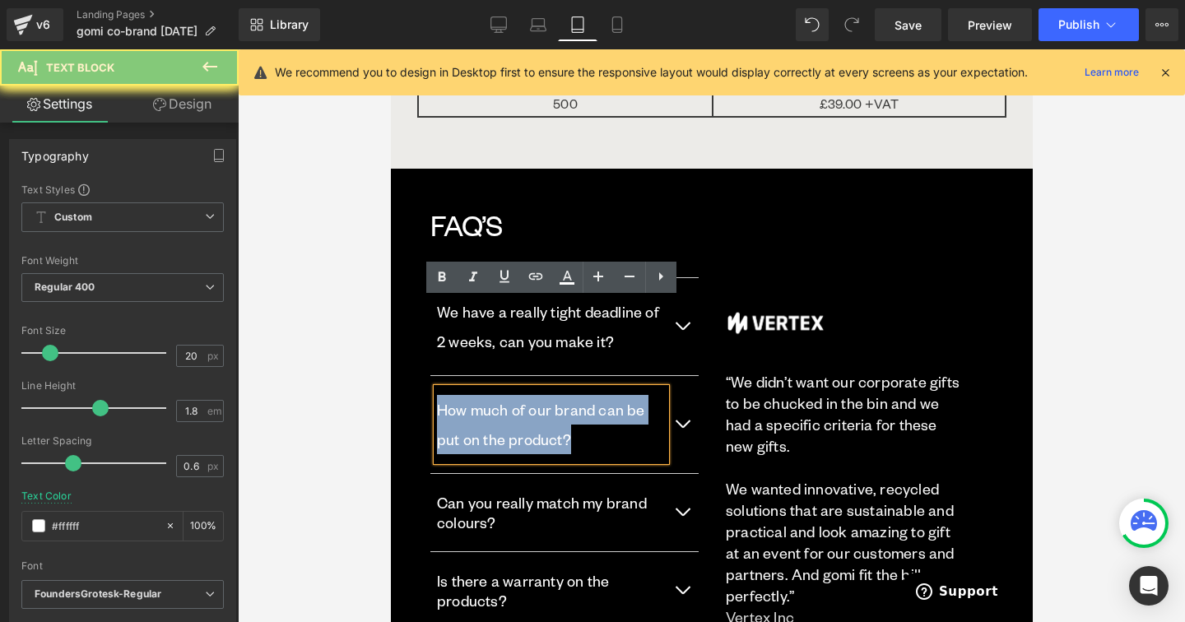
click at [477, 395] on p "How much of our brand can be put on the product?" at bounding box center [550, 424] width 229 height 59
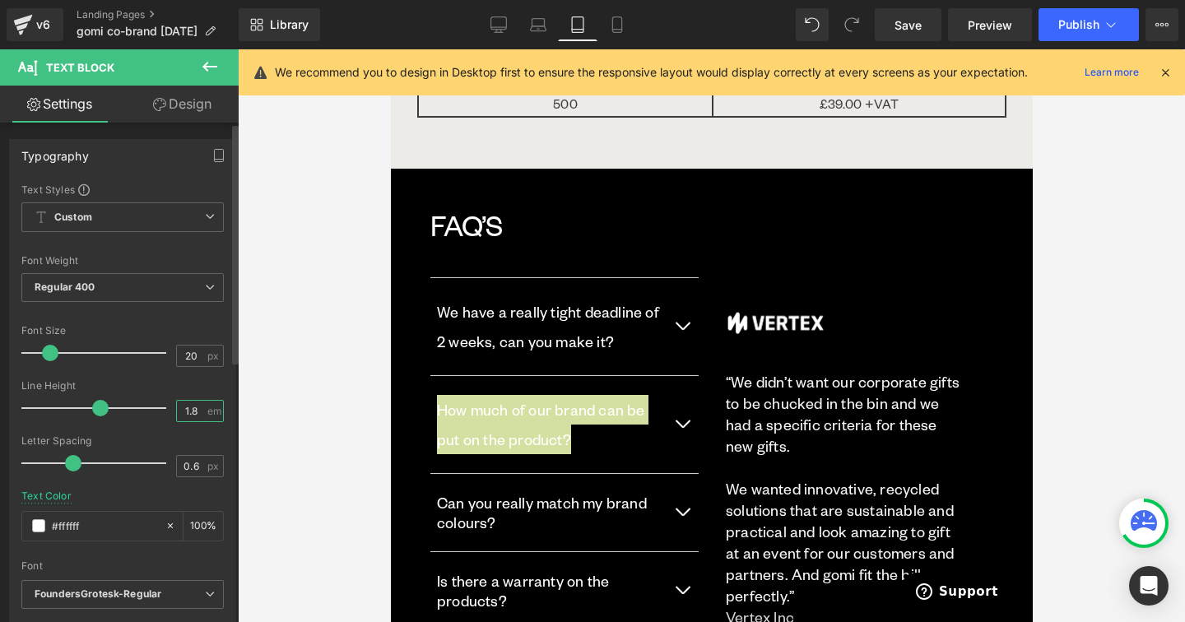
click at [179, 412] on input "1.8" at bounding box center [191, 411] width 29 height 21
type input "1.2"
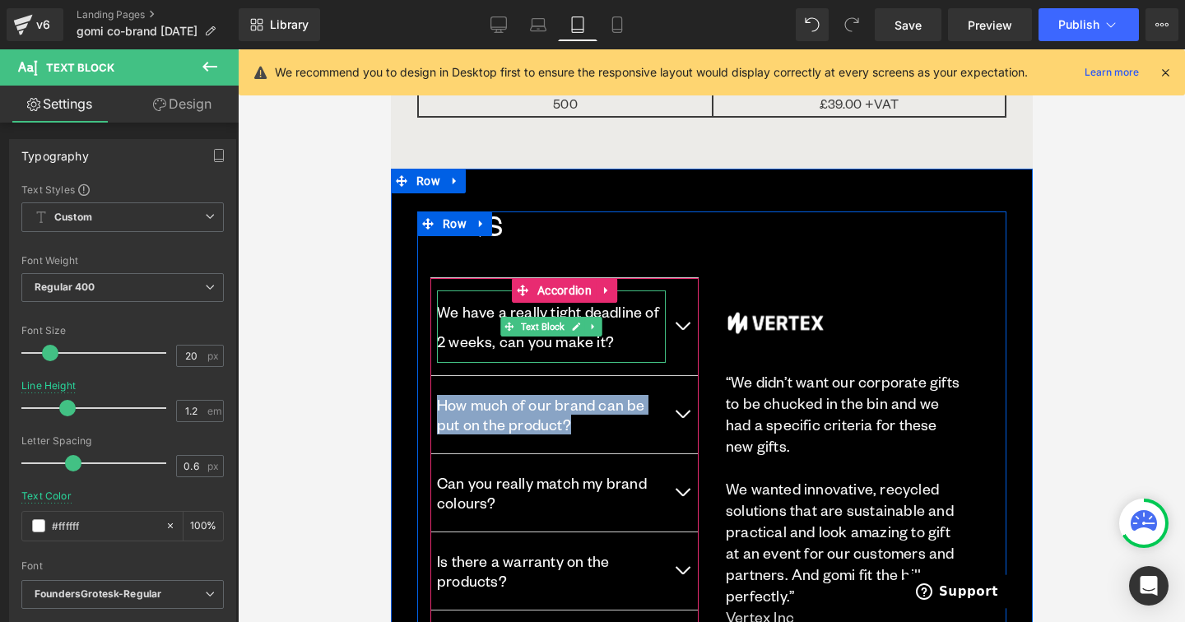
click at [483, 297] on p "We have a really tight deadline of 2 weeks, can you make it?" at bounding box center [550, 326] width 229 height 59
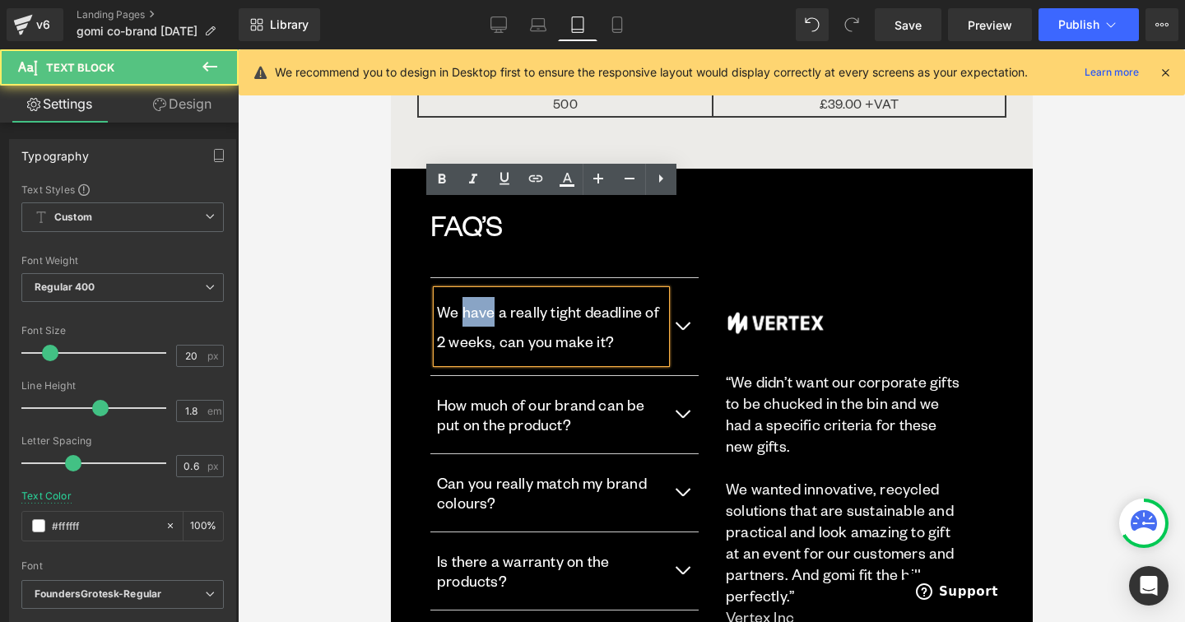
click at [483, 297] on p "We have a really tight deadline of 2 weeks, can you make it?" at bounding box center [550, 326] width 229 height 59
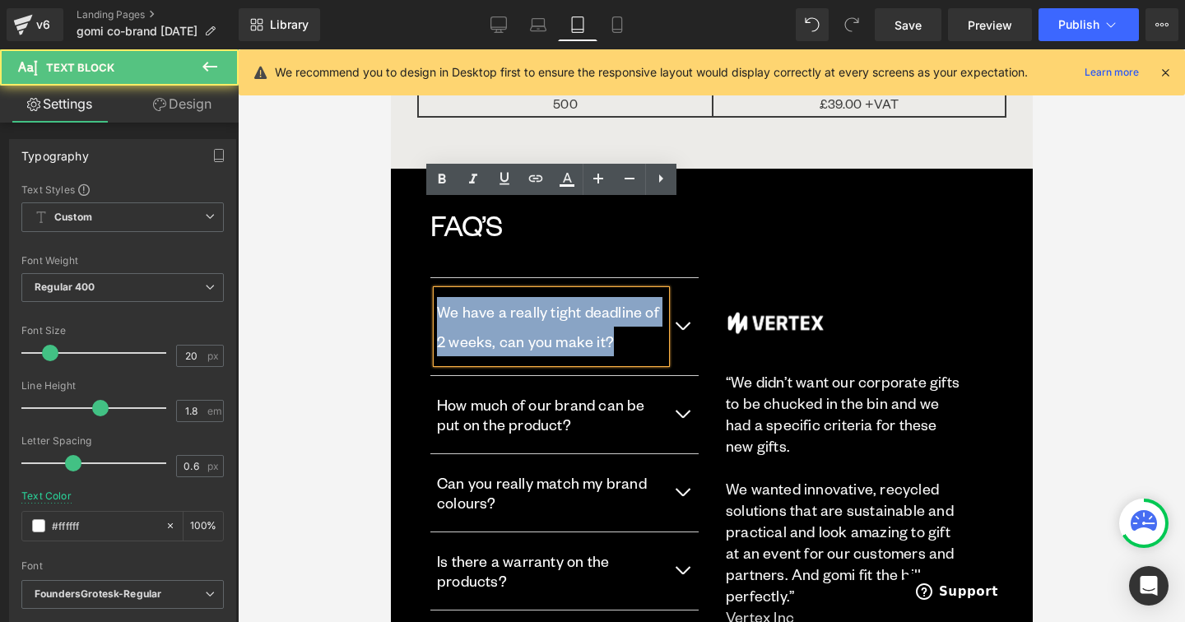
click at [483, 297] on p "We have a really tight deadline of 2 weeks, can you make it?" at bounding box center [550, 326] width 229 height 59
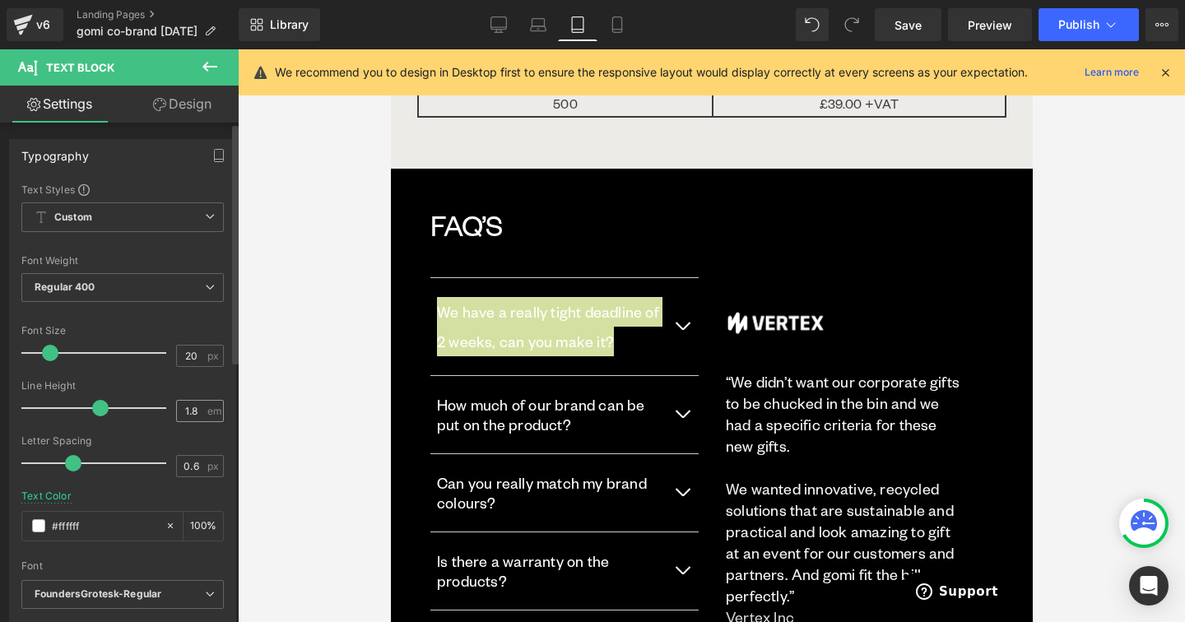
click at [199, 401] on div "1.8 em" at bounding box center [200, 411] width 48 height 22
click at [197, 407] on input "1.8" at bounding box center [191, 411] width 29 height 21
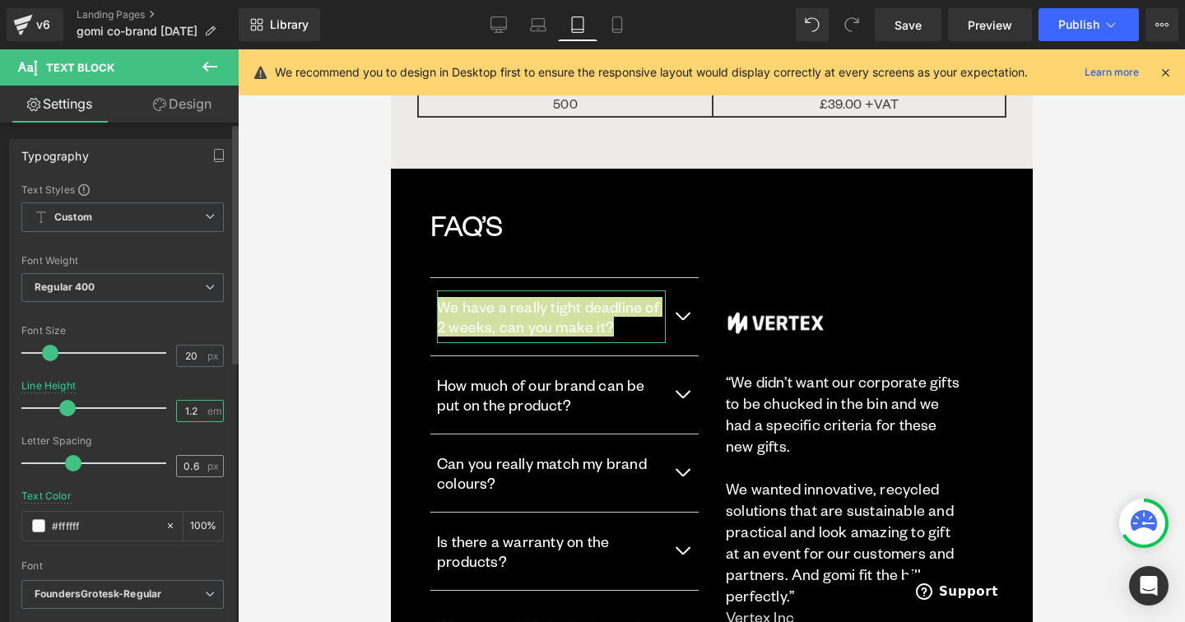
type input "1.2"
click at [178, 465] on input "0.6" at bounding box center [191, 466] width 29 height 21
type input "0"
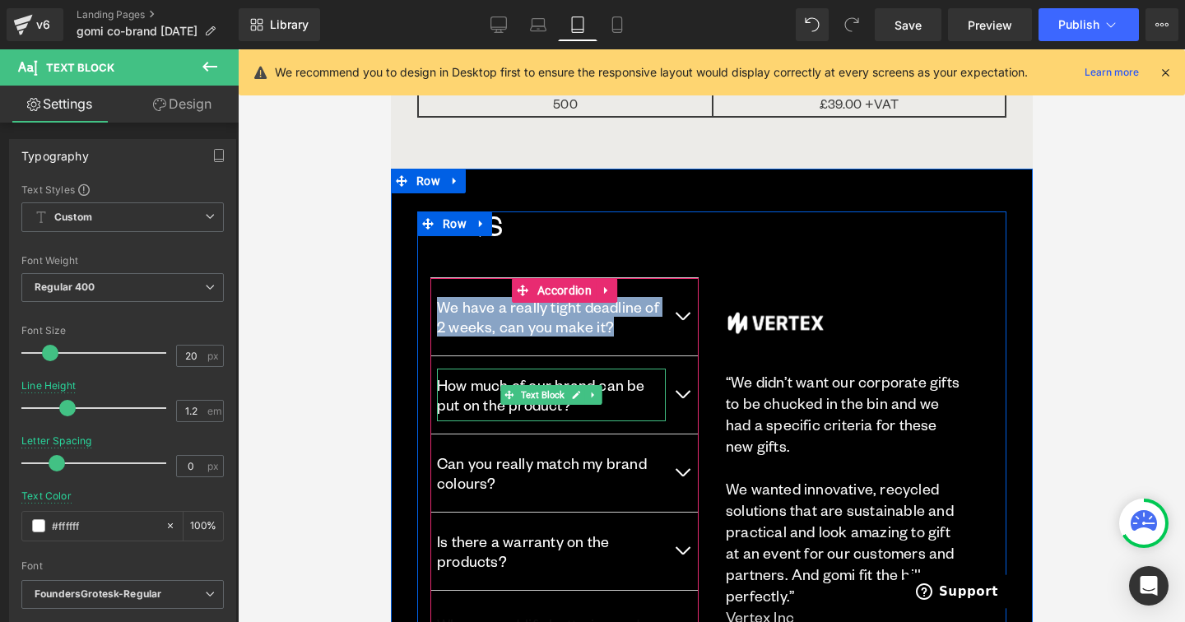
click at [469, 375] on p "How much of our brand can be put on the product?" at bounding box center [550, 394] width 229 height 39
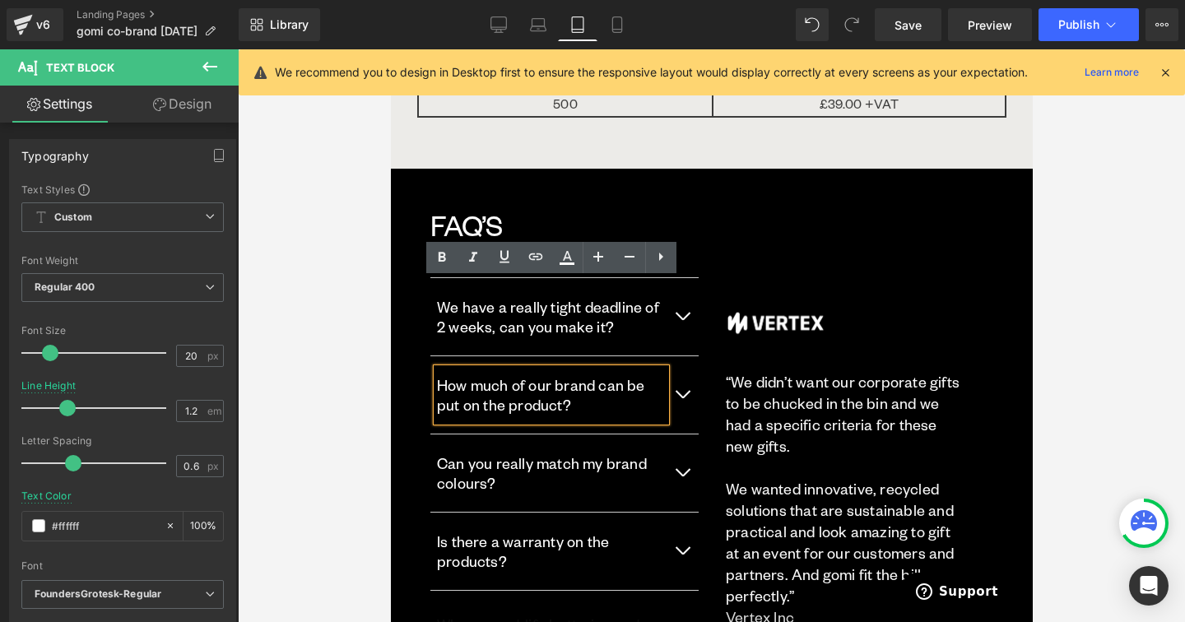
click at [482, 375] on p "How much of our brand can be put on the product?" at bounding box center [550, 394] width 229 height 39
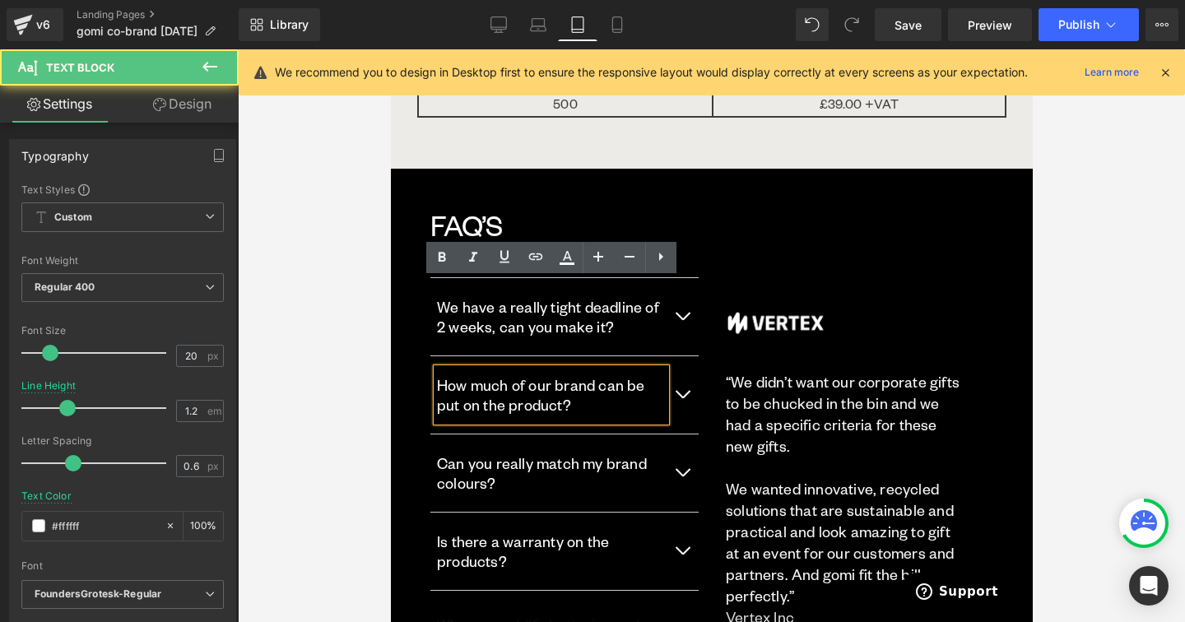
click at [482, 375] on p "How much of our brand can be put on the product?" at bounding box center [550, 394] width 229 height 39
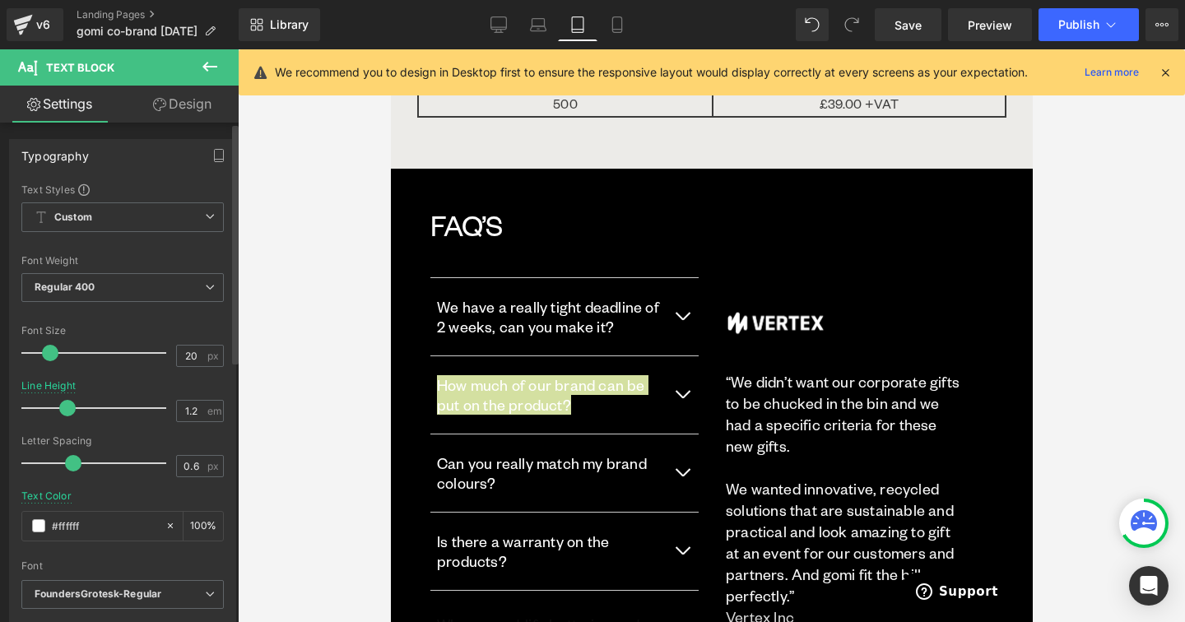
click at [188, 478] on div "Letter Spacing 0.6 px" at bounding box center [122, 462] width 202 height 55
click at [184, 472] on input "0.6" at bounding box center [191, 466] width 29 height 21
type input "0"
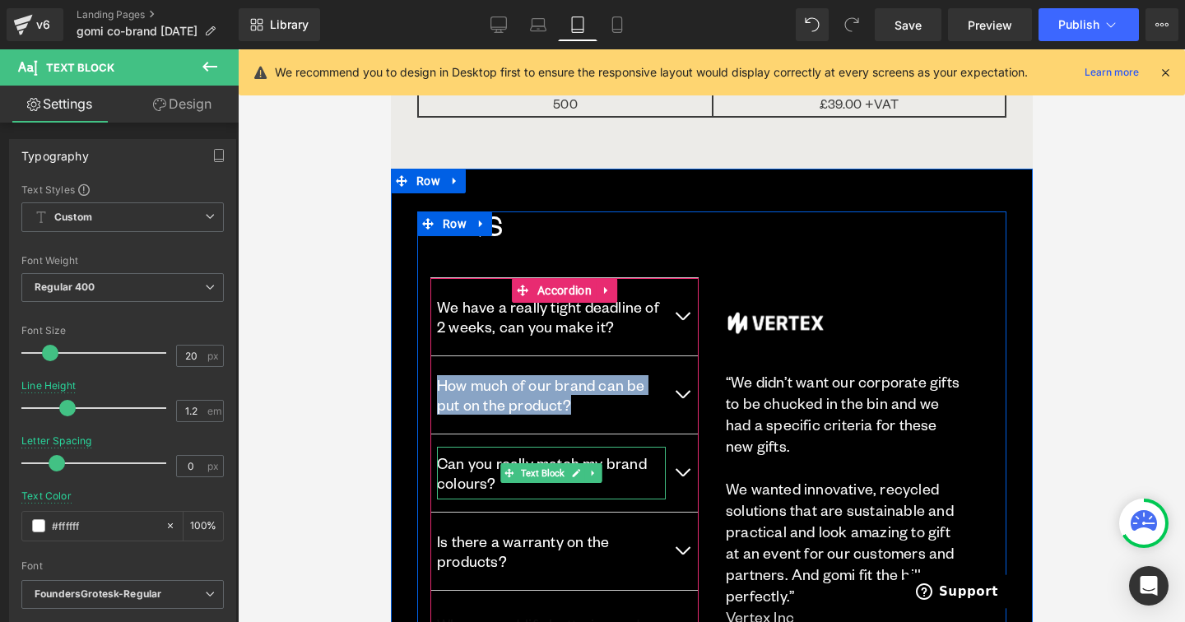
click at [451, 447] on div "Can you really match my brand colours?" at bounding box center [550, 473] width 229 height 53
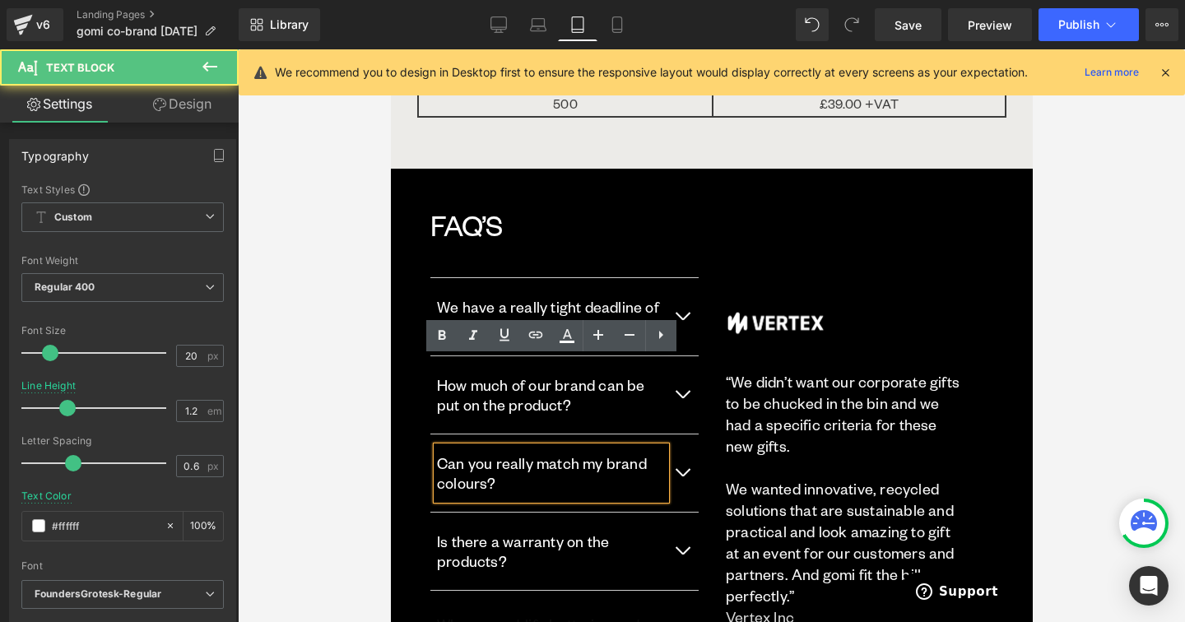
click at [452, 453] on p "Can you really match my brand colours?" at bounding box center [550, 472] width 229 height 39
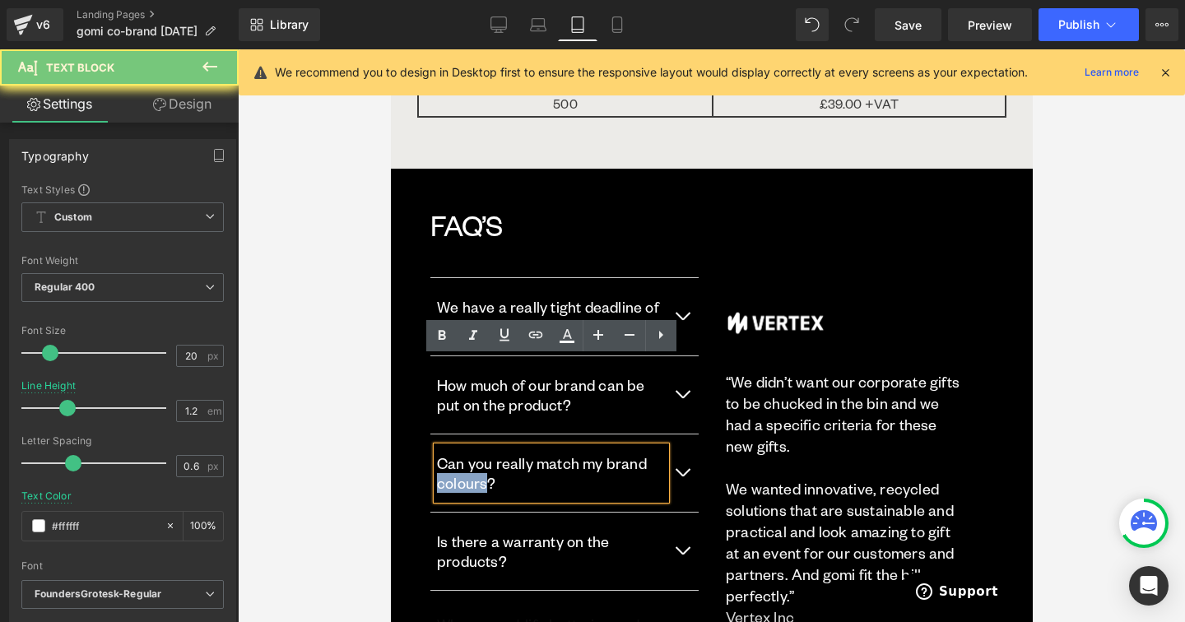
click at [452, 453] on p "Can you really match my brand colours?" at bounding box center [550, 472] width 229 height 39
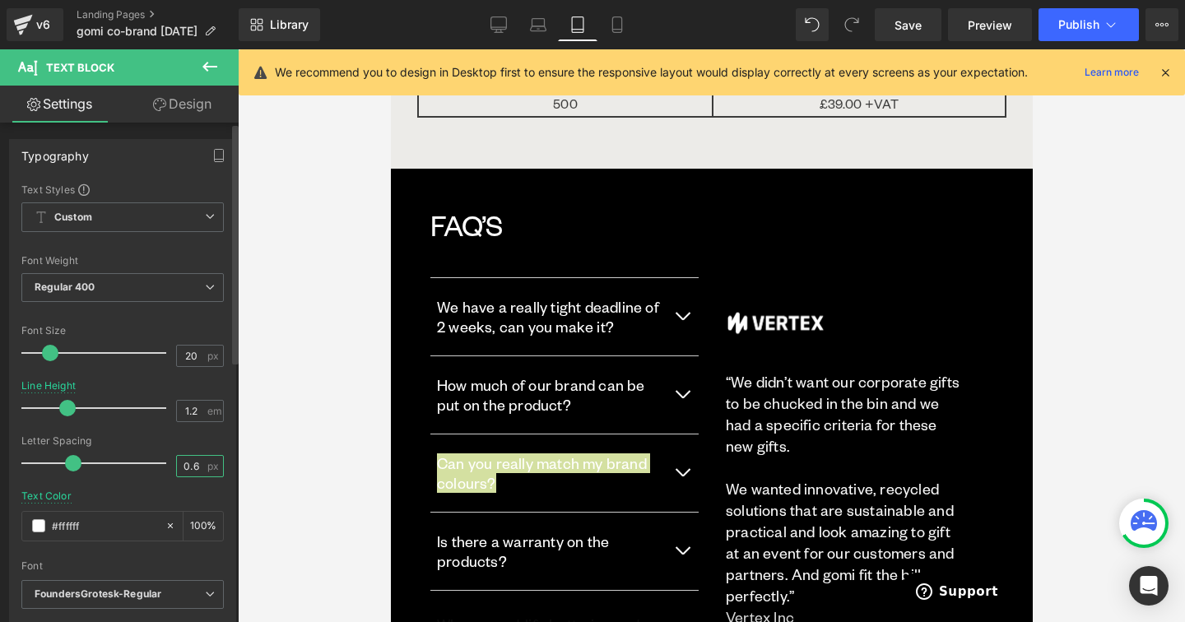
click at [182, 464] on input "0.6" at bounding box center [191, 466] width 29 height 21
type input "0"
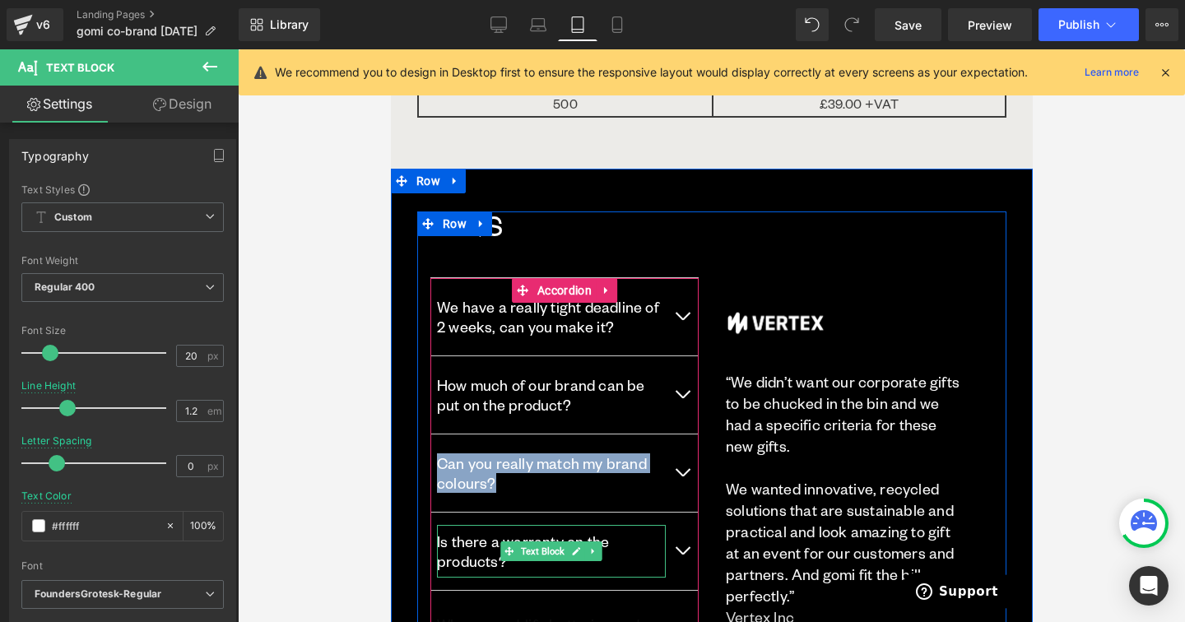
click at [454, 532] on p "Is there a warranty on the products?" at bounding box center [550, 551] width 229 height 39
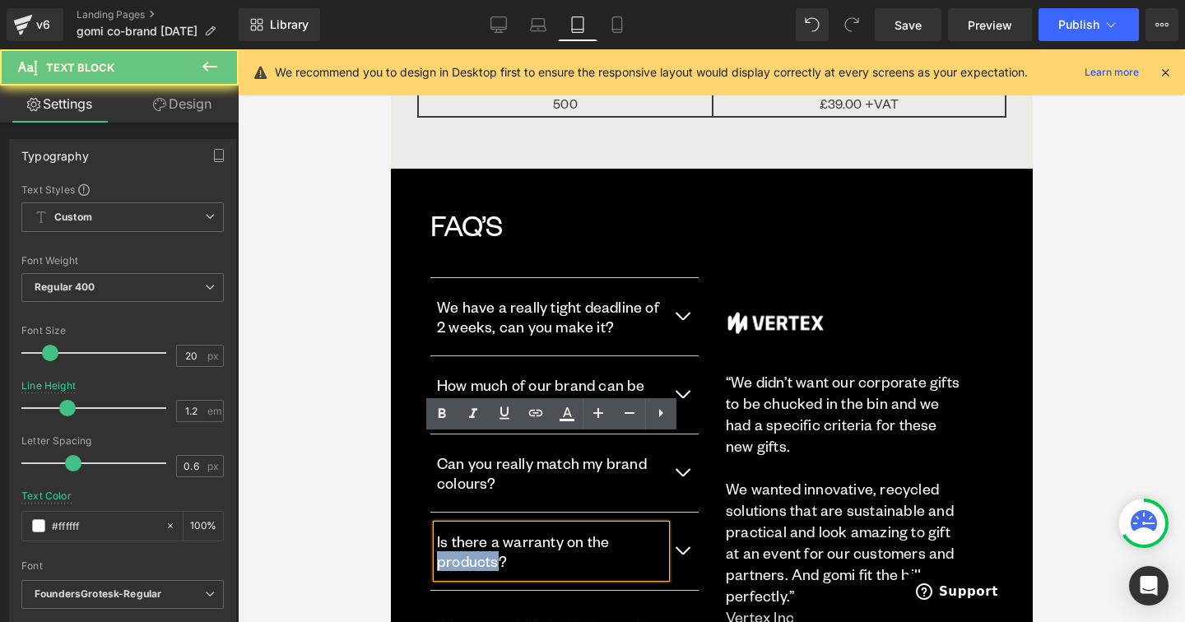
click at [454, 532] on p "Is there a warranty on the products?" at bounding box center [550, 551] width 229 height 39
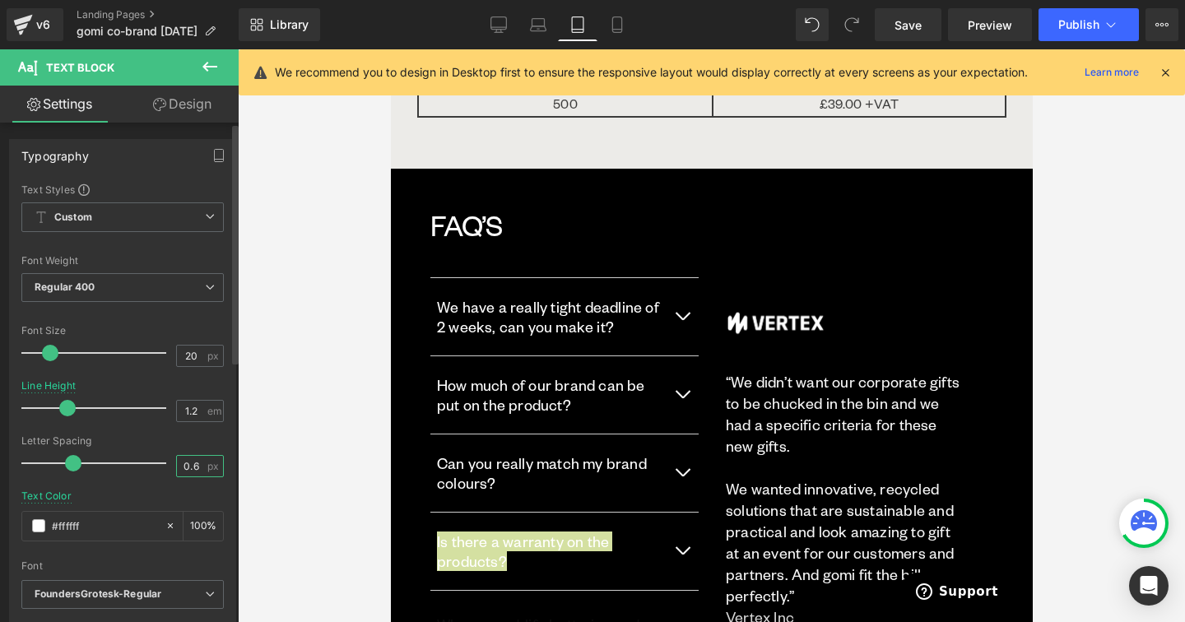
click at [190, 462] on input "0.6" at bounding box center [191, 466] width 29 height 21
type input "0"
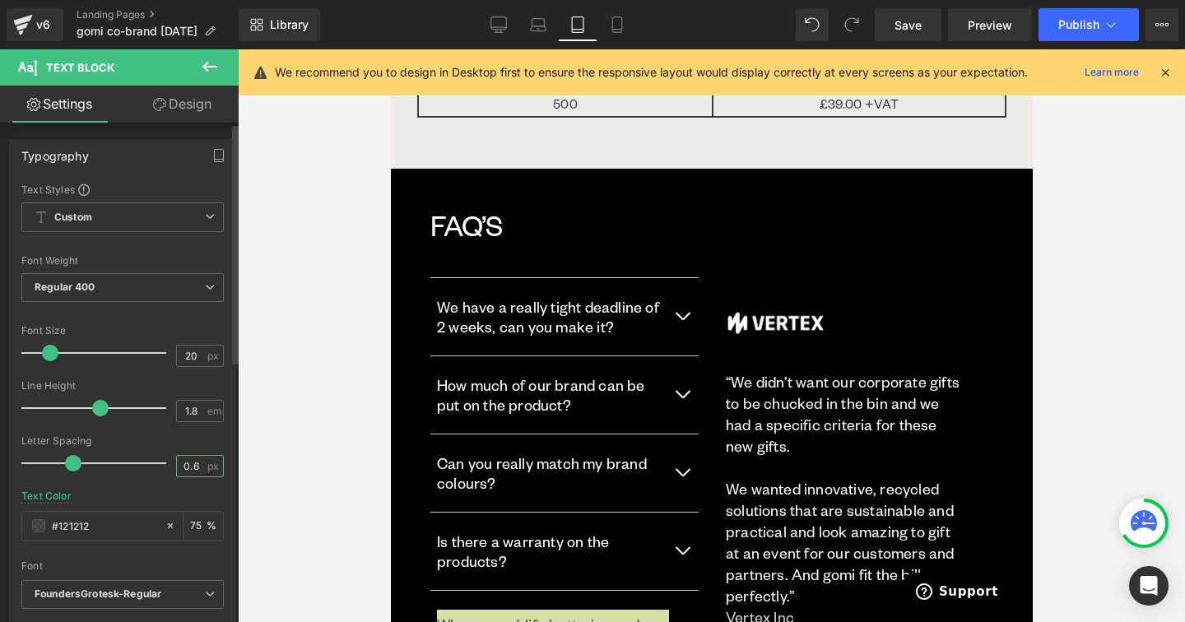
click at [188, 467] on input "0.6" at bounding box center [191, 466] width 29 height 21
type input "0"
click at [184, 424] on div "Line Height 1.8 em" at bounding box center [122, 407] width 202 height 55
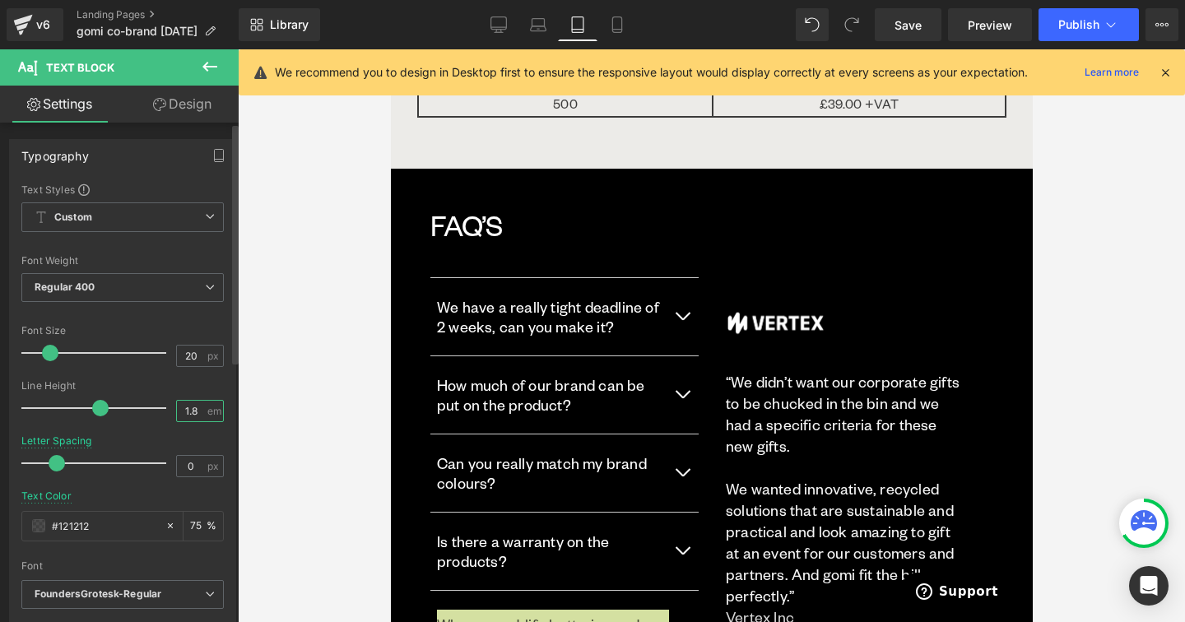
click at [184, 418] on input "1.8" at bounding box center [191, 411] width 29 height 21
type input "1.2"
click at [131, 523] on input "#121212" at bounding box center [104, 526] width 105 height 18
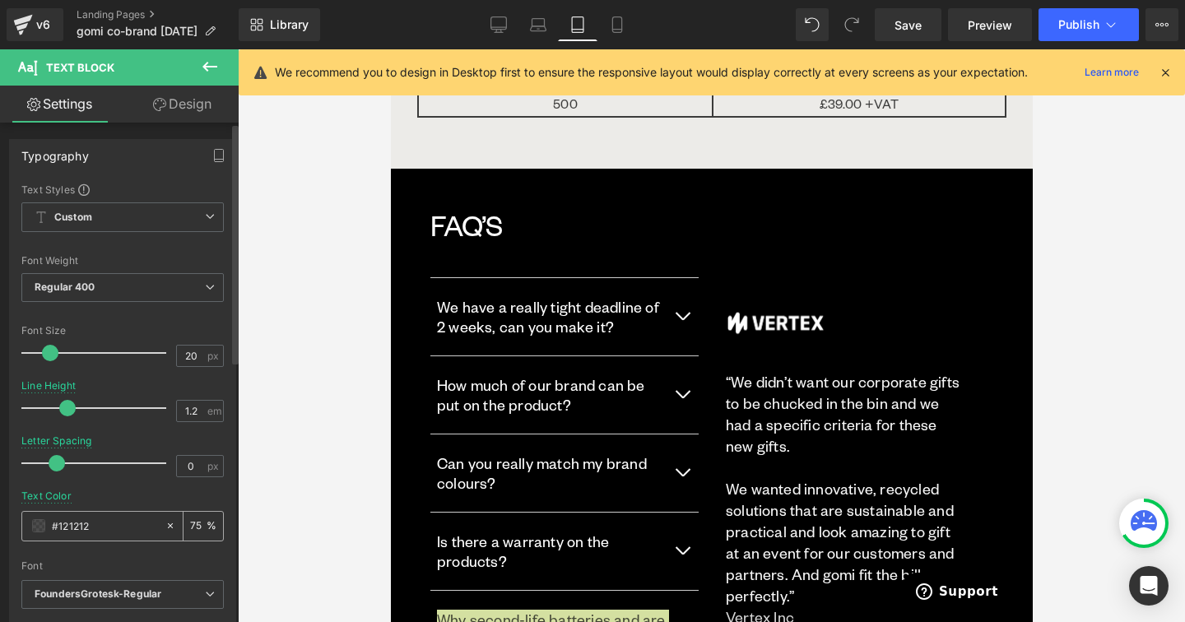
click at [131, 523] on input "#121212" at bounding box center [104, 526] width 105 height 18
paste input "ffffff"
type input "ffffff"
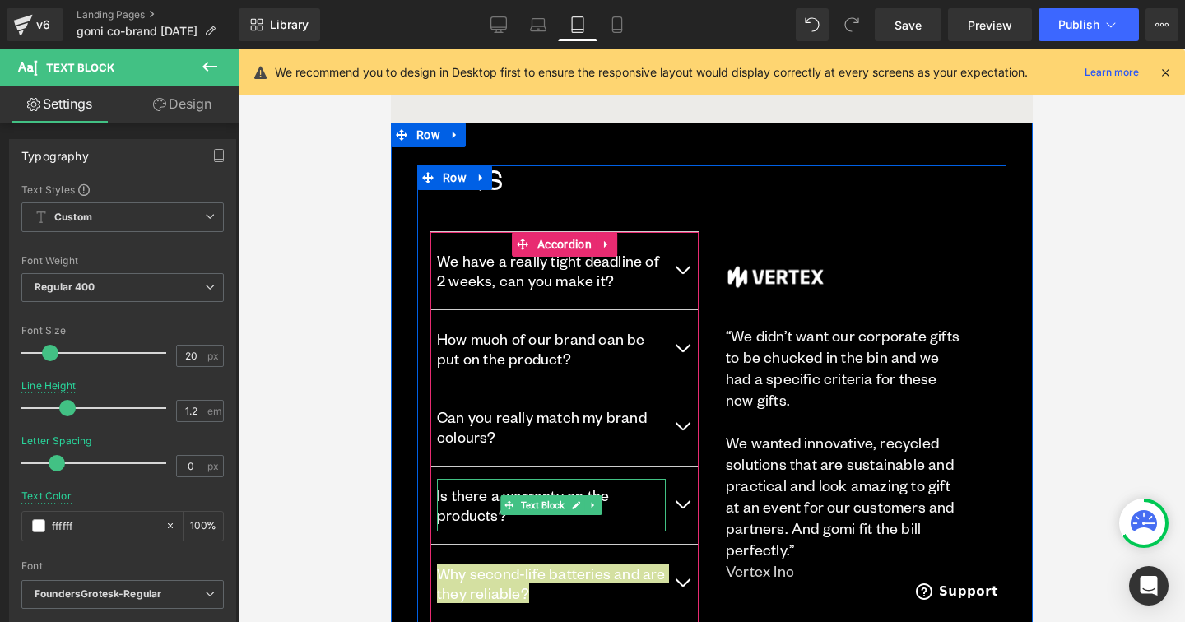
scroll to position [3250, 0]
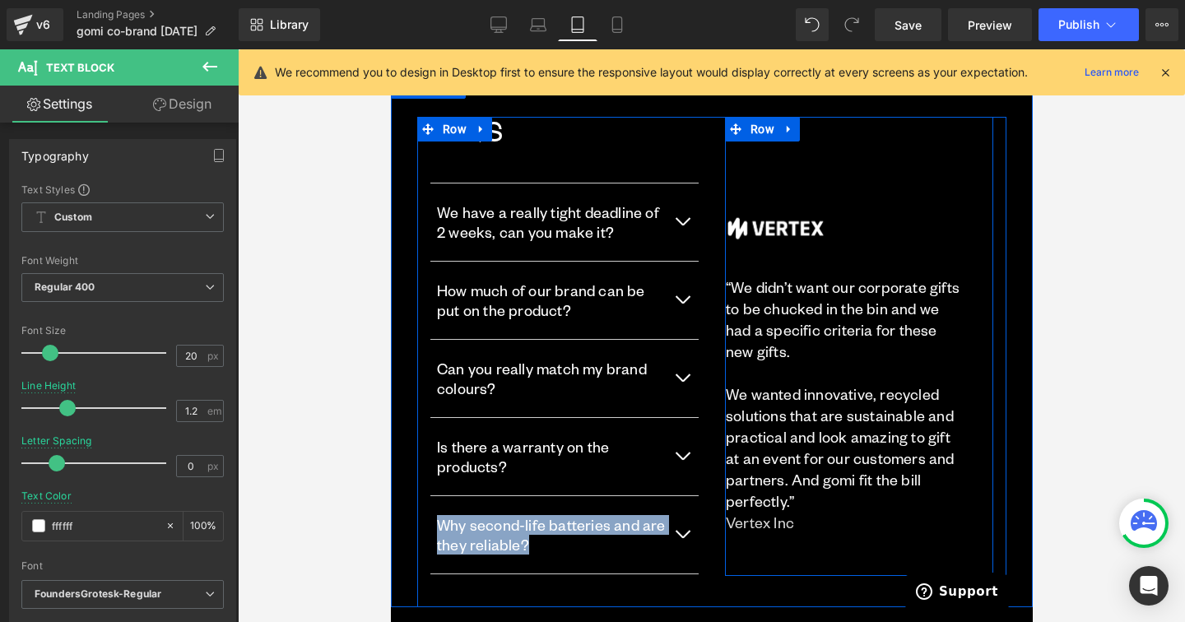
click at [734, 462] on div "Image “We didn’t want our corporate gifts to be chucked in the bin and we had a…" at bounding box center [858, 346] width 268 height 459
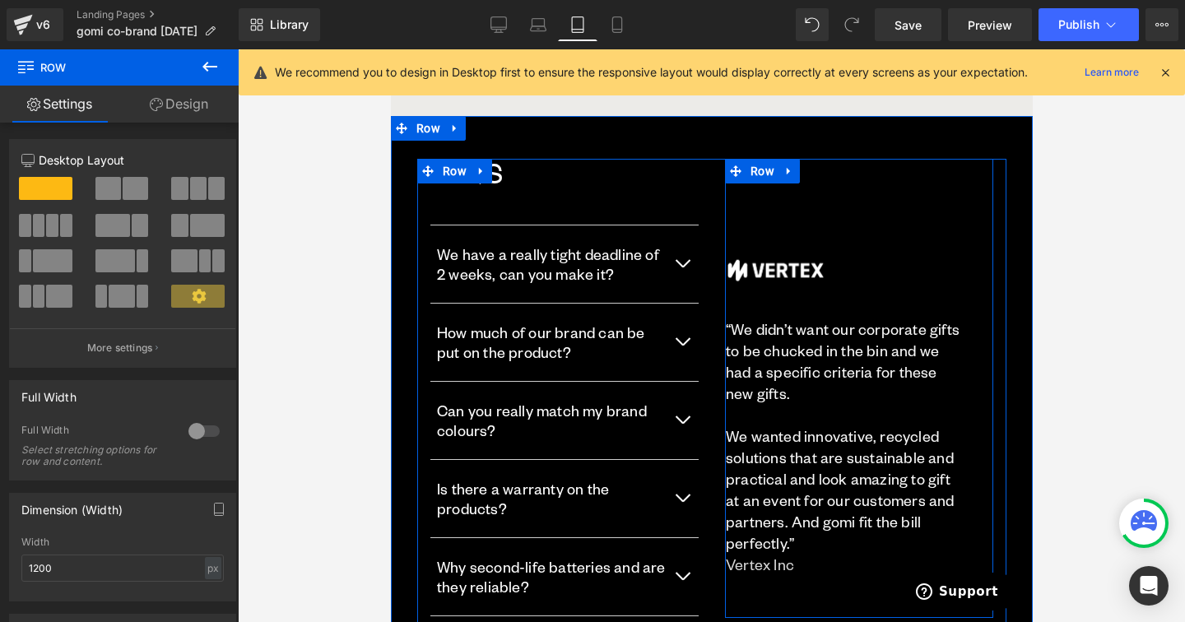
scroll to position [3202, 0]
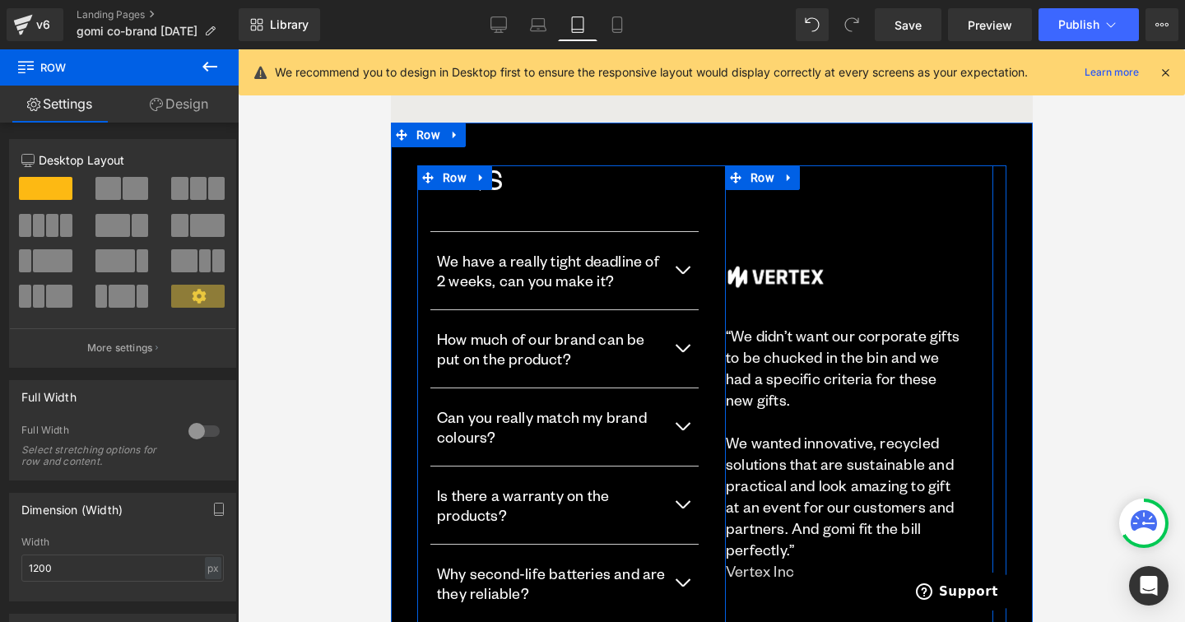
click at [788, 432] on p "We wanted innovative, recycled solutions that are sustainable and practical and…" at bounding box center [845, 496] width 241 height 128
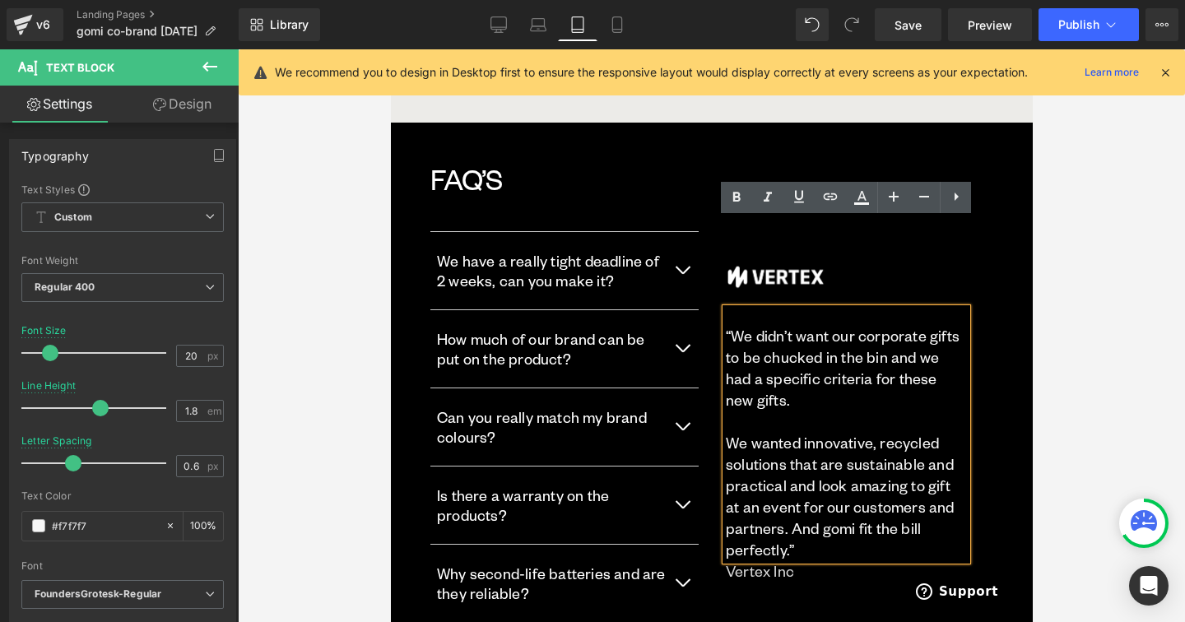
click at [831, 411] on p at bounding box center [845, 421] width 241 height 21
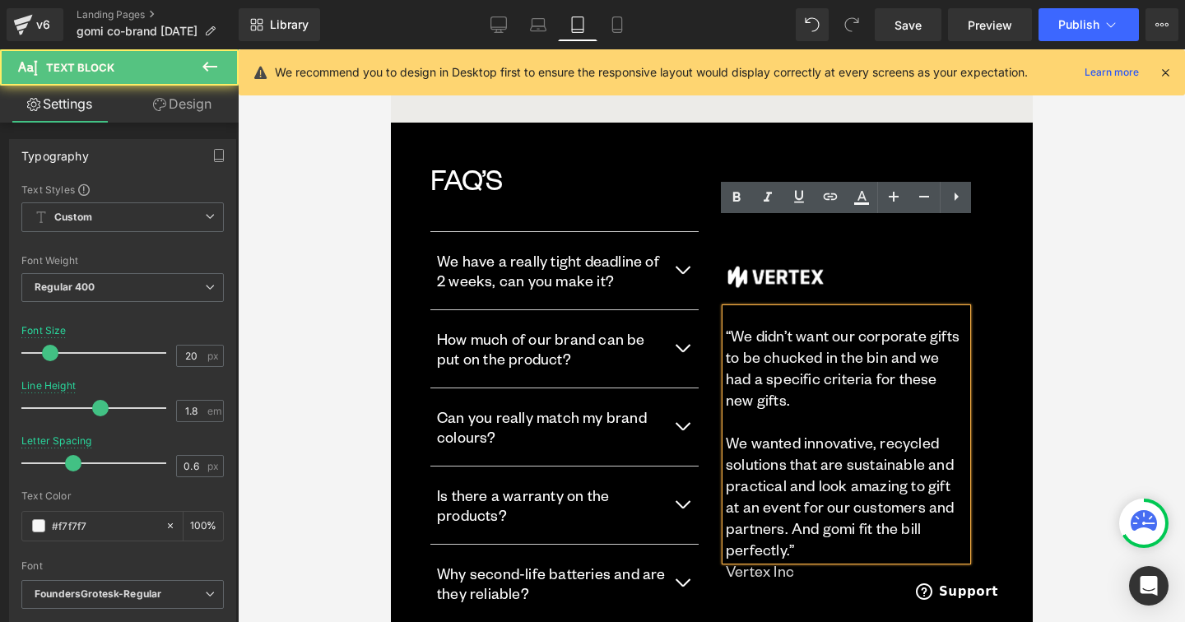
click at [831, 411] on p at bounding box center [845, 421] width 241 height 21
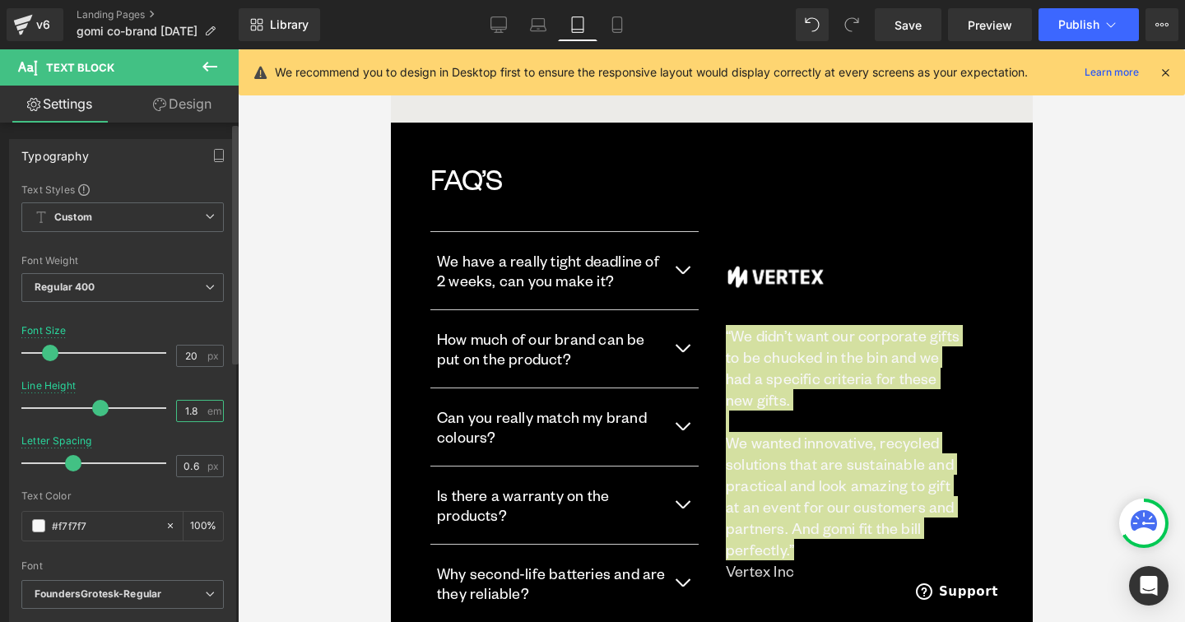
click at [188, 415] on input "1.8" at bounding box center [191, 411] width 29 height 21
type input "1.2"
click at [186, 477] on div "Letter Spacing 0.6 px" at bounding box center [122, 462] width 202 height 55
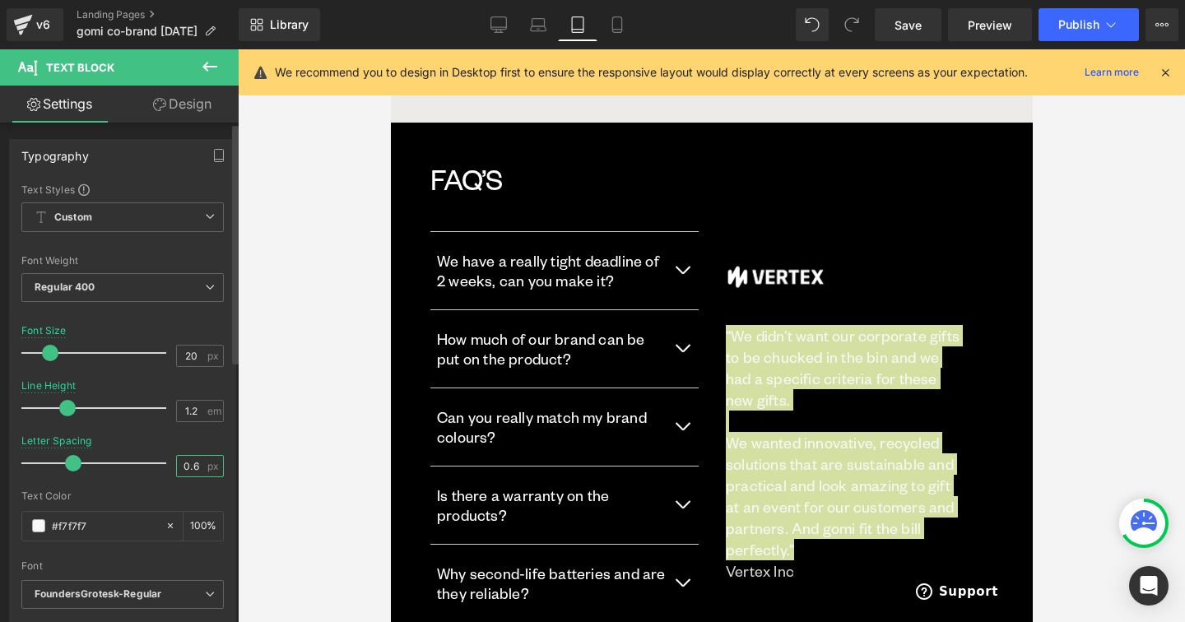
click at [186, 467] on input "0.6" at bounding box center [191, 466] width 29 height 21
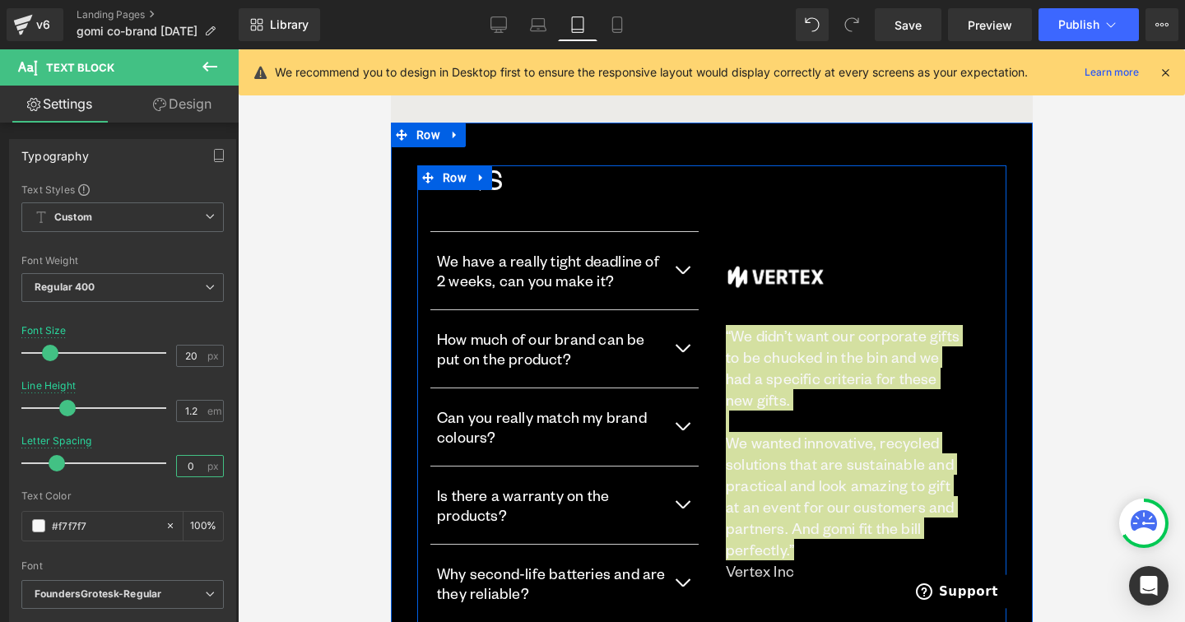
type input "0"
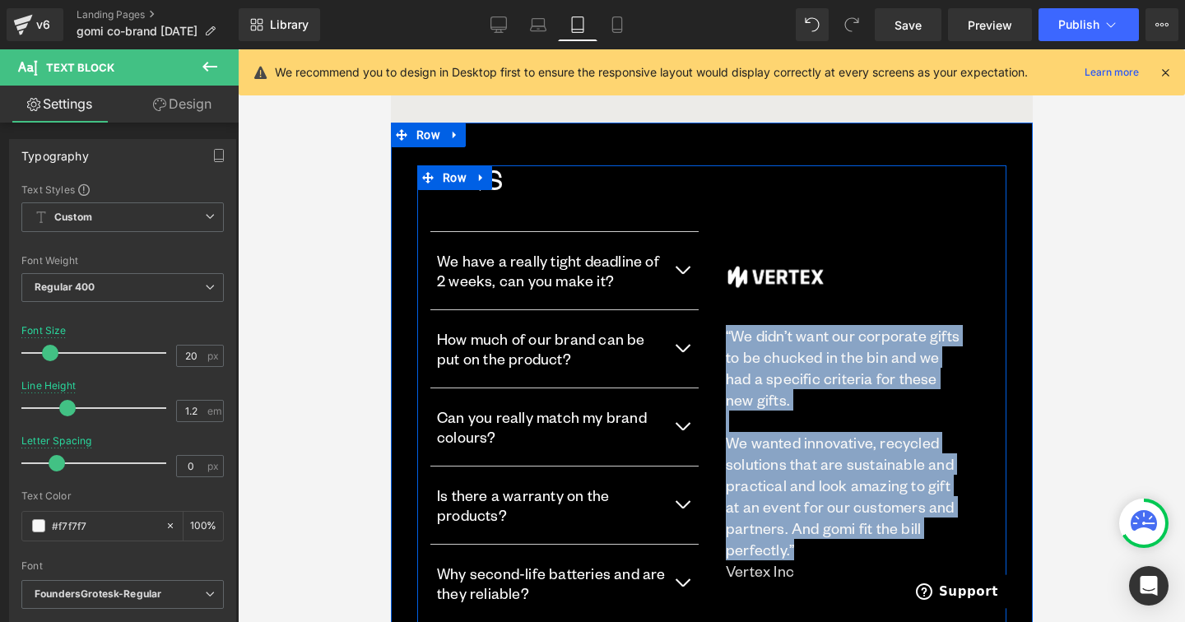
click at [779, 559] on div "FAQ’s Heading We have a really tight deadline of 2 weeks, can you make it? Text…" at bounding box center [710, 410] width 589 height 490
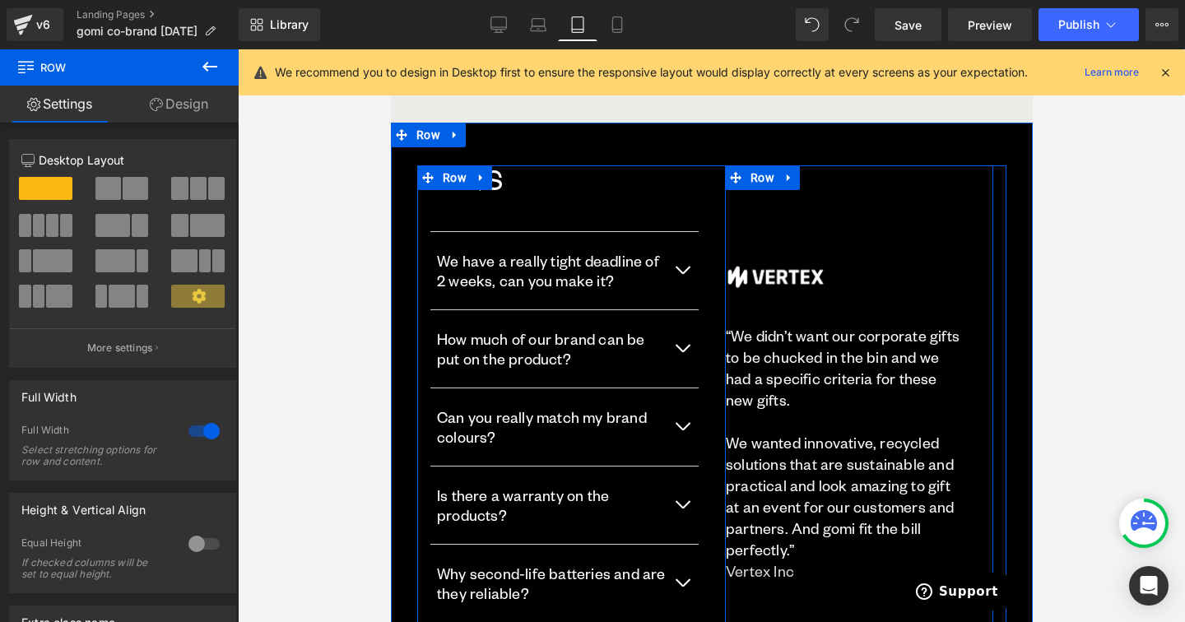
scroll to position [3109, 0]
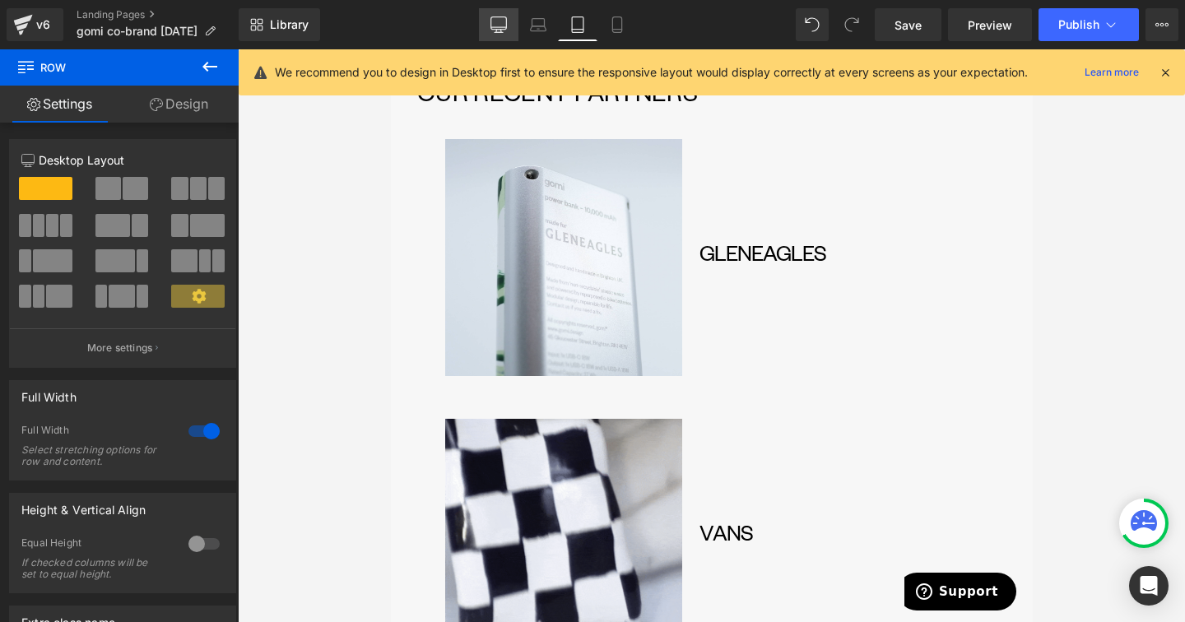
click at [492, 39] on link "Desktop" at bounding box center [498, 24] width 39 height 33
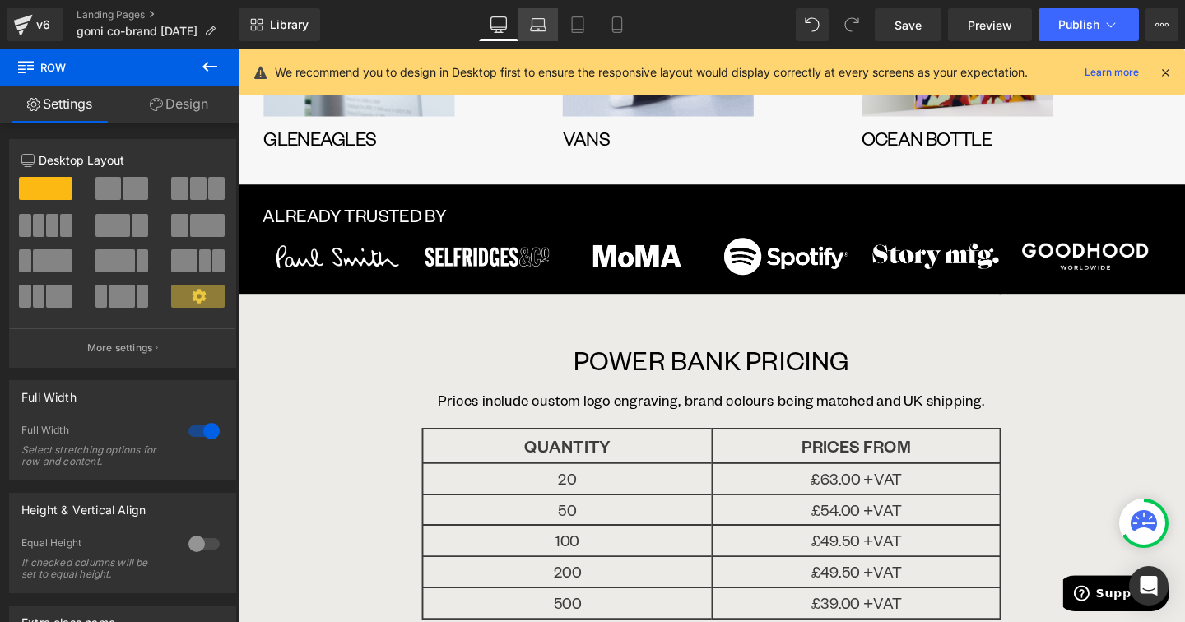
click at [551, 18] on link "Laptop" at bounding box center [537, 24] width 39 height 33
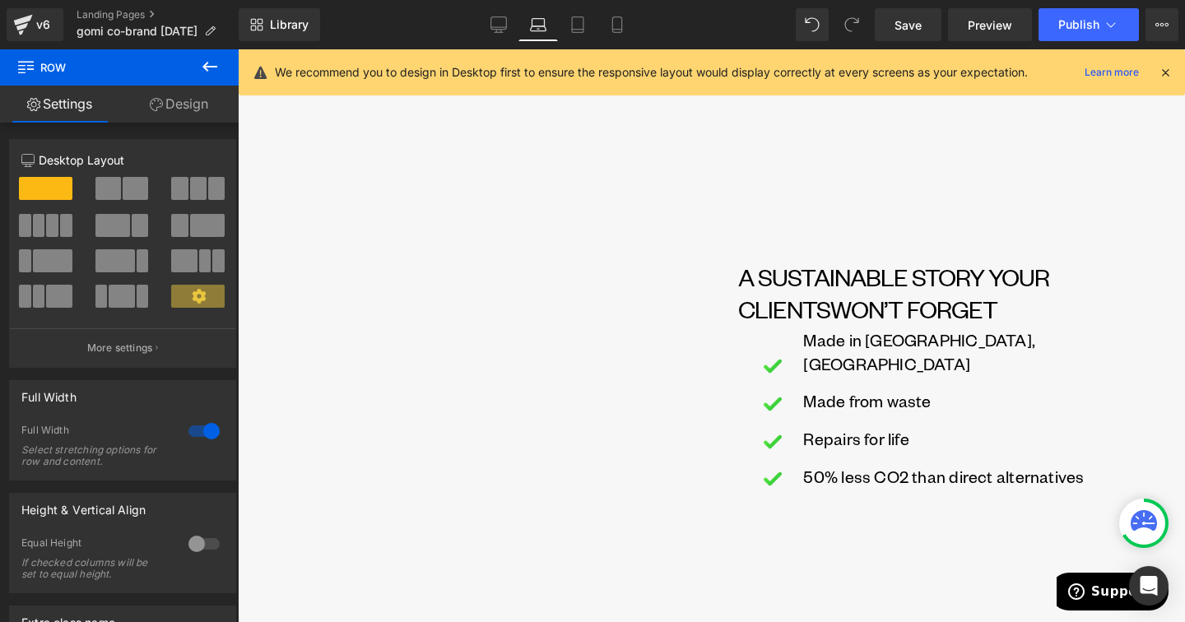
scroll to position [962, 0]
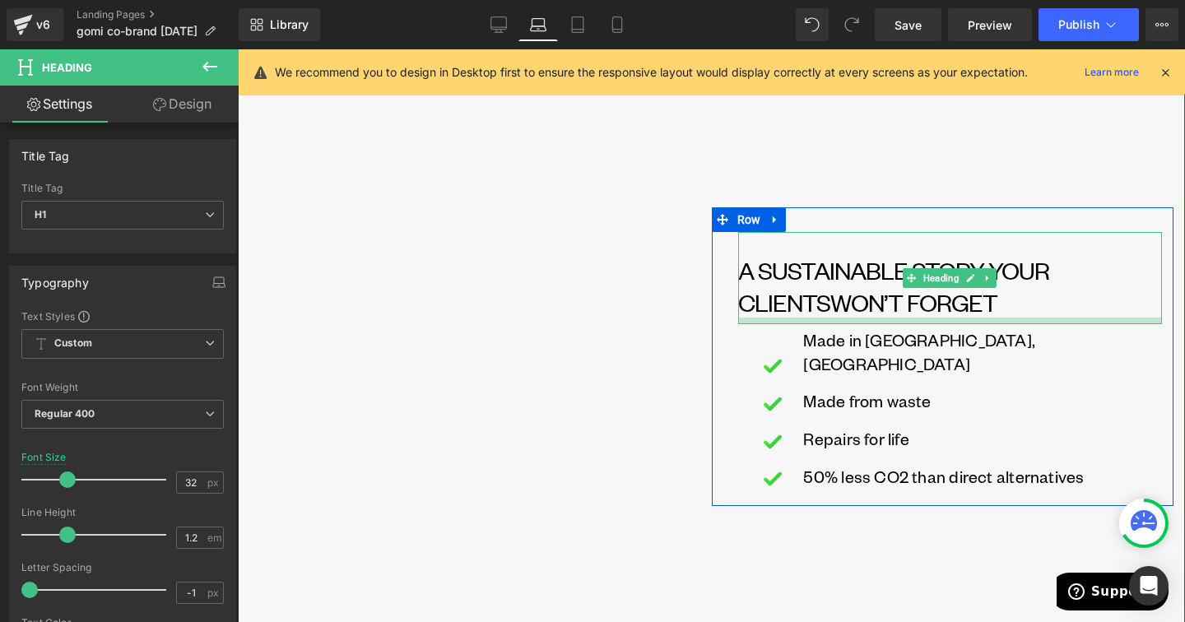
click at [902, 337] on div "A SUSTAINABLE STORY YOUR CLIENTS WON’T FORGET Heading Image Made in [GEOGRAPHIC…" at bounding box center [950, 365] width 425 height 266
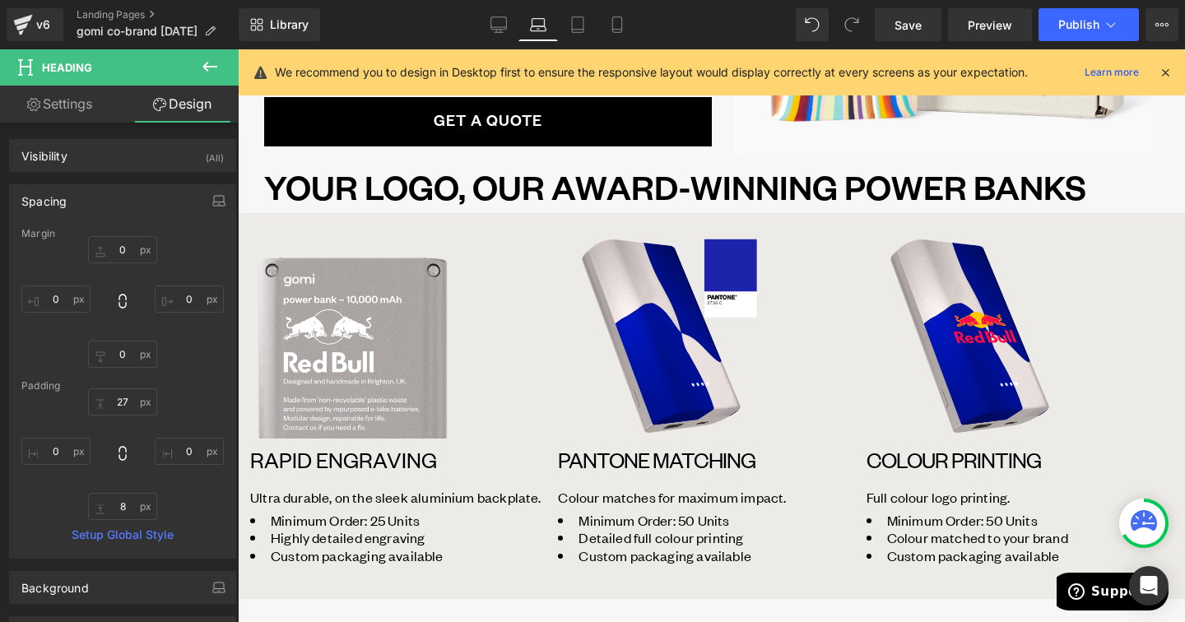
scroll to position [372, 0]
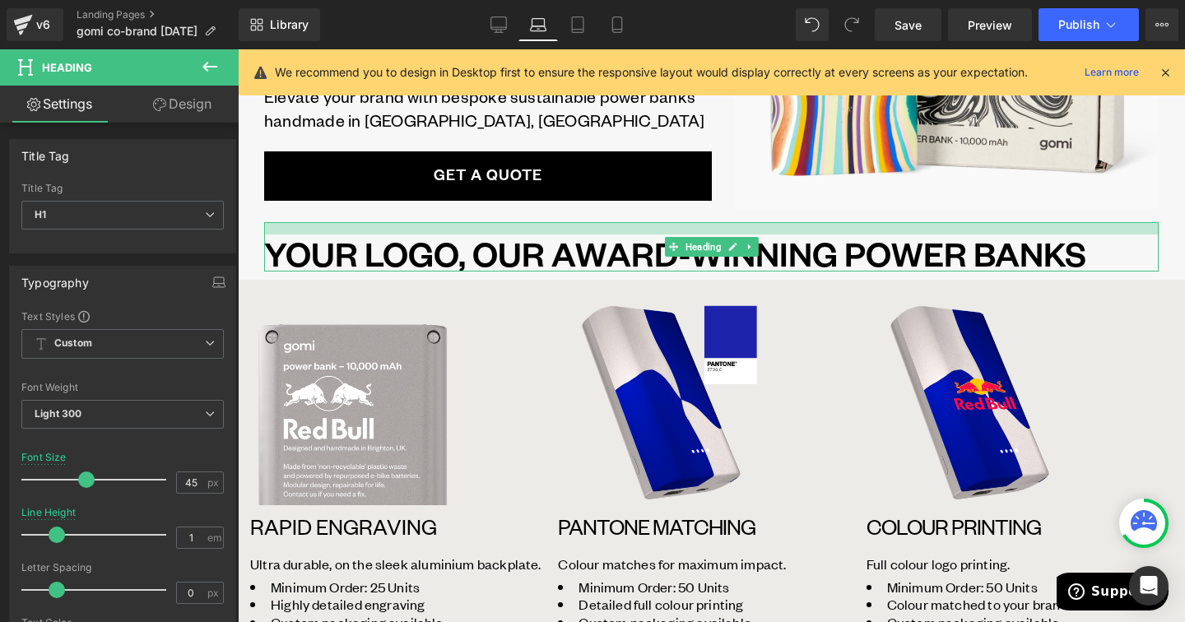
drag, startPoint x: 728, startPoint y: 223, endPoint x: 728, endPoint y: 235, distance: 12.3
click at [728, 235] on div "YOUR LOGO, OUR AWARD-WINNING POWER BANKS Heading" at bounding box center [711, 246] width 894 height 49
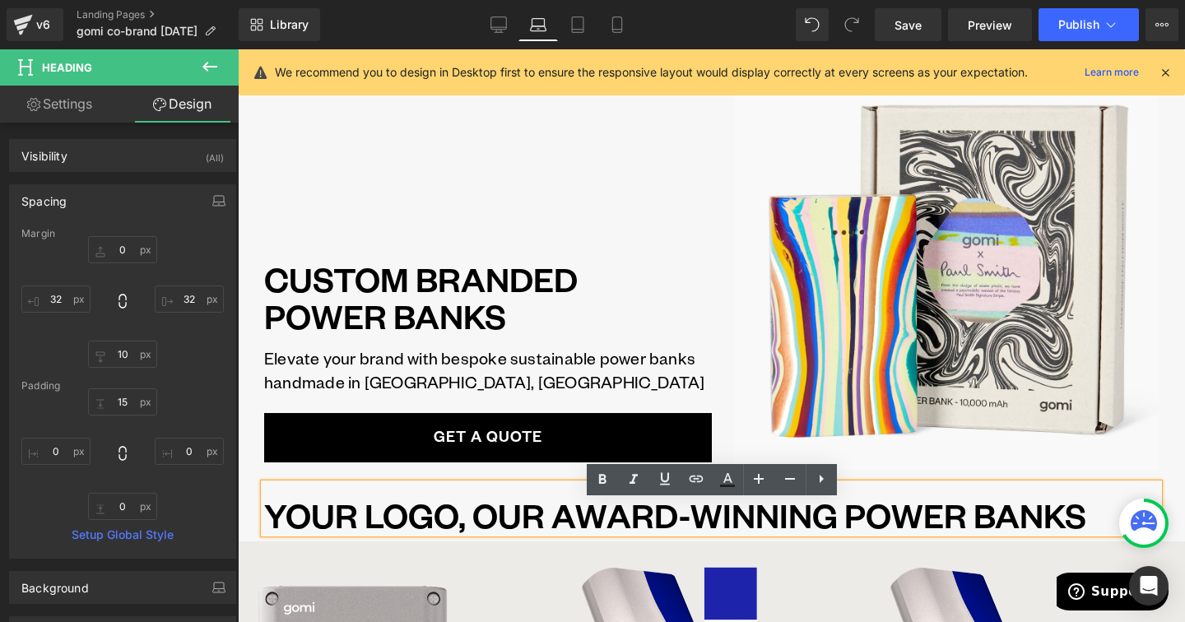
scroll to position [0, 0]
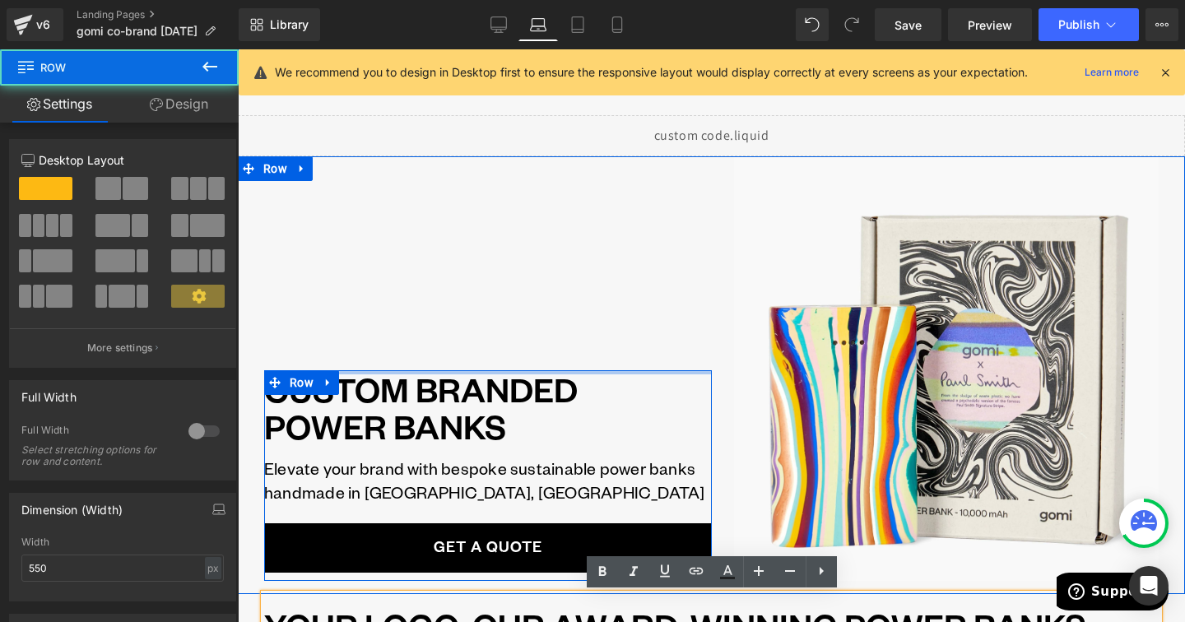
drag, startPoint x: 581, startPoint y: 365, endPoint x: 582, endPoint y: 328, distance: 37.0
click at [582, 328] on div "CUSTOM BRANDED POWER BANKS Heading Elevate your brand with bespoke sustainable …" at bounding box center [488, 368] width 448 height 425
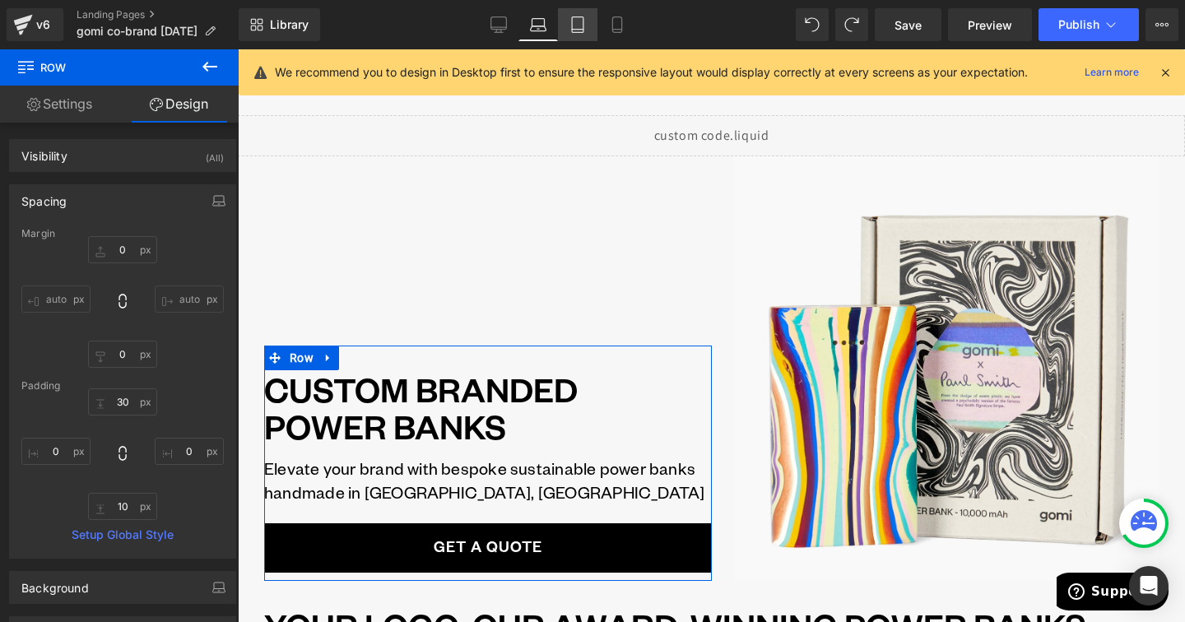
click at [586, 10] on link "Tablet" at bounding box center [577, 24] width 39 height 33
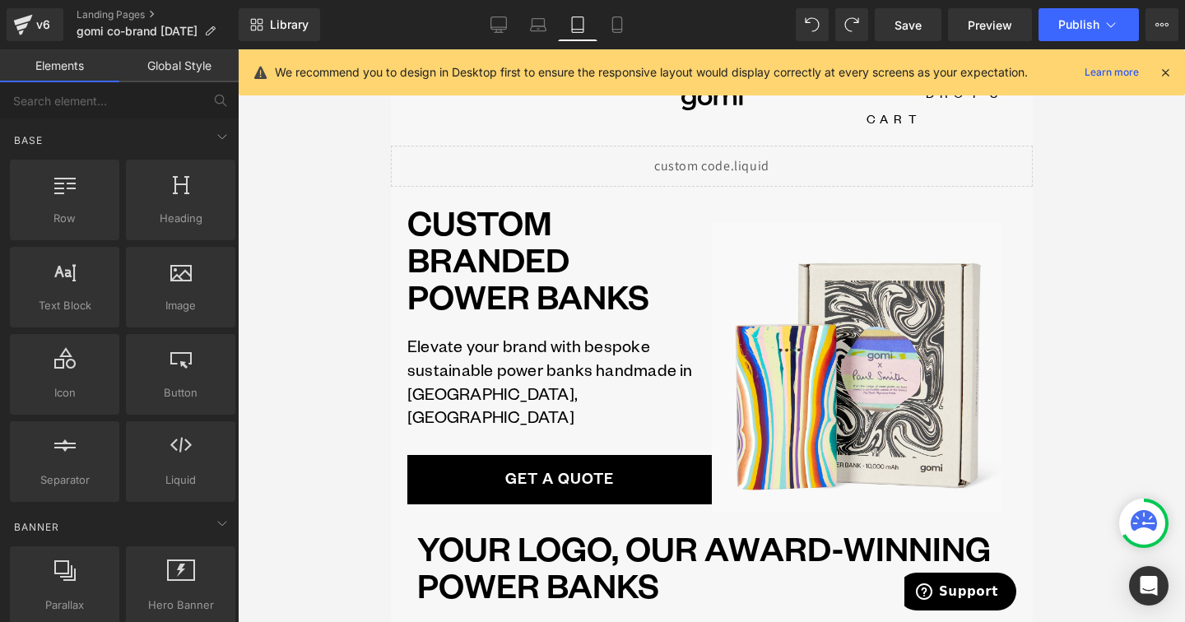
click at [1073, 381] on div at bounding box center [711, 335] width 947 height 573
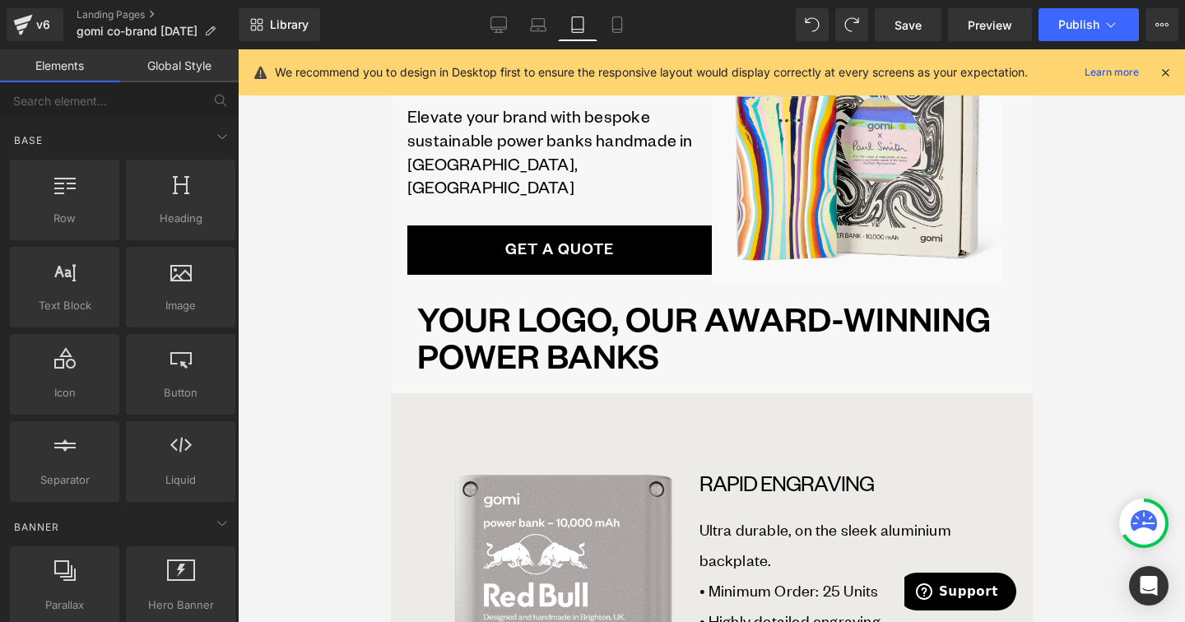
scroll to position [242, 0]
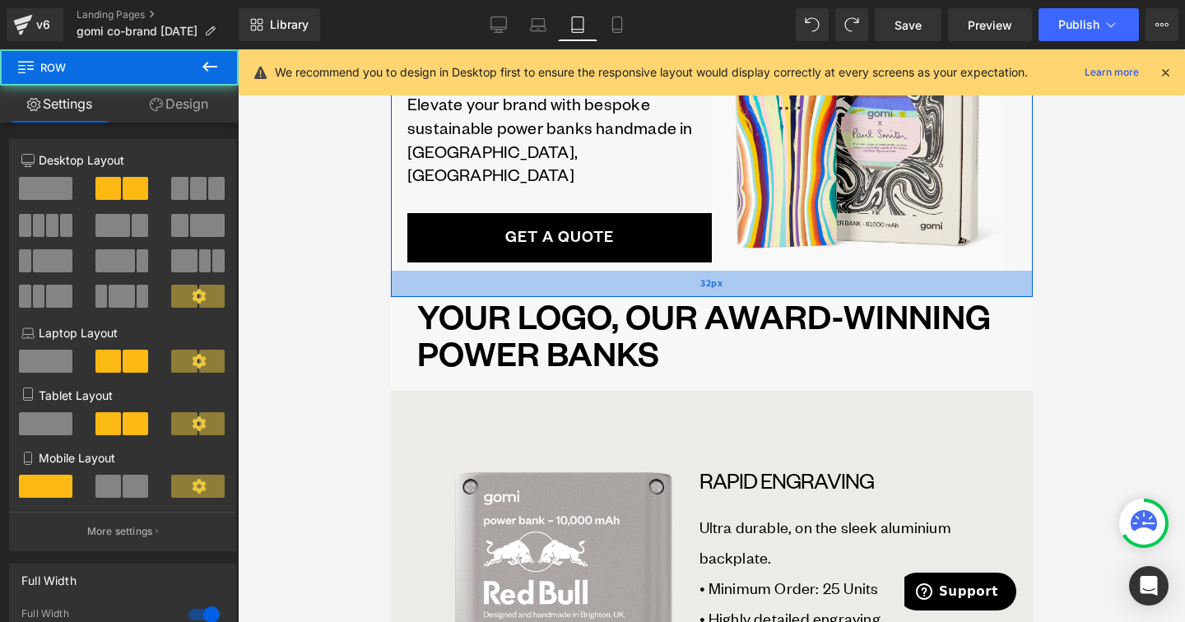
drag, startPoint x: 771, startPoint y: 231, endPoint x: 770, endPoint y: 241, distance: 9.9
click at [770, 271] on div "32px" at bounding box center [711, 284] width 642 height 26
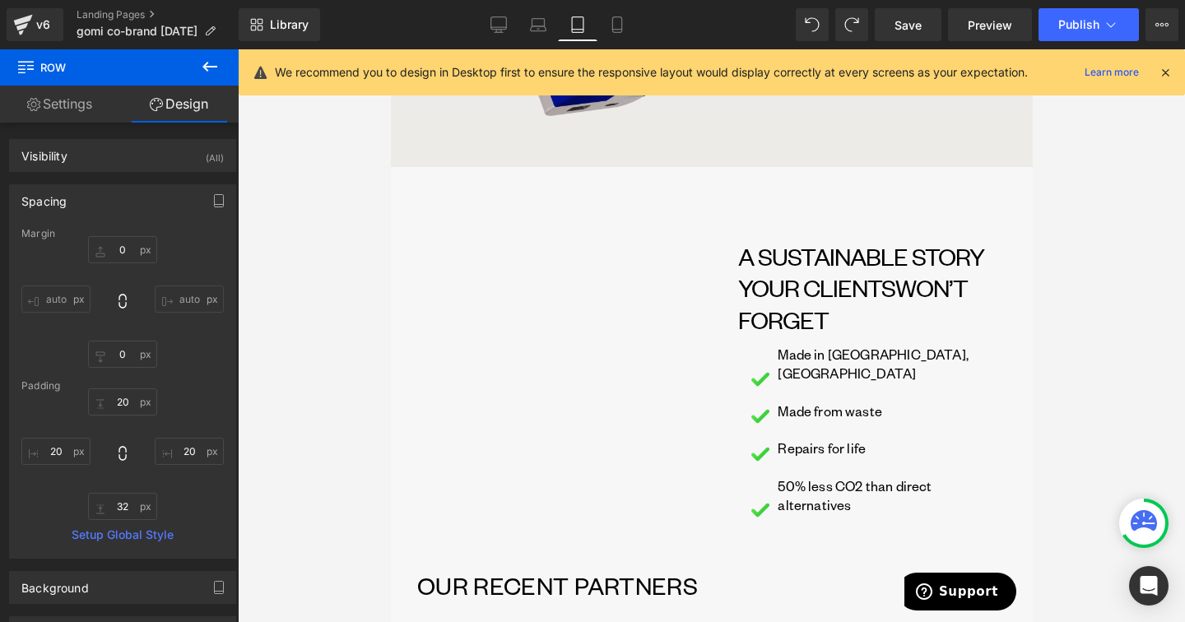
scroll to position [1354, 0]
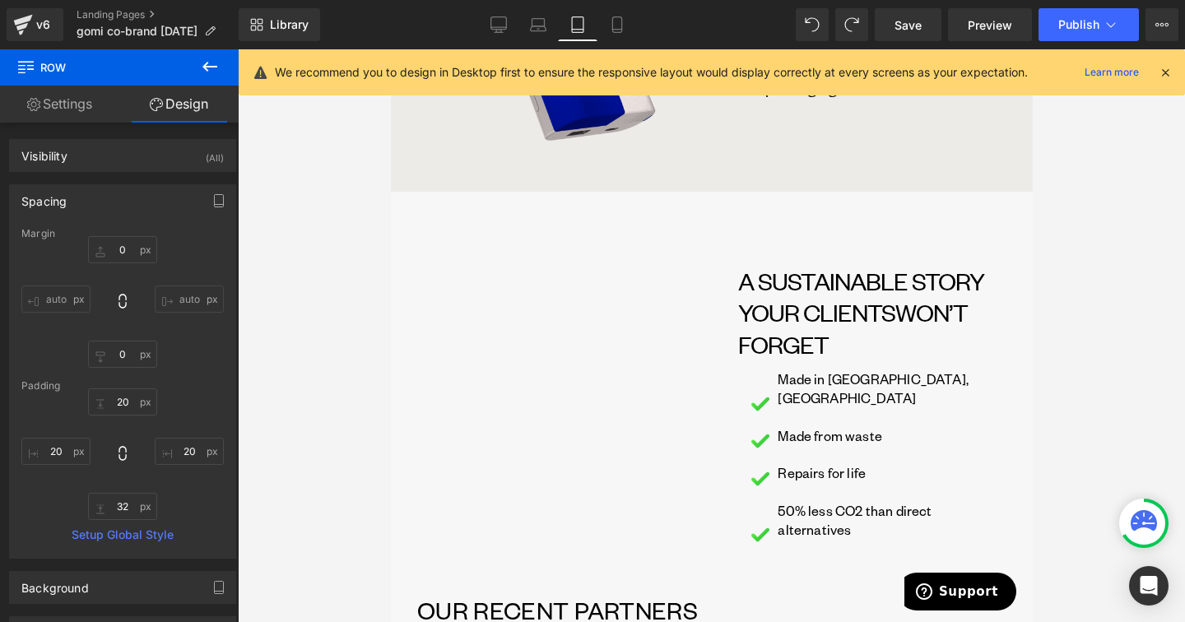
click at [638, 336] on div "Vimeo 50px" at bounding box center [563, 386] width 295 height 238
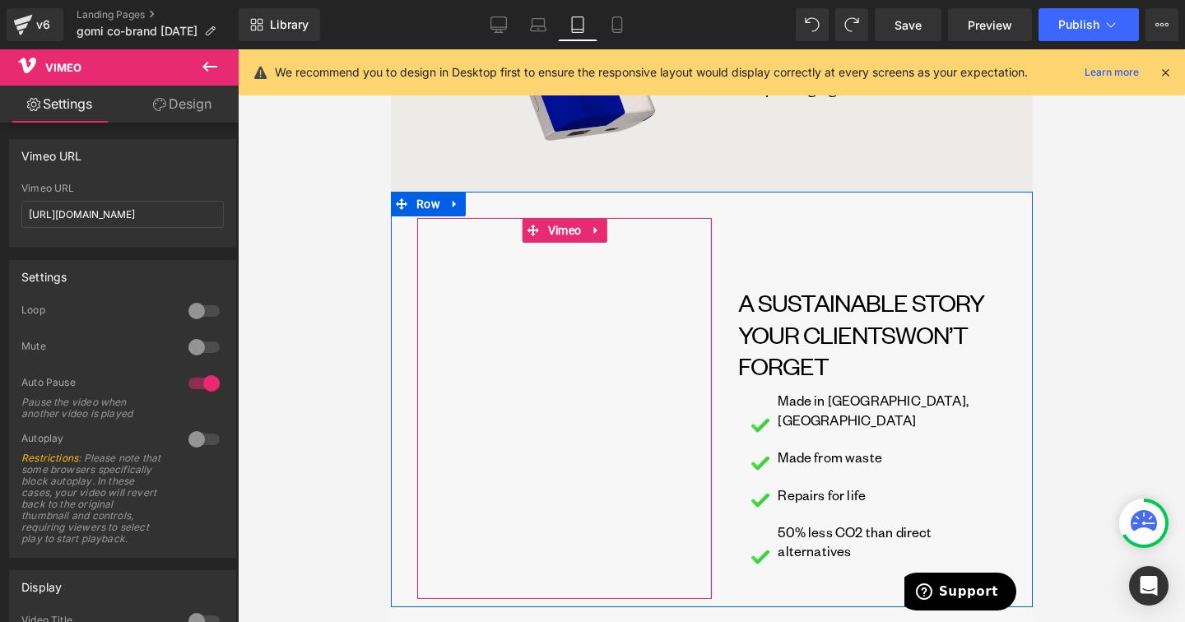
drag, startPoint x: 650, startPoint y: 315, endPoint x: 730, endPoint y: 317, distance: 79.8
click at [730, 317] on div "Vimeo A SUSTAINABLE STORY YOUR CLIENTS WON’T FORGET Heading Image Made in [GEOG…" at bounding box center [711, 400] width 642 height 416
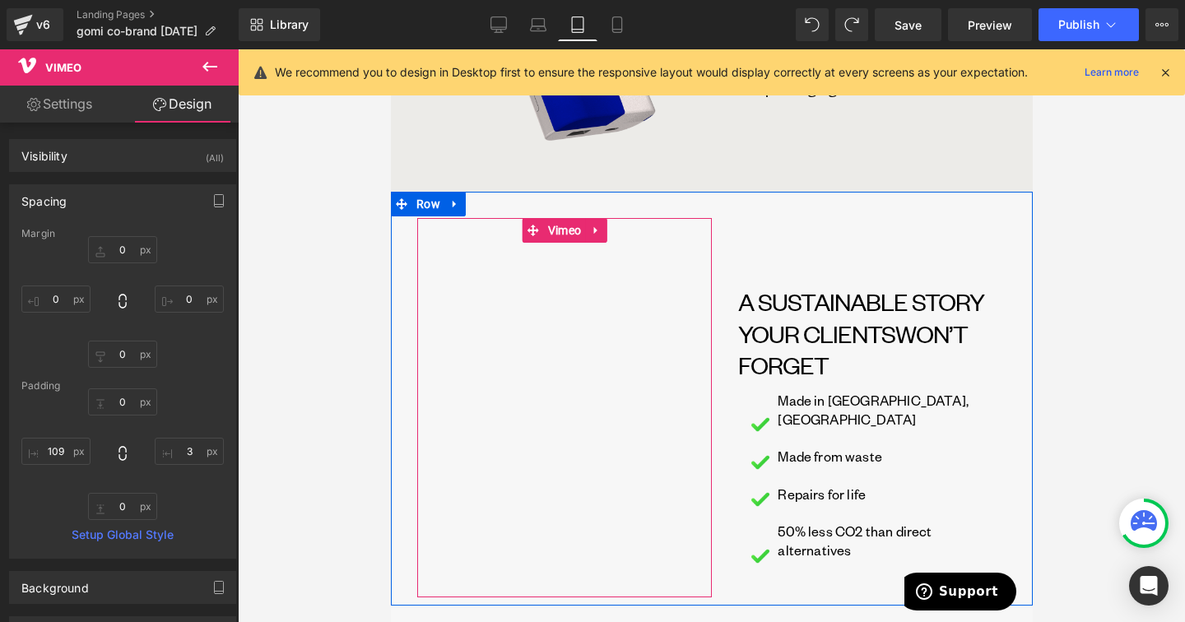
click at [501, 335] on div "Vimeo" at bounding box center [563, 408] width 295 height 380
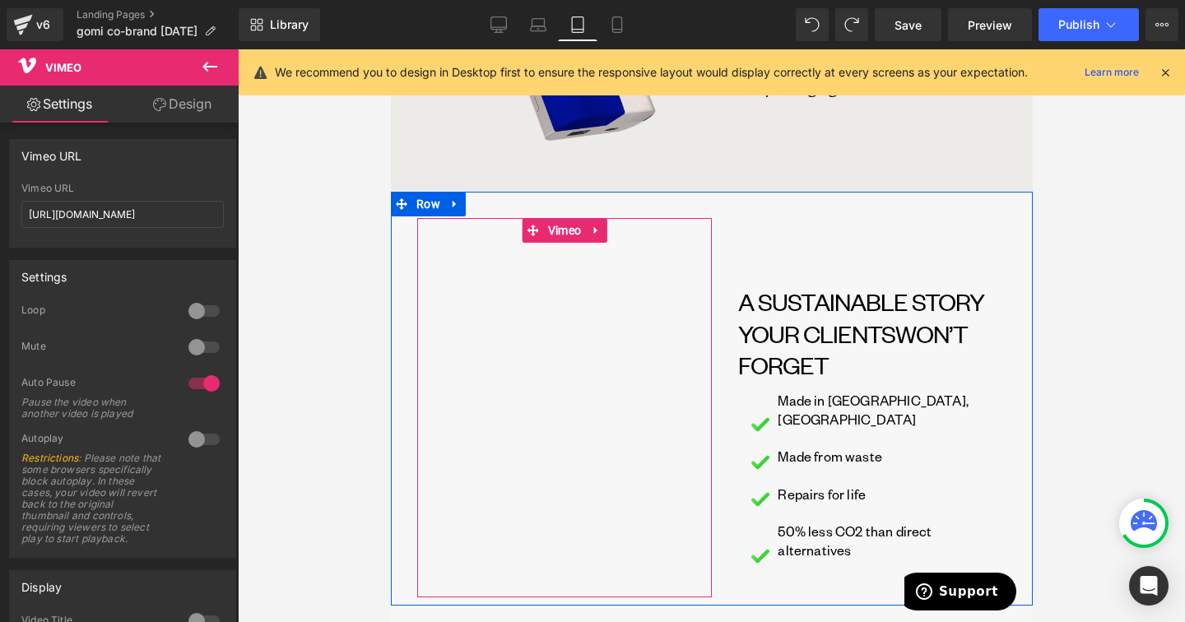
scroll to position [1496, 0]
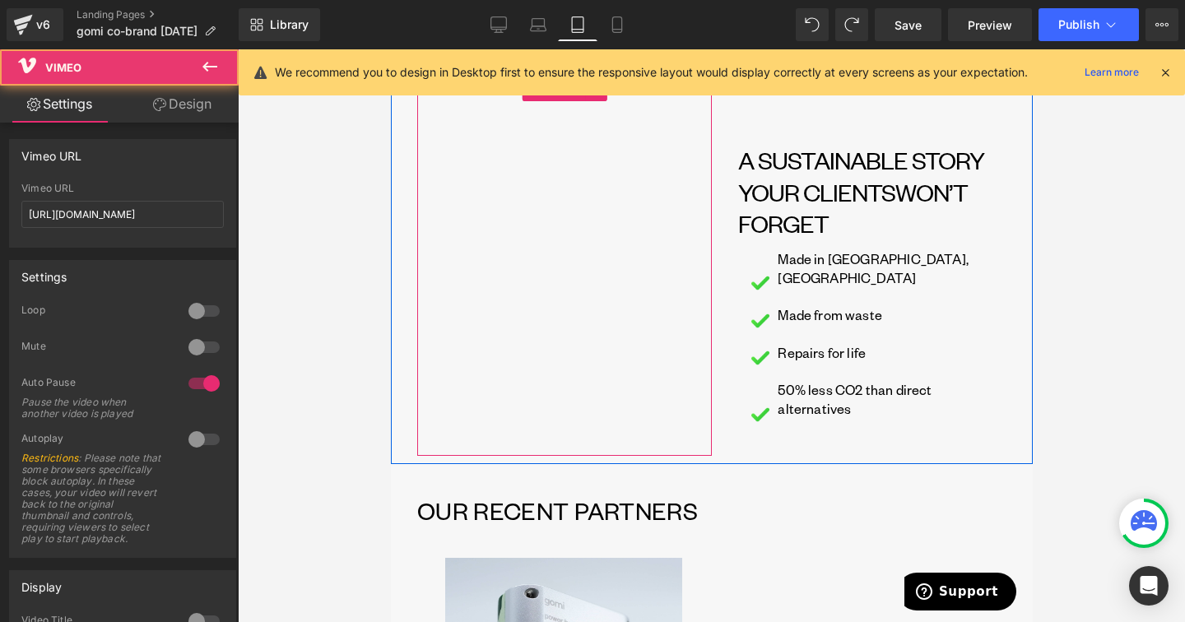
click at [495, 346] on div "Vimeo" at bounding box center [563, 267] width 295 height 380
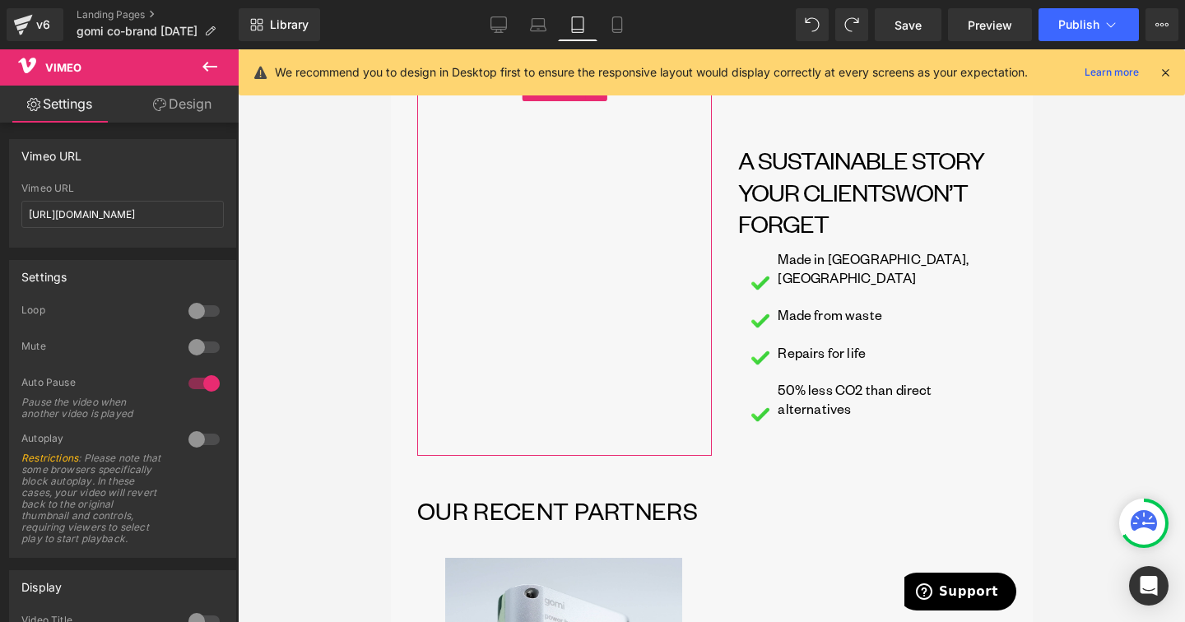
click at [201, 109] on link "Design" at bounding box center [182, 104] width 119 height 37
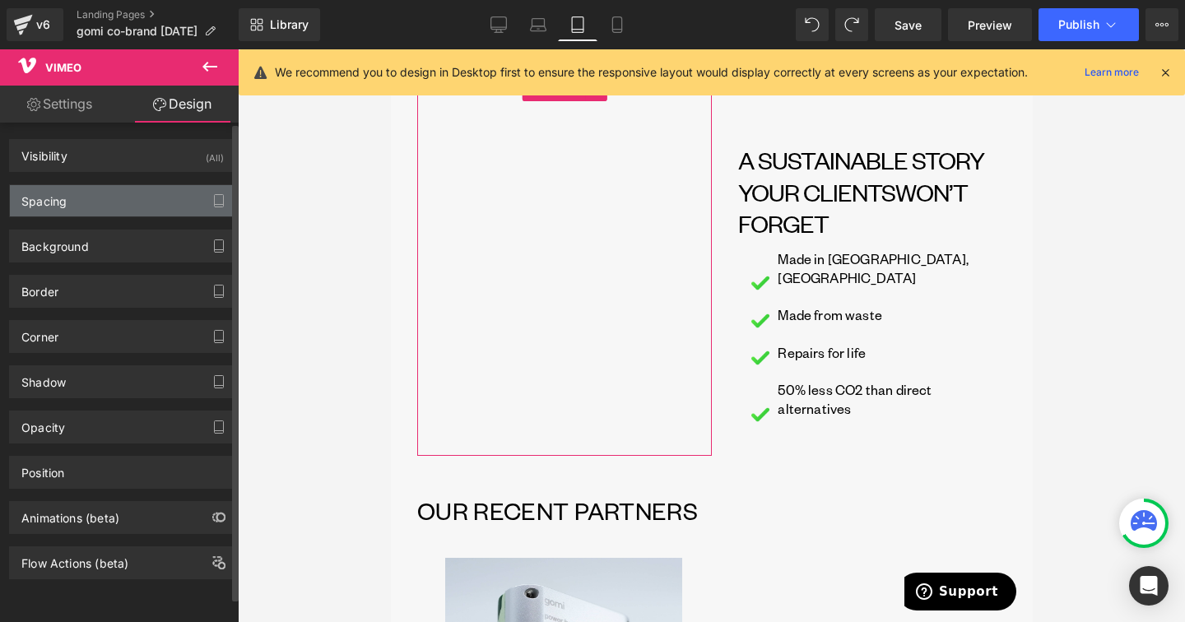
click at [142, 192] on div "Spacing" at bounding box center [122, 200] width 225 height 31
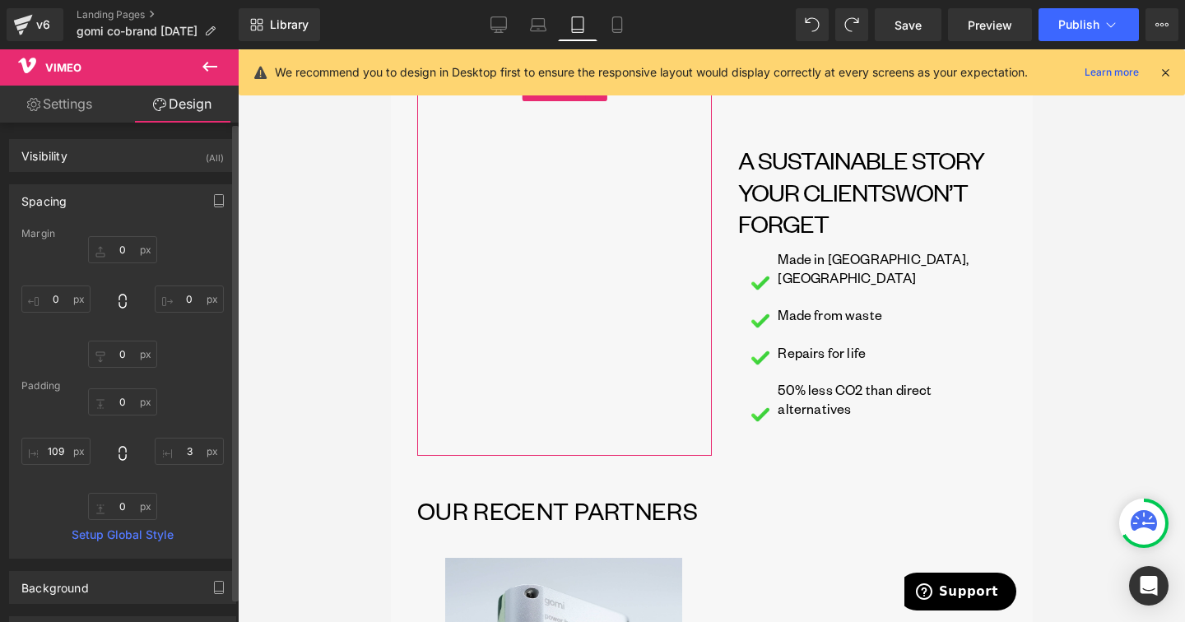
click at [65, 436] on div "0 3 0 109" at bounding box center [122, 454] width 202 height 132
click at [63, 450] on input "109" at bounding box center [55, 451] width 69 height 27
type input "0"
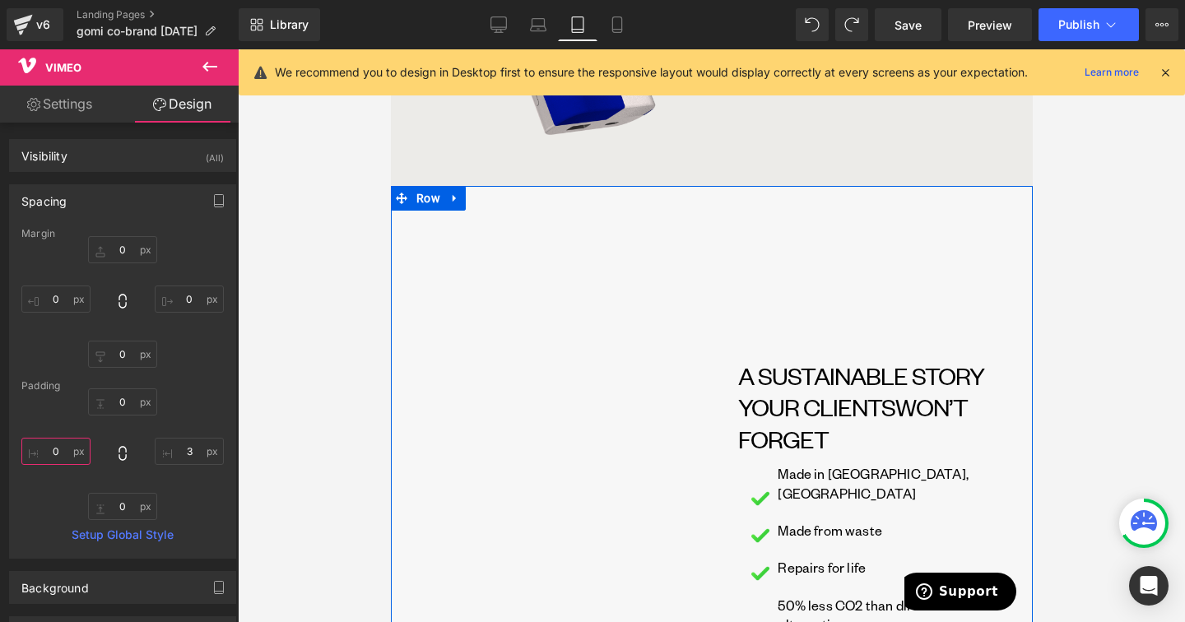
scroll to position [1408, 0]
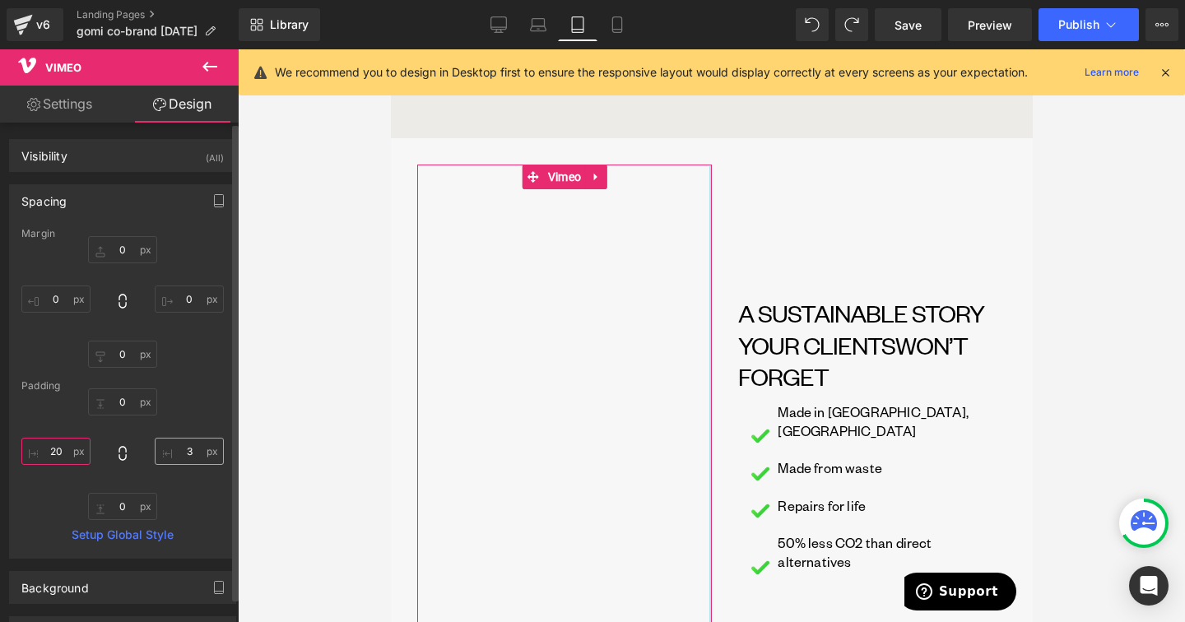
type input "20"
click at [174, 446] on input "3" at bounding box center [189, 451] width 69 height 27
type input "20"
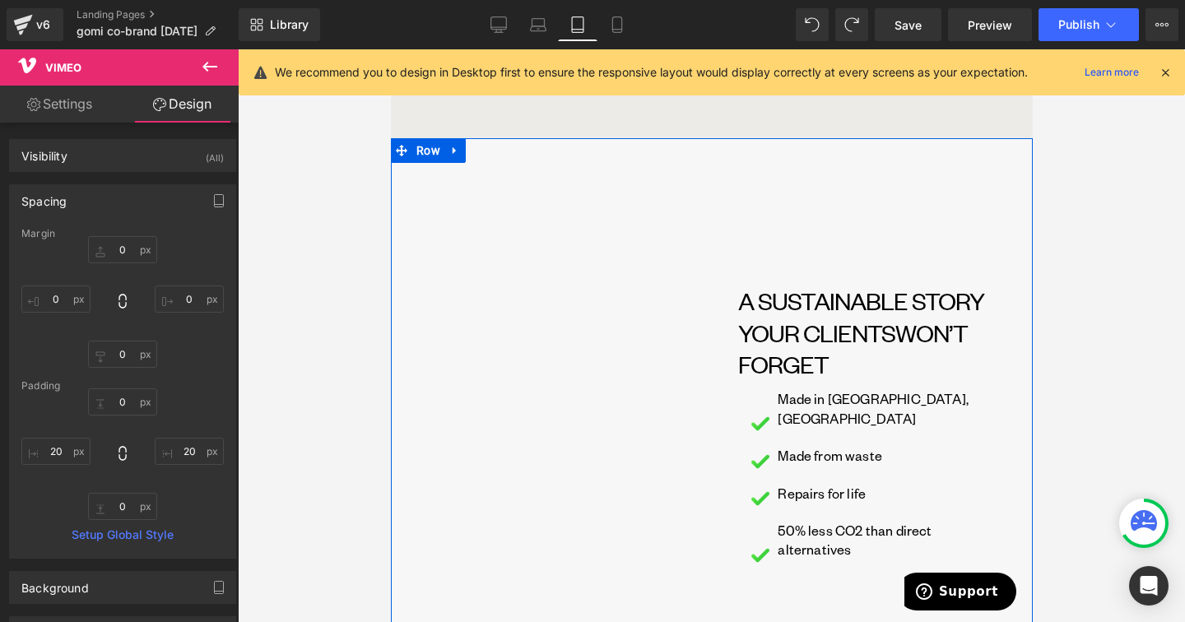
click at [809, 541] on div "A SUSTAINABLE STORY YOUR CLIENTS WON’T FORGET Heading Image Made in [GEOGRAPHIC…" at bounding box center [858, 407] width 295 height 485
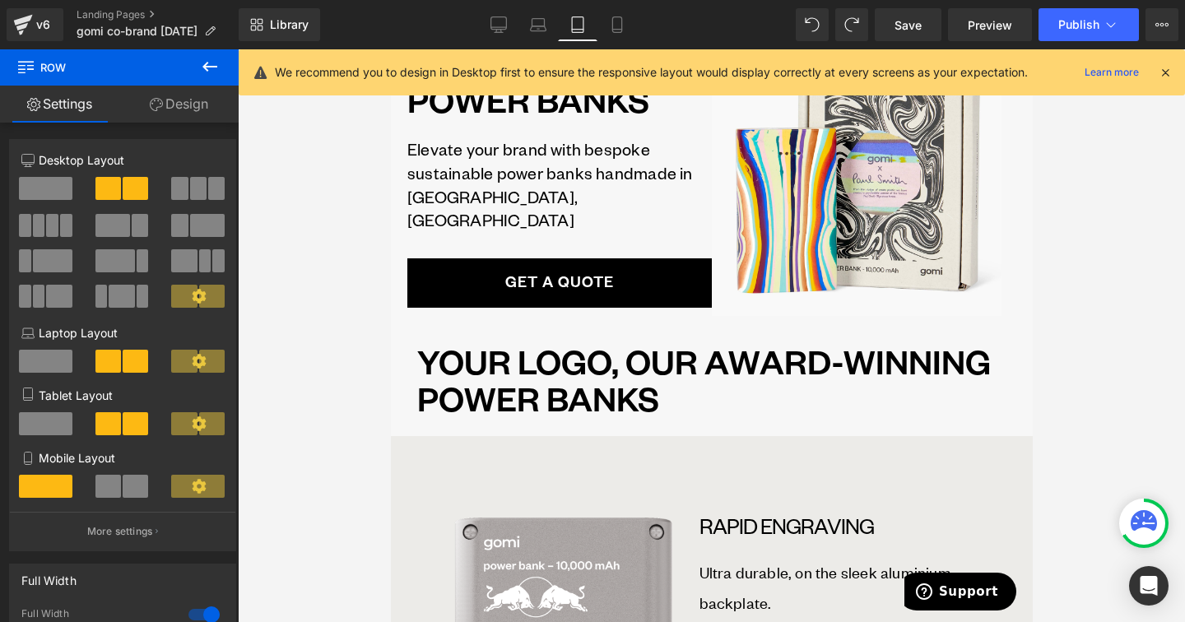
scroll to position [0, 0]
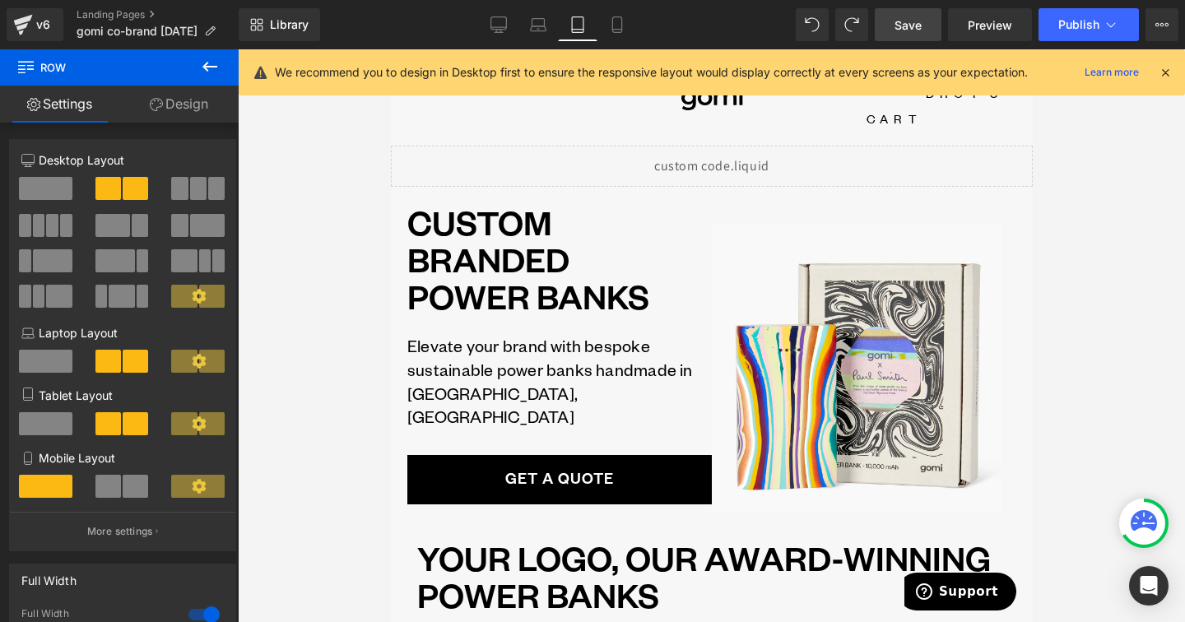
click at [914, 16] on span "Save" at bounding box center [907, 24] width 27 height 17
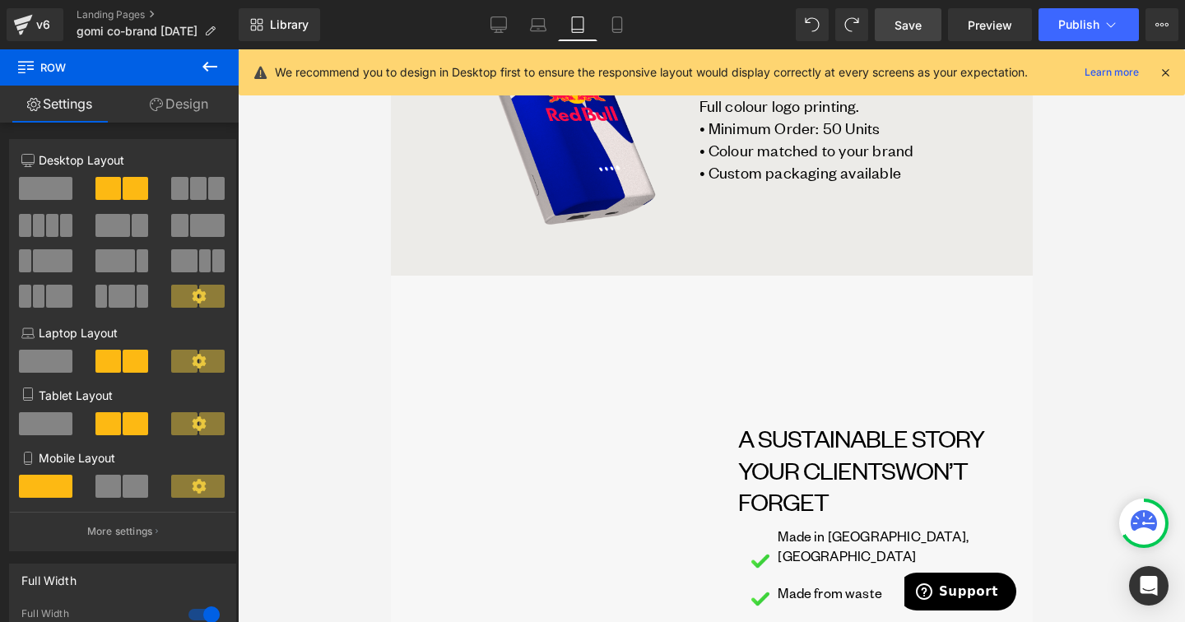
scroll to position [1103, 0]
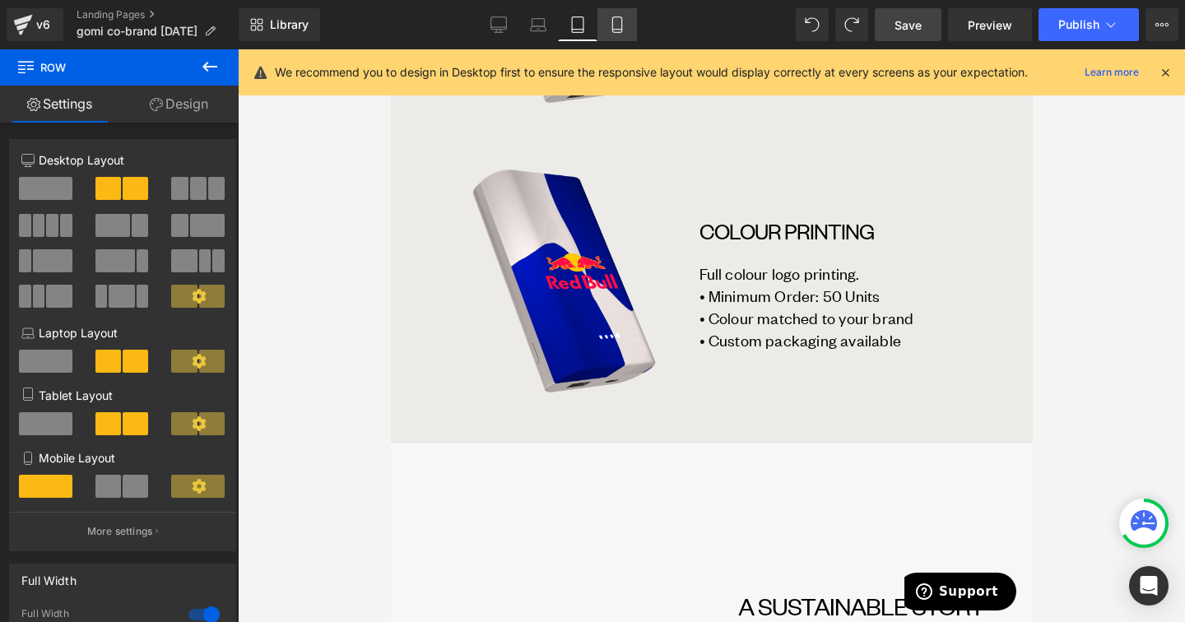
click at [602, 8] on link "Mobile" at bounding box center [616, 24] width 39 height 33
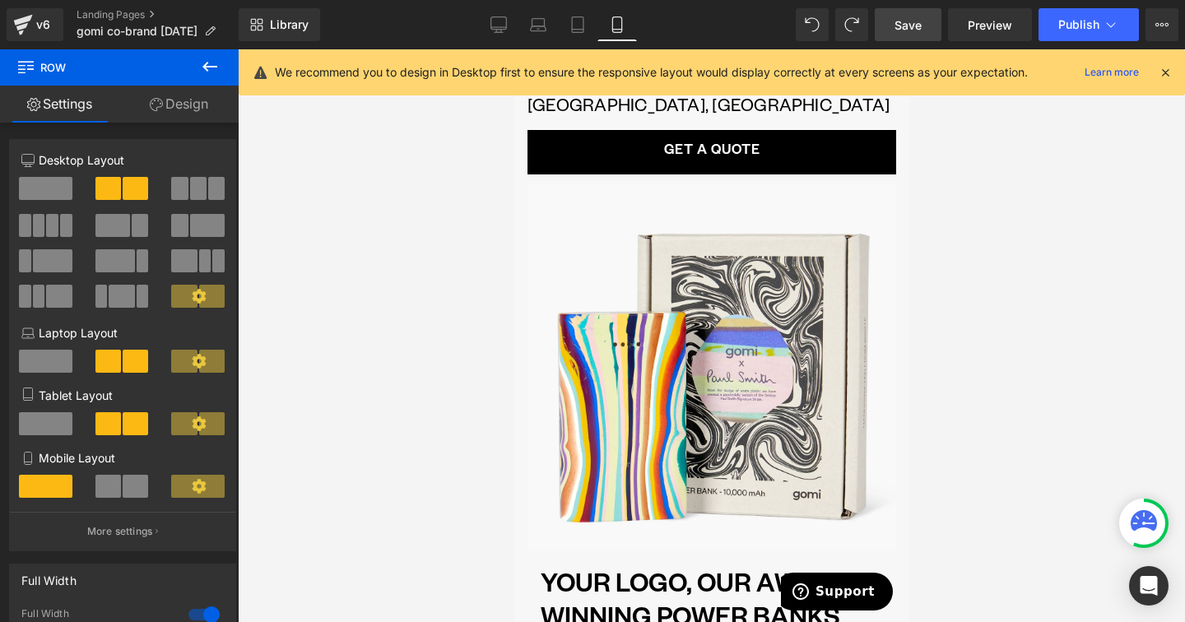
scroll to position [0, 0]
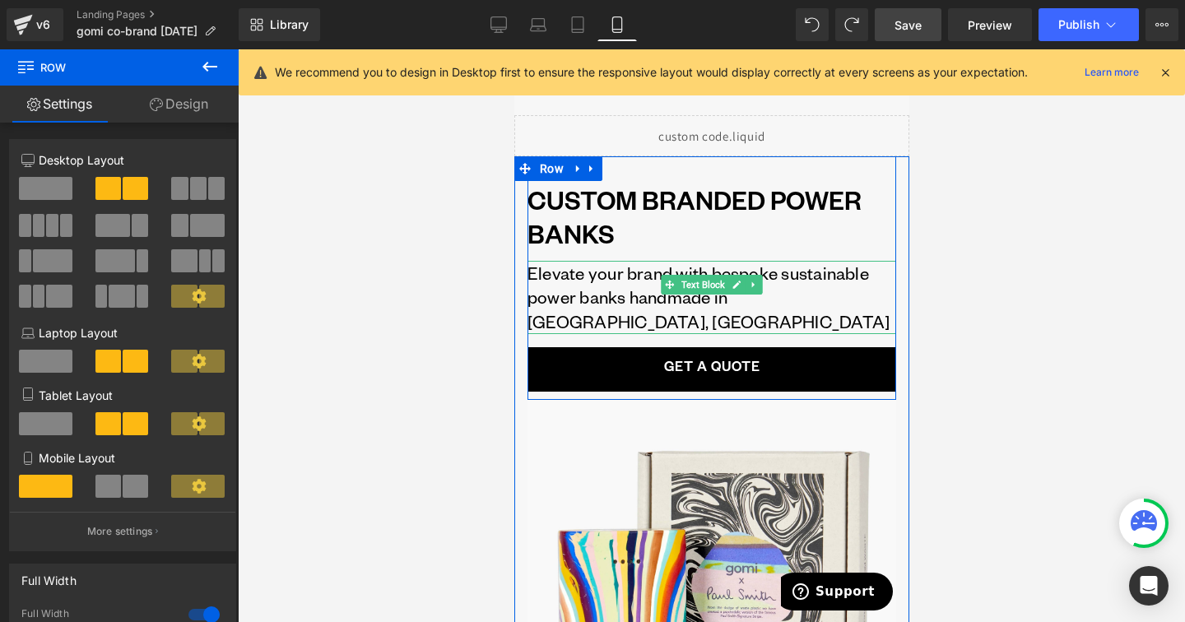
click at [812, 281] on p "Elevate your brand with bespoke sustainable power banks handmade in [GEOGRAPHIC…" at bounding box center [711, 298] width 369 height 74
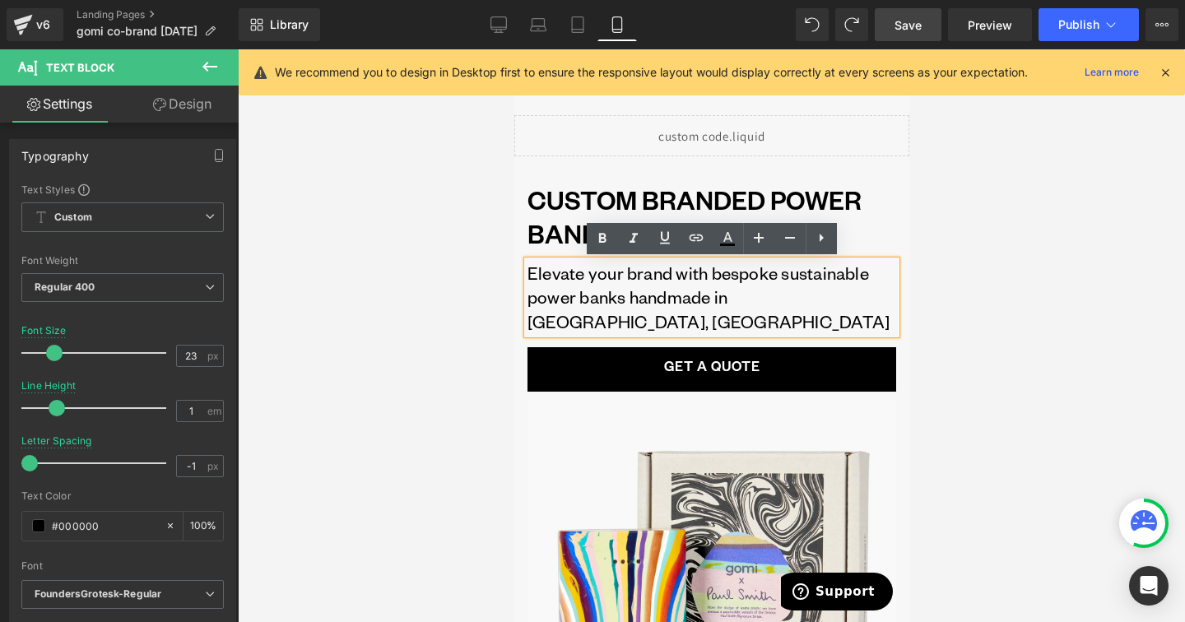
click at [574, 294] on p "Elevate your brand with bespoke sustainable power banks handmade in [GEOGRAPHIC…" at bounding box center [711, 298] width 369 height 74
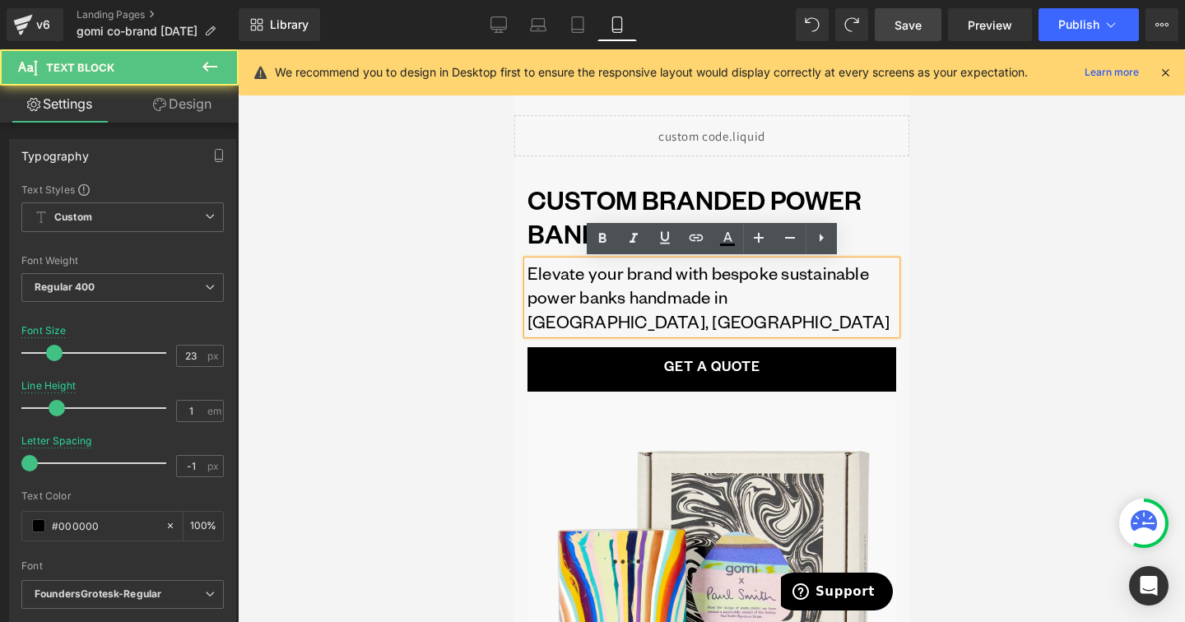
click at [574, 294] on p "Elevate your brand with bespoke sustainable power banks handmade in [GEOGRAPHIC…" at bounding box center [711, 298] width 369 height 74
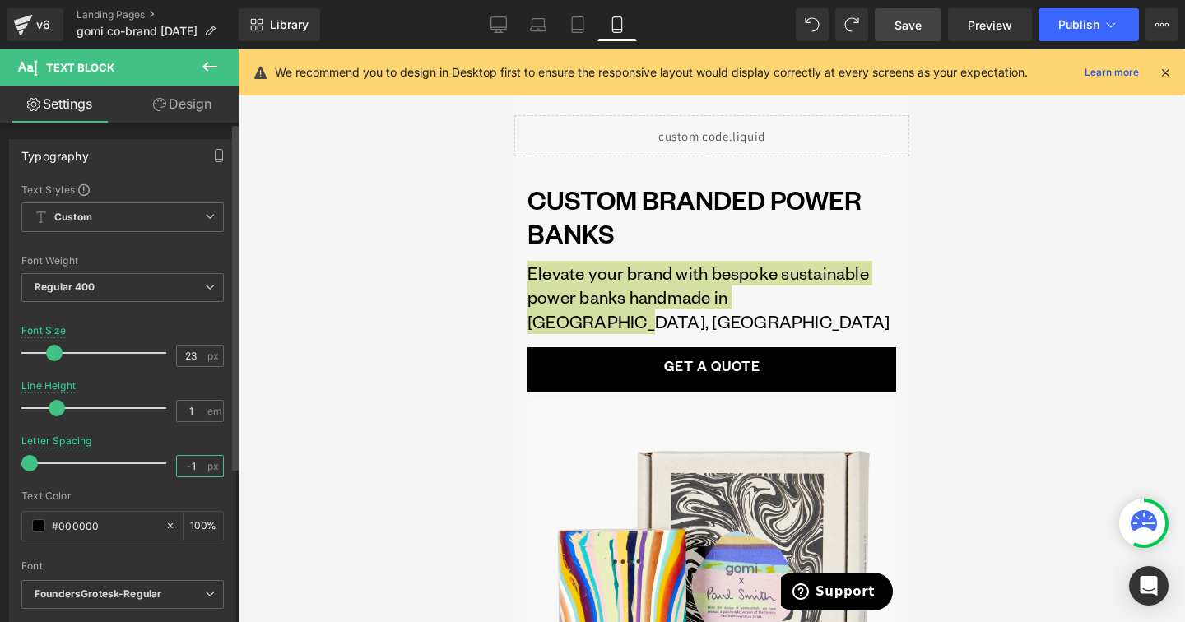
click at [183, 460] on input "-1" at bounding box center [191, 466] width 29 height 21
type input "0"
click at [185, 420] on input "1" at bounding box center [191, 411] width 29 height 21
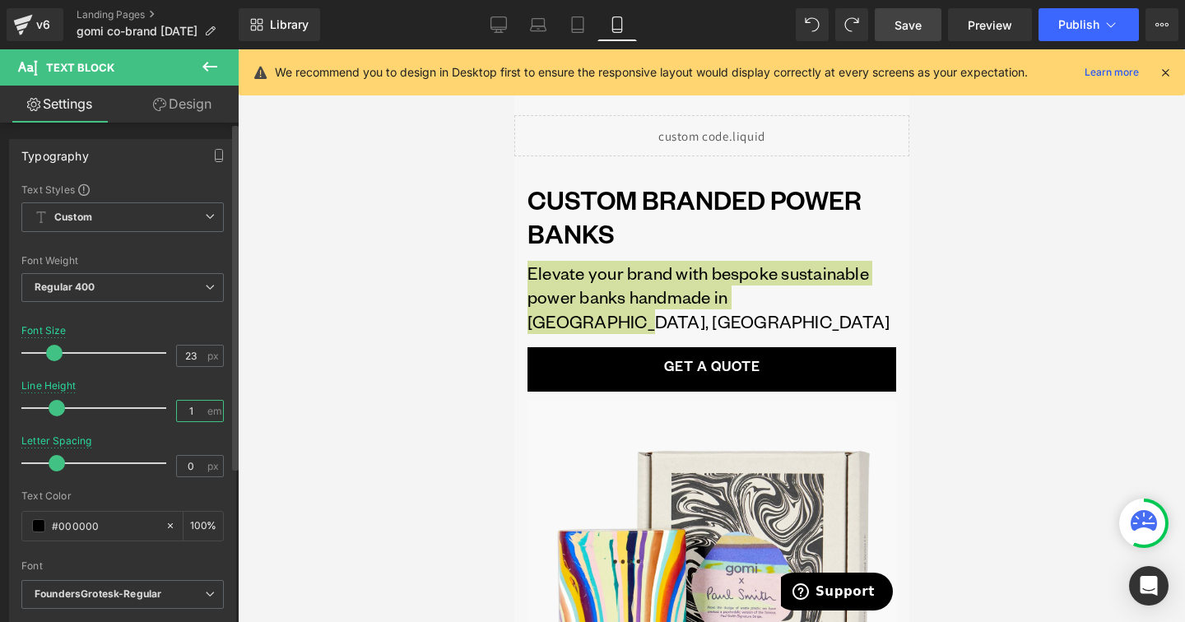
click at [185, 420] on input "1" at bounding box center [191, 411] width 29 height 21
type input "1.2"
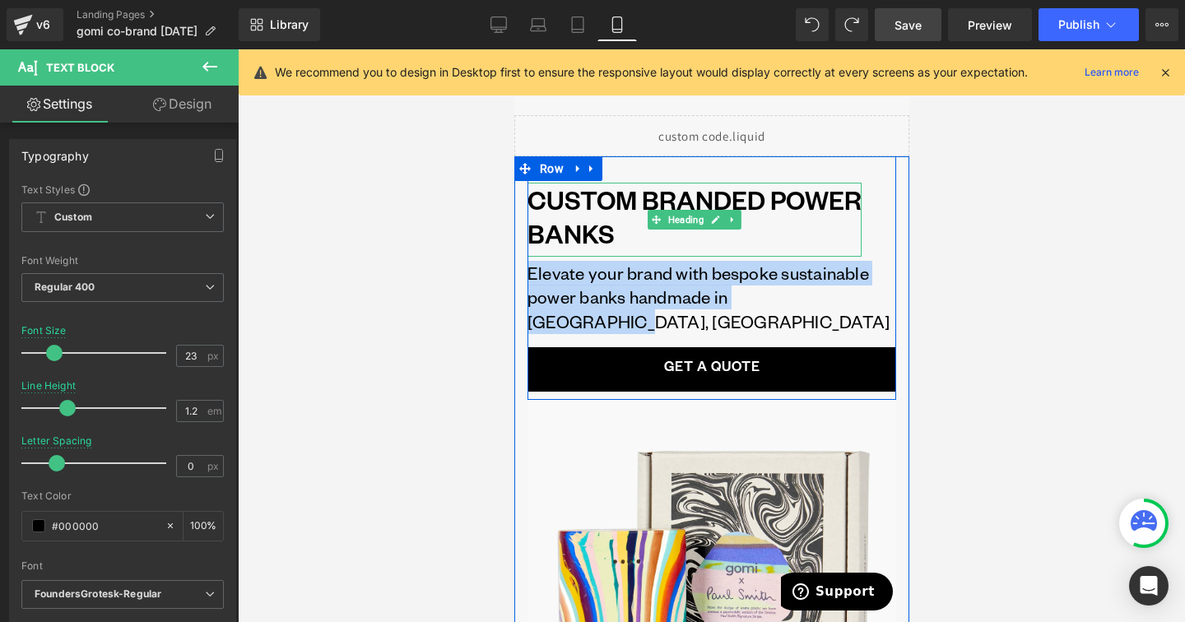
click at [560, 214] on h1 "CUSTOM BRANDED POWER BANKS" at bounding box center [694, 216] width 334 height 67
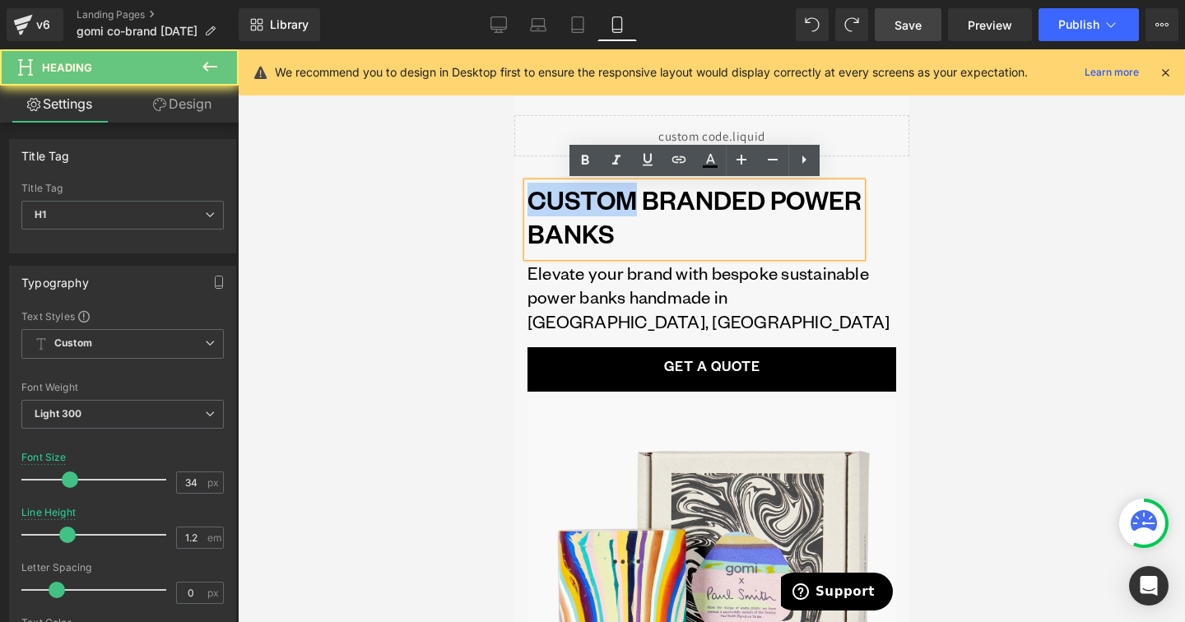
click at [560, 214] on h1 "CUSTOM BRANDED POWER BANKS" at bounding box center [694, 216] width 334 height 67
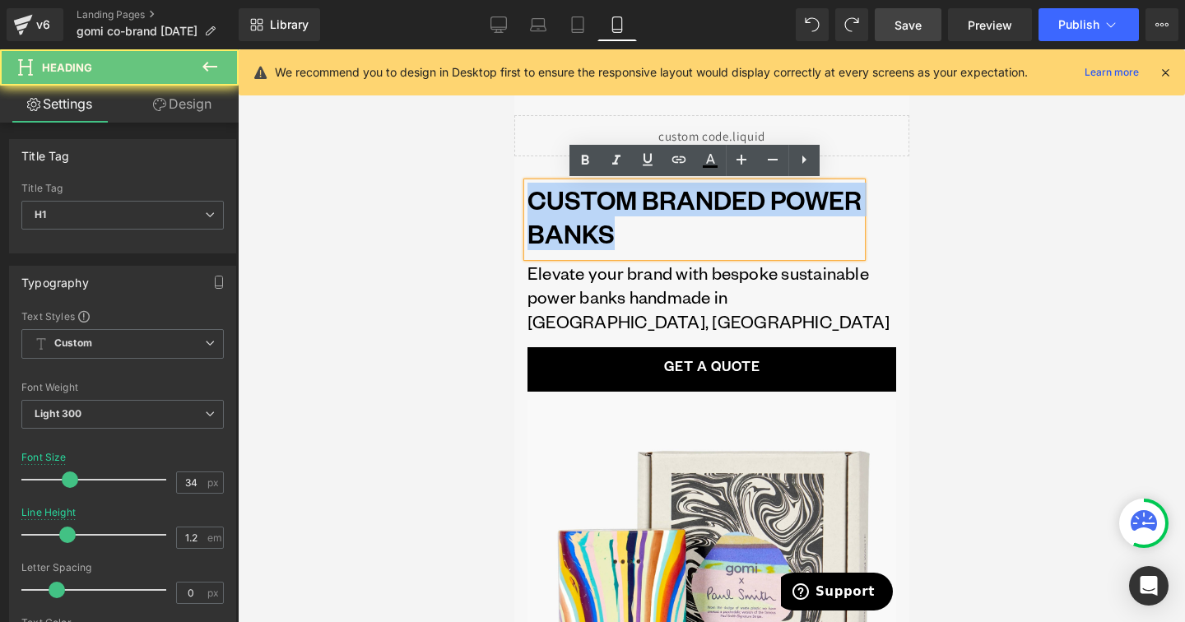
click at [560, 214] on h1 "CUSTOM BRANDED POWER BANKS" at bounding box center [694, 216] width 334 height 67
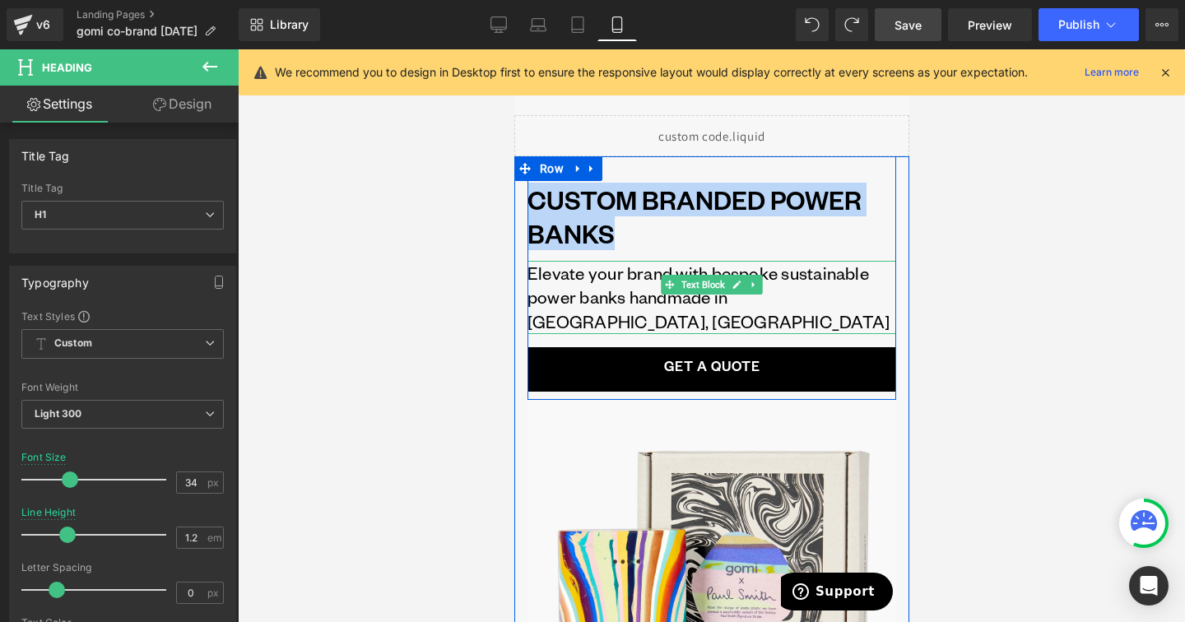
click at [574, 281] on p "Elevate your brand with bespoke sustainable power banks handmade in [GEOGRAPHIC…" at bounding box center [711, 298] width 369 height 74
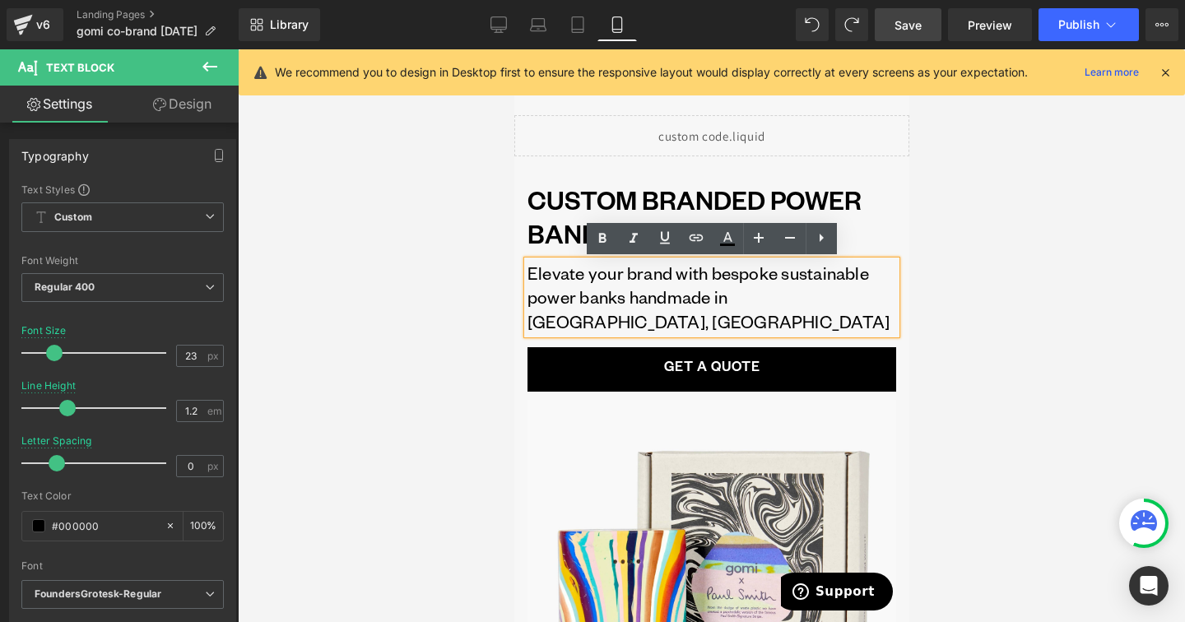
click at [923, 183] on div at bounding box center [711, 335] width 947 height 573
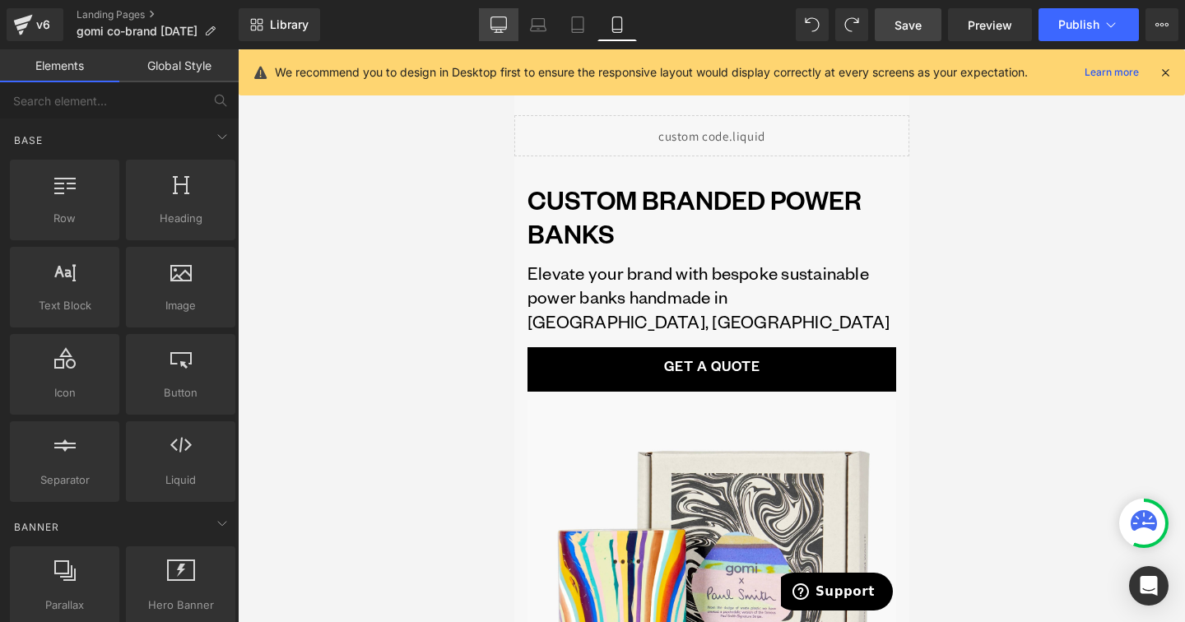
drag, startPoint x: 504, startPoint y: 35, endPoint x: 575, endPoint y: 158, distance: 142.7
click at [504, 35] on link "Desktop" at bounding box center [498, 24] width 39 height 33
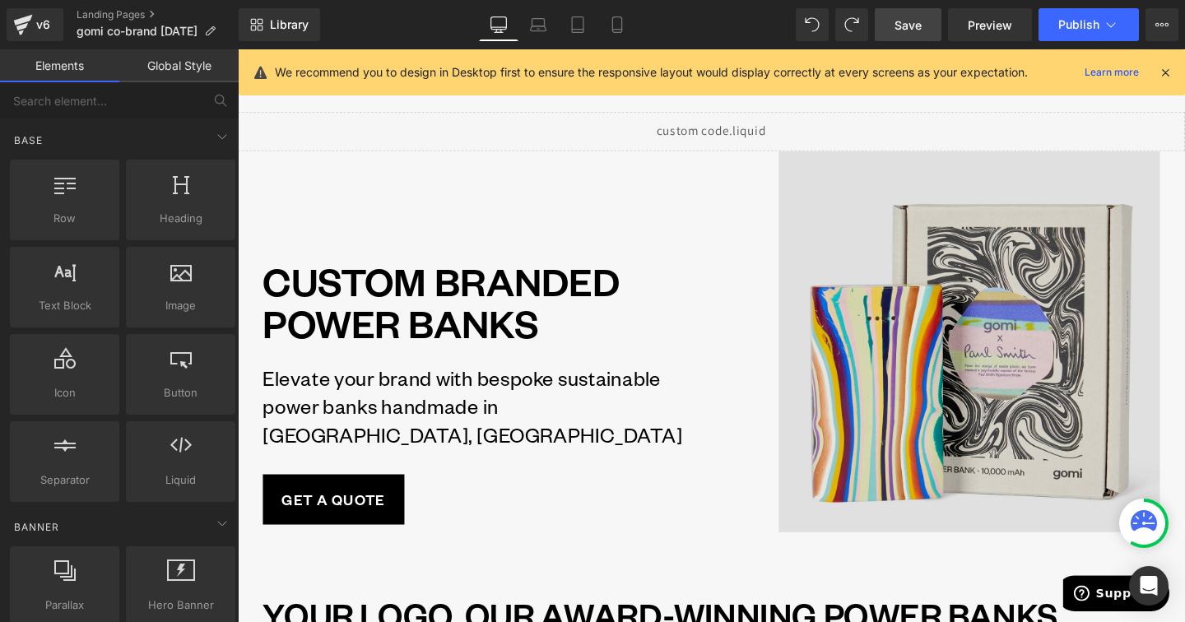
scroll to position [66, 0]
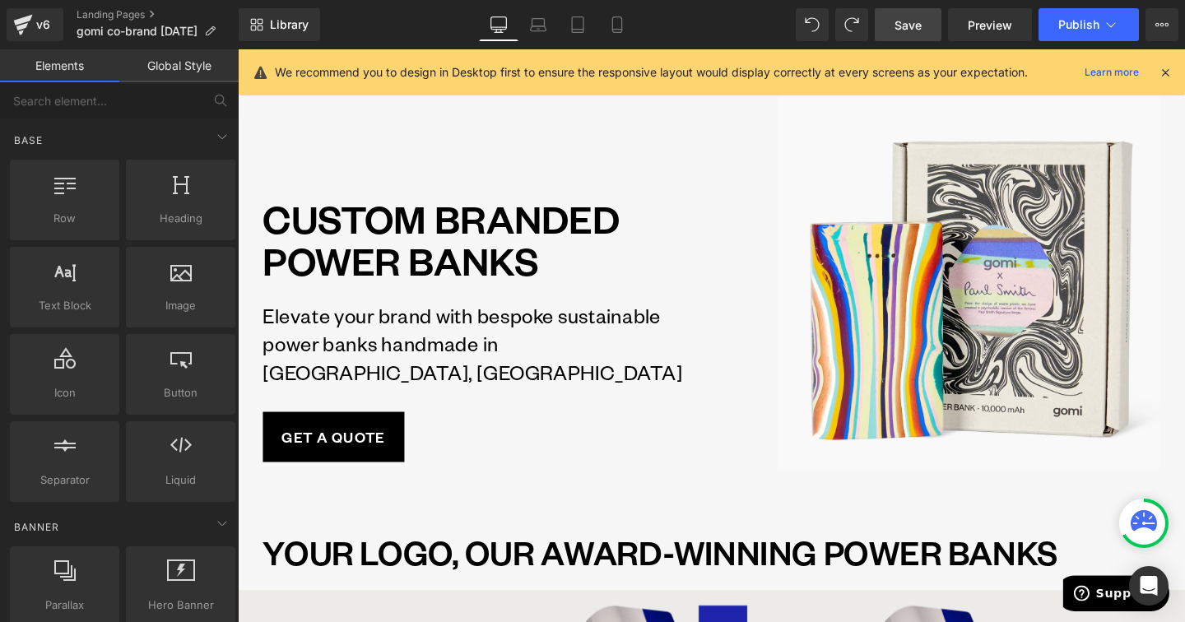
click at [911, 21] on span "Save" at bounding box center [907, 24] width 27 height 17
click at [1110, 17] on icon at bounding box center [1111, 24] width 16 height 16
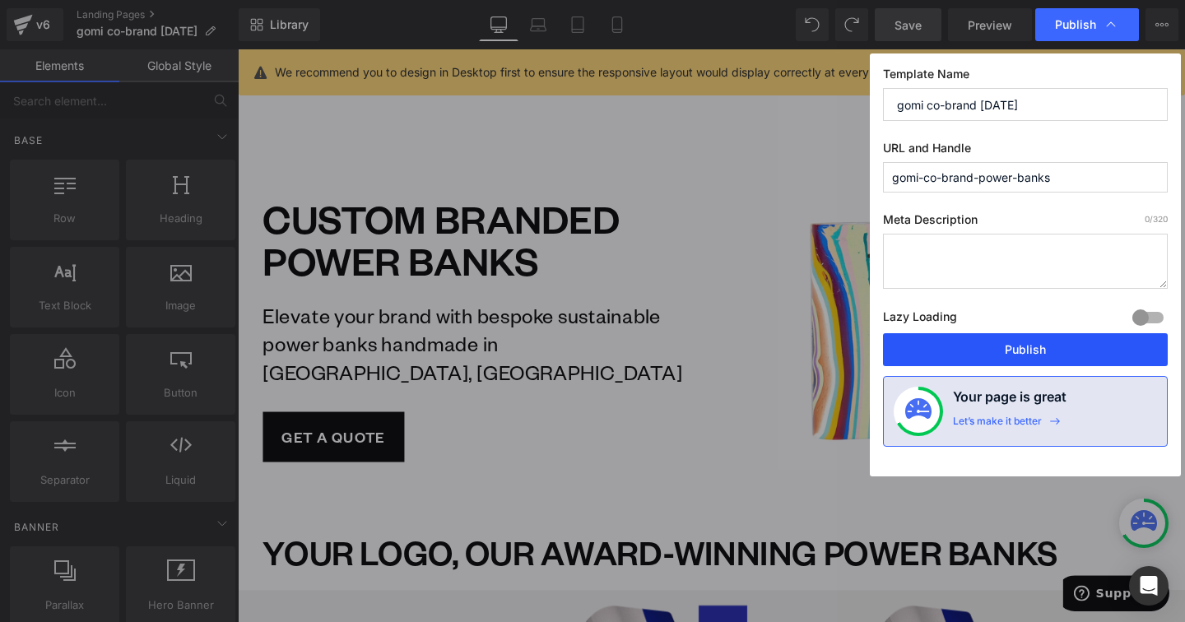
click at [1072, 352] on button "Publish" at bounding box center [1025, 349] width 285 height 33
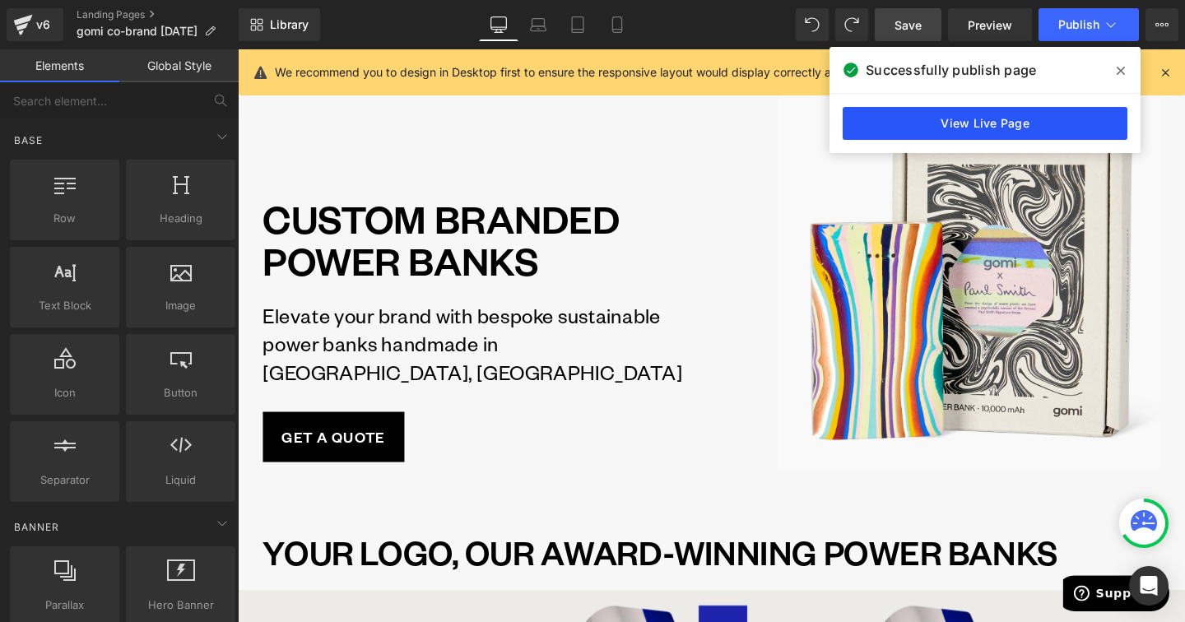
click at [970, 117] on link "View Live Page" at bounding box center [985, 123] width 285 height 33
